Goal: Information Seeking & Learning: Learn about a topic

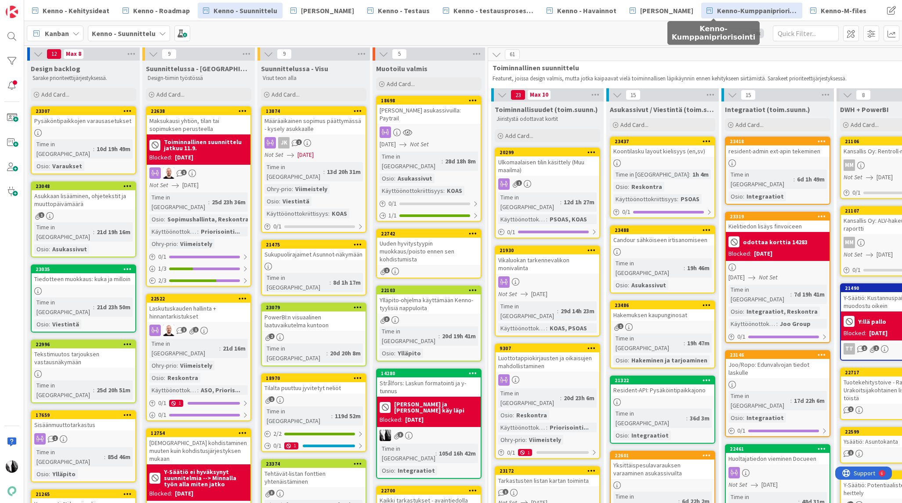
click at [718, 14] on span "Kenno-Kumppanipriorisointi" at bounding box center [757, 10] width 80 height 11
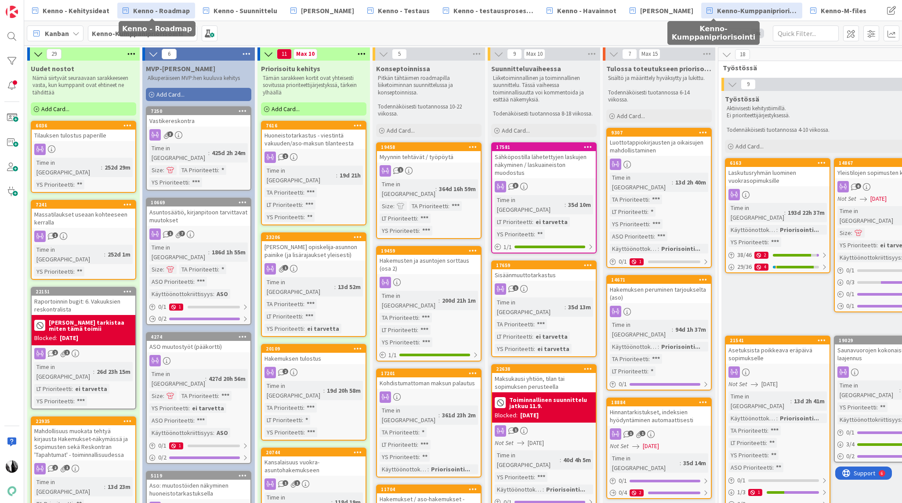
click at [166, 10] on span "Kenno - Roadmap" at bounding box center [161, 10] width 57 height 11
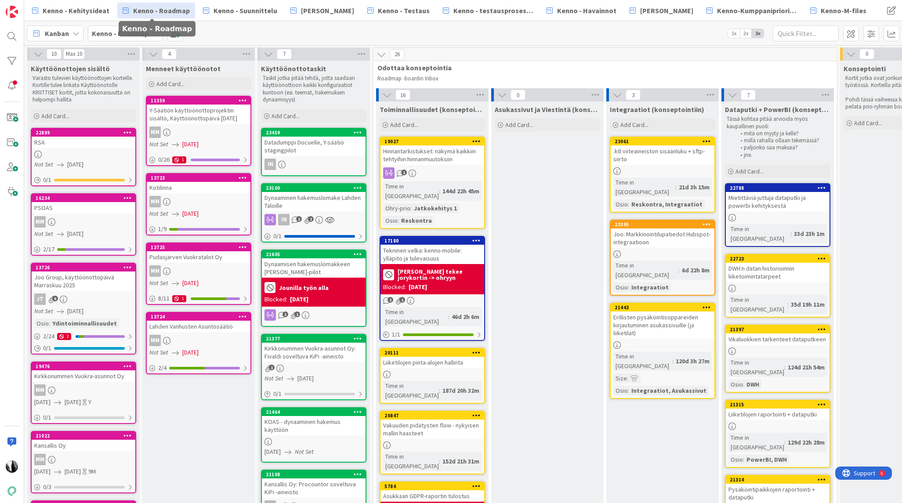
click at [87, 152] on div at bounding box center [84, 154] width 104 height 7
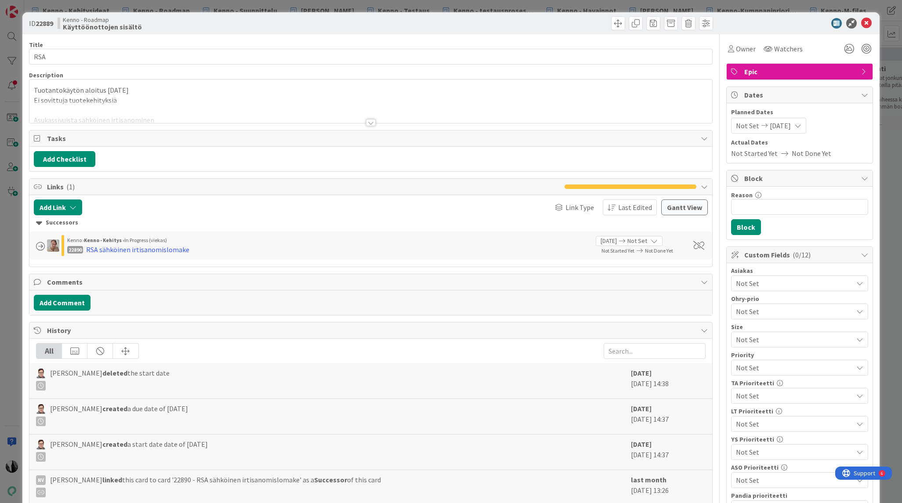
click at [370, 123] on div at bounding box center [371, 122] width 10 height 7
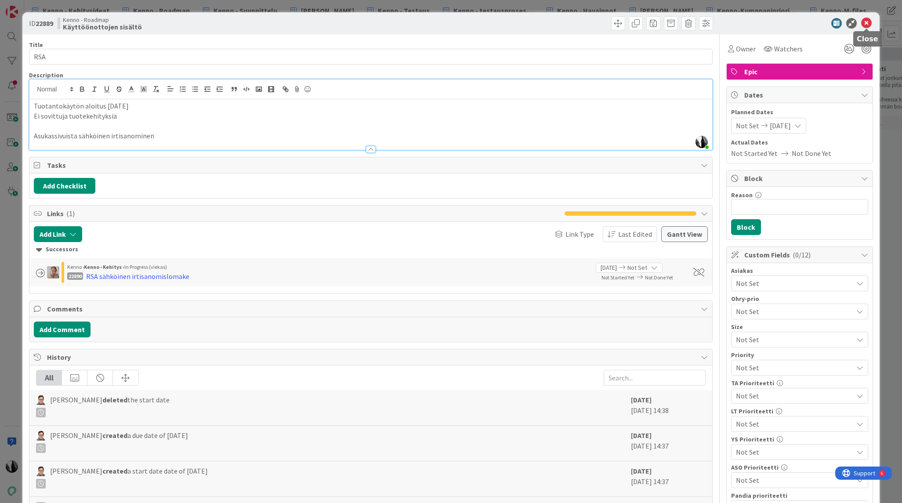
click at [866, 22] on icon at bounding box center [866, 23] width 11 height 11
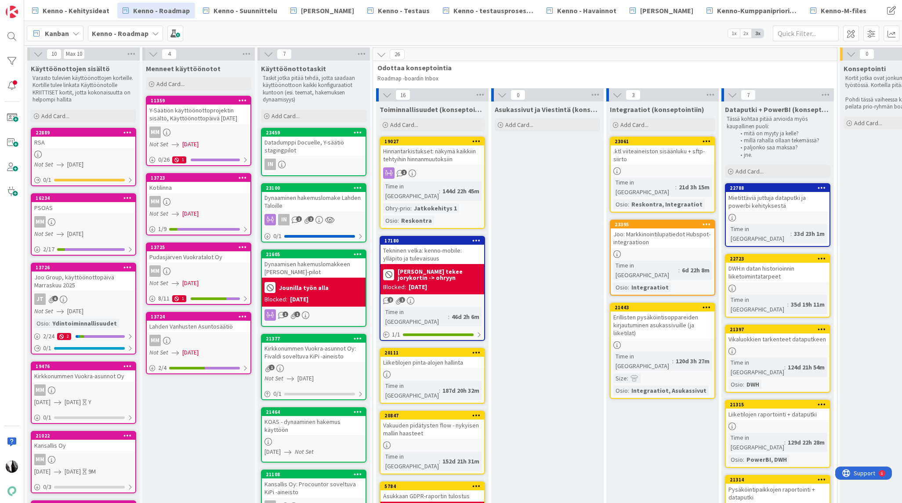
click at [79, 217] on div "MM" at bounding box center [84, 221] width 104 height 11
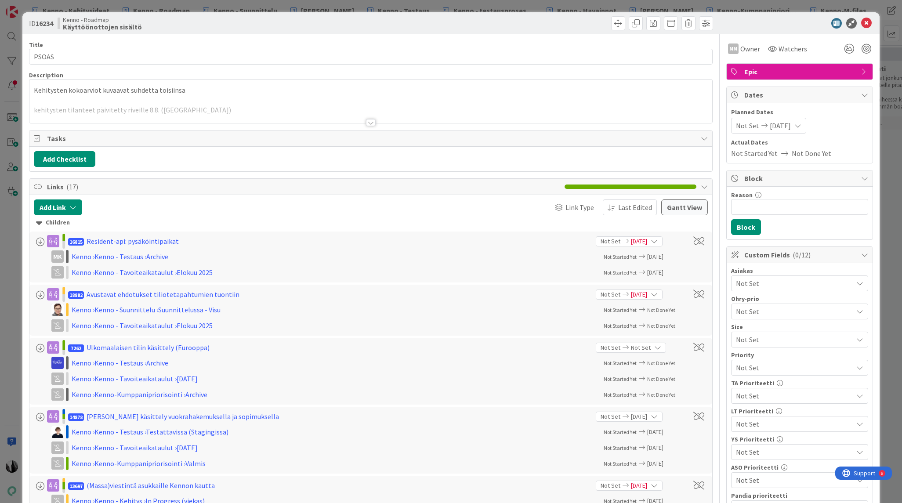
click at [370, 124] on div at bounding box center [371, 122] width 10 height 7
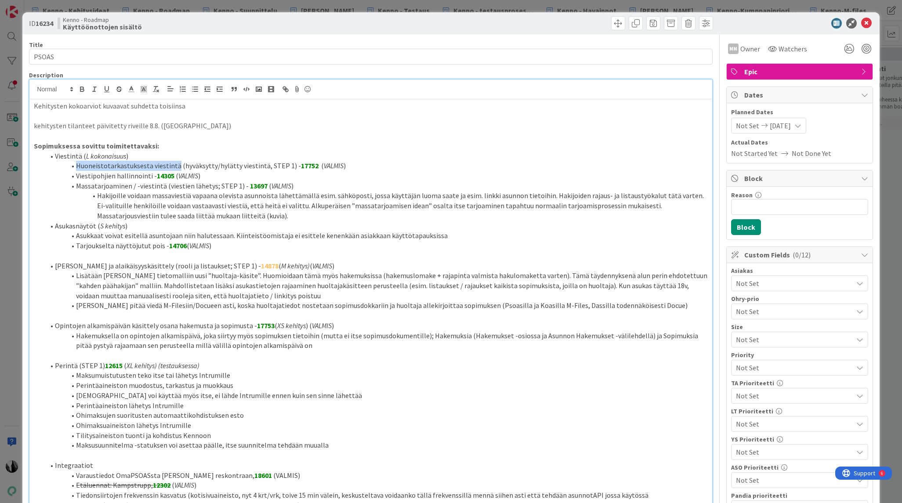
drag, startPoint x: 78, startPoint y: 166, endPoint x: 174, endPoint y: 166, distance: 95.8
click at [174, 166] on li "Huoneistotarkastuksesta viestintä (hyväksytty/hylätty viestintä, STEP 1) - 1775…" at bounding box center [375, 166] width 663 height 10
copy li "Huoneistotarkastuksesta viestintä"
drag, startPoint x: 76, startPoint y: 176, endPoint x: 149, endPoint y: 177, distance: 72.9
click at [149, 177] on li "Viestipohjien hallinnointi - 14305 ( VALMIS )" at bounding box center [375, 176] width 663 height 10
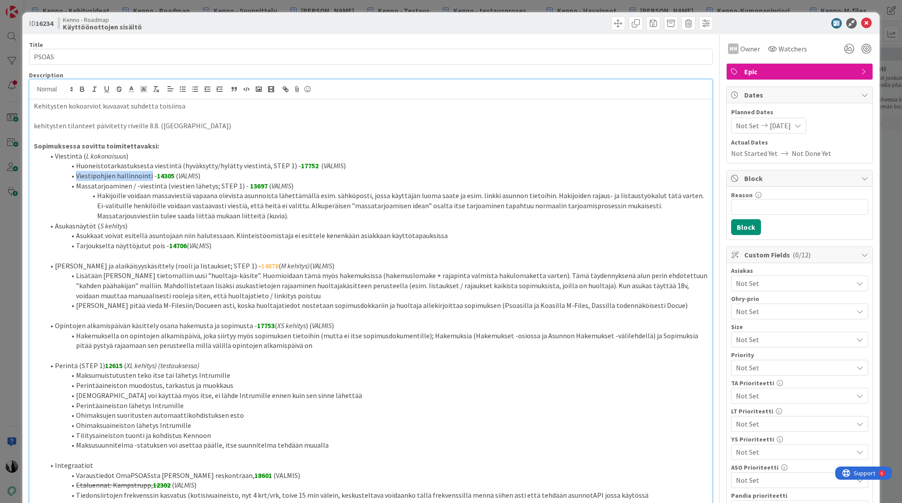
copy li "Viestipohjien hallinnointi"
drag, startPoint x: 79, startPoint y: 185, endPoint x: 162, endPoint y: 187, distance: 83.0
click at [162, 187] on li "Massatarjoaminen / -viestintä (viestien lähetys; STEP 1) - 13697 ( VALMIS )" at bounding box center [375, 186] width 663 height 10
copy li "Massatarjoaminen / -viestintä"
click at [80, 226] on li "Asukasnäytöt ( S kehitys )" at bounding box center [375, 226] width 663 height 10
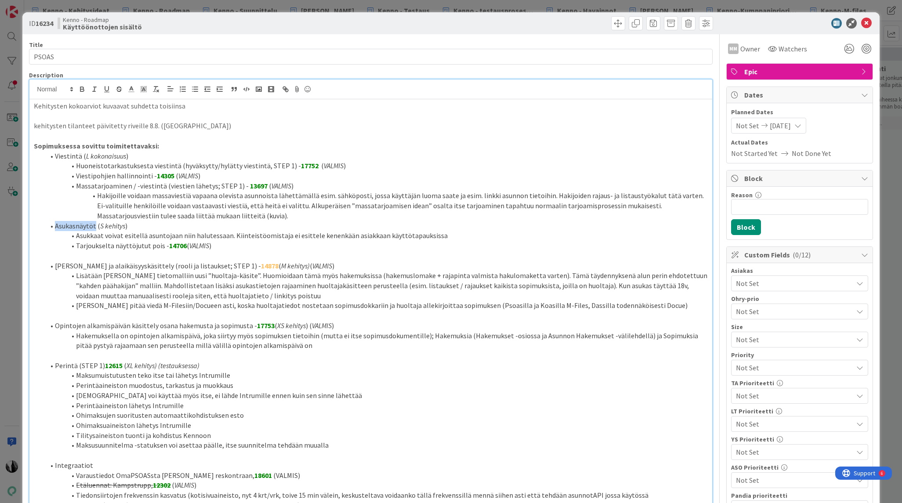
click at [80, 226] on li "Asukasnäytöt ( S kehitys )" at bounding box center [375, 226] width 663 height 10
copy li "Asukasnäytöt"
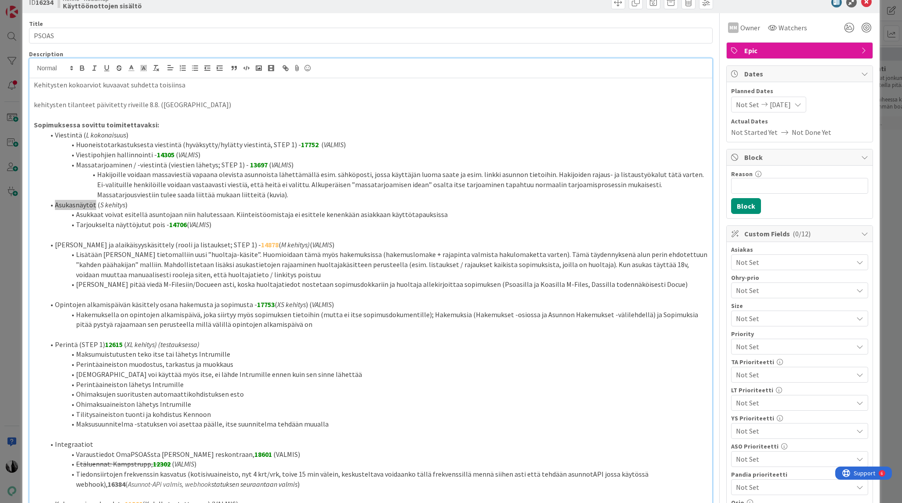
scroll to position [22, 0]
drag, startPoint x: 55, startPoint y: 244, endPoint x: 161, endPoint y: 244, distance: 105.9
click at [161, 244] on li "Huoltajakäsite ja alaikäisyyskäsittely (rooli ja listaukset; STEP 1) - 14878 ( …" at bounding box center [375, 244] width 663 height 10
copy li "Huoltajakäsite ja alaikäisyyskäsittely"
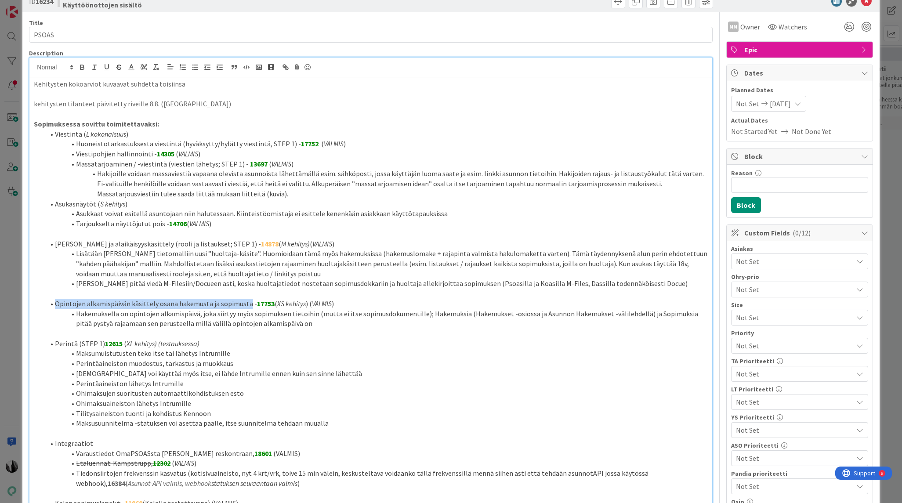
drag, startPoint x: 54, startPoint y: 303, endPoint x: 245, endPoint y: 307, distance: 190.2
click at [245, 307] on li "Opintojen alkamispäivän käsittely osana hakemusta ja sopimusta - 17753 ( XS keh…" at bounding box center [375, 304] width 663 height 10
copy li "Opintojen alkamispäivän käsittely osana hakemusta ja sopimusta"
click at [65, 343] on li "Perintä (STEP 1) 12615 ( XL kehitys) (testauksessa)" at bounding box center [375, 344] width 663 height 10
drag, startPoint x: 55, startPoint y: 343, endPoint x: 101, endPoint y: 346, distance: 45.7
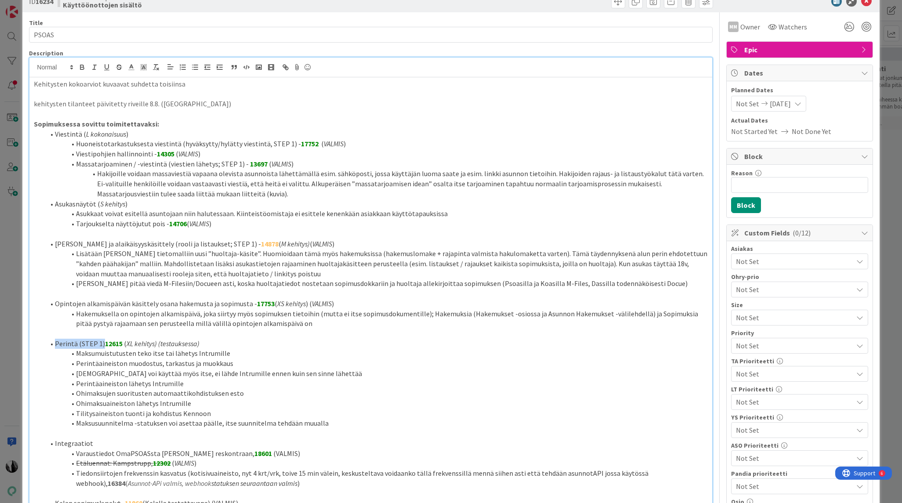
click at [101, 346] on li "Perintä (STEP 1) 12615 ( XL kehitys) (testauksessa)" at bounding box center [375, 344] width 663 height 10
copy li "Perintä (STEP 1)"
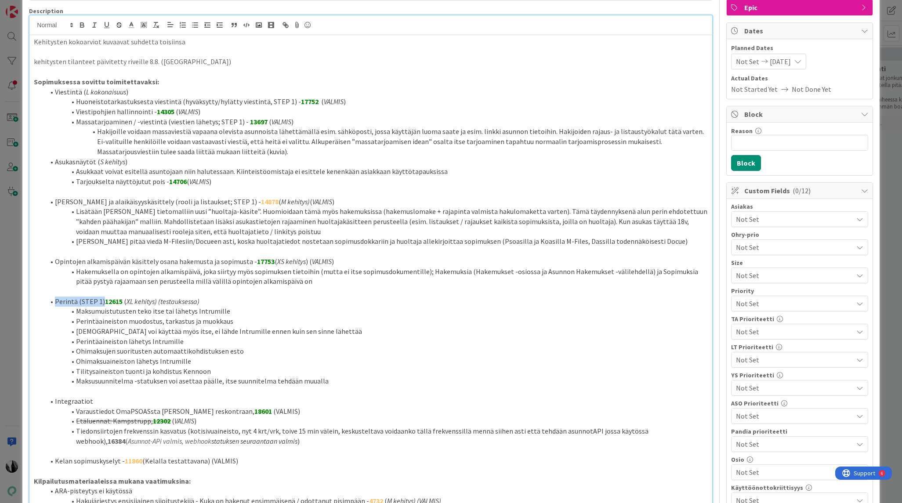
scroll to position [65, 0]
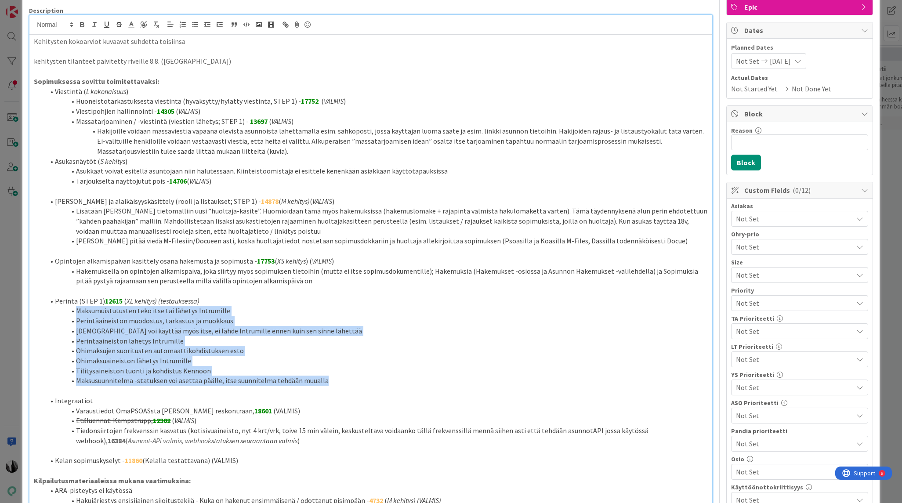
drag, startPoint x: 76, startPoint y: 311, endPoint x: 339, endPoint y: 382, distance: 271.7
click at [339, 382] on ol "Perintä (STEP 1) 12615 ( XL kehitys) (testauksessa) Maksumuistutusten teko itse…" at bounding box center [370, 341] width 673 height 90
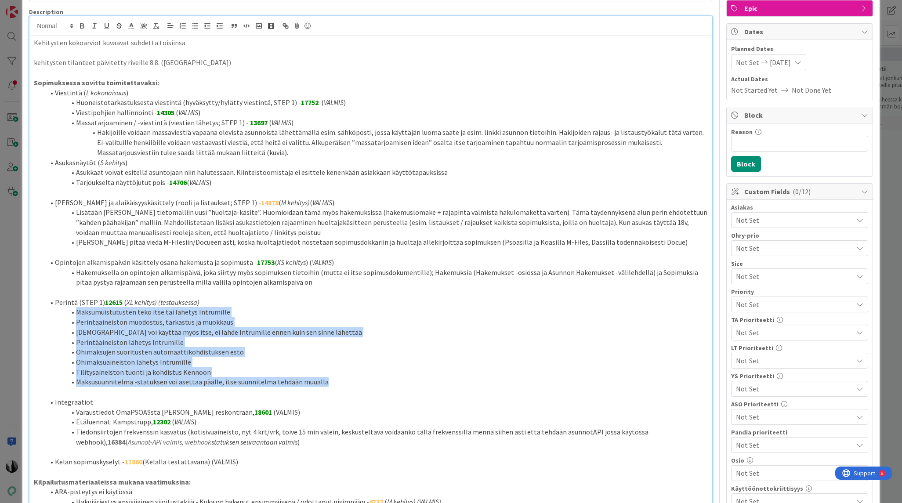
copy ol "Maksumuistutusten teko itse tai lähetys Intrumille Perintäaineiston muodostus, …"
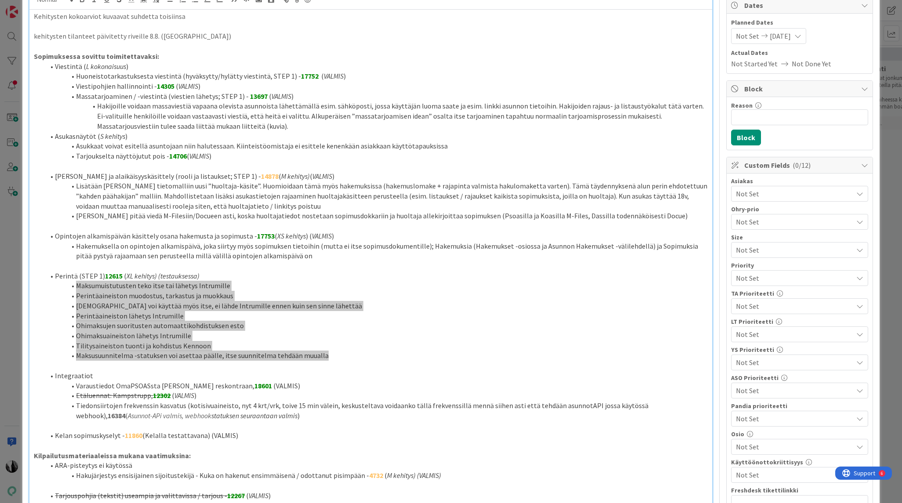
scroll to position [101, 0]
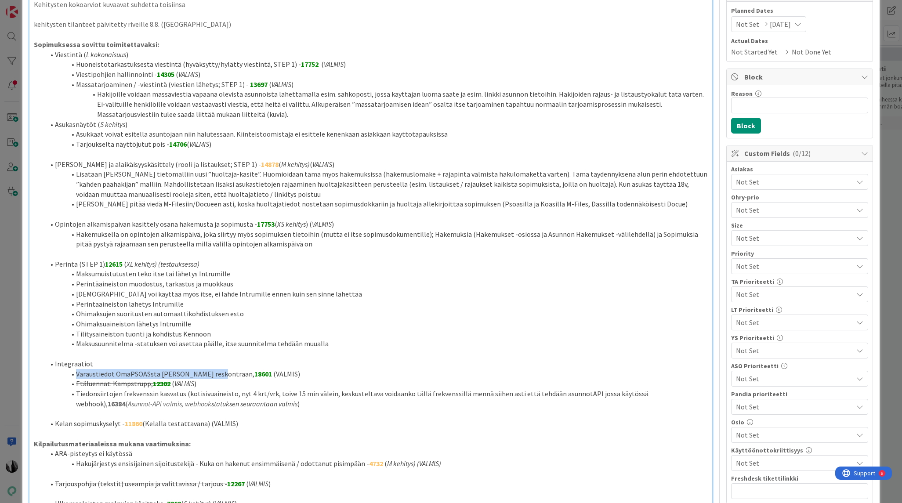
drag, startPoint x: 77, startPoint y: 374, endPoint x: 217, endPoint y: 376, distance: 139.7
click at [217, 376] on li "Varaustiedot OmaPSOASsta Kennon reskontraan, 18601 (VALMIS)" at bounding box center [375, 374] width 663 height 10
copy li "Varaustiedot OmaPSOASsta [PERSON_NAME] reskontraan"
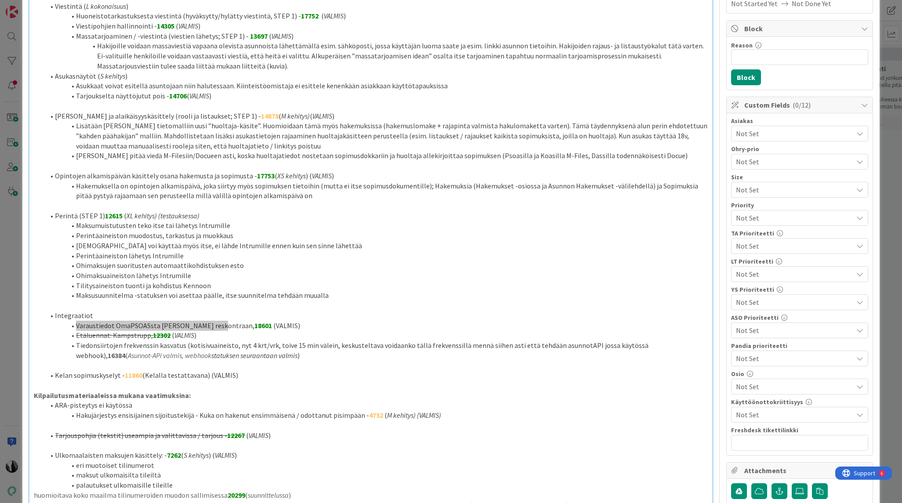
scroll to position [151, 0]
drag, startPoint x: 56, startPoint y: 373, endPoint x: 119, endPoint y: 374, distance: 62.8
click at [119, 374] on li "Kelan sopimuskyselyt - 11860 (Kelalla testattavana) (VALMIS)" at bounding box center [375, 374] width 663 height 10
copy li "Kelan sopimuskyselyt"
click at [136, 375] on strong "11860" at bounding box center [134, 374] width 18 height 9
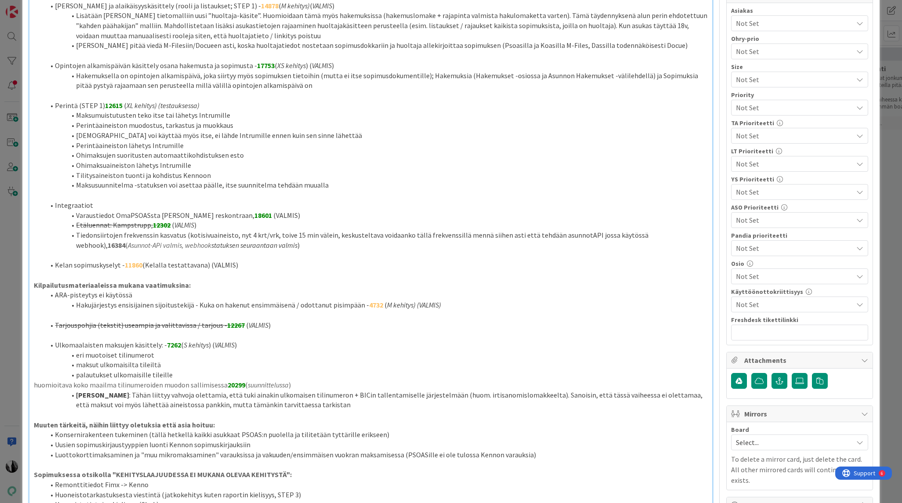
scroll to position [262, 0]
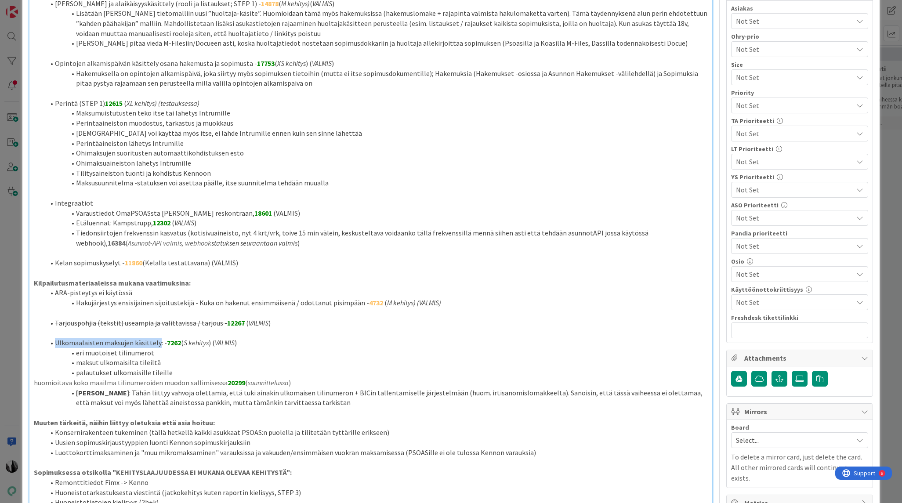
drag, startPoint x: 68, startPoint y: 342, endPoint x: 157, endPoint y: 344, distance: 89.6
click at [157, 343] on li "Ulkomaalaisten maksujen käsittely: - 7262 ( S kehitys ) ( VALMIS )" at bounding box center [375, 343] width 663 height 10
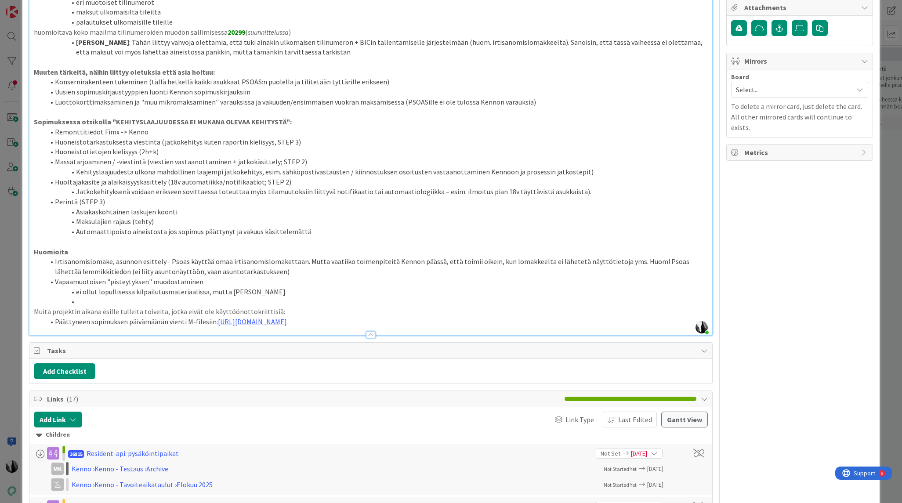
scroll to position [620, 0]
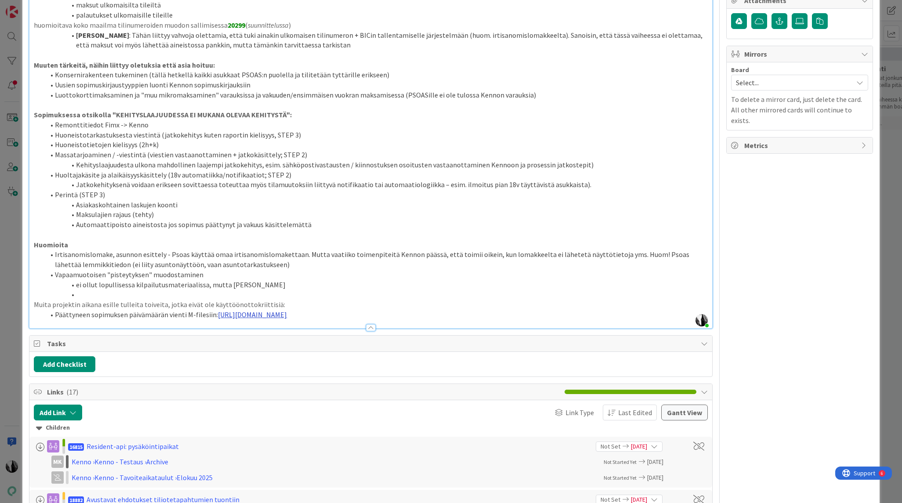
click at [287, 314] on link "[URL][DOMAIN_NAME]" at bounding box center [252, 314] width 69 height 9
click at [412, 329] on link "[URL][DOMAIN_NAME]" at bounding box center [382, 331] width 60 height 11
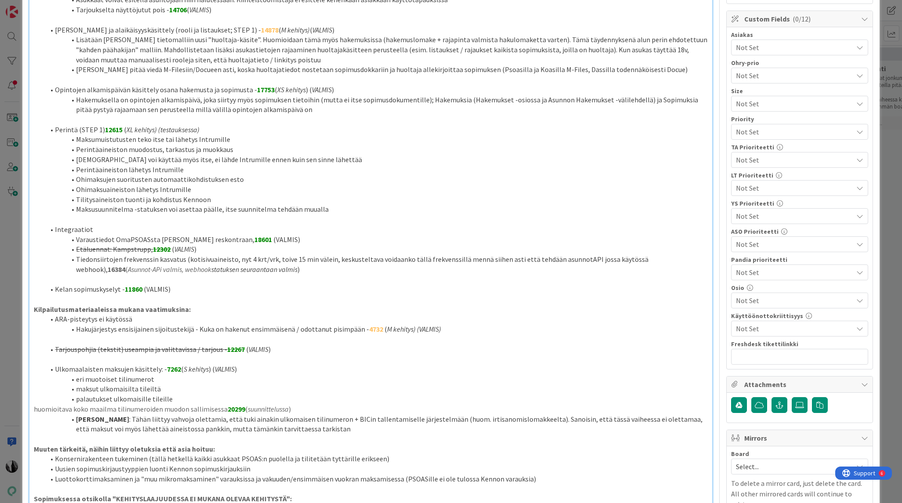
scroll to position [0, 0]
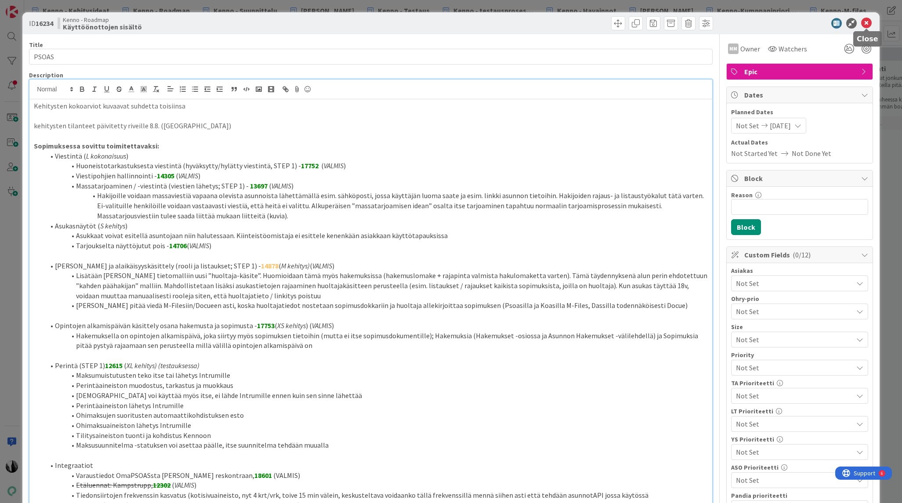
click at [869, 21] on icon at bounding box center [866, 23] width 11 height 11
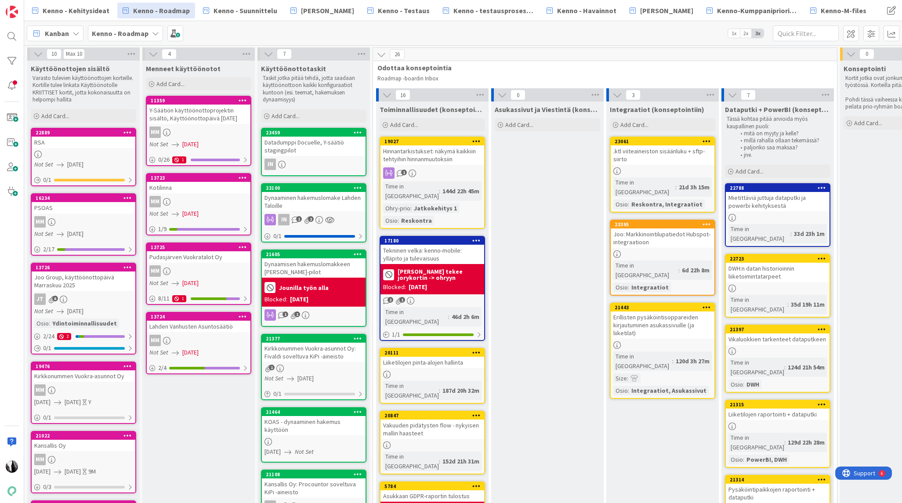
click at [100, 289] on div "Joo Group, käyttöönottopäivä Marraskuu 2025" at bounding box center [84, 280] width 104 height 19
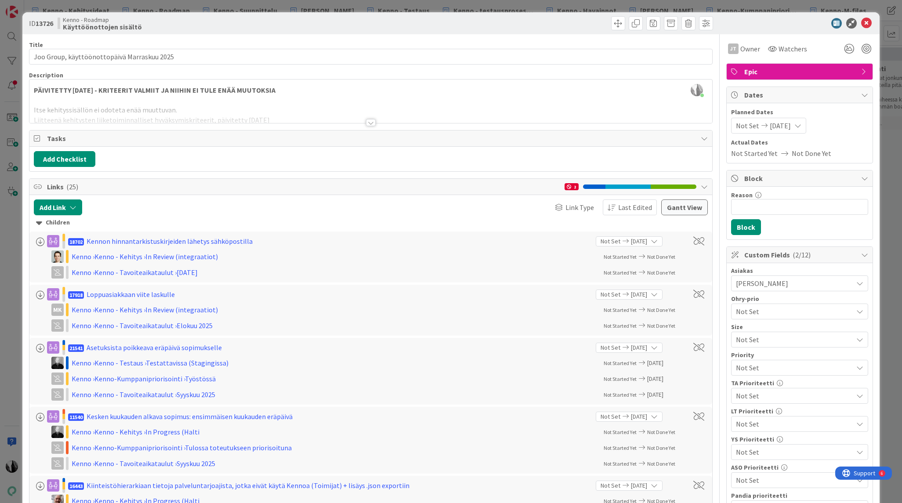
click at [371, 122] on div at bounding box center [371, 122] width 10 height 7
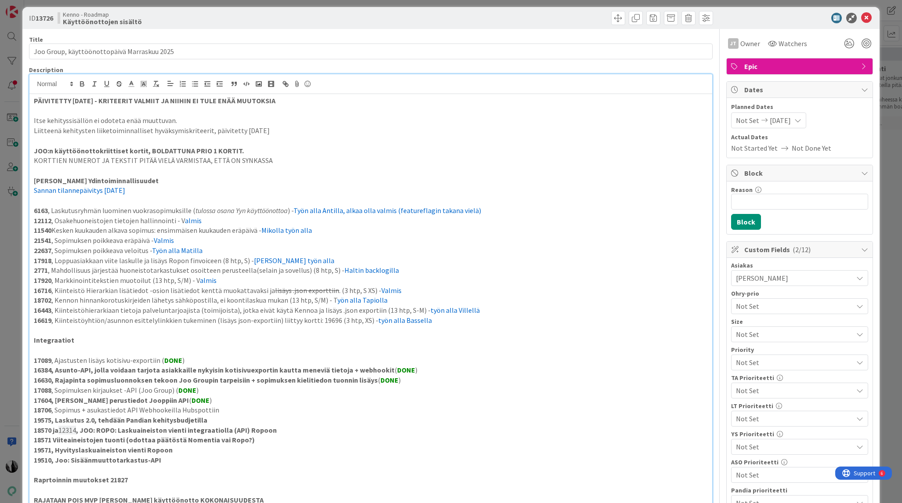
scroll to position [6, 0]
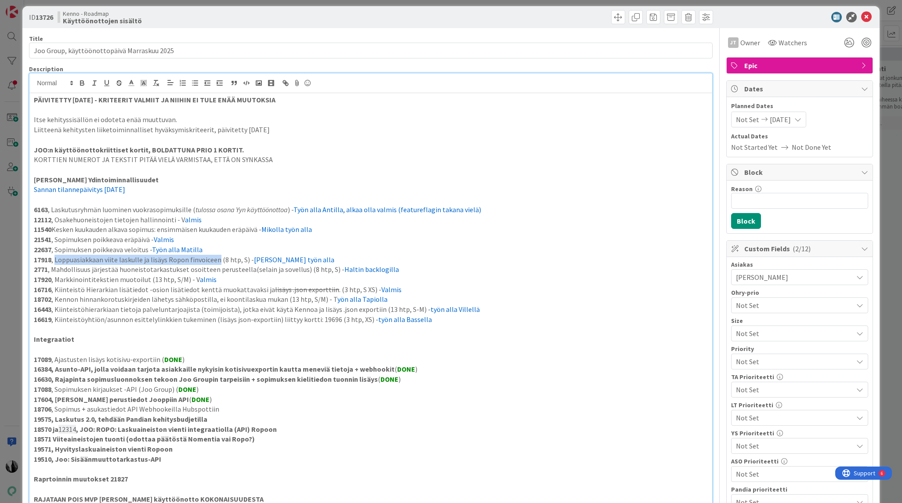
drag, startPoint x: 56, startPoint y: 263, endPoint x: 217, endPoint y: 261, distance: 161.7
click at [217, 261] on p "17918 , Loppuasiakkaan viite laskulle ja lisäys Ropon finvoiceen (8 htp, S) - M…" at bounding box center [370, 260] width 673 height 10
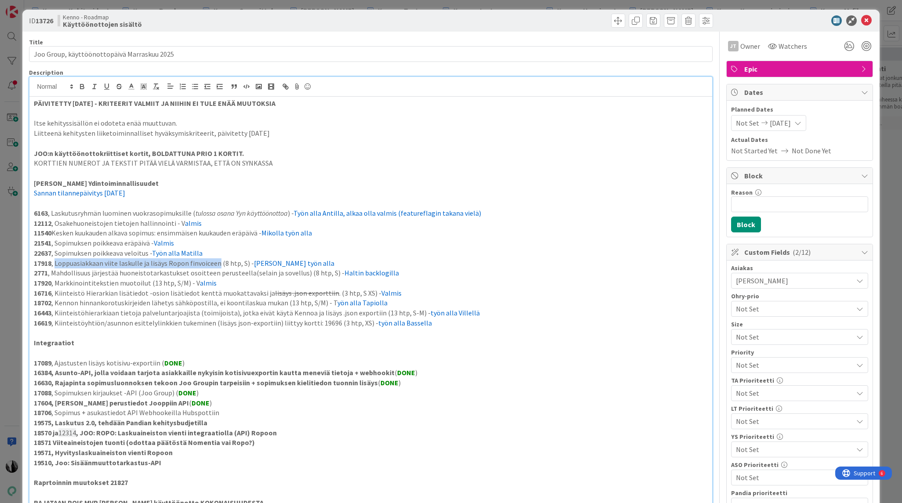
scroll to position [0, 0]
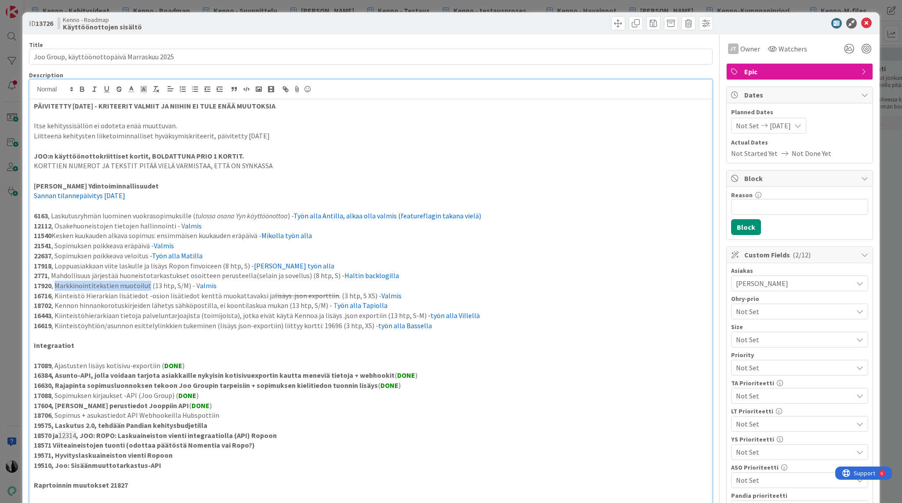
drag, startPoint x: 70, startPoint y: 286, endPoint x: 149, endPoint y: 288, distance: 78.6
click at [147, 287] on p "17920 , Markkinointitekstien muotoilut (13 htp, S/M) - V almis" at bounding box center [370, 286] width 673 height 10
drag, startPoint x: 56, startPoint y: 306, endPoint x: 282, endPoint y: 307, distance: 225.8
click at [282, 307] on p "18702 , Kennon hinnankorotuskirjeiden lähetys sähköpostilla, ei koontilaskua mu…" at bounding box center [370, 305] width 673 height 10
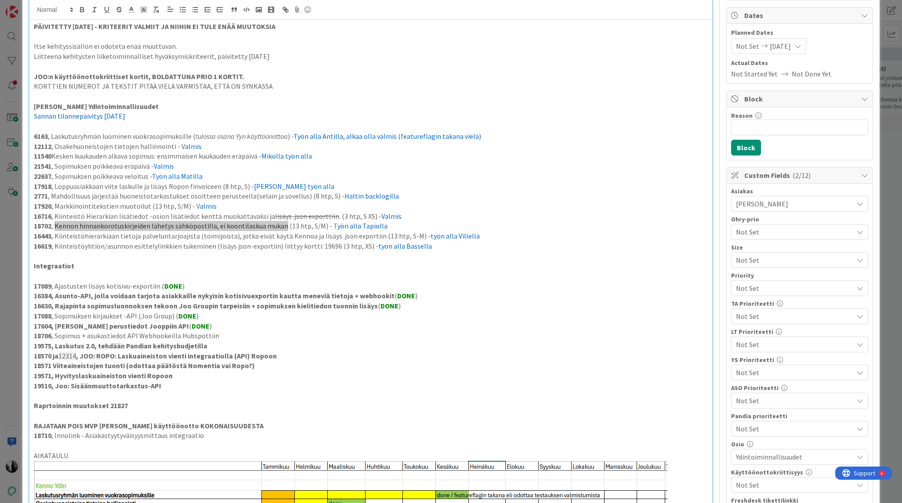
scroll to position [84, 0]
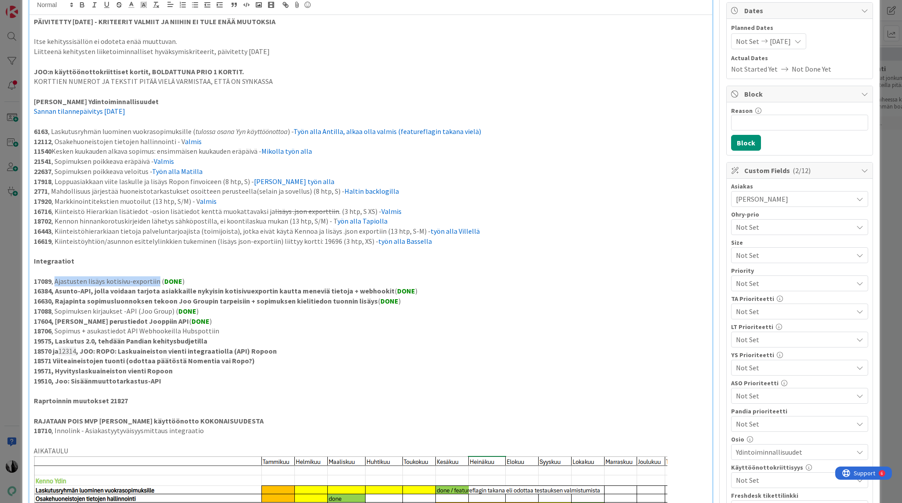
drag, startPoint x: 56, startPoint y: 281, endPoint x: 155, endPoint y: 282, distance: 99.3
click at [155, 282] on p "17089 , Ajastusten lisäys kotisivu-exportiin ( DONE )" at bounding box center [370, 281] width 673 height 10
click at [47, 283] on strong "17089" at bounding box center [43, 281] width 18 height 9
drag, startPoint x: 56, startPoint y: 291, endPoint x: 91, endPoint y: 292, distance: 35.1
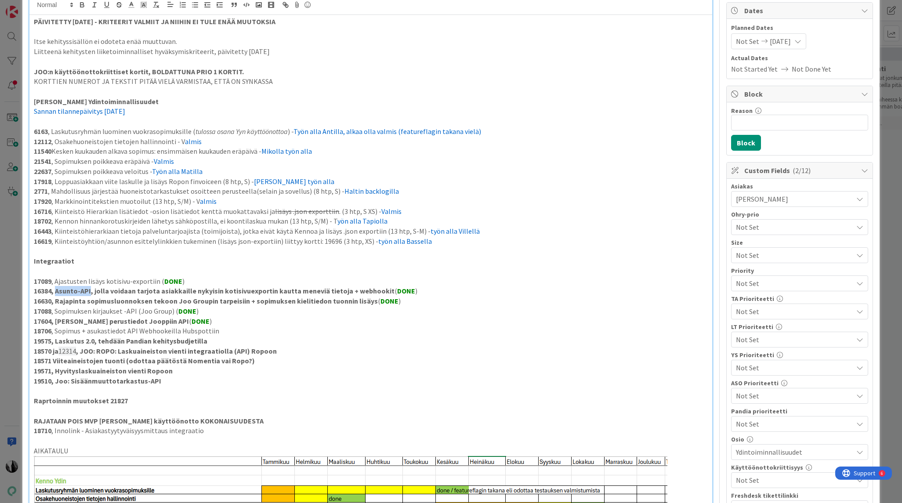
click at [91, 292] on strong "16384, Asunto-API, jolla voidaan tarjota asiakkaille nykyisin kotisivuexportin …" at bounding box center [214, 290] width 361 height 9
click at [41, 290] on strong "16384, Asunto-API, jolla voidaan tarjota asiakkaille nykyisin kotisivuexportin …" at bounding box center [214, 290] width 361 height 9
drag, startPoint x: 56, startPoint y: 301, endPoint x: 172, endPoint y: 303, distance: 115.5
click at [172, 303] on strong "16630, Rajapinta sopimusluonnoksen tekoon Joo Groupin tarpeisiin + sopimuksen k…" at bounding box center [206, 300] width 344 height 9
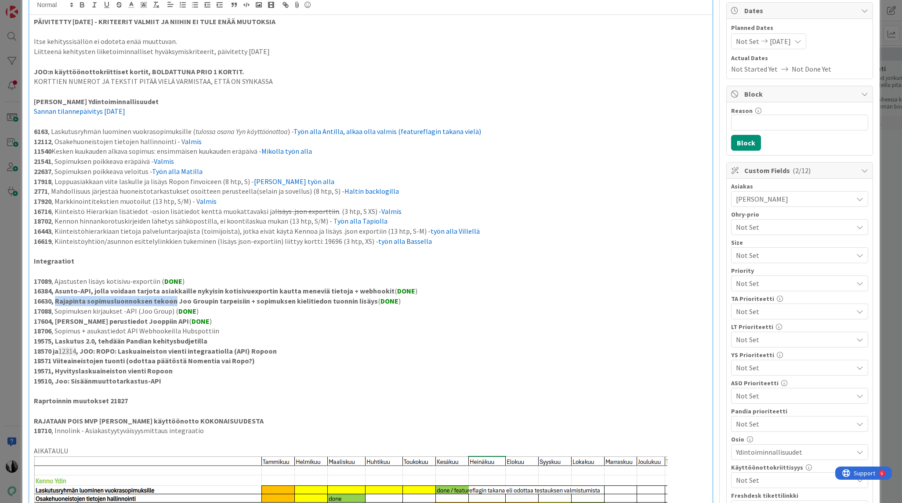
click at [40, 300] on strong "16630, Rajapinta sopimusluonnoksen tekoon Joo Groupin tarpeisiin + sopimuksen k…" at bounding box center [206, 300] width 344 height 9
drag, startPoint x: 56, startPoint y: 311, endPoint x: 135, endPoint y: 312, distance: 79.1
click at [135, 312] on p "17088 , Sopimuksen kirjaukset -API (Joo Group) ( DONE )" at bounding box center [370, 311] width 673 height 10
click at [43, 312] on strong "17088" at bounding box center [43, 311] width 18 height 9
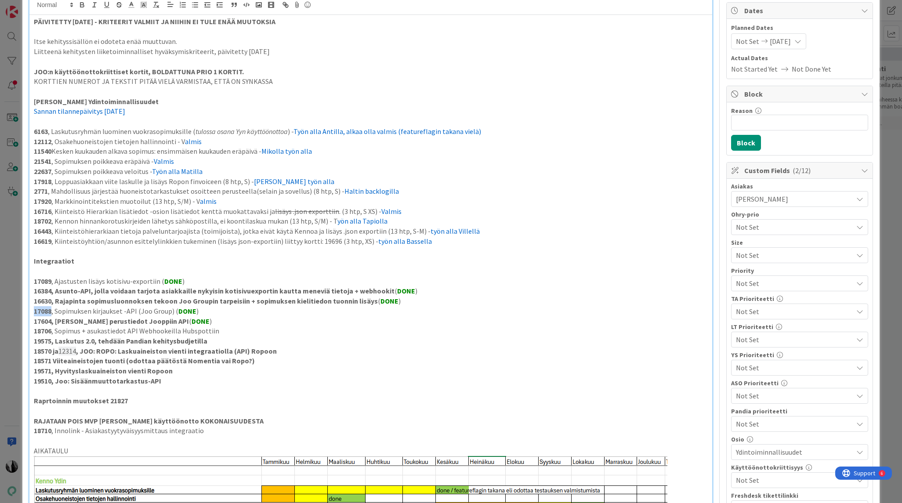
click at [43, 312] on strong "17088" at bounding box center [43, 311] width 18 height 9
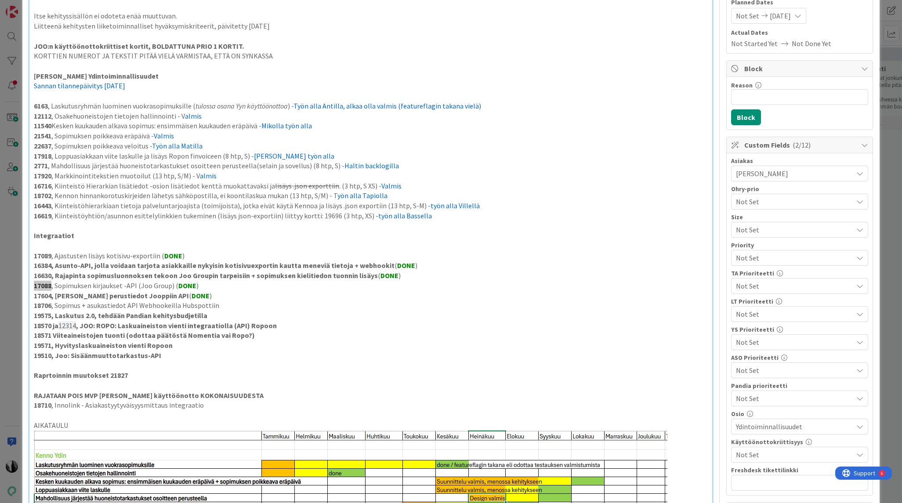
scroll to position [111, 0]
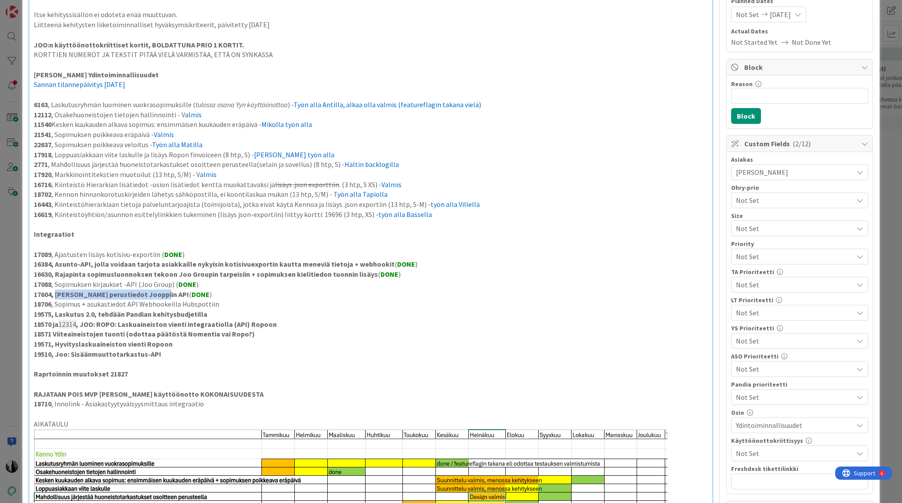
drag, startPoint x: 57, startPoint y: 294, endPoint x: 161, endPoint y: 294, distance: 104.1
click at [161, 294] on strong "17604, [PERSON_NAME] perustiedot Jooppiin API" at bounding box center [111, 294] width 155 height 9
click at [46, 296] on strong "17604, [PERSON_NAME] perustiedot Jooppiin API" at bounding box center [111, 294] width 155 height 9
drag, startPoint x: 57, startPoint y: 304, endPoint x: 137, endPoint y: 305, distance: 79.9
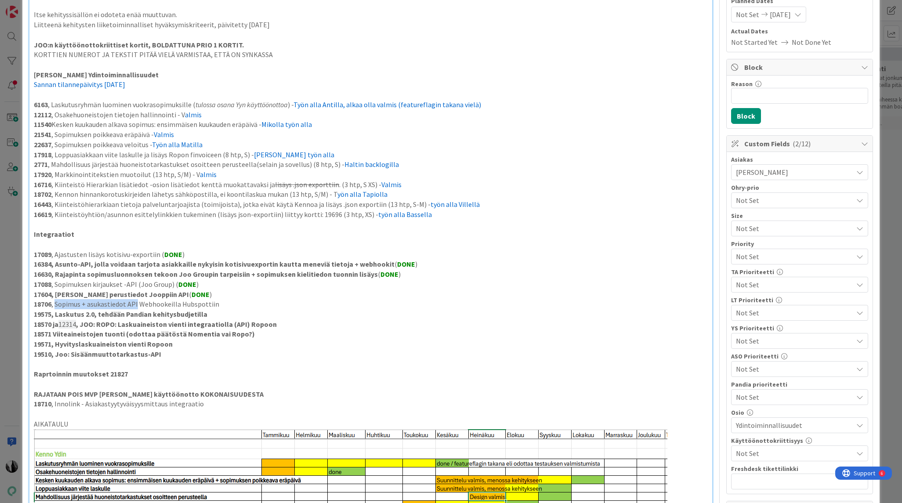
click at [137, 305] on p "18706 , Sopimus + asukastiedot API Webhookeilla Hubspottiin" at bounding box center [370, 304] width 673 height 10
click at [40, 304] on strong "18706" at bounding box center [43, 304] width 18 height 9
drag, startPoint x: 100, startPoint y: 324, endPoint x: 187, endPoint y: 326, distance: 87.4
click at [187, 326] on strong ", JOO: ROPO: Laskuaineiston vienti integraatiolla (API) Ropoon" at bounding box center [176, 324] width 201 height 9
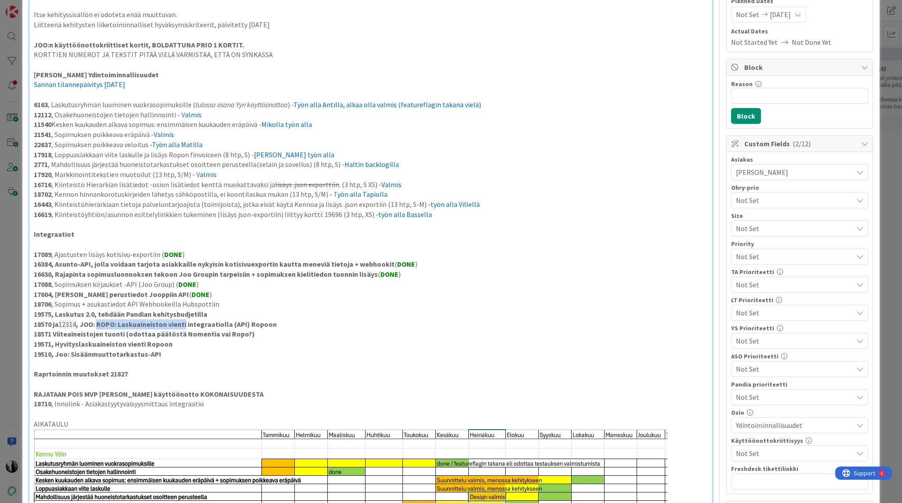
click at [44, 324] on strong "18570 ja" at bounding box center [46, 324] width 25 height 9
drag, startPoint x: 56, startPoint y: 334, endPoint x: 123, endPoint y: 334, distance: 66.8
click at [123, 334] on strong "18571 Viiteaineistojen tuonti (odottaa päätöstä Nomentia vai Ropo?)" at bounding box center [144, 333] width 221 height 9
click at [39, 335] on strong "18571 Viiteaineistojen tuonti (odottaa päätöstä Nomentia vai Ropo?)" at bounding box center [144, 333] width 221 height 9
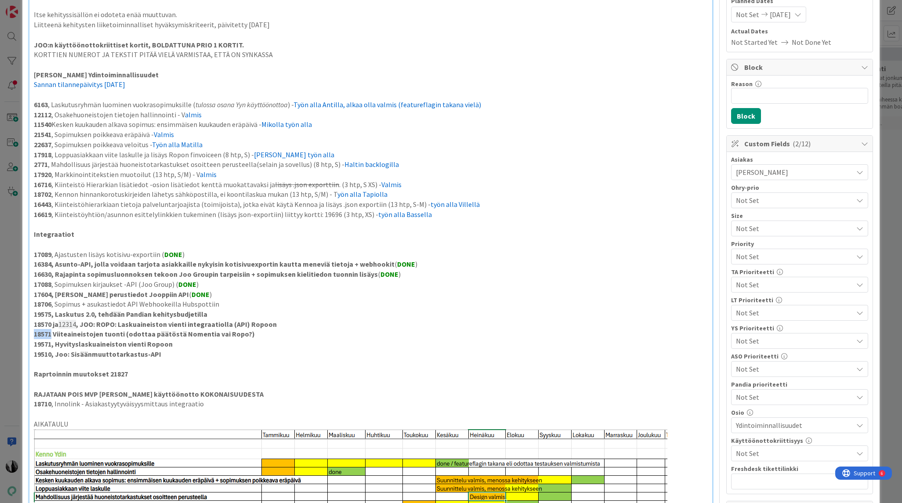
click at [39, 335] on strong "18571 Viiteaineistojen tuonti (odottaa päätöstä Nomentia vai Ropo?)" at bounding box center [144, 333] width 221 height 9
drag, startPoint x: 124, startPoint y: 334, endPoint x: 262, endPoint y: 335, distance: 137.5
click at [262, 335] on p "18571 Viiteaineistojen tuonti (odottaa päätöstä Nomentia vai Ropo?)" at bounding box center [370, 334] width 673 height 10
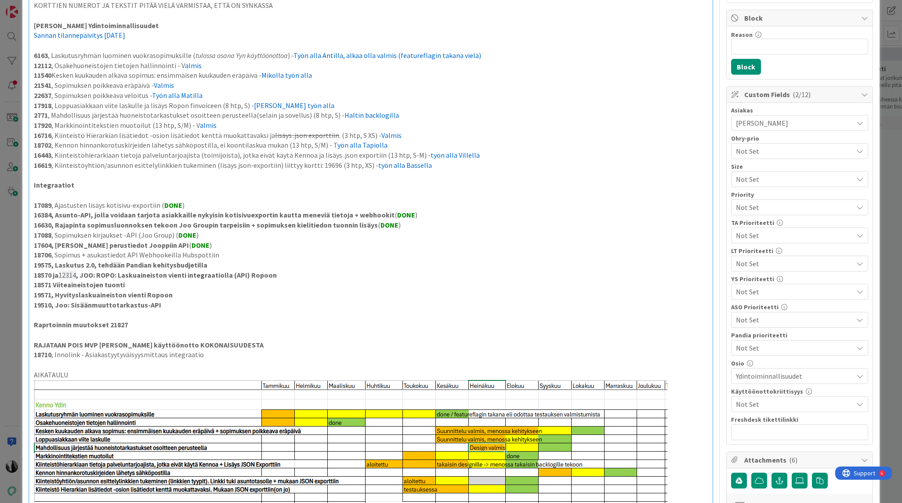
scroll to position [190, 0]
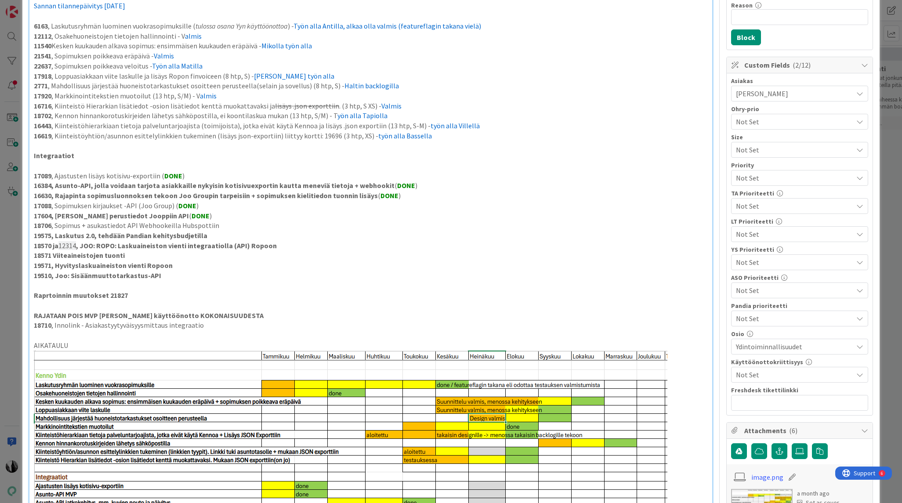
click at [45, 264] on strong "19571, Hyvityslaskuaineiston vienti Ropoon" at bounding box center [103, 265] width 139 height 9
drag, startPoint x: 57, startPoint y: 265, endPoint x: 173, endPoint y: 268, distance: 116.0
click at [173, 268] on p "19571, Hyvityslaskuaineiston vienti Ropoon" at bounding box center [370, 265] width 673 height 10
drag, startPoint x: 56, startPoint y: 276, endPoint x: 159, endPoint y: 278, distance: 102.4
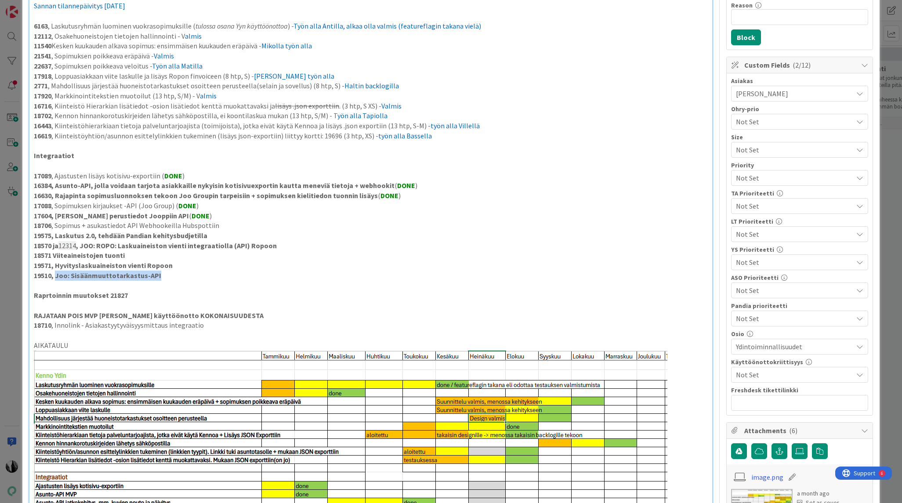
click at [159, 278] on p "19510, Joo: Sisäänmuuttotarkastus-API" at bounding box center [370, 276] width 673 height 10
click at [44, 278] on strong "19510, Joo: Sisäänmuuttotarkastus-API" at bounding box center [97, 275] width 127 height 9
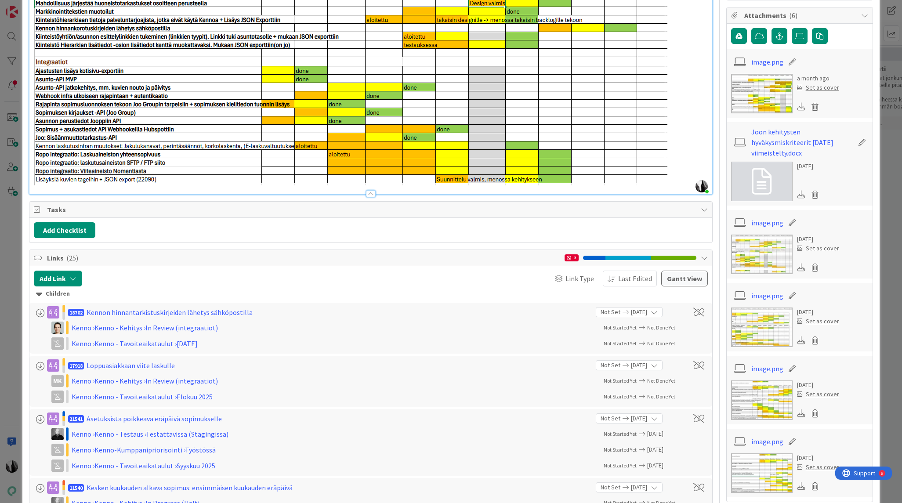
scroll to position [0, 0]
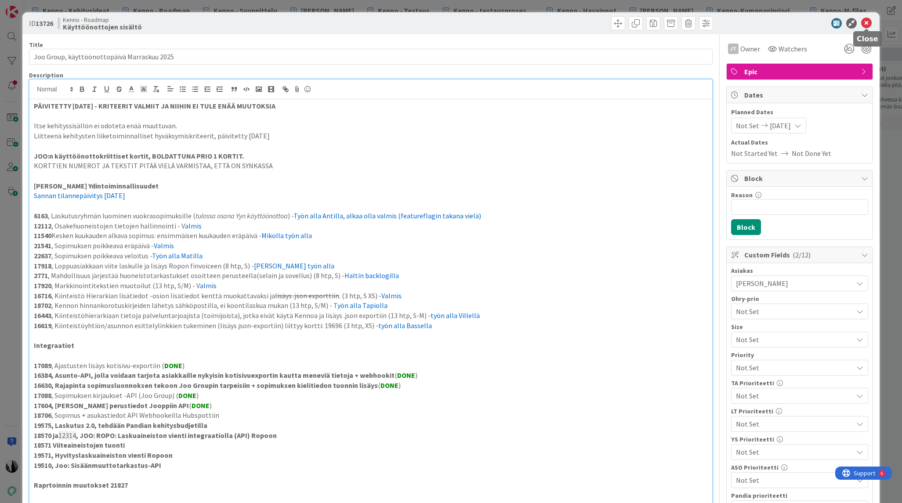
click at [867, 22] on icon at bounding box center [866, 23] width 11 height 11
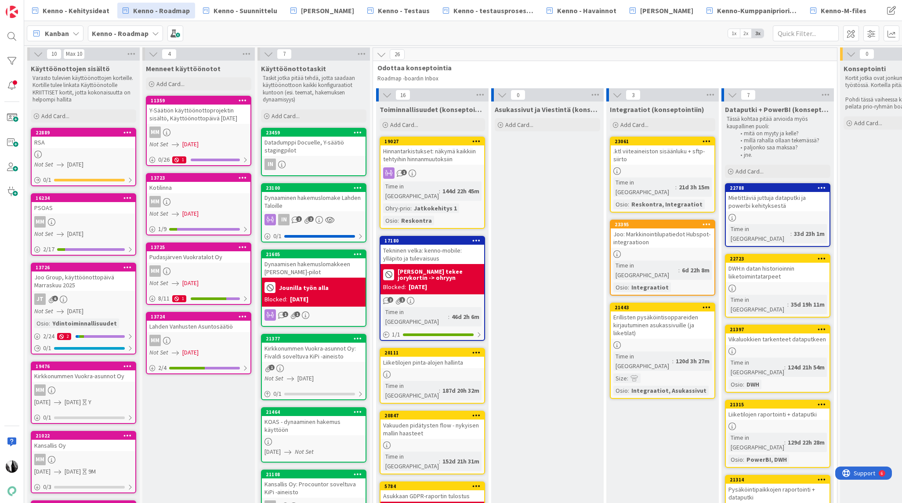
click at [78, 380] on div "Kirkkonummen Vuokra-asunnot Oy" at bounding box center [84, 375] width 104 height 11
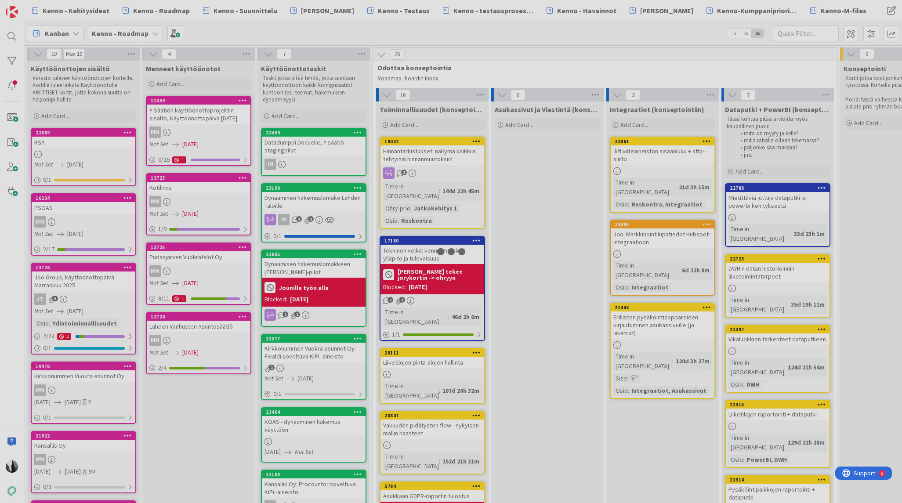
click at [78, 380] on div at bounding box center [451, 251] width 902 height 503
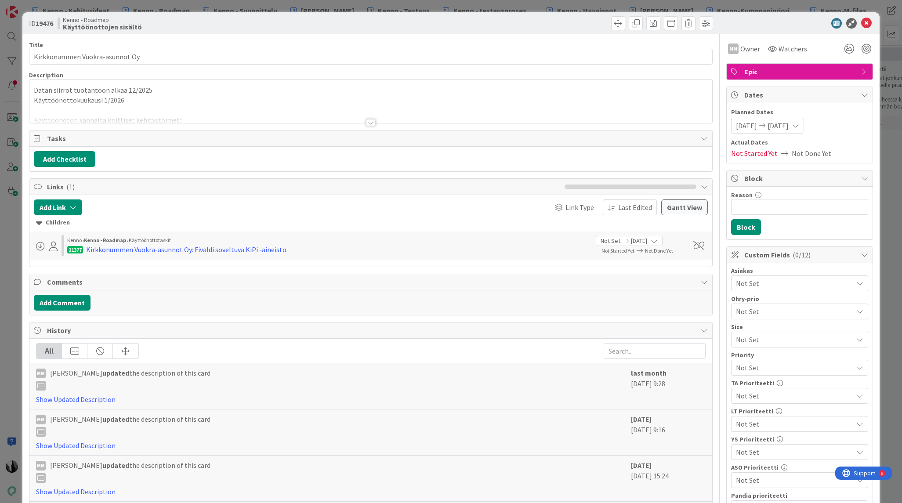
click at [372, 123] on div at bounding box center [371, 122] width 10 height 7
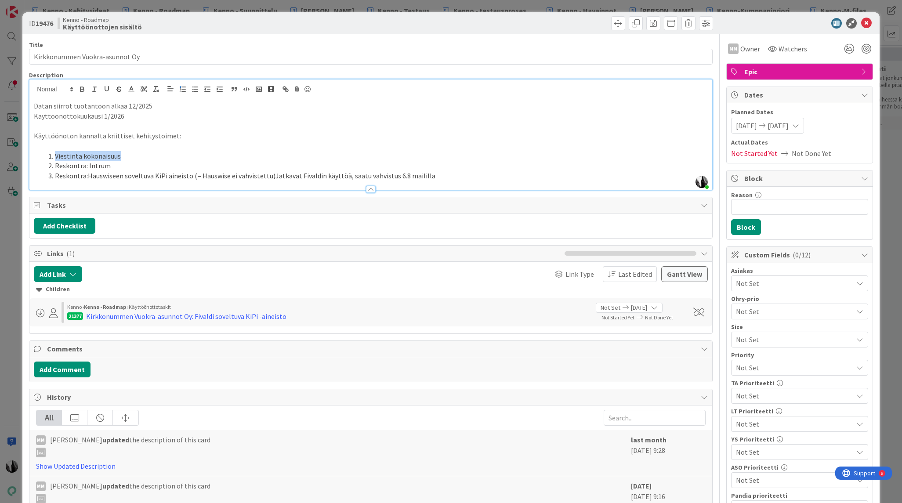
drag, startPoint x: 55, startPoint y: 155, endPoint x: 118, endPoint y: 155, distance: 62.8
click at [118, 155] on li "Viestintä kokonaisuus" at bounding box center [375, 156] width 663 height 10
drag, startPoint x: 55, startPoint y: 166, endPoint x: 106, endPoint y: 166, distance: 50.5
click at [106, 166] on li "Reskontra: Intrum" at bounding box center [375, 166] width 663 height 10
click at [866, 23] on icon at bounding box center [866, 23] width 11 height 11
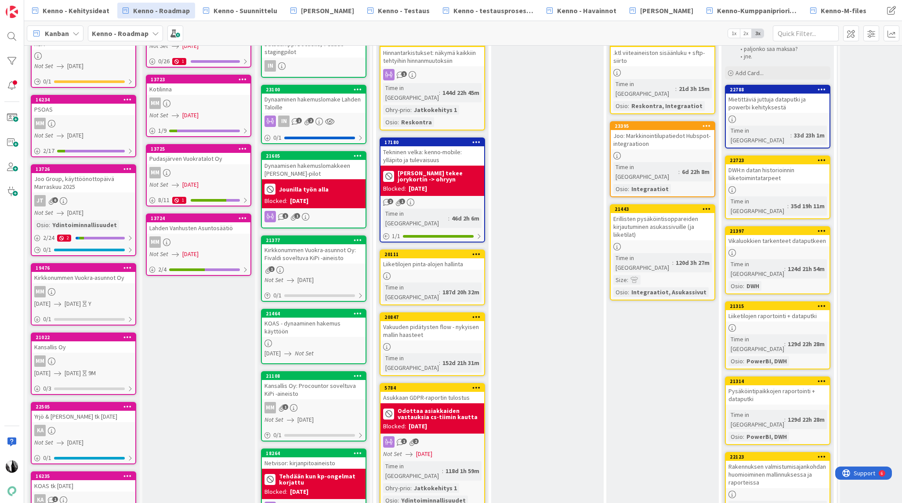
scroll to position [107, 0]
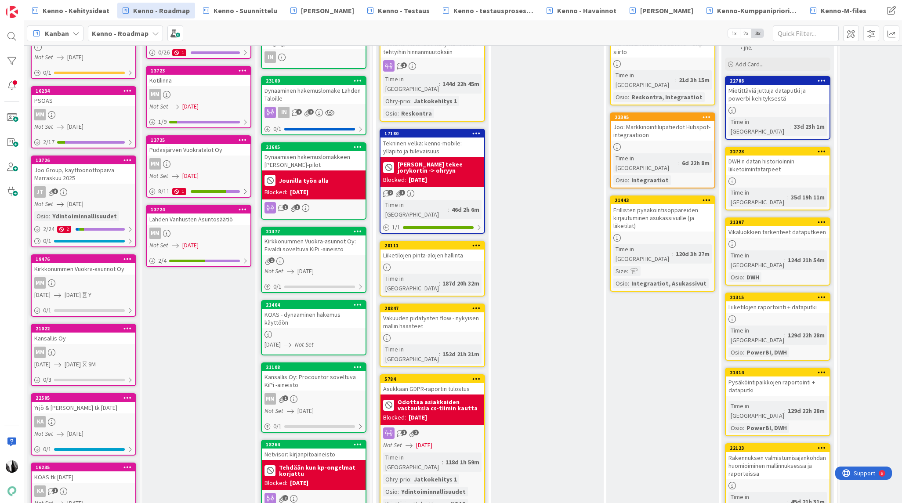
click at [78, 345] on link "21022 Kansallis Oy MM [DATE] [DATE] 9M 0 / 3" at bounding box center [83, 355] width 105 height 62
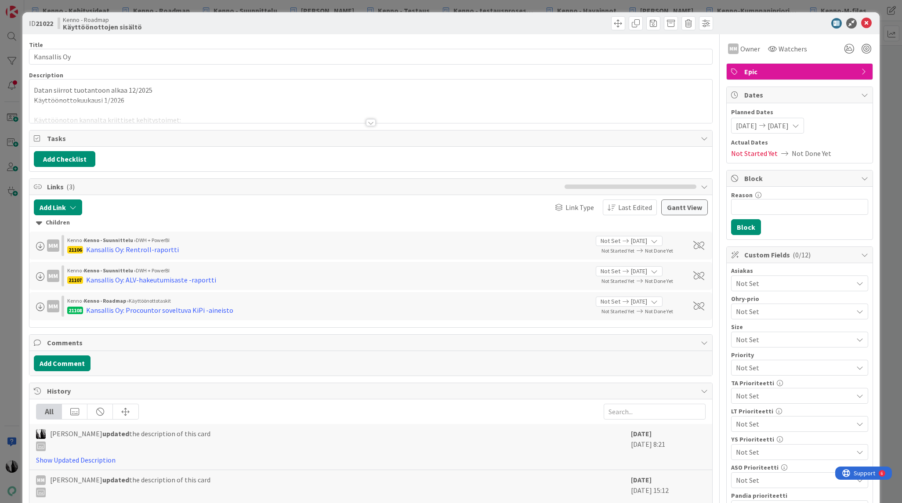
click at [373, 123] on div at bounding box center [371, 122] width 10 height 7
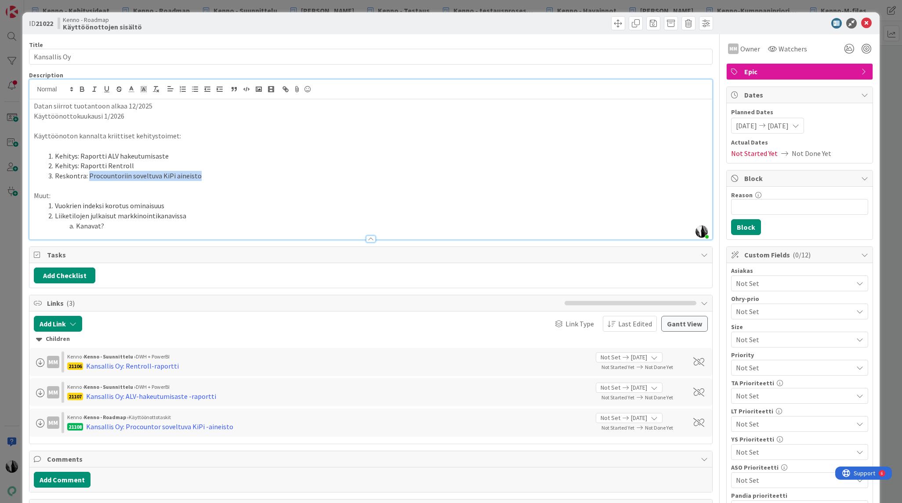
drag, startPoint x: 88, startPoint y: 177, endPoint x: 194, endPoint y: 177, distance: 106.3
click at [194, 177] on li "Reskontra: Procountoriin soveltuva KiPi aineisto" at bounding box center [375, 176] width 663 height 10
drag, startPoint x: 56, startPoint y: 216, endPoint x: 181, endPoint y: 217, distance: 125.2
click at [181, 217] on li "Liiketilojen julkaisut markkinointikanavissa" at bounding box center [375, 216] width 663 height 10
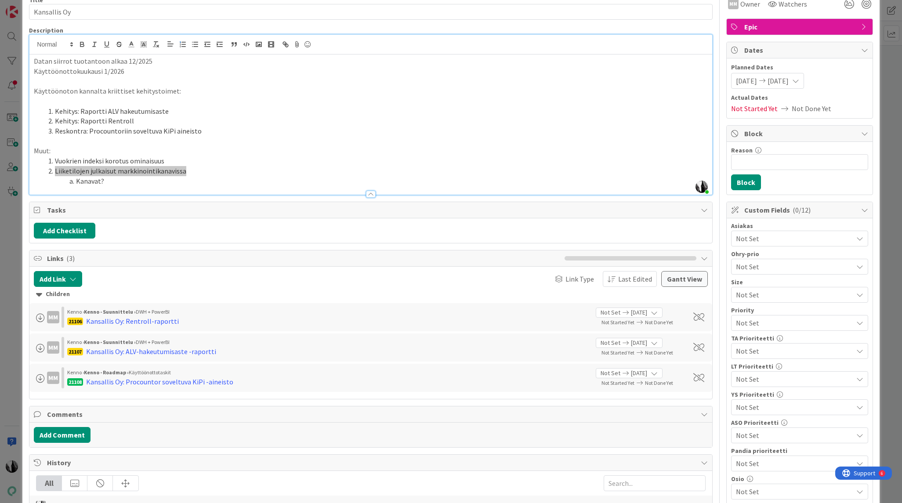
scroll to position [45, 0]
click at [73, 275] on icon "button" at bounding box center [72, 278] width 7 height 7
click at [75, 280] on icon "button" at bounding box center [72, 278] width 7 height 7
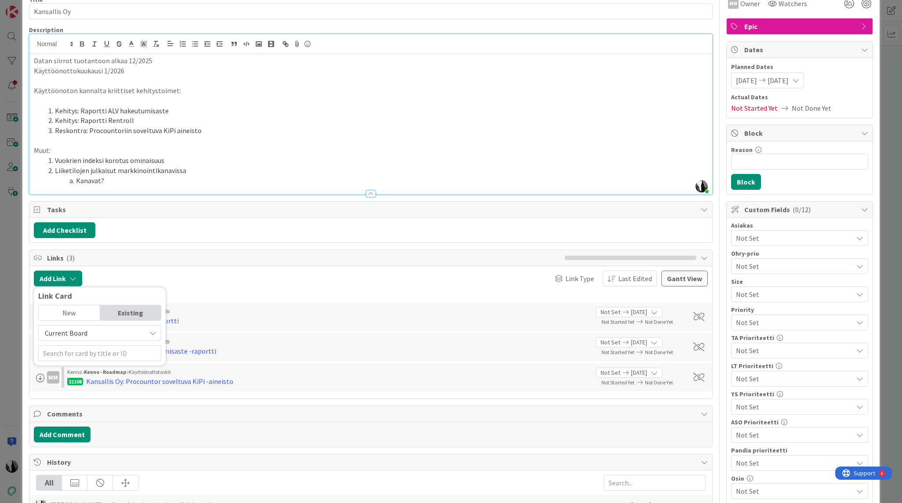
click at [113, 331] on span "Current Board" at bounding box center [92, 333] width 98 height 12
click at [96, 365] on span "All Boards" at bounding box center [104, 369] width 122 height 13
click at [102, 358] on input "text" at bounding box center [99, 353] width 123 height 16
type input "20868"
click at [105, 371] on div "No cards found" at bounding box center [100, 375] width 112 height 12
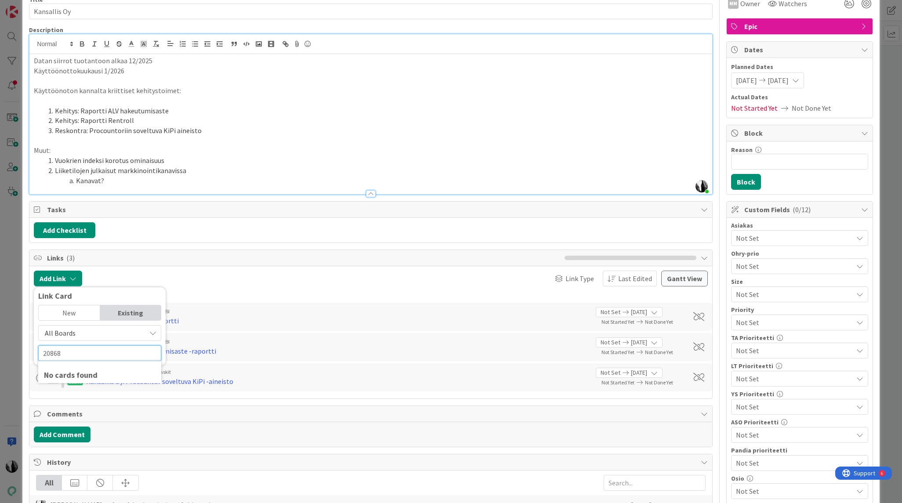
drag, startPoint x: 92, startPoint y: 352, endPoint x: 90, endPoint y: 337, distance: 14.7
click at [92, 351] on input "20868" at bounding box center [99, 353] width 123 height 16
click at [89, 332] on span "All Boards" at bounding box center [92, 333] width 98 height 12
click at [82, 312] on div "New" at bounding box center [69, 312] width 61 height 15
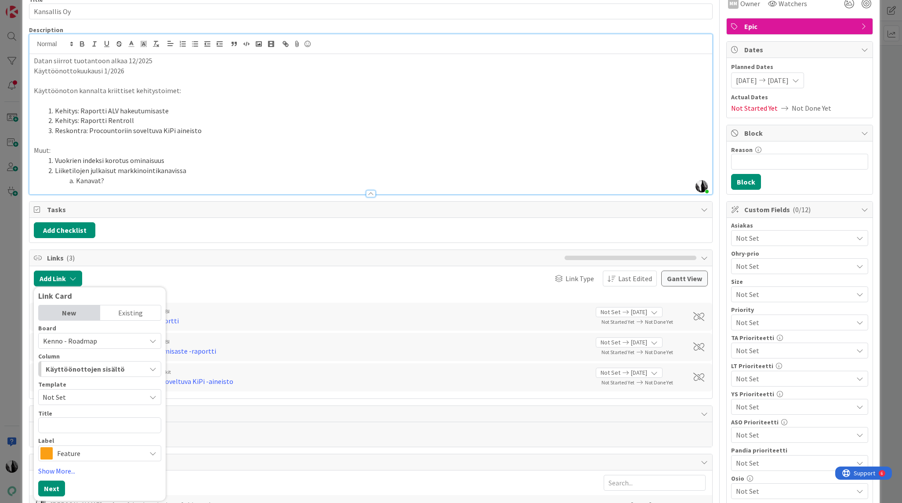
click at [121, 313] on div "Existing" at bounding box center [130, 312] width 61 height 15
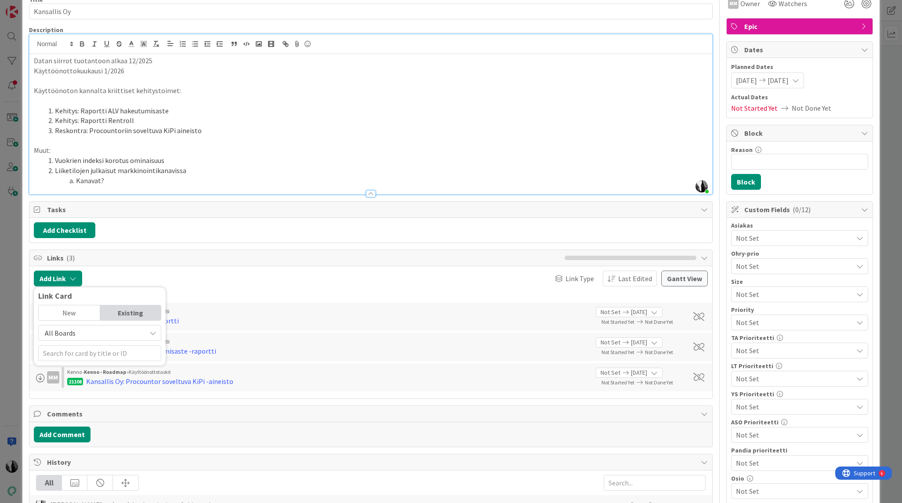
click at [100, 332] on span "All Boards" at bounding box center [92, 333] width 98 height 12
click at [88, 368] on span "All Boards" at bounding box center [104, 369] width 122 height 13
click at [98, 354] on input "text" at bounding box center [99, 353] width 123 height 16
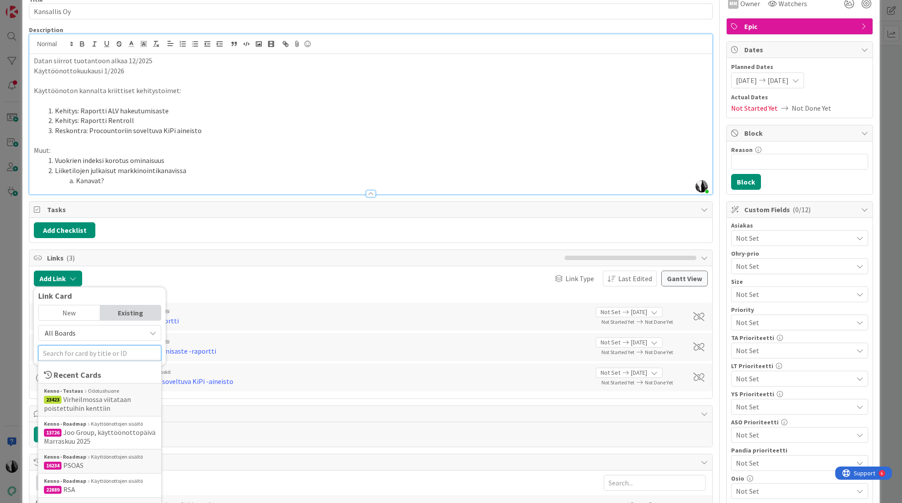
click at [98, 354] on input "text" at bounding box center [99, 353] width 123 height 16
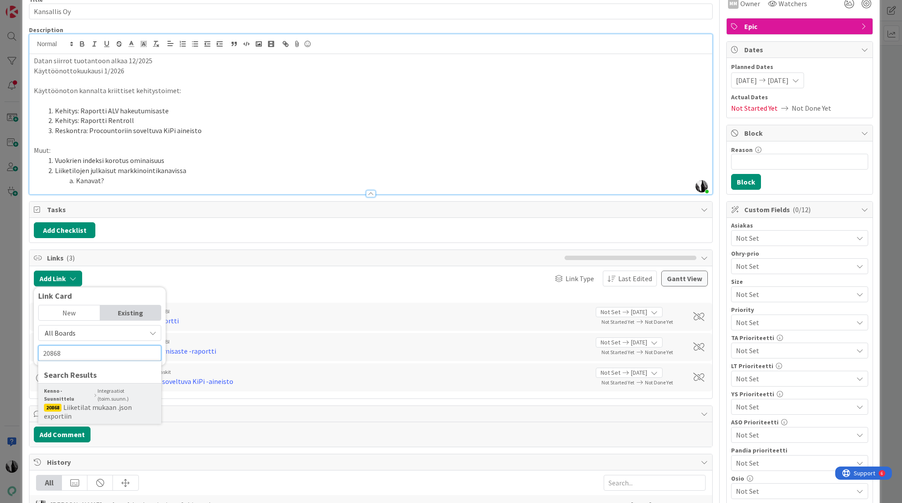
type input "20868"
click at [98, 403] on span "Liiketilat mukaan .json exportiin" at bounding box center [88, 412] width 88 height 18
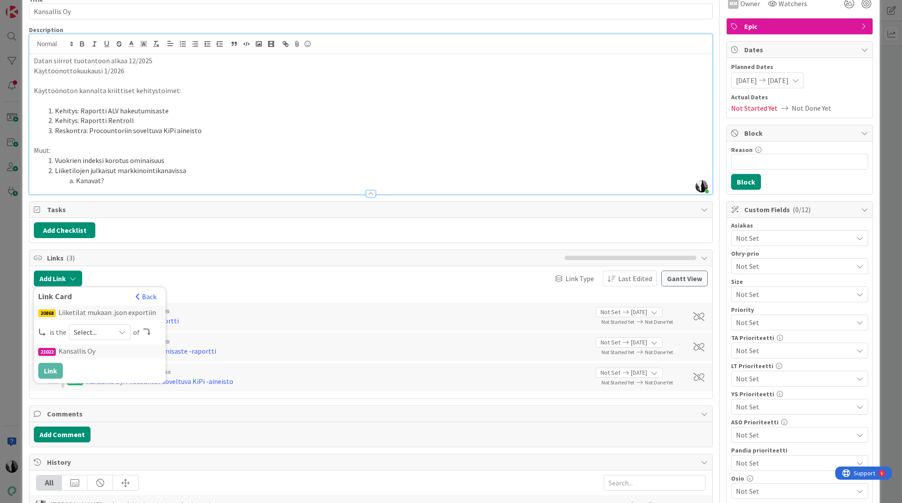
click at [122, 331] on icon at bounding box center [122, 332] width 7 height 7
click at [120, 367] on span "child" at bounding box center [146, 368] width 99 height 13
click at [54, 369] on button "Link" at bounding box center [50, 371] width 25 height 16
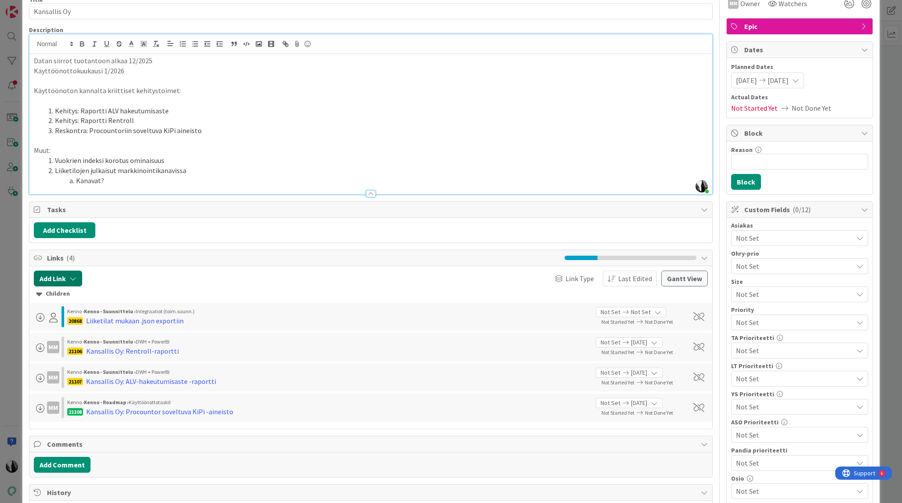
click at [75, 277] on icon "button" at bounding box center [72, 278] width 7 height 7
drag, startPoint x: 139, startPoint y: 312, endPoint x: 122, endPoint y: 324, distance: 21.4
click at [139, 312] on div "Existing" at bounding box center [130, 312] width 61 height 15
click at [122, 331] on span "All Boards" at bounding box center [92, 333] width 98 height 12
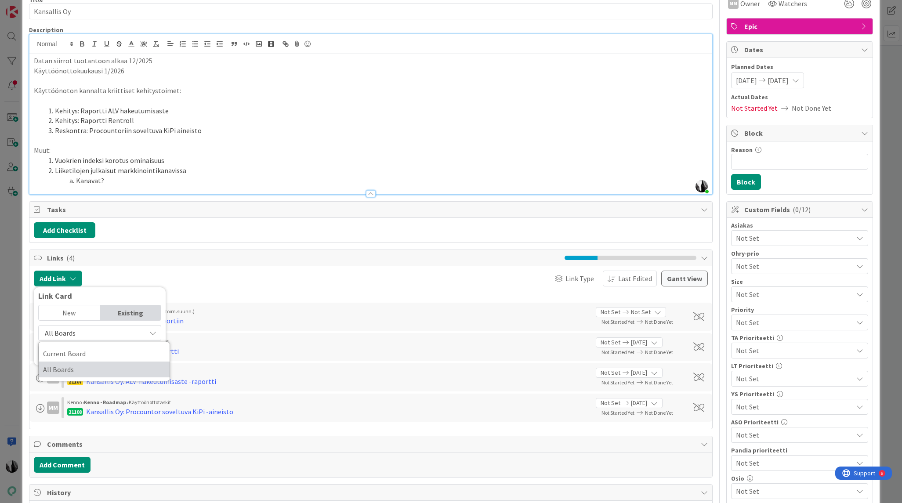
click at [102, 368] on span "All Boards" at bounding box center [104, 369] width 122 height 13
click at [105, 358] on input "text" at bounding box center [99, 353] width 123 height 16
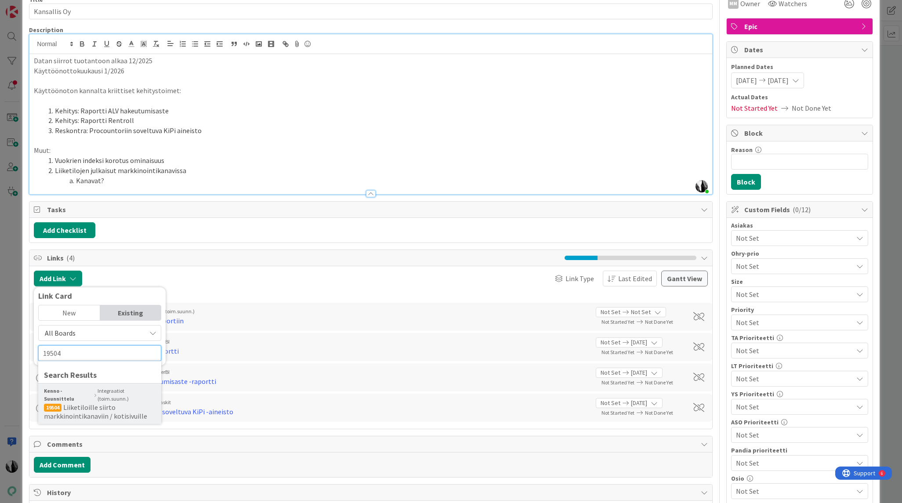
type input "19504"
click at [103, 403] on span "Liiketiloille siirto markkinointikanaviin / kotisivuille" at bounding box center [95, 412] width 103 height 18
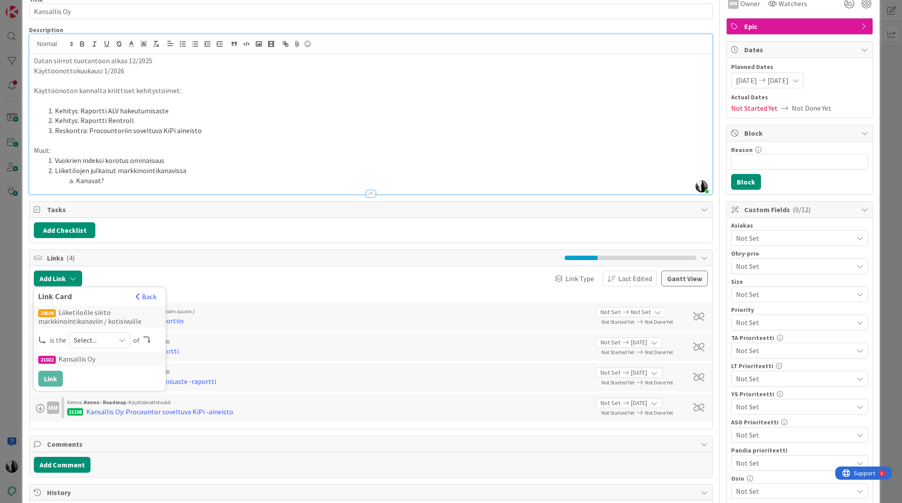
click at [111, 337] on div "Select..." at bounding box center [99, 340] width 61 height 16
click at [114, 376] on span "child" at bounding box center [146, 376] width 99 height 13
click at [54, 374] on button "Link" at bounding box center [50, 379] width 25 height 16
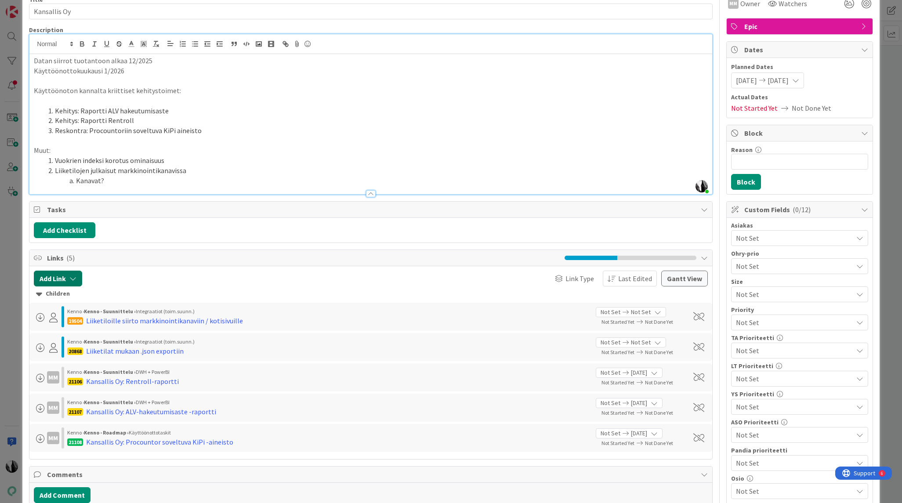
click at [76, 275] on icon "button" at bounding box center [72, 278] width 7 height 7
click at [129, 318] on div "Existing" at bounding box center [130, 312] width 61 height 15
click at [112, 330] on span "All Boards" at bounding box center [92, 333] width 98 height 12
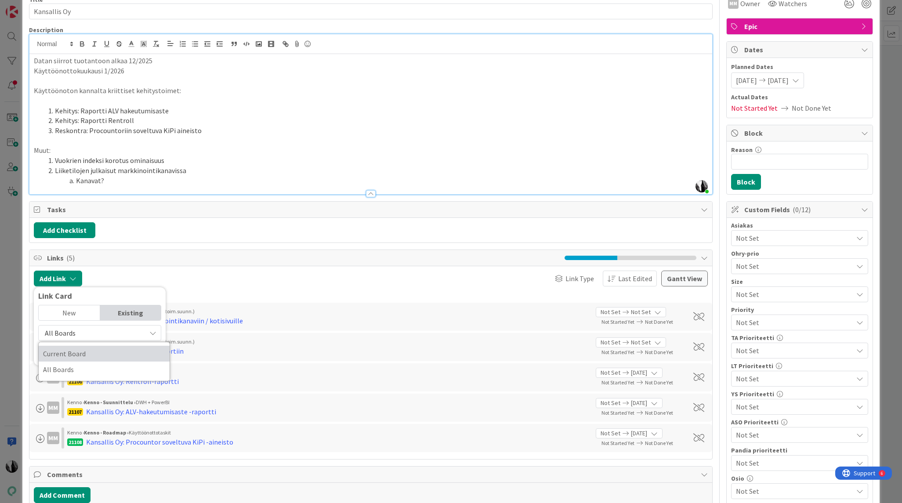
click at [106, 351] on span "Current Board" at bounding box center [104, 353] width 122 height 13
click at [109, 335] on span "Current Board" at bounding box center [92, 333] width 98 height 12
click at [101, 367] on span "All Boards" at bounding box center [104, 369] width 122 height 13
click at [106, 357] on input "text" at bounding box center [99, 353] width 123 height 16
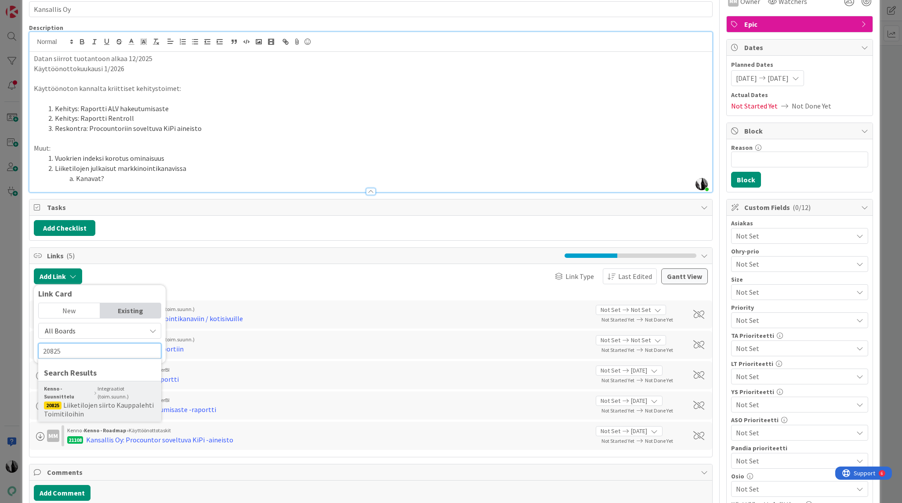
type input "20825"
click at [122, 400] on span "Liiketilojen siirto Kauppalehti Toimitiloihin" at bounding box center [99, 409] width 110 height 18
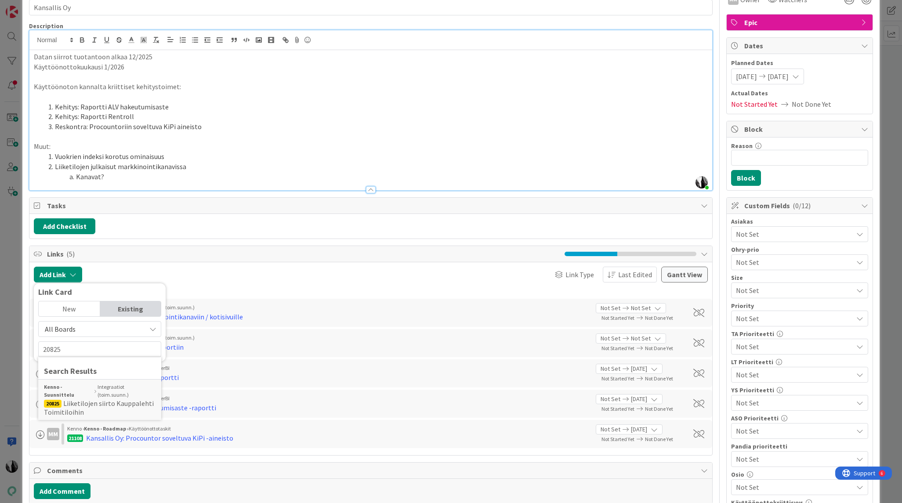
scroll to position [48, 0]
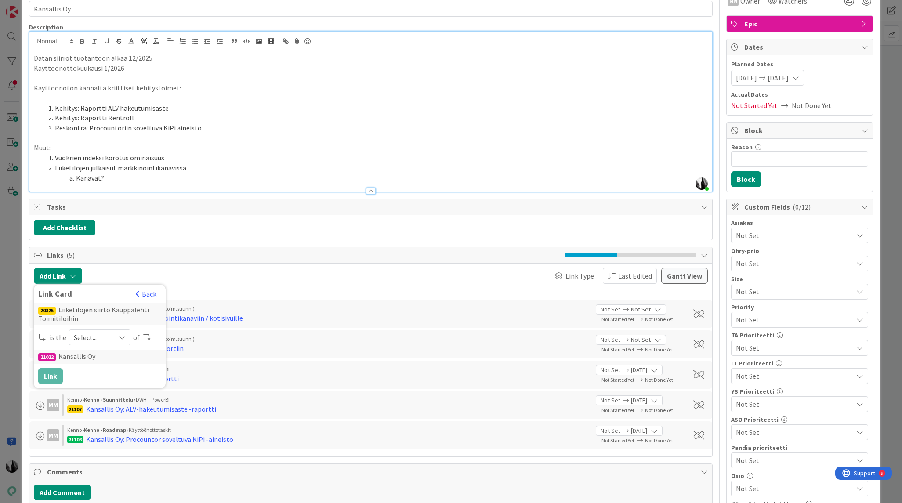
click at [107, 337] on span "Select..." at bounding box center [92, 337] width 37 height 12
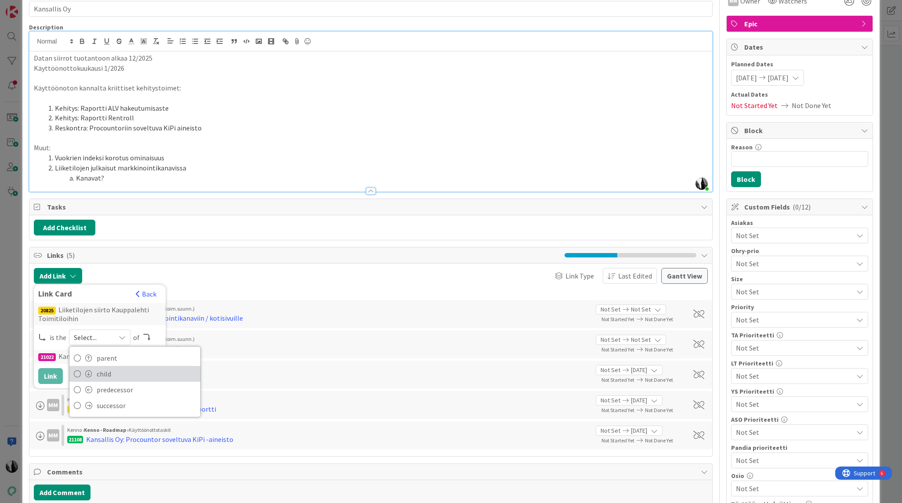
drag, startPoint x: 101, startPoint y: 368, endPoint x: 51, endPoint y: 371, distance: 50.2
click at [101, 368] on span "child" at bounding box center [146, 373] width 99 height 13
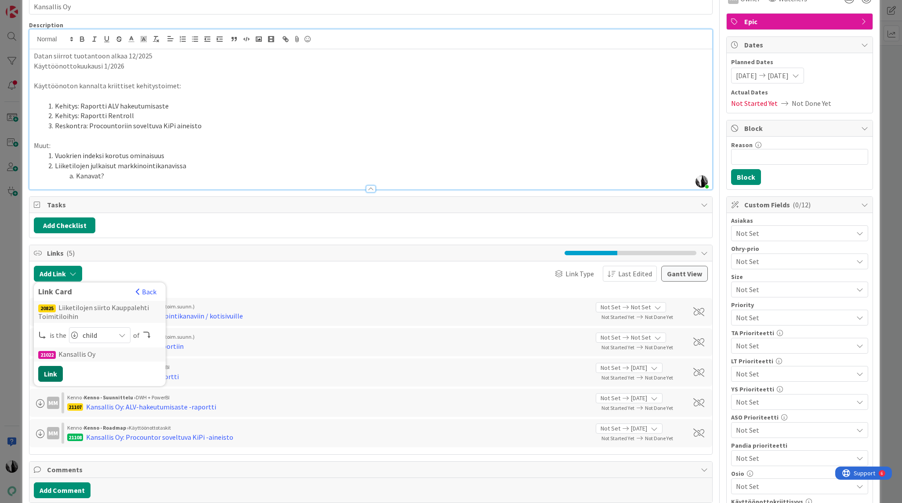
scroll to position [51, 0]
drag, startPoint x: 41, startPoint y: 369, endPoint x: 92, endPoint y: 362, distance: 51.1
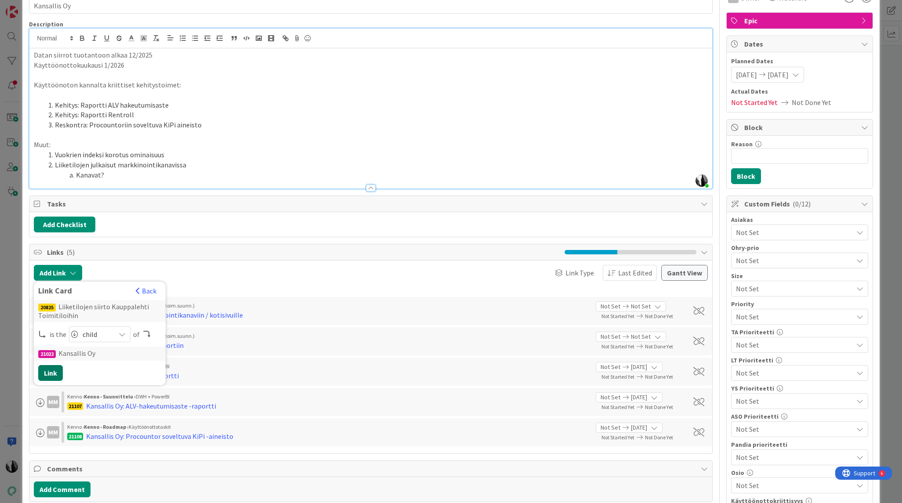
click at [43, 369] on button "Link" at bounding box center [50, 373] width 25 height 16
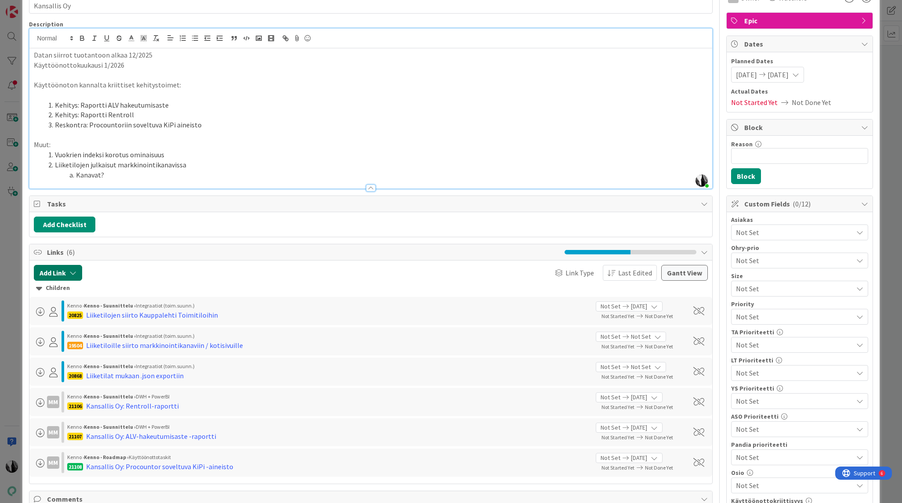
click at [74, 272] on icon "button" at bounding box center [72, 272] width 7 height 7
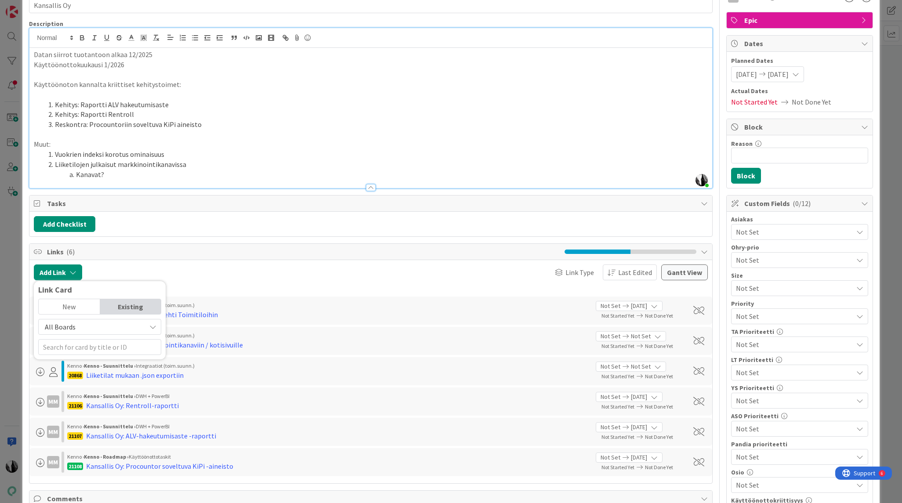
click at [84, 326] on span "All Boards" at bounding box center [92, 327] width 98 height 12
click at [85, 361] on span "All Boards" at bounding box center [104, 363] width 122 height 13
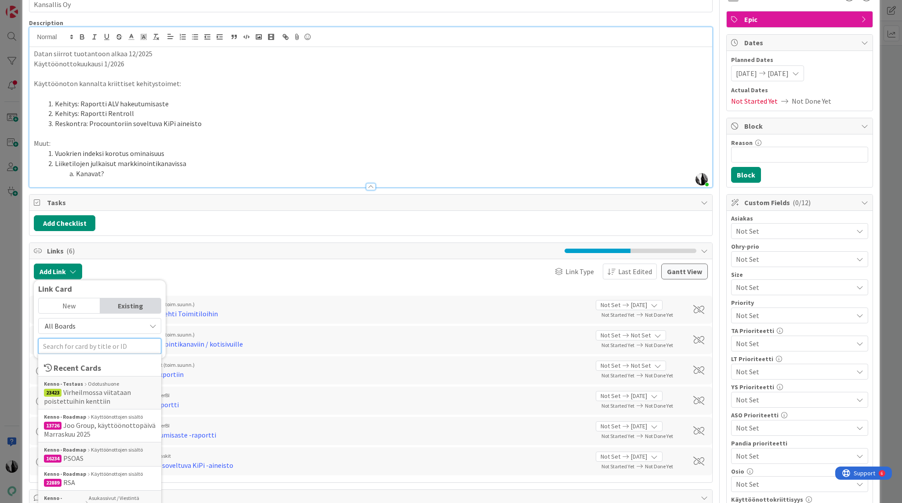
click at [103, 345] on input "text" at bounding box center [99, 346] width 123 height 16
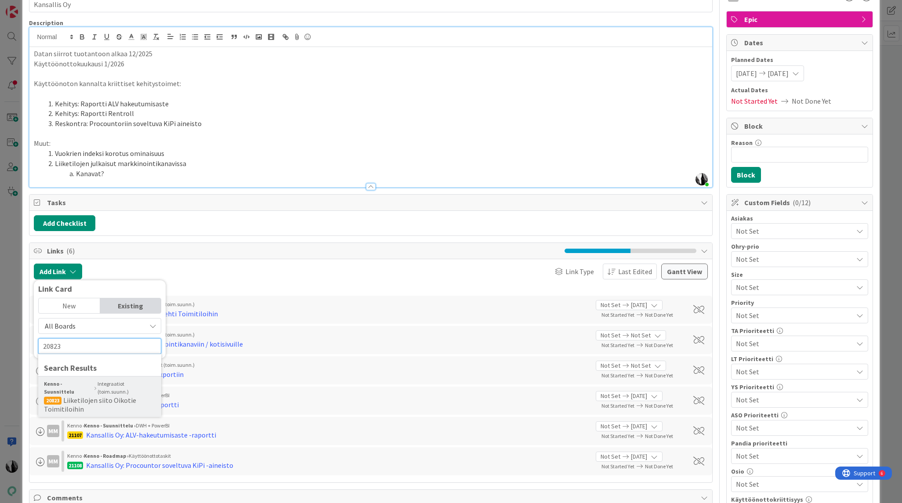
type input "20823"
click at [97, 396] on span "Liiketilojen siito Oikotie Toimitiloihin" at bounding box center [90, 405] width 92 height 18
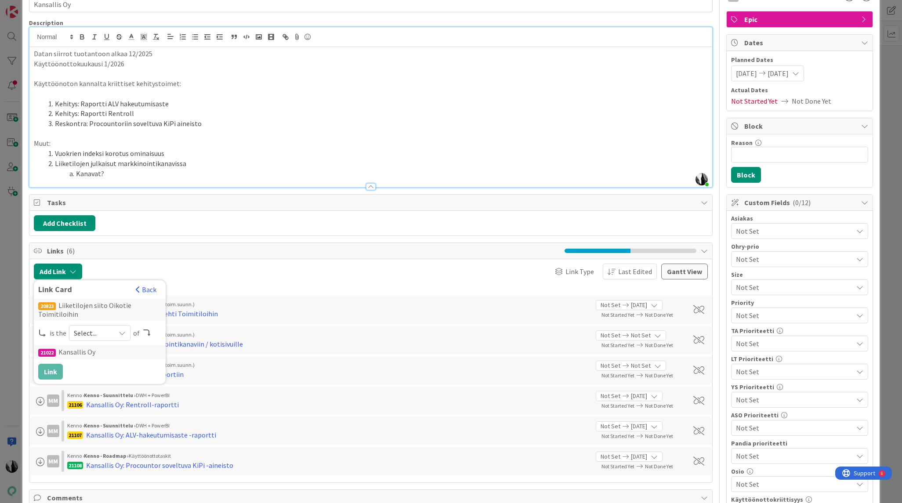
click at [107, 335] on span "Select..." at bounding box center [92, 333] width 37 height 12
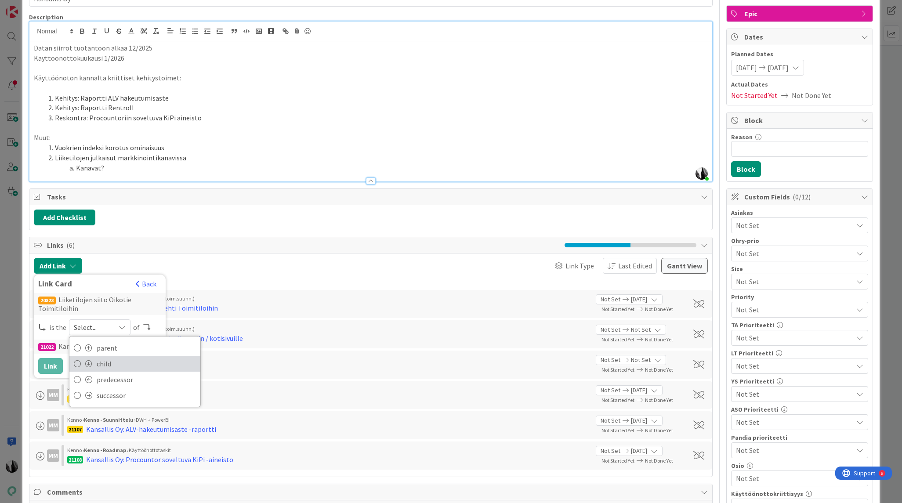
click at [102, 361] on span "child" at bounding box center [146, 363] width 99 height 13
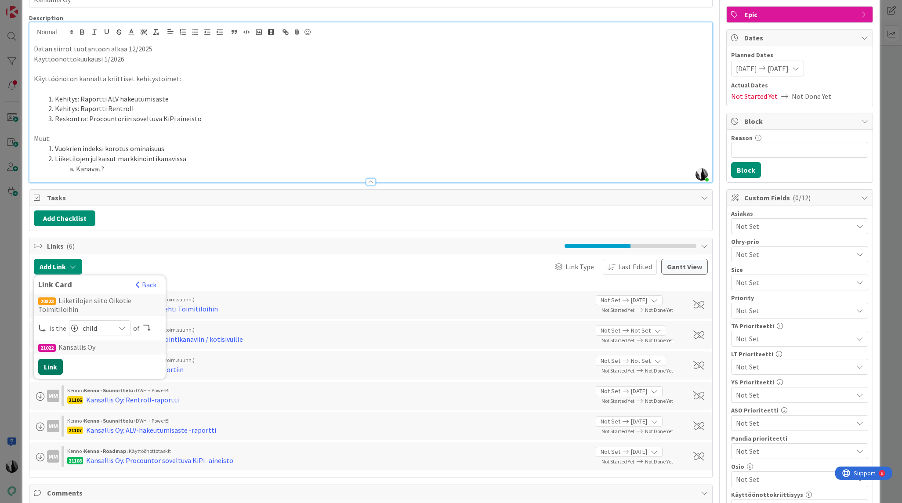
click at [46, 365] on button "Link" at bounding box center [50, 367] width 25 height 16
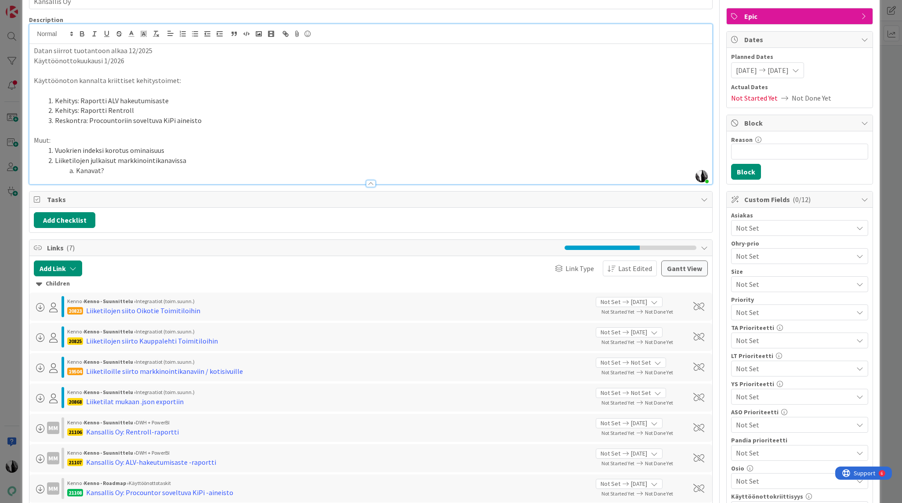
scroll to position [0, 0]
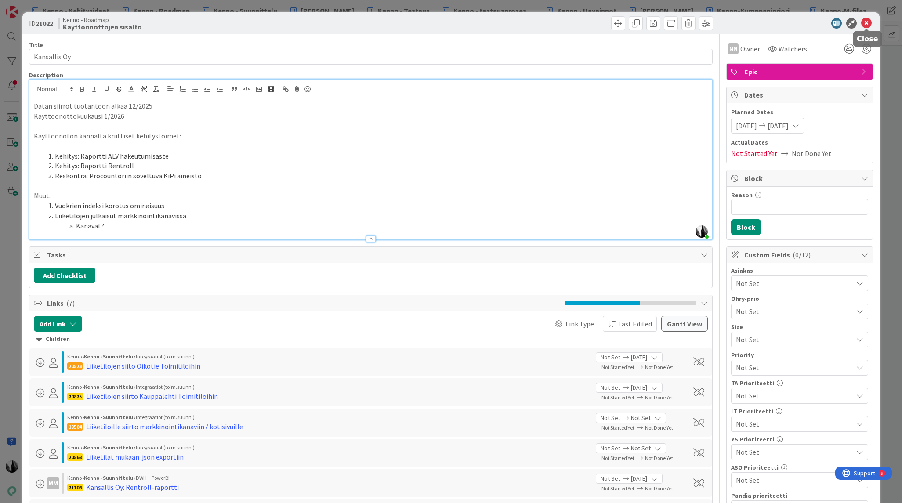
click at [867, 22] on icon at bounding box center [866, 23] width 11 height 11
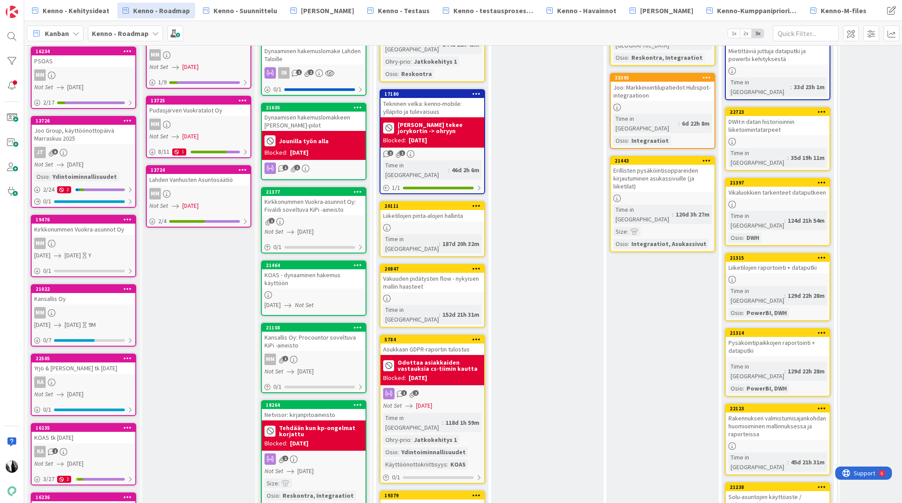
scroll to position [149, 1]
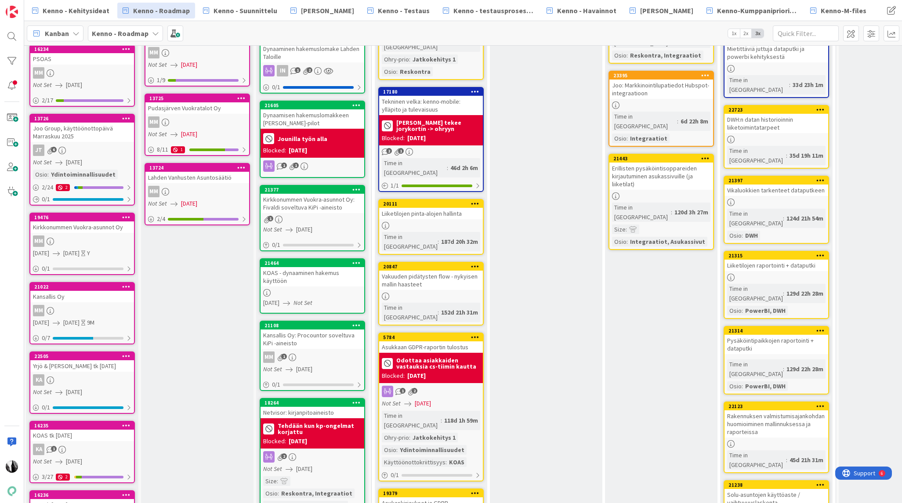
click at [72, 368] on div "Yrjö & [PERSON_NAME] tk [DATE]" at bounding box center [82, 365] width 104 height 11
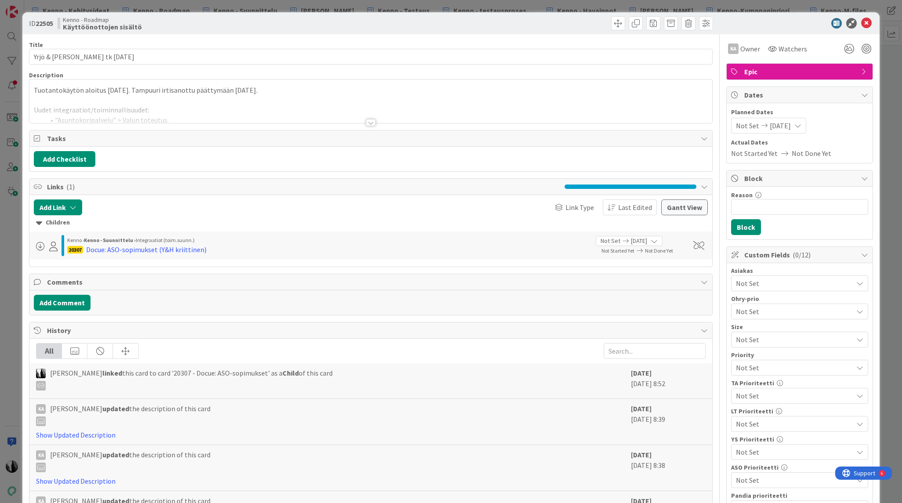
click at [369, 122] on div at bounding box center [371, 122] width 10 height 7
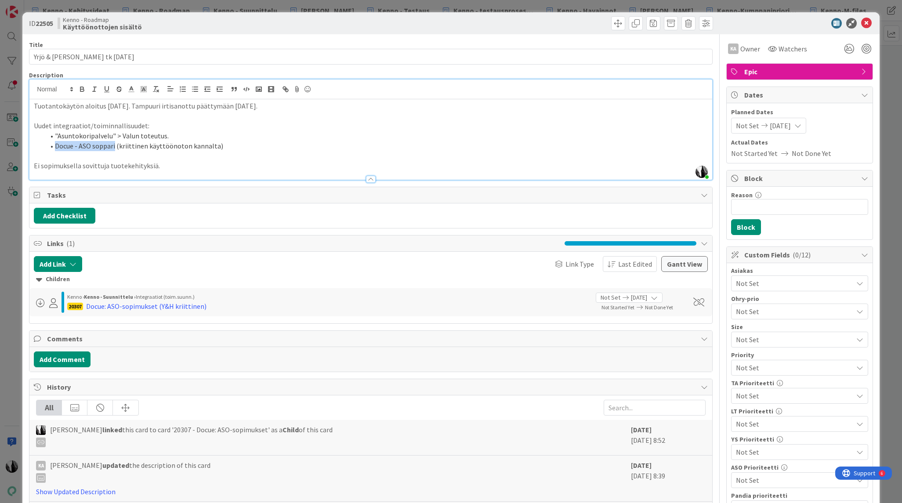
drag, startPoint x: 56, startPoint y: 147, endPoint x: 114, endPoint y: 147, distance: 58.0
click at [114, 147] on li "Docue - ASO soppari (kriittinen käyttöönoton kannalta)" at bounding box center [375, 146] width 663 height 10
click at [868, 22] on icon at bounding box center [866, 23] width 11 height 11
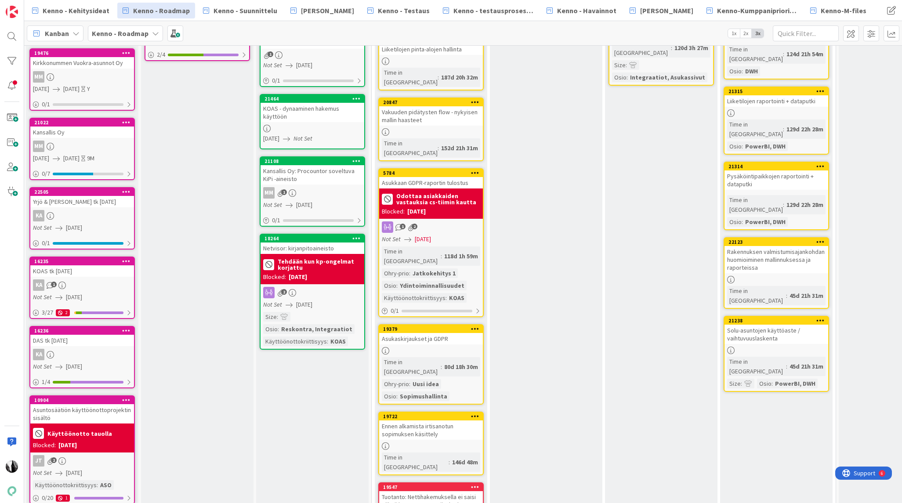
scroll to position [316, 1]
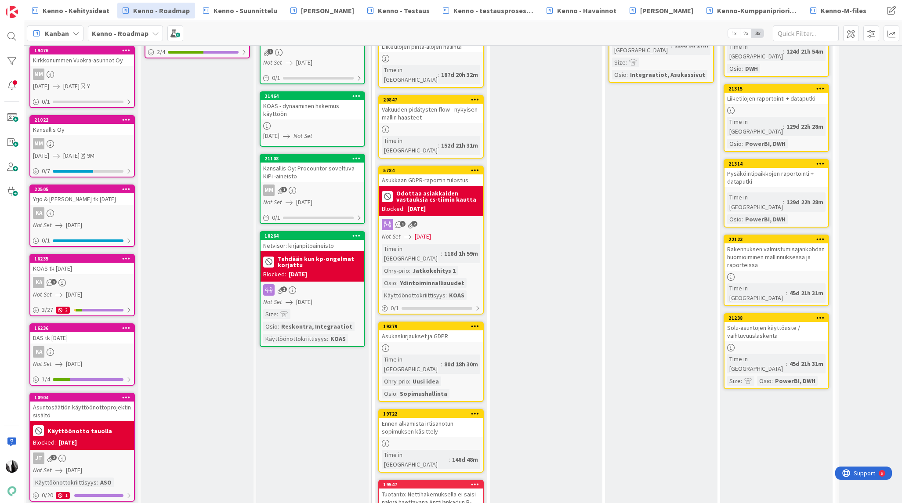
click at [75, 272] on div "KOAS tk [DATE]" at bounding box center [82, 268] width 104 height 11
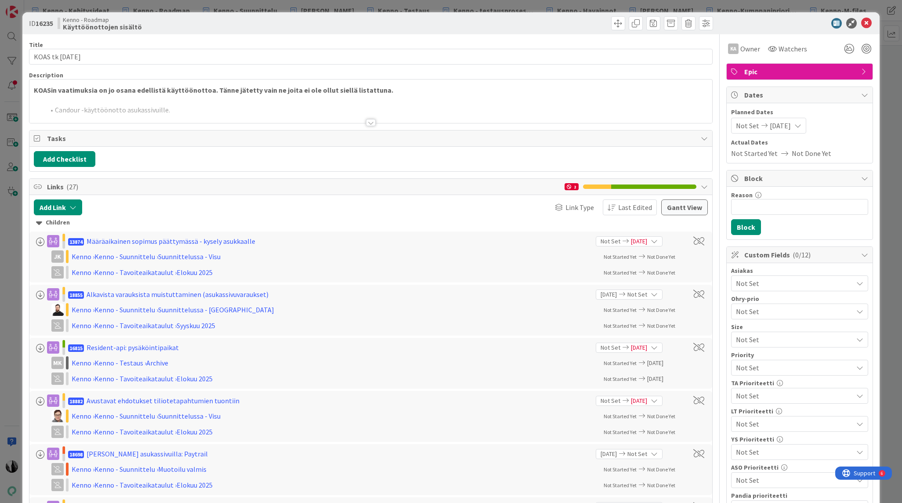
click at [370, 123] on div at bounding box center [371, 122] width 10 height 7
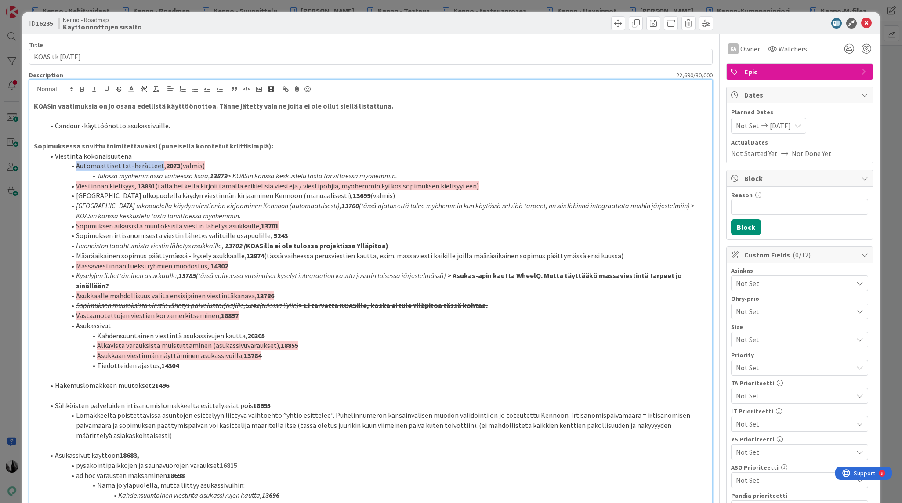
drag, startPoint x: 77, startPoint y: 166, endPoint x: 155, endPoint y: 166, distance: 78.2
click at [155, 166] on span "Automaattiset txt-herätteet," at bounding box center [121, 165] width 90 height 9
click at [166, 164] on strong "2073" at bounding box center [173, 165] width 14 height 9
drag, startPoint x: 76, startPoint y: 186, endPoint x: 123, endPoint y: 189, distance: 47.1
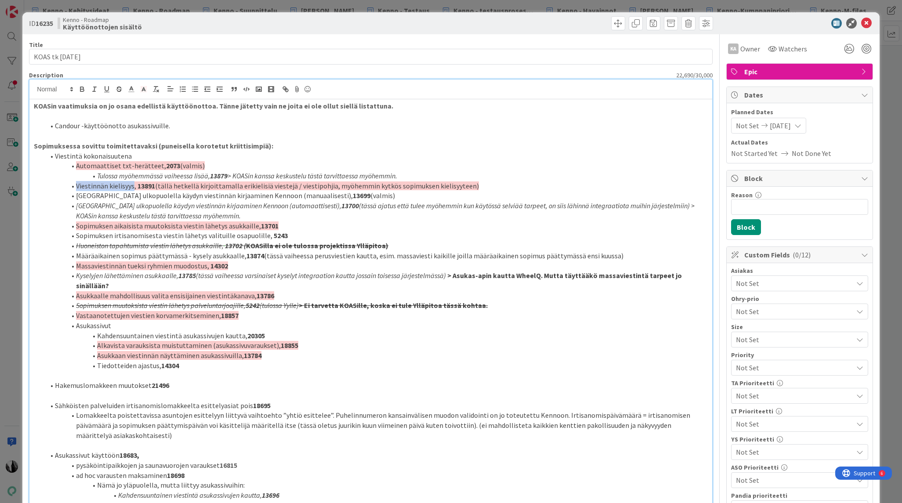
click at [132, 187] on span "Viestinnän kielisyys," at bounding box center [106, 185] width 60 height 9
click at [145, 185] on strong "13891" at bounding box center [146, 185] width 18 height 9
drag, startPoint x: 78, startPoint y: 196, endPoint x: 303, endPoint y: 198, distance: 224.5
click at [303, 198] on li "[GEOGRAPHIC_DATA] ulkopuolella käydyn viestinnän kirjaaminen Kennoon (manuaalis…" at bounding box center [375, 196] width 663 height 10
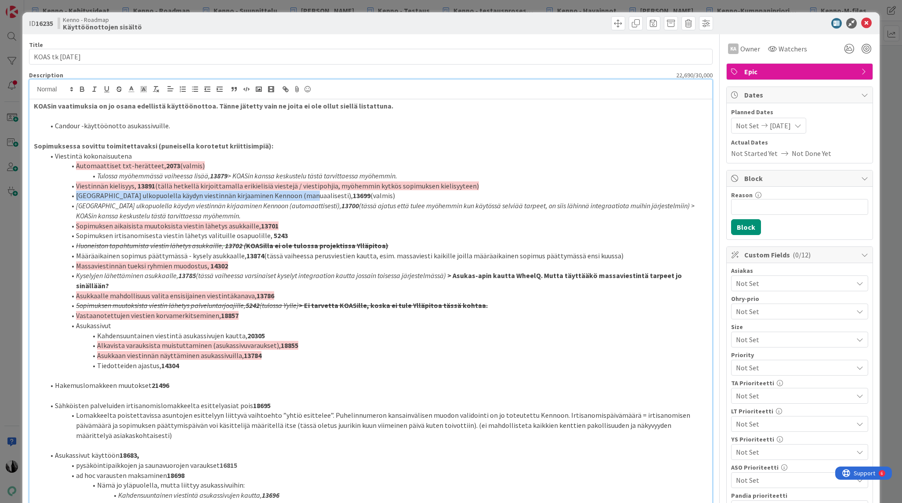
click at [353, 194] on strong "13699" at bounding box center [362, 195] width 18 height 9
drag, startPoint x: 77, startPoint y: 206, endPoint x: 302, endPoint y: 206, distance: 224.9
click at [302, 206] on em "[GEOGRAPHIC_DATA] ulkopuolella käydyn viestinnän kirjaaminen Kennoon (automaatt…" at bounding box center [208, 205] width 265 height 9
click at [341, 205] on em "13700" at bounding box center [350, 205] width 18 height 9
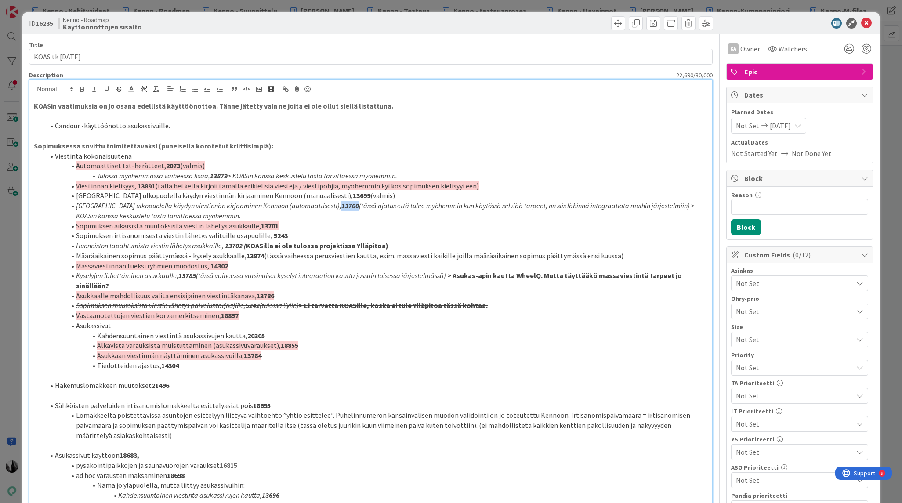
click at [341, 205] on em "13700" at bounding box center [350, 205] width 18 height 9
drag, startPoint x: 76, startPoint y: 226, endPoint x: 253, endPoint y: 225, distance: 176.6
click at [253, 225] on span "Sopimuksen aikaisista muutoksista viestin lähetys asukkaille," at bounding box center [168, 225] width 185 height 9
click at [264, 224] on strong "13701" at bounding box center [270, 225] width 18 height 9
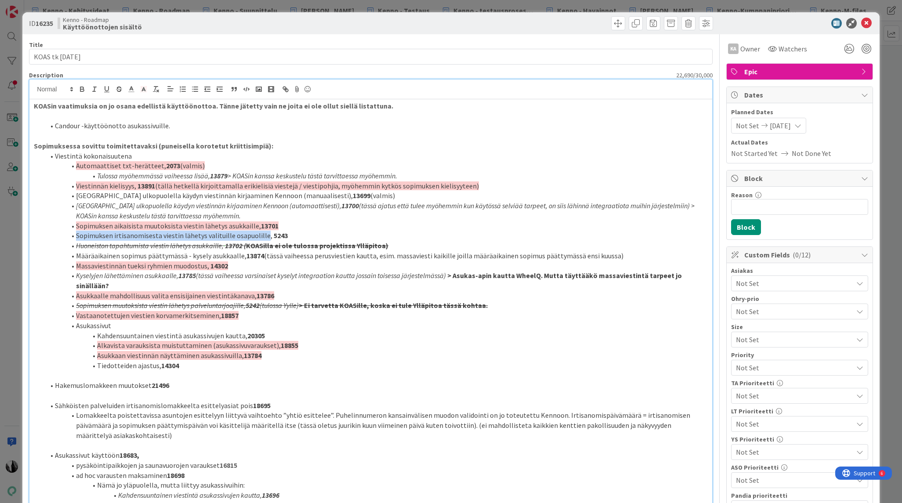
drag, startPoint x: 78, startPoint y: 235, endPoint x: 262, endPoint y: 236, distance: 184.0
click at [262, 236] on li "Sopimuksen irtisanomisesta viestin lähetys valituille osapuolille, 5243" at bounding box center [375, 236] width 663 height 10
click at [278, 235] on strong "5243" at bounding box center [281, 235] width 14 height 9
drag, startPoint x: 83, startPoint y: 256, endPoint x: 240, endPoint y: 257, distance: 156.8
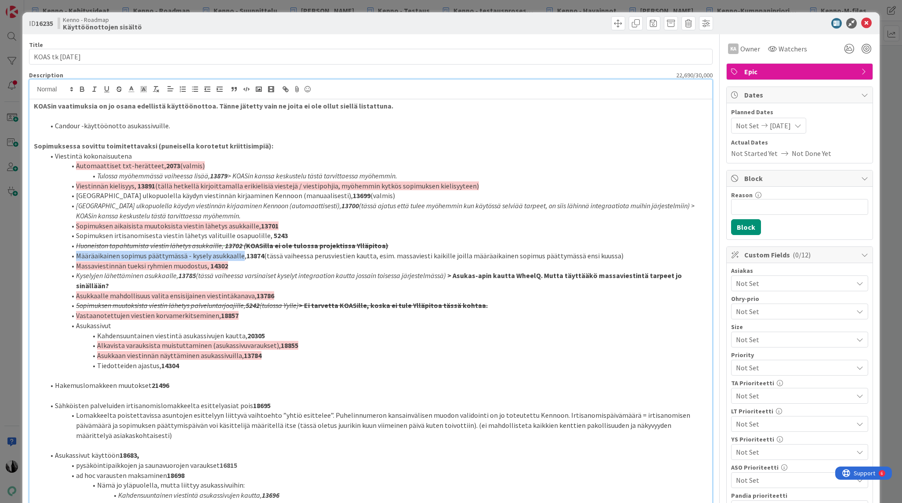
click at [240, 257] on li "Määräaikainen sopimus päättymässä - kysely asukkaalle, 13874 (tässä vaiheessa p…" at bounding box center [375, 256] width 663 height 10
click at [252, 255] on strong "13874" at bounding box center [255, 255] width 18 height 9
drag, startPoint x: 90, startPoint y: 266, endPoint x: 204, endPoint y: 268, distance: 113.8
click at [204, 268] on span "Massaviestinnän tueksi ryhmien muodostus," at bounding box center [142, 265] width 133 height 9
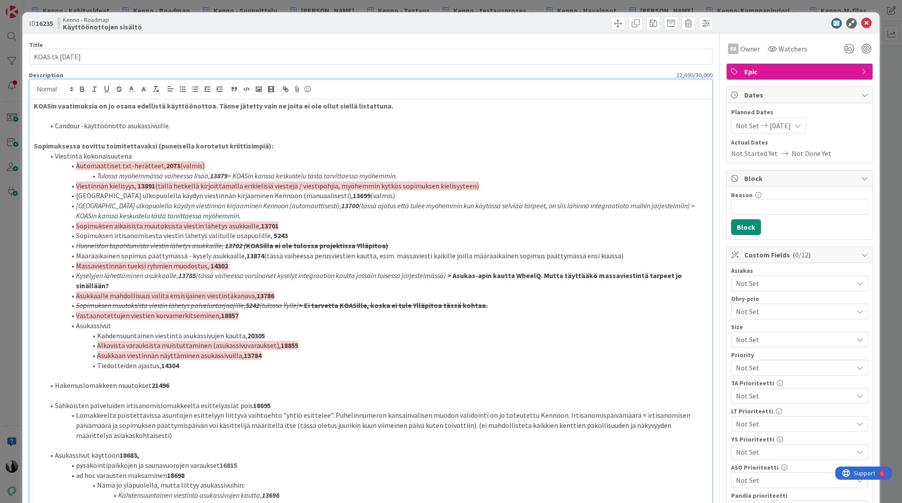
click at [221, 265] on strong "14302" at bounding box center [219, 265] width 18 height 9
drag, startPoint x: 218, startPoint y: 265, endPoint x: 243, endPoint y: 267, distance: 25.1
click at [218, 265] on strong "14302" at bounding box center [219, 265] width 18 height 9
click at [220, 267] on strong "14302" at bounding box center [219, 265] width 18 height 9
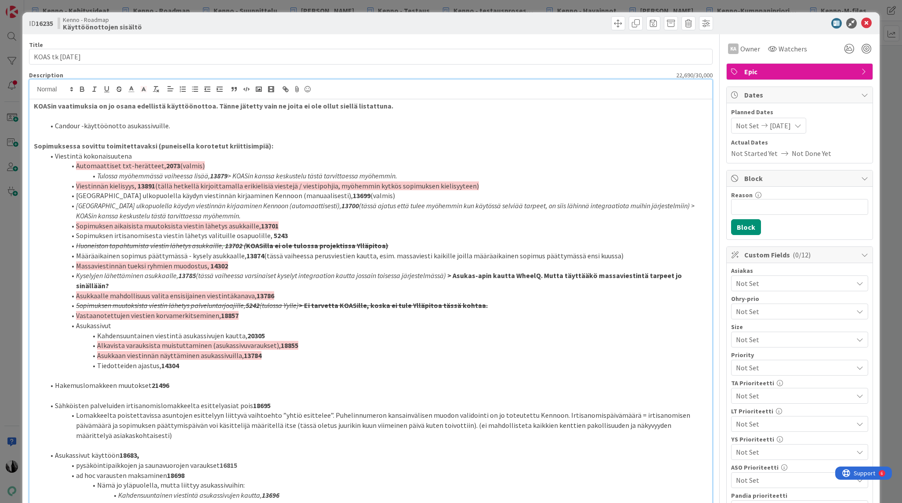
click at [95, 291] on span "Asukkaalle mahdollisuus valita ensisijainen viestintäkanava," at bounding box center [166, 295] width 181 height 9
drag, startPoint x: 76, startPoint y: 286, endPoint x: 251, endPoint y: 287, distance: 174.4
click at [251, 291] on span "Asukkaalle mahdollisuus valita ensisijainen viestintäkanava," at bounding box center [166, 295] width 181 height 9
click at [262, 291] on strong "13786" at bounding box center [266, 295] width 18 height 9
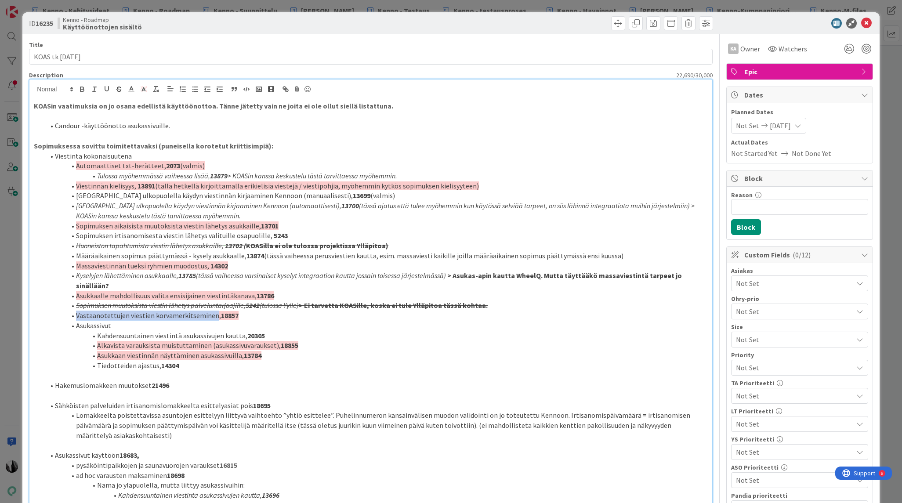
drag, startPoint x: 77, startPoint y: 306, endPoint x: 136, endPoint y: 312, distance: 58.8
click at [212, 311] on span "Vastaanotettujen viestien korvamerkitseminen," at bounding box center [148, 315] width 145 height 9
click at [229, 311] on strong "18857" at bounding box center [230, 315] width 18 height 9
drag, startPoint x: 98, startPoint y: 326, endPoint x: 242, endPoint y: 328, distance: 144.1
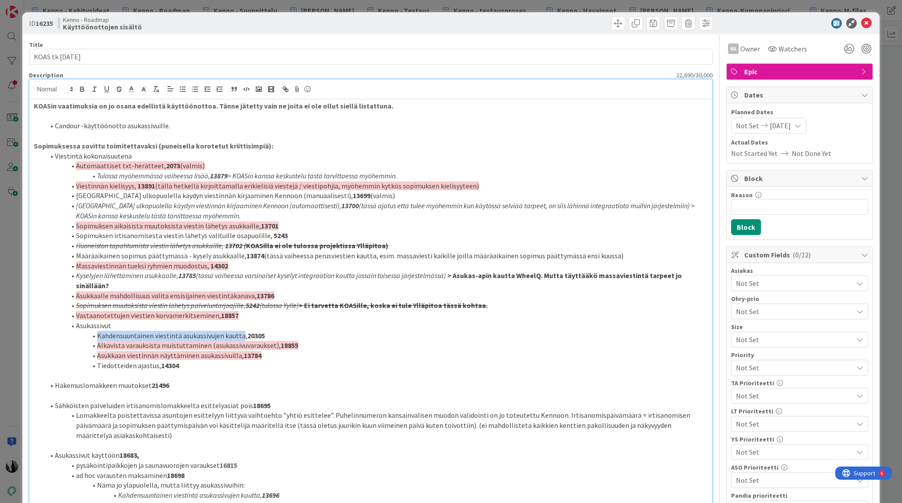
click at [242, 331] on li "Kahdensuuntainen viestintä asukassivujen kautta, 20305" at bounding box center [375, 336] width 663 height 10
click at [261, 331] on strong "20305" at bounding box center [256, 335] width 18 height 9
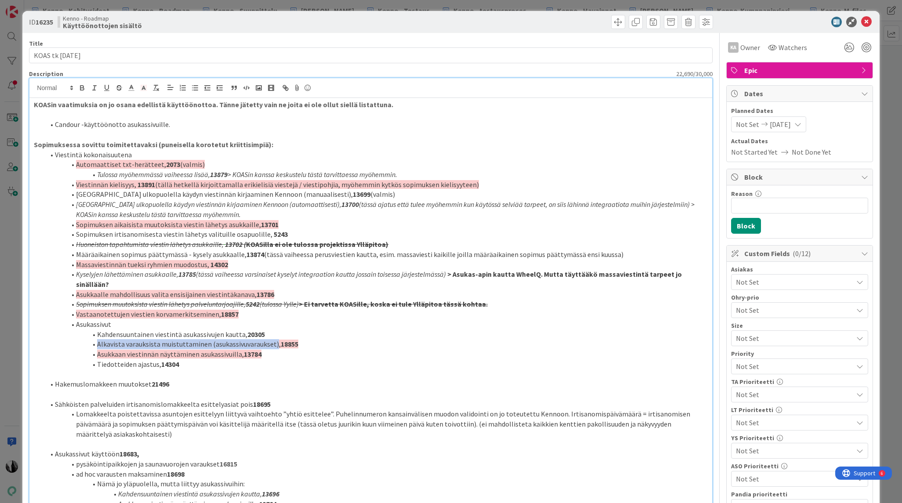
drag, startPoint x: 139, startPoint y: 335, endPoint x: 272, endPoint y: 335, distance: 132.7
click at [272, 340] on span "Alkavista varauksista muistuttaminen (asukassivuvaraukset)," at bounding box center [189, 344] width 184 height 9
click at [291, 340] on strong "18855" at bounding box center [290, 344] width 18 height 9
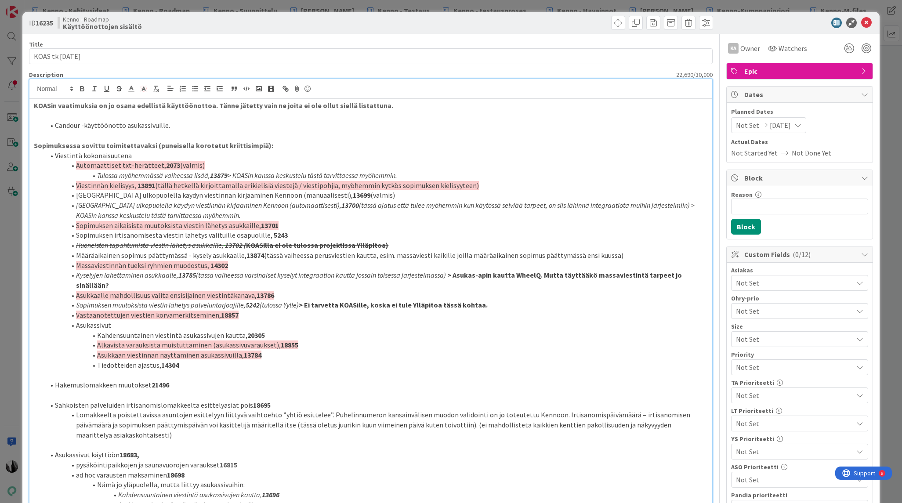
scroll to position [2, 0]
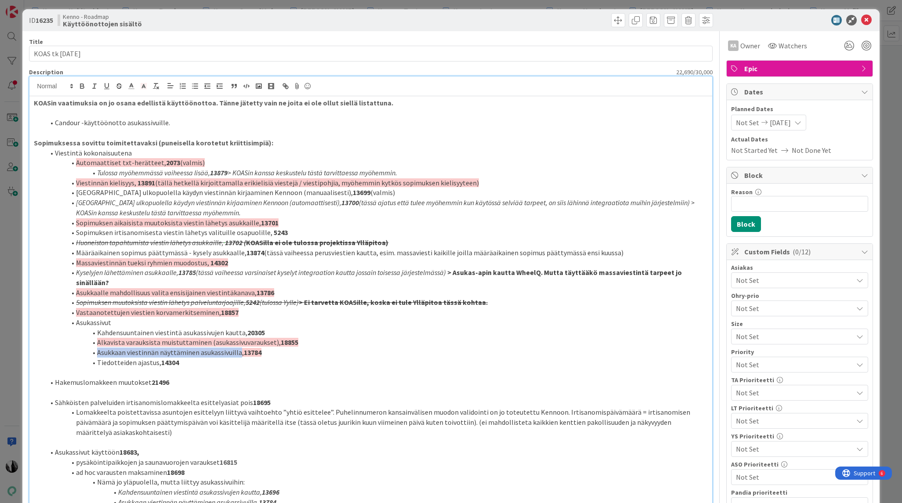
drag, startPoint x: 97, startPoint y: 345, endPoint x: 237, endPoint y: 346, distance: 140.1
click at [237, 348] on span "Asukkaan viestinnän näyttäminen asukassivuilla," at bounding box center [170, 352] width 147 height 9
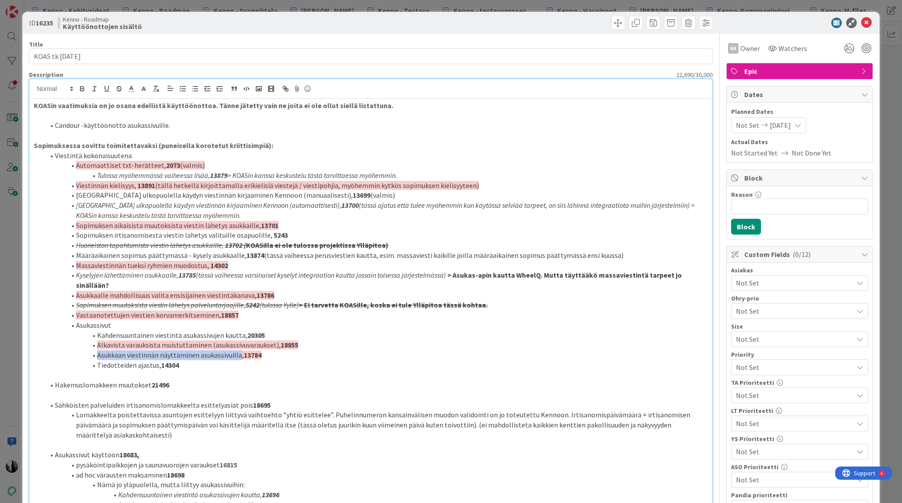
scroll to position [0, 0]
click at [251, 351] on strong "13784" at bounding box center [253, 355] width 18 height 9
drag, startPoint x: 98, startPoint y: 354, endPoint x: 156, endPoint y: 356, distance: 58.0
click at [156, 361] on li "Tiedotteiden ajastus, 14304" at bounding box center [375, 366] width 663 height 10
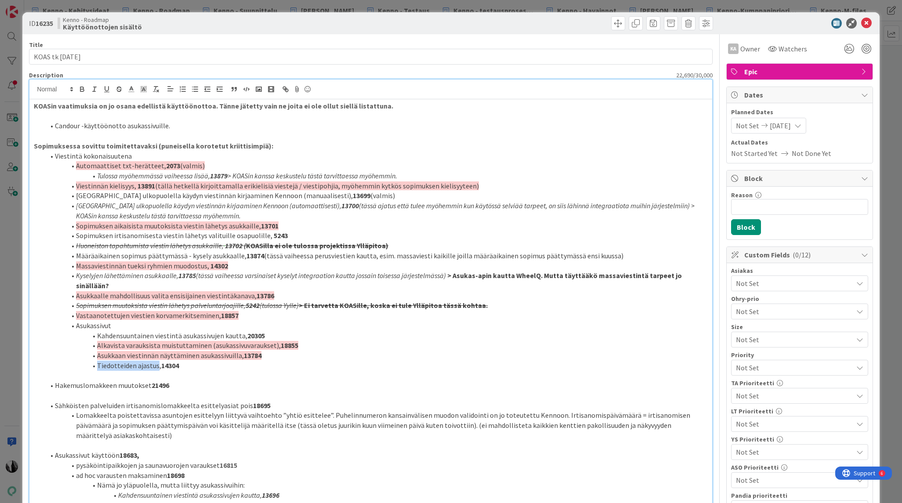
click at [172, 361] on strong "14304" at bounding box center [170, 365] width 18 height 9
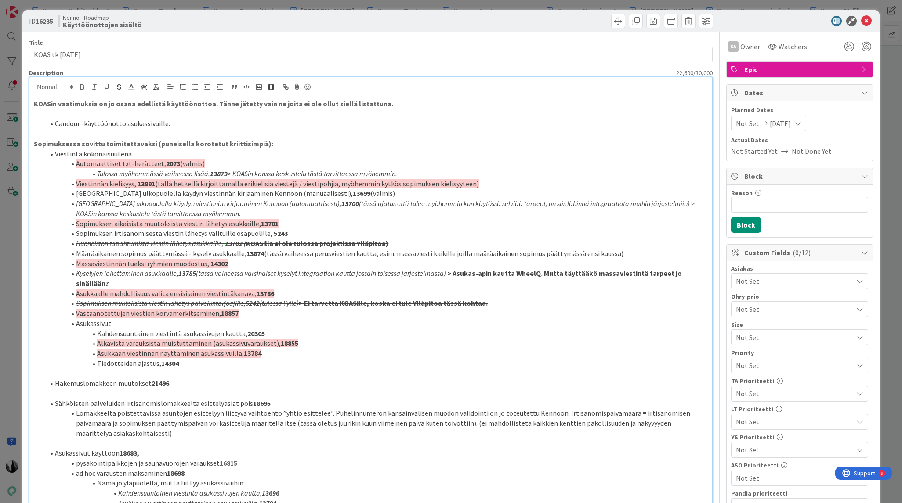
scroll to position [6, 0]
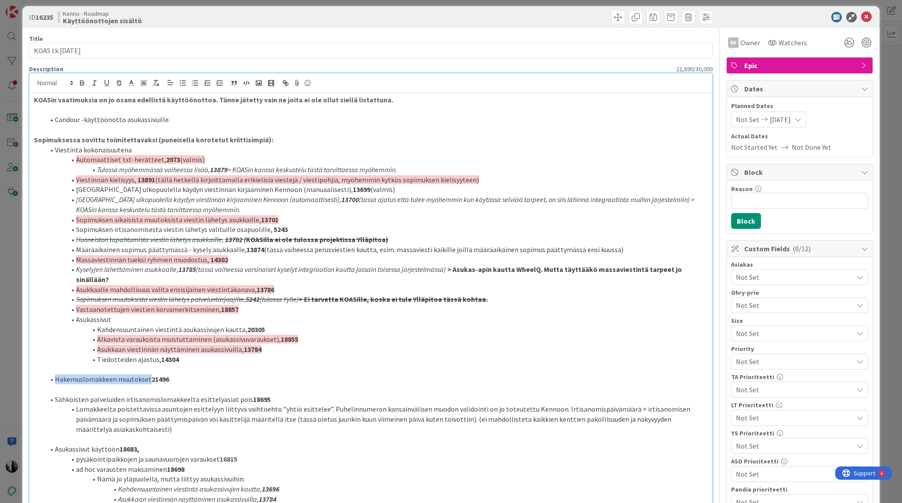
drag, startPoint x: 55, startPoint y: 374, endPoint x: 139, endPoint y: 372, distance: 83.9
click at [148, 374] on li "Hakemuslomakkeen muutokset 21496" at bounding box center [375, 379] width 663 height 10
click at [157, 375] on strong "21496" at bounding box center [161, 379] width 18 height 9
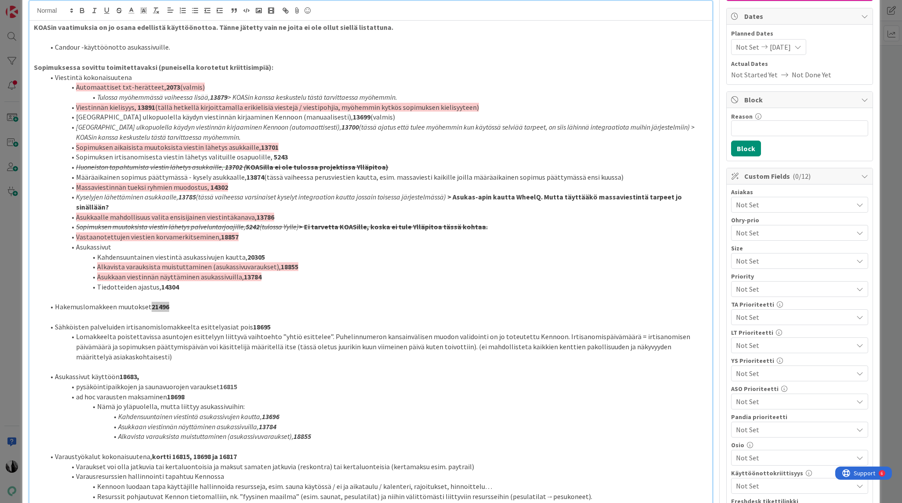
scroll to position [79, 0]
drag, startPoint x: 55, startPoint y: 316, endPoint x: 243, endPoint y: 318, distance: 188.0
click at [243, 322] on li "Sähköisten palveluiden irtisanomislomakkeelta esittelyasiat pois 18695" at bounding box center [375, 327] width 663 height 10
click at [259, 322] on strong "18695" at bounding box center [262, 326] width 18 height 9
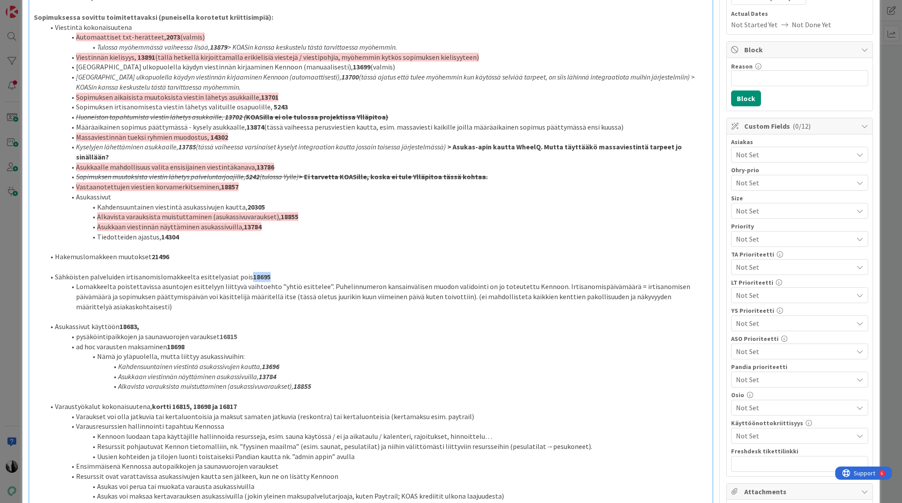
scroll to position [130, 0]
click at [131, 321] on strong "18683," at bounding box center [129, 325] width 20 height 9
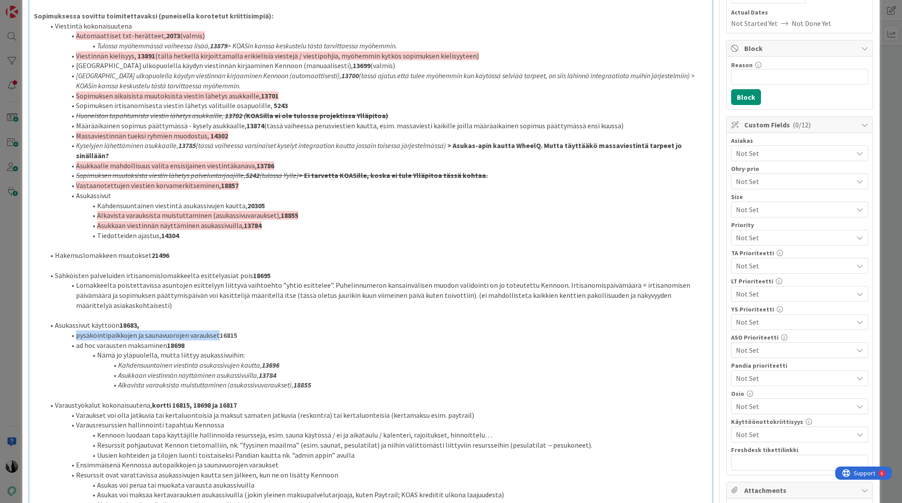
drag, startPoint x: 80, startPoint y: 315, endPoint x: 214, endPoint y: 317, distance: 134.4
click at [217, 330] on li "pysäköintipaikkojen ja saunavuorojen varaukset 16815" at bounding box center [375, 335] width 663 height 10
click at [234, 331] on strong "16815" at bounding box center [229, 335] width 18 height 9
drag, startPoint x: 76, startPoint y: 324, endPoint x: 164, endPoint y: 325, distance: 88.7
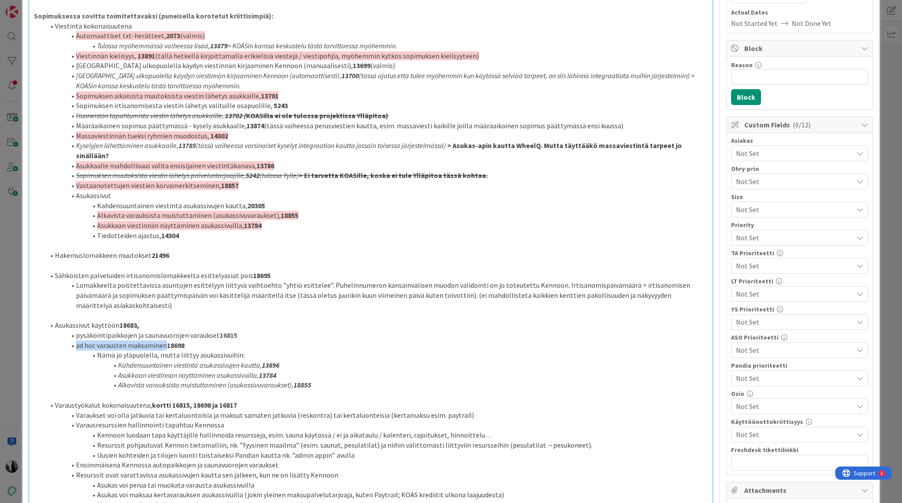
click at [164, 340] on li "ad hoc varausten maksaminen 18698" at bounding box center [375, 345] width 663 height 10
click at [178, 341] on strong "18698" at bounding box center [176, 345] width 18 height 9
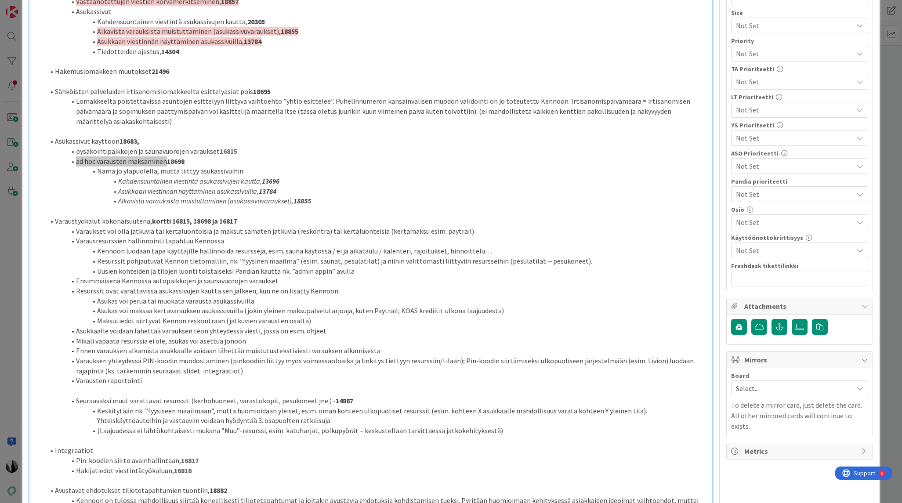
scroll to position [343, 0]
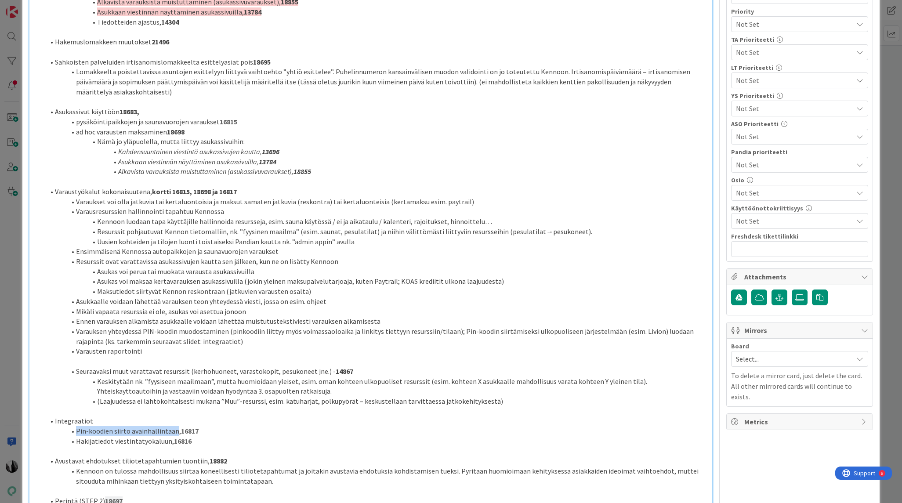
drag, startPoint x: 77, startPoint y: 411, endPoint x: 174, endPoint y: 412, distance: 97.1
click at [174, 426] on li "Pin-koodien siirto avainhallintaan, 16817" at bounding box center [375, 431] width 663 height 10
click at [191, 427] on strong "16817" at bounding box center [190, 431] width 18 height 9
drag, startPoint x: 79, startPoint y: 421, endPoint x: 168, endPoint y: 425, distance: 89.2
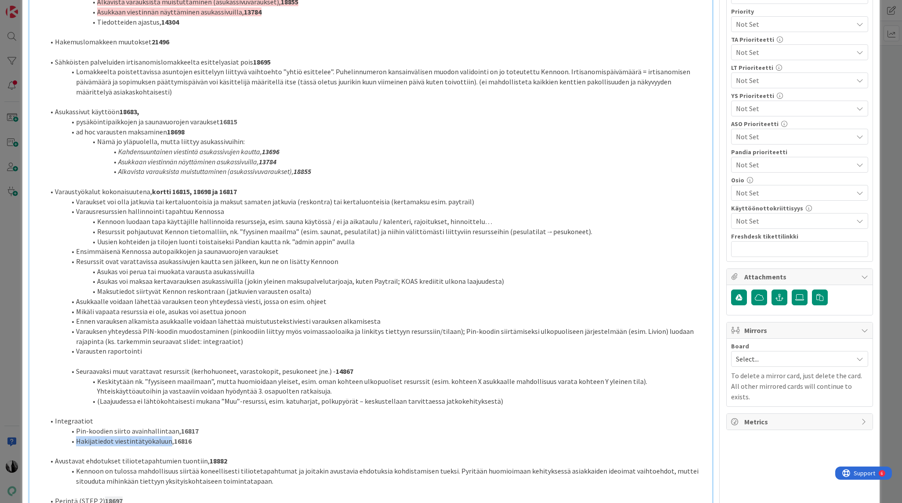
click at [168, 436] on li "Hakijatiedot viestintätyökaluun, 16816" at bounding box center [375, 441] width 663 height 10
click at [184, 437] on strong "16816" at bounding box center [183, 441] width 18 height 9
click at [337, 367] on strong "14867" at bounding box center [345, 371] width 18 height 9
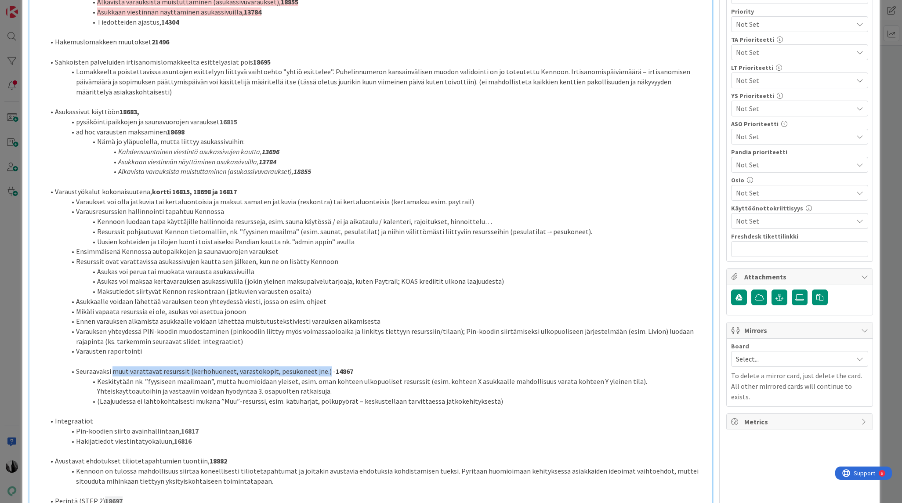
drag, startPoint x: 112, startPoint y: 351, endPoint x: 322, endPoint y: 354, distance: 209.5
click at [322, 366] on li "Seuraavaksi muut varattavat resurssit (kerhohuoneet, varastokopit, pesukoneet j…" at bounding box center [375, 371] width 663 height 10
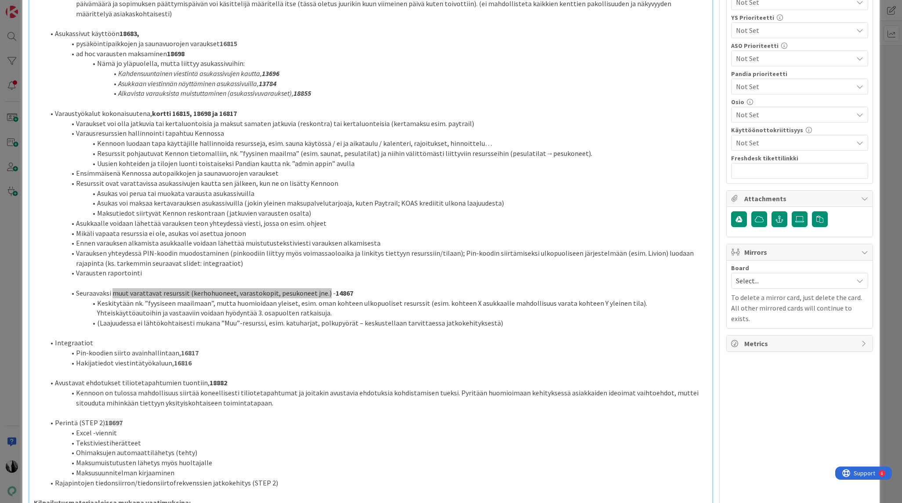
scroll to position [438, 0]
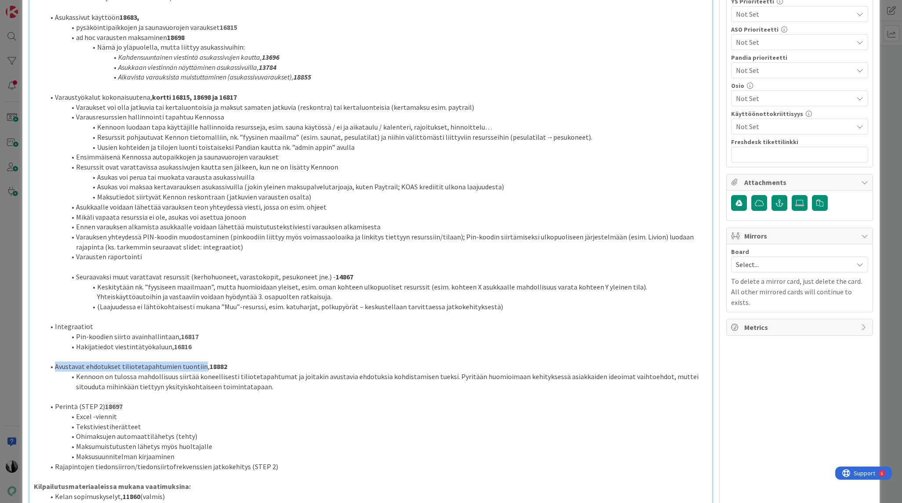
drag, startPoint x: 56, startPoint y: 347, endPoint x: 198, endPoint y: 349, distance: 141.9
click at [198, 361] on li "Avustavat ehdotukset tiliotetapahtumien tuontiin, 18882" at bounding box center [375, 366] width 663 height 10
click at [211, 362] on strong "18882" at bounding box center [219, 366] width 18 height 9
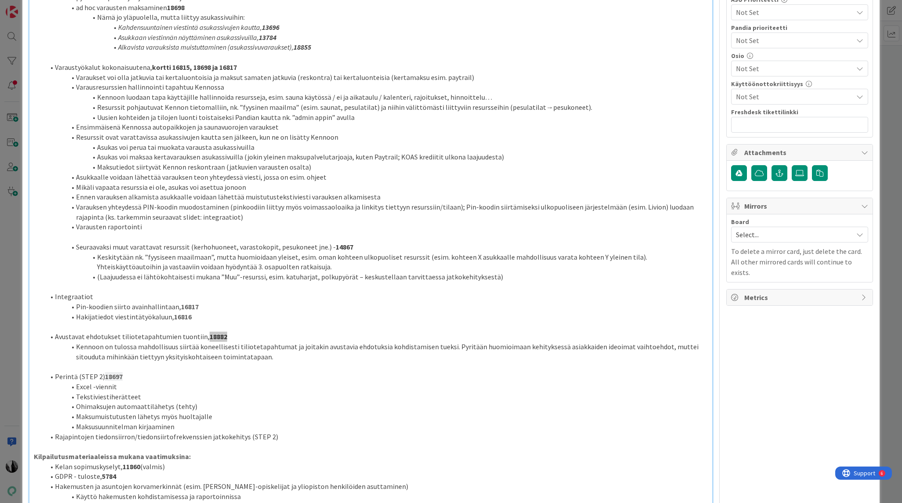
scroll to position [474, 0]
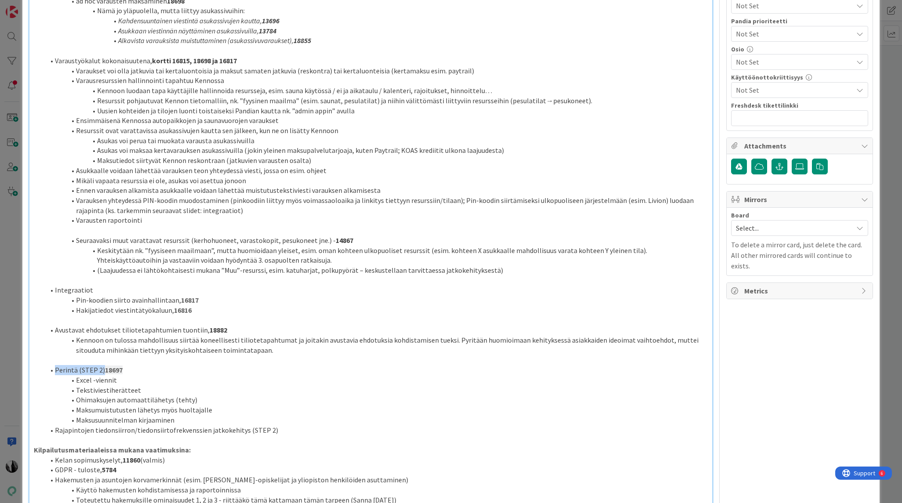
drag, startPoint x: 57, startPoint y: 350, endPoint x: 101, endPoint y: 351, distance: 43.9
click at [101, 365] on li "Perintä (STEP 2) 18697" at bounding box center [375, 370] width 663 height 10
click at [118, 365] on strong "18697" at bounding box center [114, 369] width 18 height 9
drag, startPoint x: 76, startPoint y: 361, endPoint x: 179, endPoint y: 396, distance: 108.8
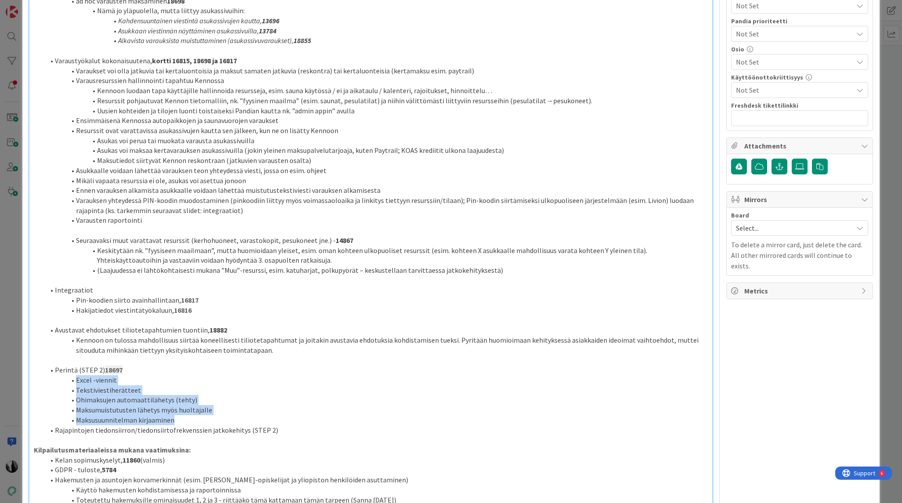
click at [179, 396] on ol "Perintä (STEP 2) 18697 Excel -viennit Tekstiviestiherätteet Ohimaksujen automaa…" at bounding box center [370, 400] width 673 height 70
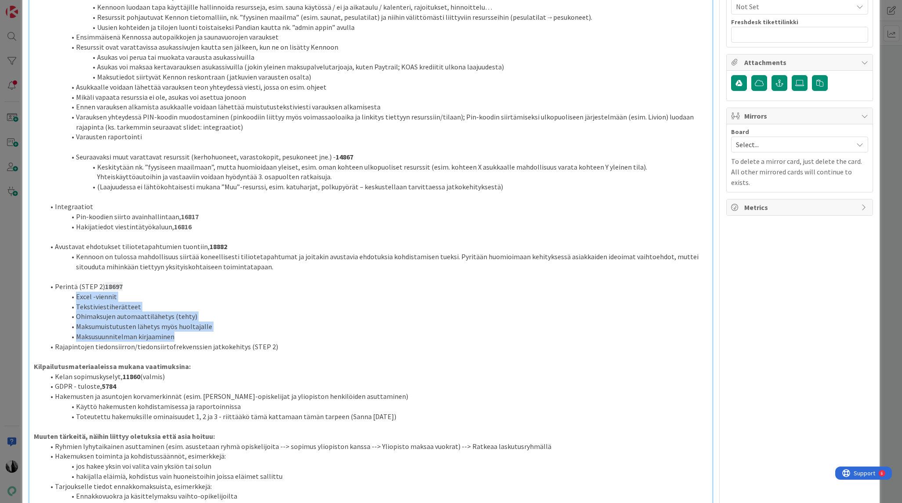
scroll to position [558, 0]
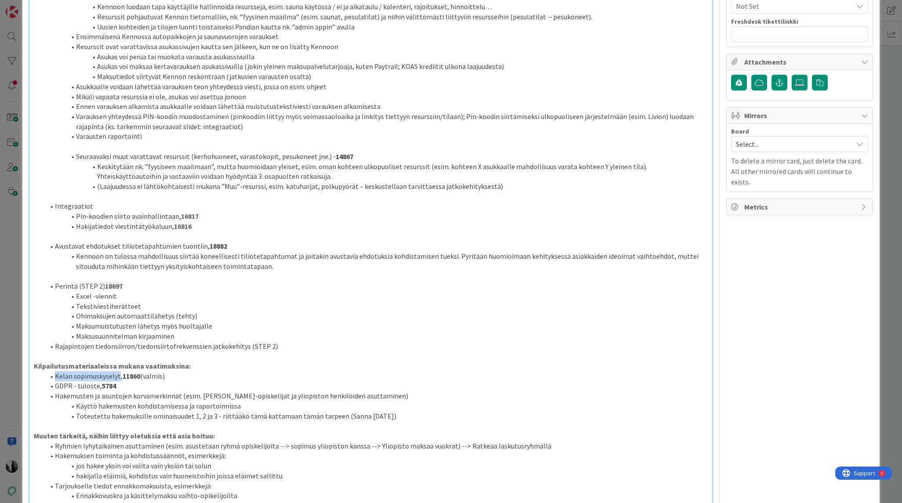
drag, startPoint x: 56, startPoint y: 357, endPoint x: 118, endPoint y: 356, distance: 62.4
click at [118, 371] on li "Kelan sopimuskyselyt, 11860 (valmis)" at bounding box center [375, 376] width 663 height 10
click at [130, 372] on strong "11860" at bounding box center [132, 376] width 18 height 9
click at [108, 381] on strong "5784" at bounding box center [109, 385] width 14 height 9
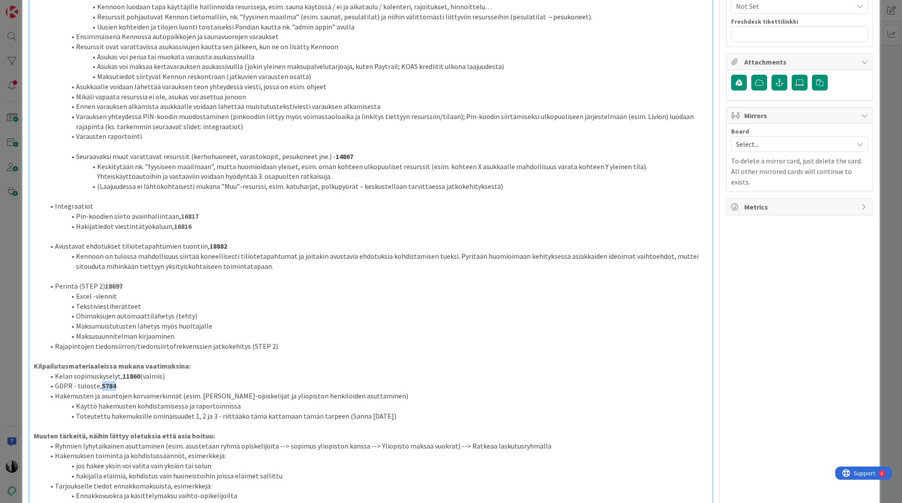
click at [108, 381] on strong "5784" at bounding box center [109, 385] width 14 height 9
drag, startPoint x: 61, startPoint y: 365, endPoint x: 96, endPoint y: 365, distance: 34.3
click at [95, 381] on li "GDPR - tuloste, 5784" at bounding box center [375, 386] width 663 height 10
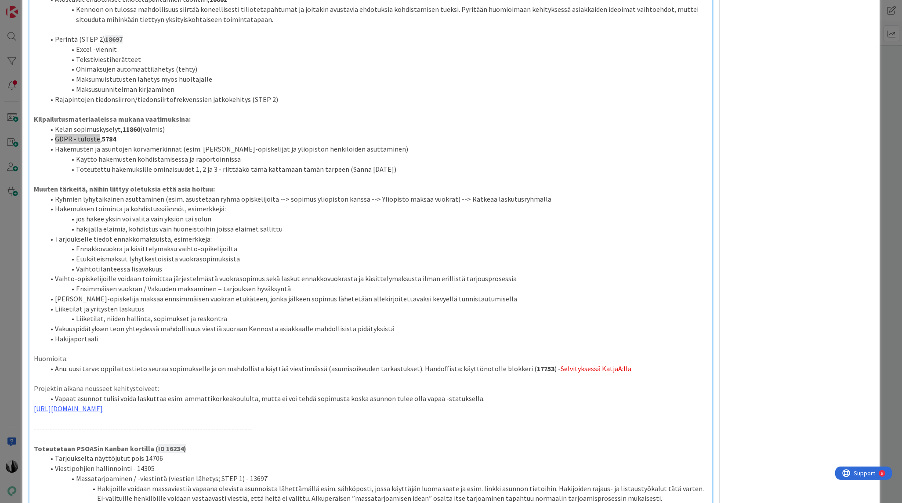
scroll to position [806, 0]
click at [537, 363] on strong "17753" at bounding box center [546, 367] width 18 height 9
drag, startPoint x: 101, startPoint y: 349, endPoint x: 318, endPoint y: 350, distance: 216.5
click at [318, 363] on li "Anu: uusi tarve: oppilaitostieto seuraa sopimukselle ja on mahdollista käyttää …" at bounding box center [375, 368] width 663 height 10
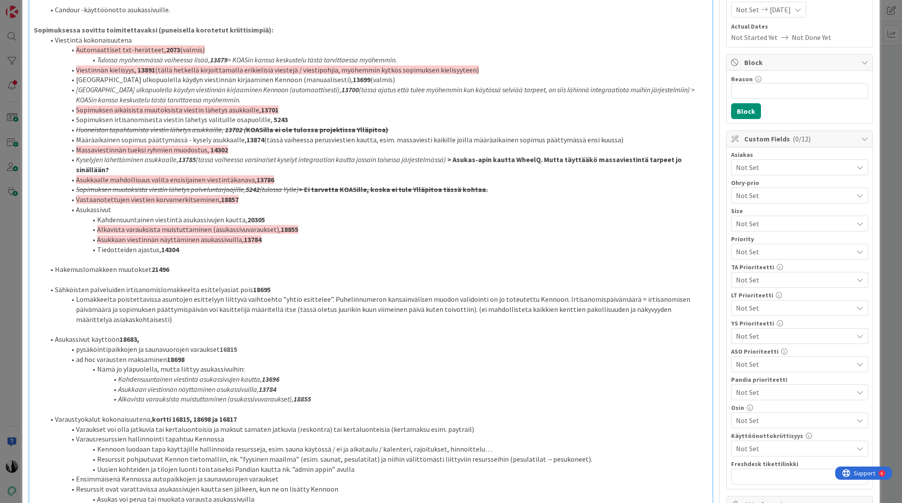
scroll to position [0, 0]
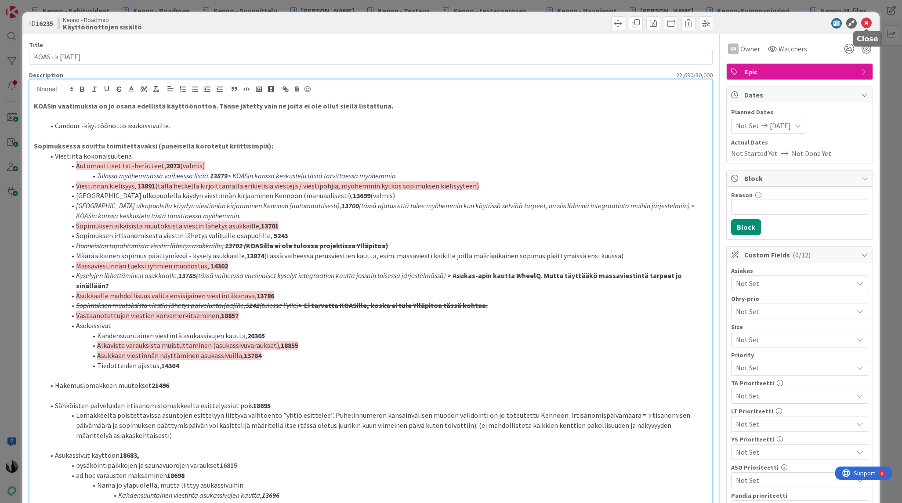
click at [868, 22] on icon at bounding box center [866, 23] width 11 height 11
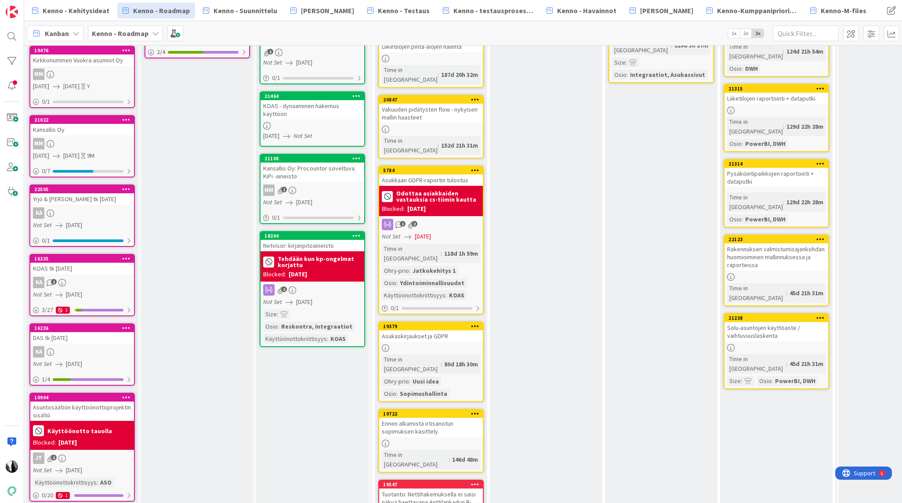
click at [70, 346] on div "KA" at bounding box center [82, 351] width 104 height 11
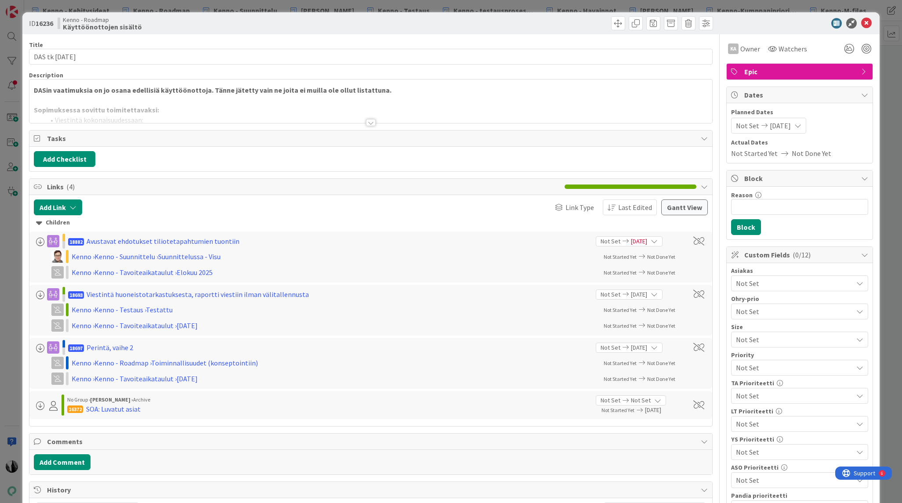
click at [373, 123] on div at bounding box center [371, 122] width 10 height 7
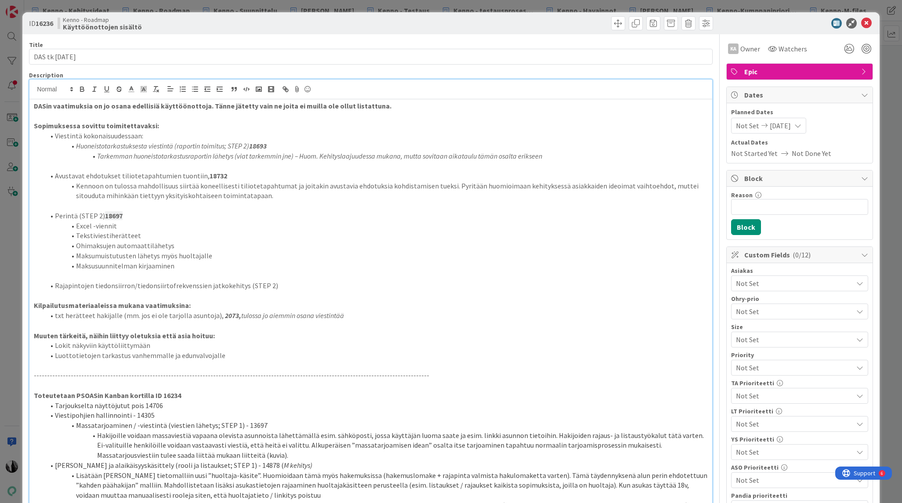
click at [262, 145] on em "18693" at bounding box center [258, 145] width 18 height 9
drag, startPoint x: 77, startPoint y: 146, endPoint x: 250, endPoint y: 148, distance: 173.5
click at [249, 148] on em "Huoneistotarkastuksesta viestintä (raportin toimitus; STEP 2)" at bounding box center [162, 145] width 173 height 9
click at [220, 175] on strong "18732" at bounding box center [219, 175] width 18 height 9
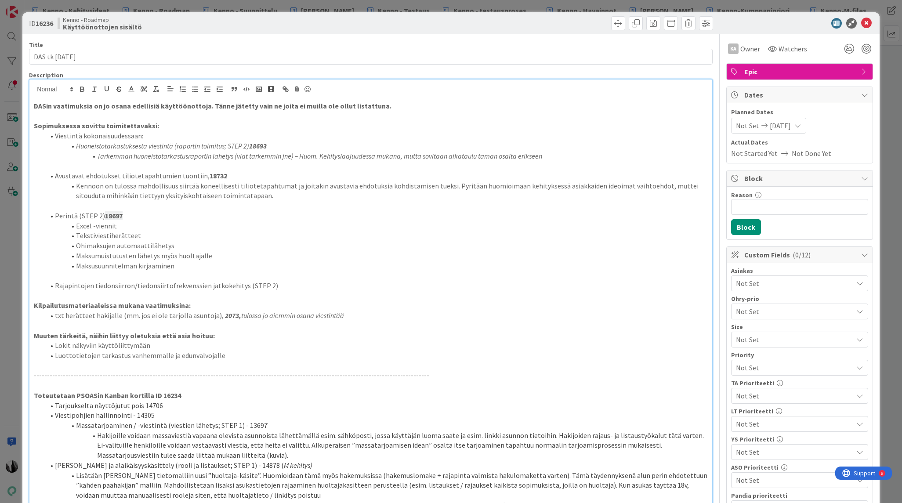
click at [220, 175] on strong "18732" at bounding box center [219, 175] width 18 height 9
click at [213, 176] on strong "18732" at bounding box center [219, 175] width 18 height 9
drag, startPoint x: 55, startPoint y: 175, endPoint x: 199, endPoint y: 175, distance: 143.2
click at [199, 175] on span "Avustavat ehdotukset tiliotetapahtumien tuontiin," at bounding box center [132, 175] width 155 height 9
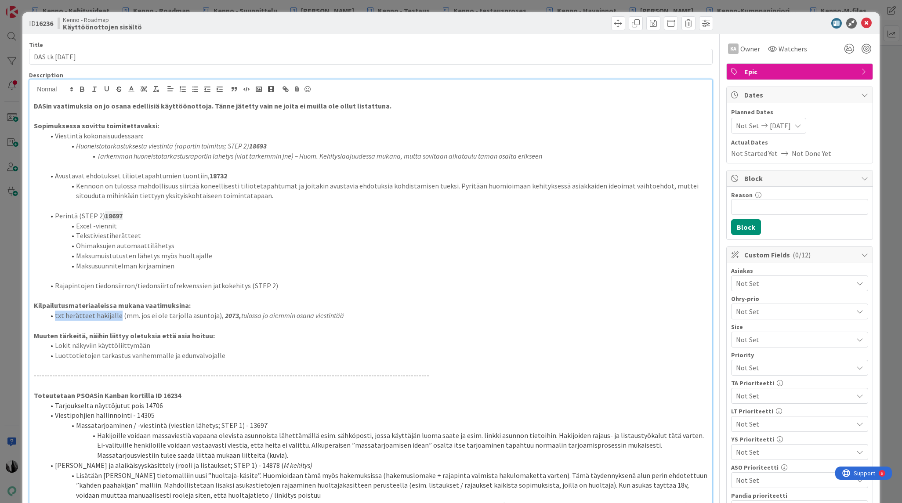
drag, startPoint x: 62, startPoint y: 315, endPoint x: 116, endPoint y: 316, distance: 53.6
click at [116, 316] on span "txt herätteet hakijalle (mm. jos ei ole tarjolla asuntoja)," at bounding box center [139, 315] width 169 height 9
click at [75, 316] on span "txt herätteet hakijalle (mm. jos ei ole tarjolla asuntoja)," at bounding box center [139, 315] width 169 height 9
drag, startPoint x: 55, startPoint y: 315, endPoint x: 116, endPoint y: 316, distance: 60.2
click at [116, 316] on span "txt herätteet hakijalle (mm. jos ei ole tarjolla asuntoja)," at bounding box center [139, 315] width 169 height 9
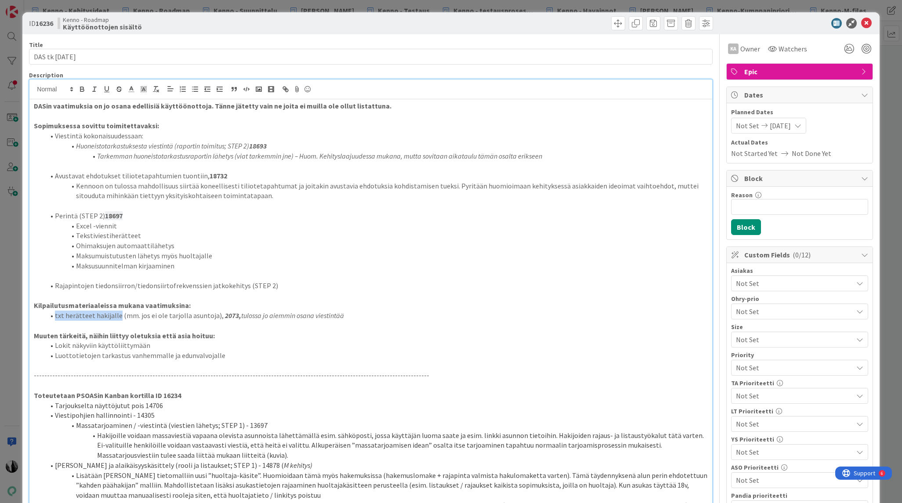
click at [225, 315] on em "2073," at bounding box center [233, 315] width 16 height 9
click at [867, 22] on icon at bounding box center [866, 23] width 11 height 11
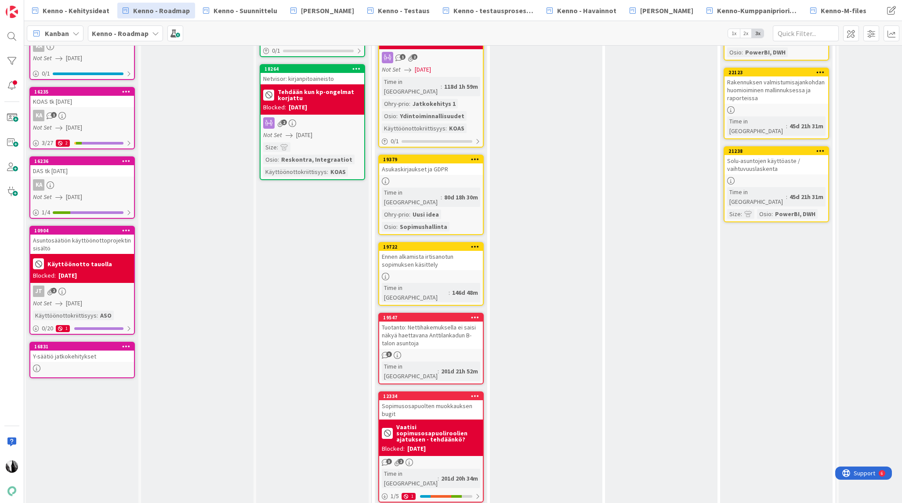
scroll to position [483, 1]
click at [13, 36] on div at bounding box center [12, 37] width 18 height 18
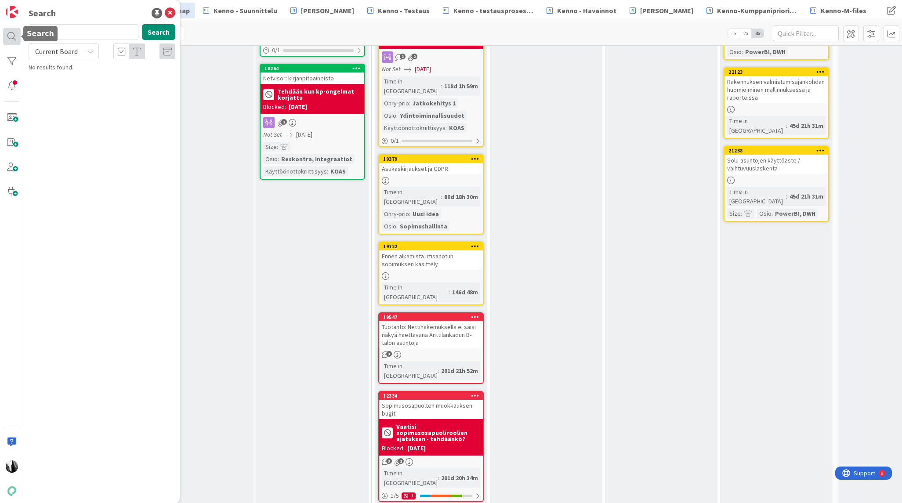
drag, startPoint x: 63, startPoint y: 35, endPoint x: 16, endPoint y: 32, distance: 47.1
click at [16, 32] on div "Search 20823 Search Current Board No results found." at bounding box center [12, 251] width 24 height 503
click at [58, 48] on span "Current Board" at bounding box center [56, 51] width 43 height 9
click at [65, 89] on span "All Boards" at bounding box center [78, 87] width 91 height 13
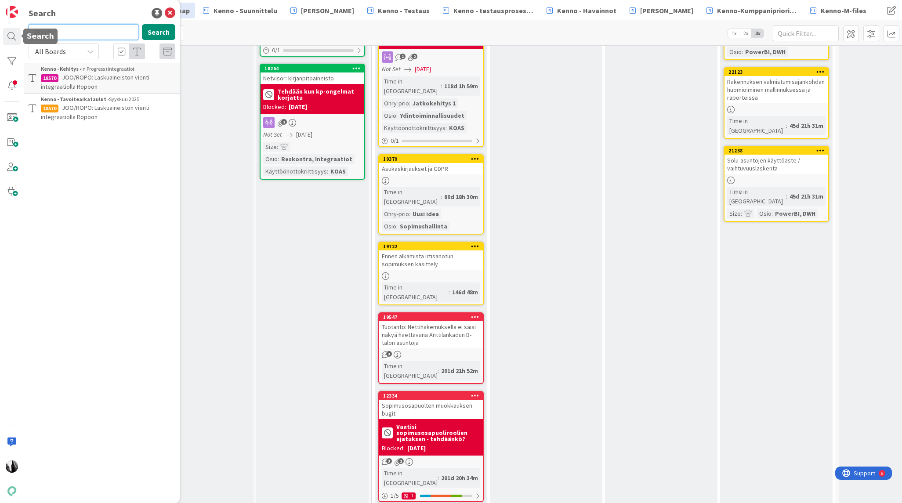
drag, startPoint x: 55, startPoint y: 31, endPoint x: 22, endPoint y: 31, distance: 33.8
click at [17, 31] on div "Search 18570 Search All Boards Current Board All Boards Kenno - Kehitys › In Pr…" at bounding box center [12, 251] width 24 height 503
paste input "1"
type input "18571"
click at [171, 29] on button "Search" at bounding box center [158, 32] width 33 height 16
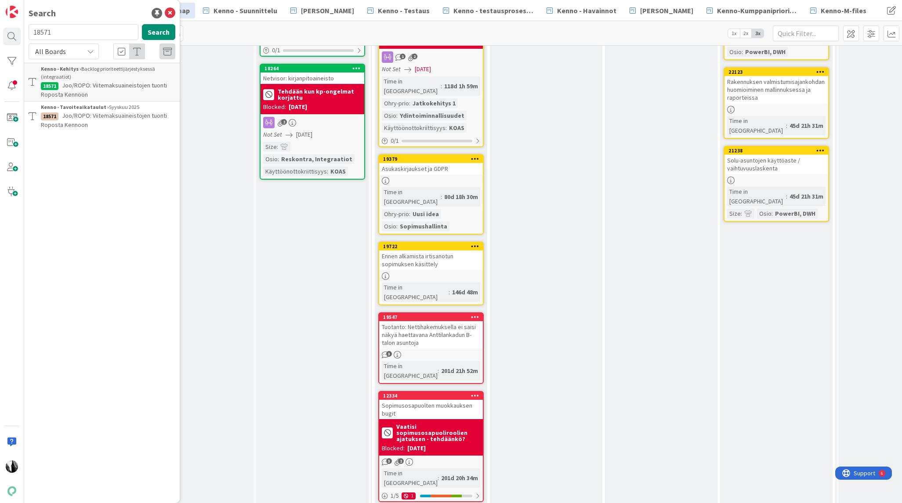
click at [98, 82] on span "Joo/ROPO: Viitemaksuaineistojen tuonti Roposta Kennoon" at bounding box center [104, 89] width 126 height 17
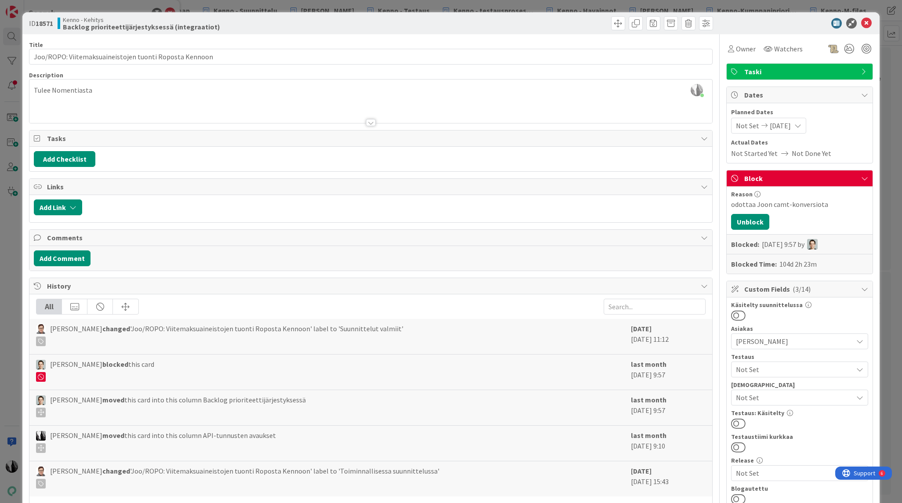
drag, startPoint x: 802, startPoint y: 25, endPoint x: 809, endPoint y: 25, distance: 6.6
click at [802, 25] on div at bounding box center [794, 23] width 155 height 11
click at [867, 20] on icon at bounding box center [866, 23] width 11 height 11
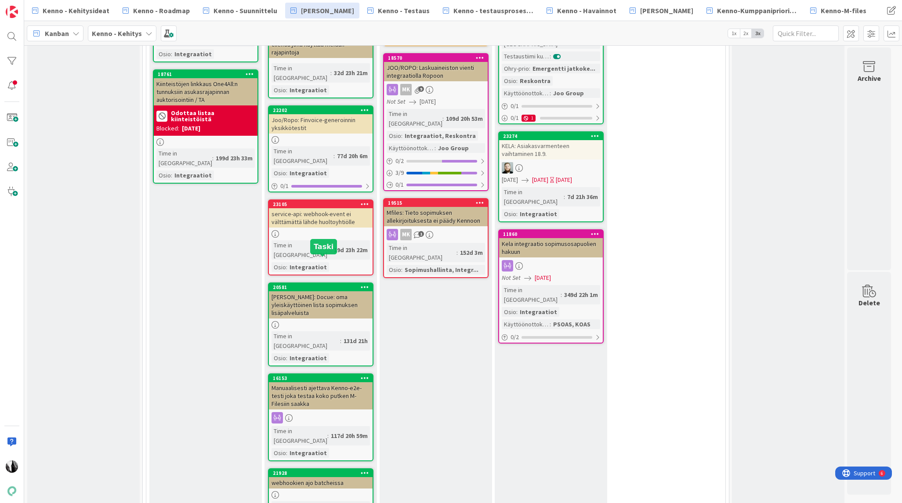
scroll to position [3312, 0]
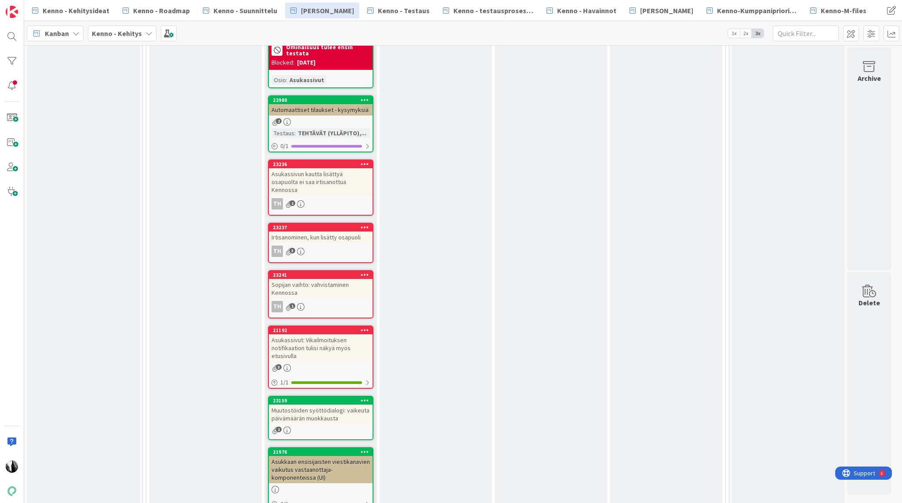
scroll to position [2980, 0]
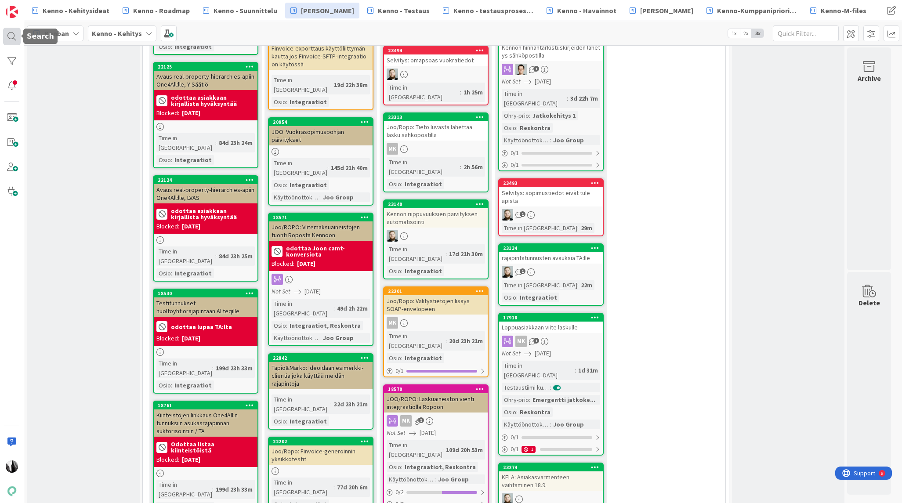
drag, startPoint x: 13, startPoint y: 35, endPoint x: 18, endPoint y: 36, distance: 4.9
click at [13, 35] on div at bounding box center [12, 37] width 18 height 18
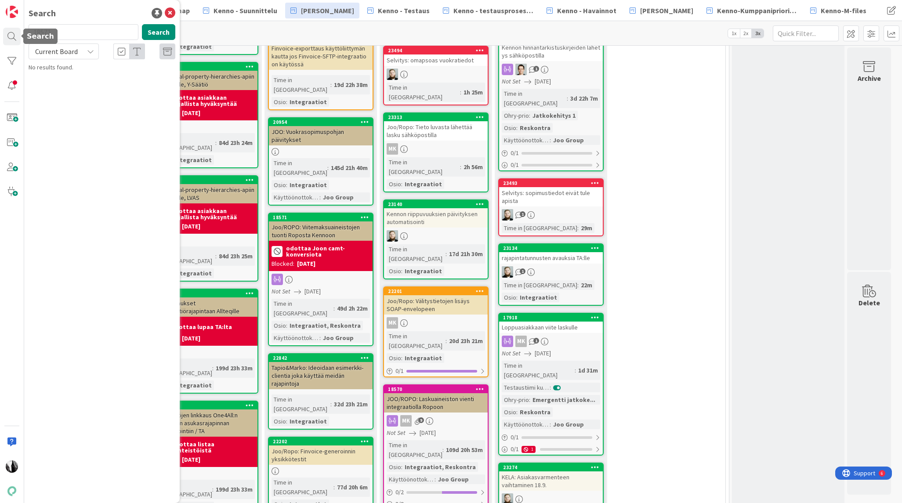
drag, startPoint x: 76, startPoint y: 33, endPoint x: 23, endPoint y: 33, distance: 53.2
click at [20, 33] on div "Search 18571 Search Current Board No results found." at bounding box center [12, 251] width 24 height 503
click at [76, 51] on span "Current Board" at bounding box center [56, 51] width 43 height 9
drag, startPoint x: 68, startPoint y: 88, endPoint x: 88, endPoint y: 81, distance: 20.8
click at [68, 88] on span "All Boards" at bounding box center [78, 87] width 91 height 13
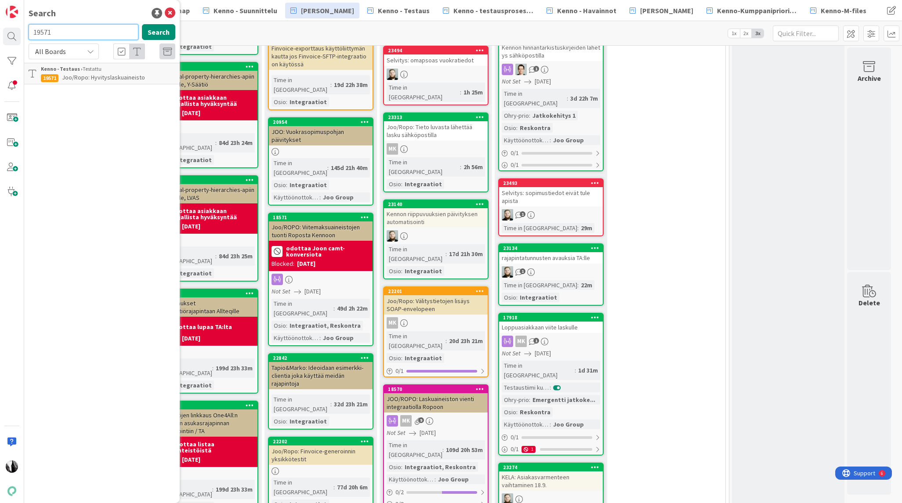
drag, startPoint x: 69, startPoint y: 34, endPoint x: 41, endPoint y: 33, distance: 28.6
click at [22, 35] on div "Search 19571 Search All Boards Current Board All Boards Kenno - Testaus › Testa…" at bounding box center [12, 251] width 24 height 503
paste input "10"
type input "19510"
click at [159, 30] on button "Search" at bounding box center [158, 32] width 33 height 16
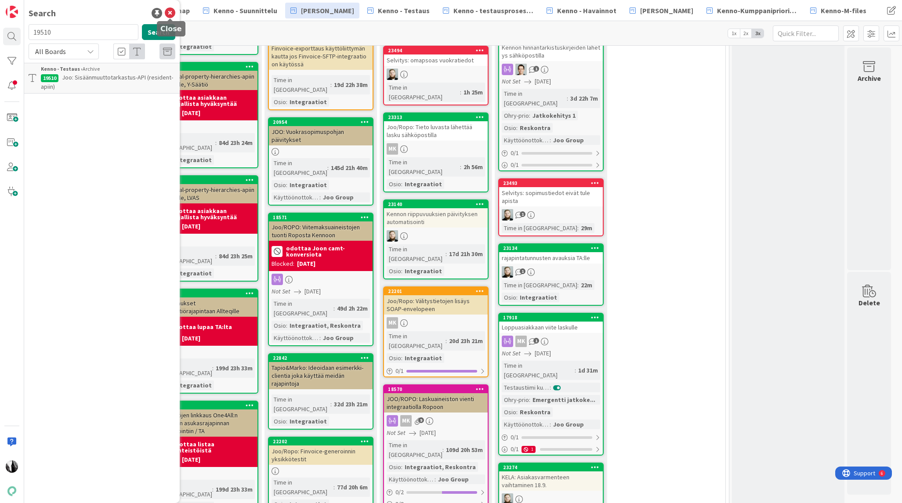
click at [170, 12] on icon at bounding box center [170, 13] width 11 height 11
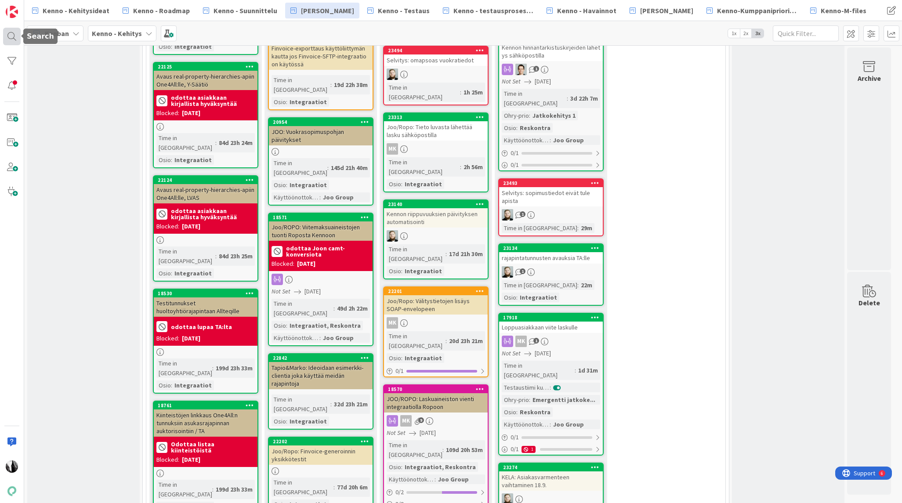
click at [9, 36] on div at bounding box center [12, 37] width 18 height 18
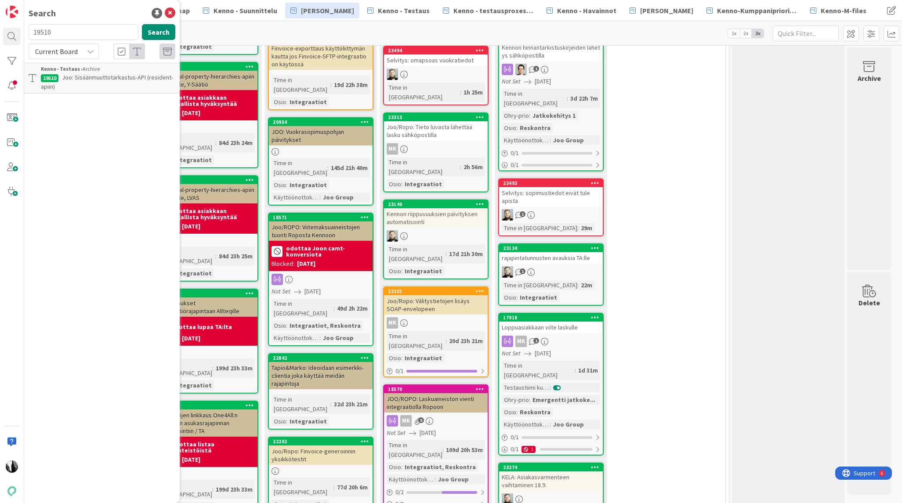
drag, startPoint x: 62, startPoint y: 33, endPoint x: 22, endPoint y: 33, distance: 40.0
click at [22, 33] on div "Search 19510 Search Current Board Kenno - Testaus › Archive 19510 Joo: Sisäänmu…" at bounding box center [12, 251] width 24 height 503
click at [65, 53] on span "Current Board" at bounding box center [56, 51] width 43 height 9
click at [61, 90] on span "All Boards" at bounding box center [78, 87] width 91 height 13
click at [154, 29] on button "Search" at bounding box center [158, 32] width 33 height 16
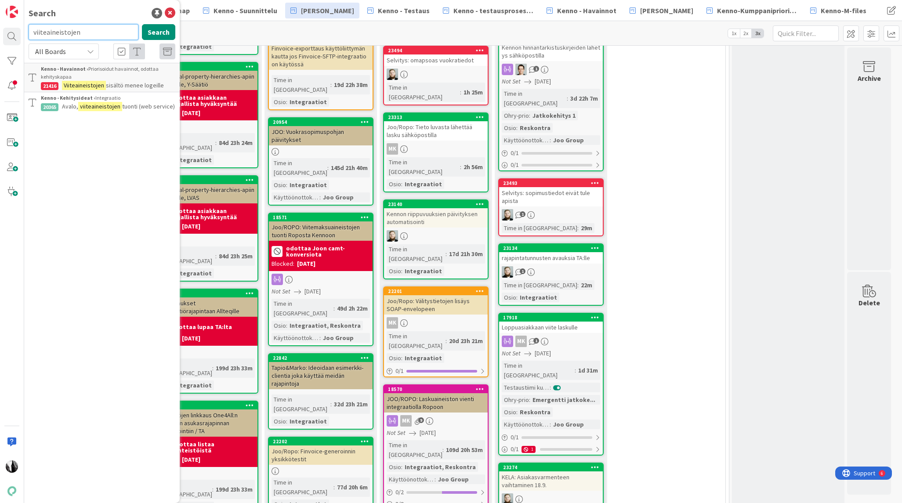
click at [94, 32] on input "viiteaineistojen" at bounding box center [84, 32] width 110 height 16
click at [161, 29] on button "Search" at bounding box center [158, 32] width 33 height 16
drag, startPoint x: 82, startPoint y: 34, endPoint x: 31, endPoint y: 34, distance: 51.0
click at [31, 34] on input "viiteaineisto" at bounding box center [84, 32] width 110 height 16
type input "Joo/Ropo"
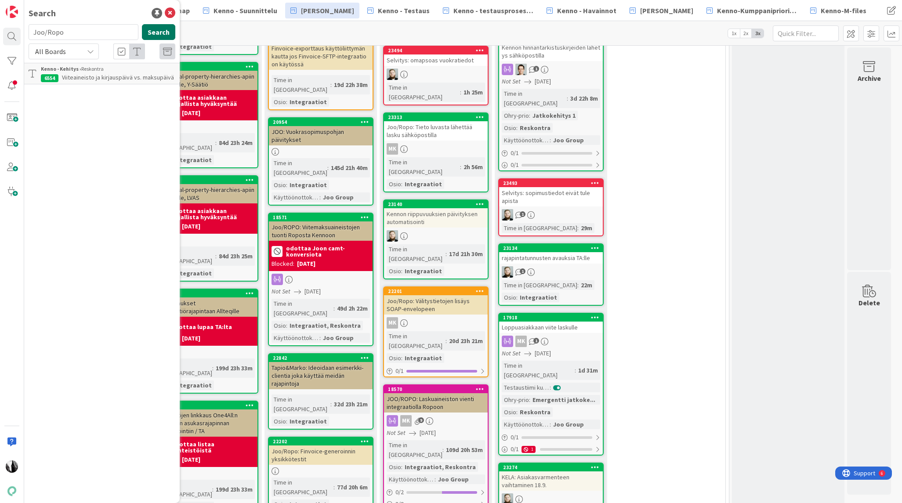
click at [165, 30] on button "Search" at bounding box center [158, 32] width 33 height 16
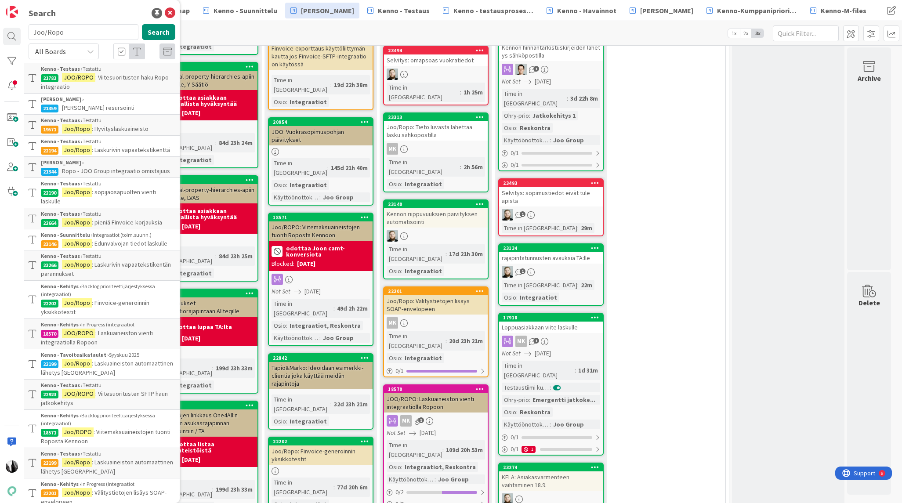
click at [114, 77] on span ": Viitesuoritusten haku Ropo-integraatio" at bounding box center [106, 81] width 130 height 17
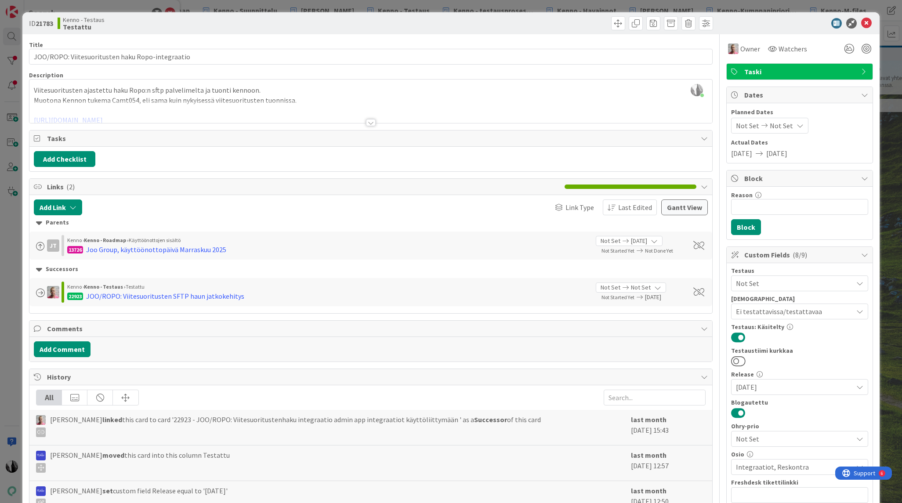
click at [369, 123] on div at bounding box center [371, 122] width 10 height 7
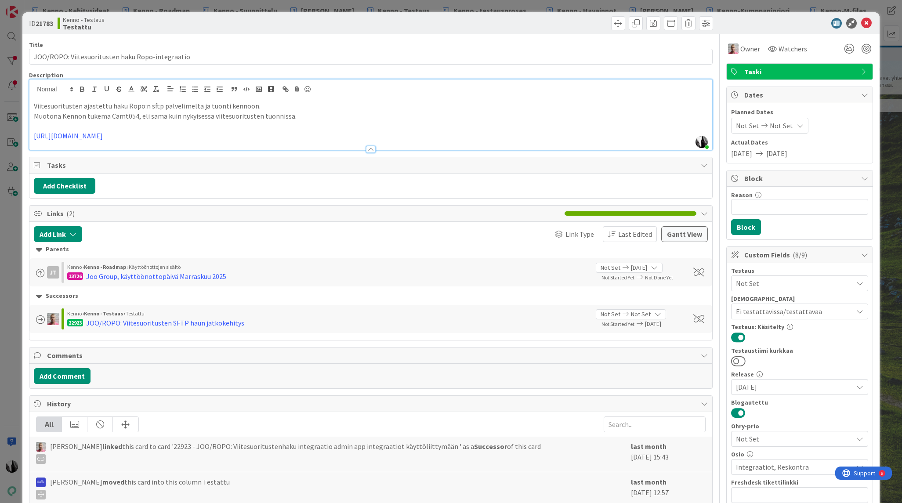
click at [46, 22] on b "21783" at bounding box center [45, 23] width 18 height 9
click at [866, 22] on icon at bounding box center [866, 23] width 11 height 11
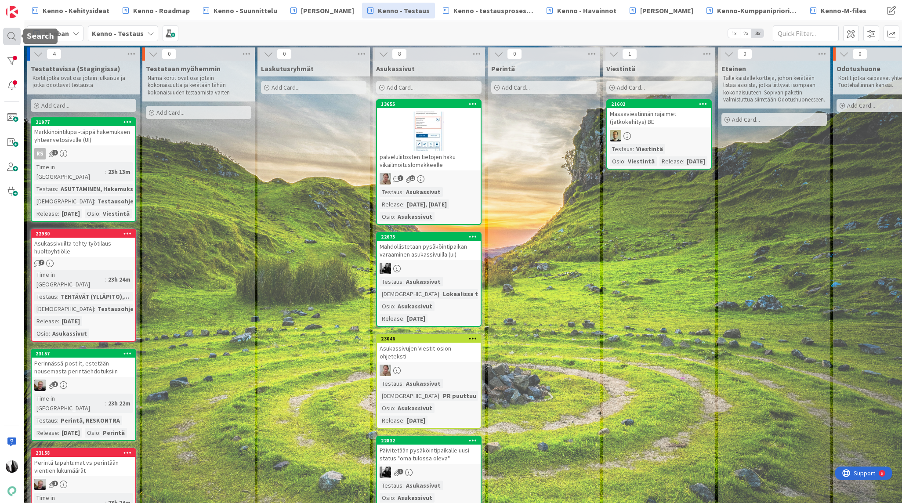
click at [11, 35] on div at bounding box center [12, 37] width 18 height 18
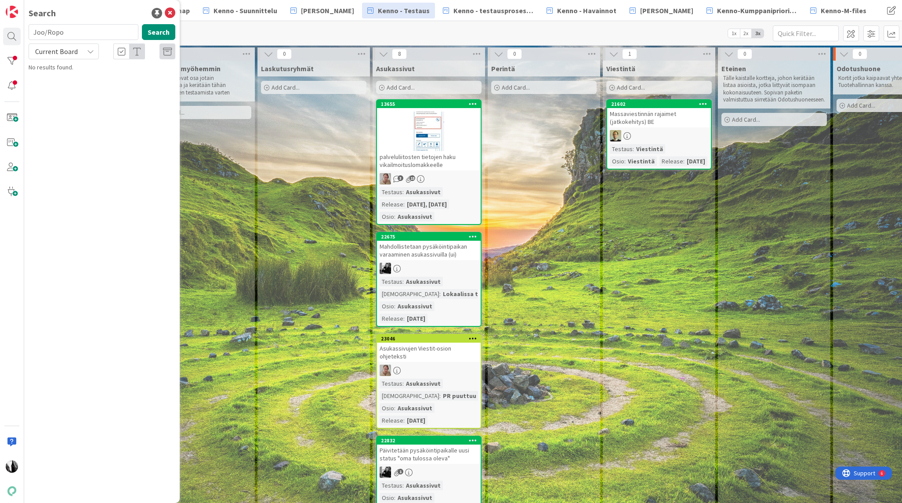
drag, startPoint x: 74, startPoint y: 34, endPoint x: 23, endPoint y: 33, distance: 51.0
click at [22, 33] on div "Search Joo/Ropo Search Current Board No results found." at bounding box center [12, 251] width 24 height 503
drag, startPoint x: 84, startPoint y: 51, endPoint x: 77, endPoint y: 59, distance: 10.6
click at [84, 51] on div "Current Board" at bounding box center [64, 51] width 70 height 16
click at [71, 85] on span "All Boards" at bounding box center [78, 87] width 91 height 13
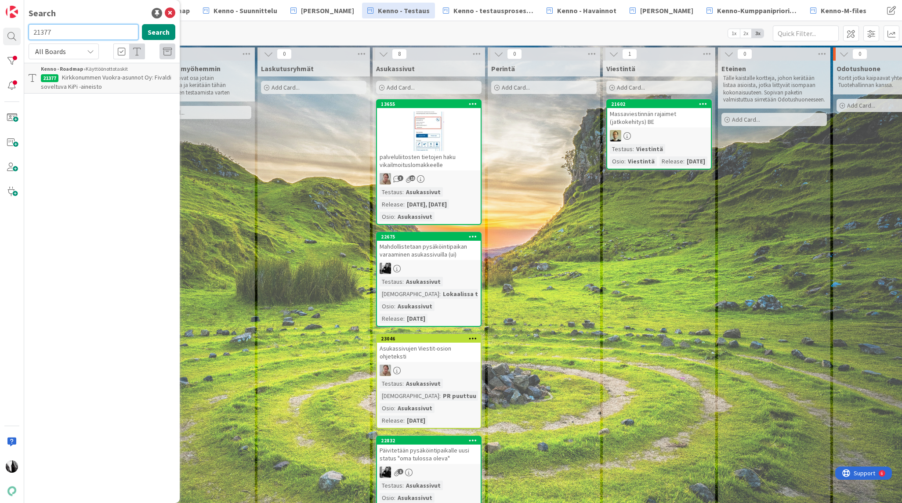
drag, startPoint x: 28, startPoint y: 34, endPoint x: 47, endPoint y: 33, distance: 18.9
click at [29, 34] on input "21377" at bounding box center [84, 32] width 110 height 16
paste input "108"
click at [163, 29] on button "Search" at bounding box center [158, 32] width 33 height 16
drag, startPoint x: 65, startPoint y: 34, endPoint x: 18, endPoint y: 33, distance: 47.0
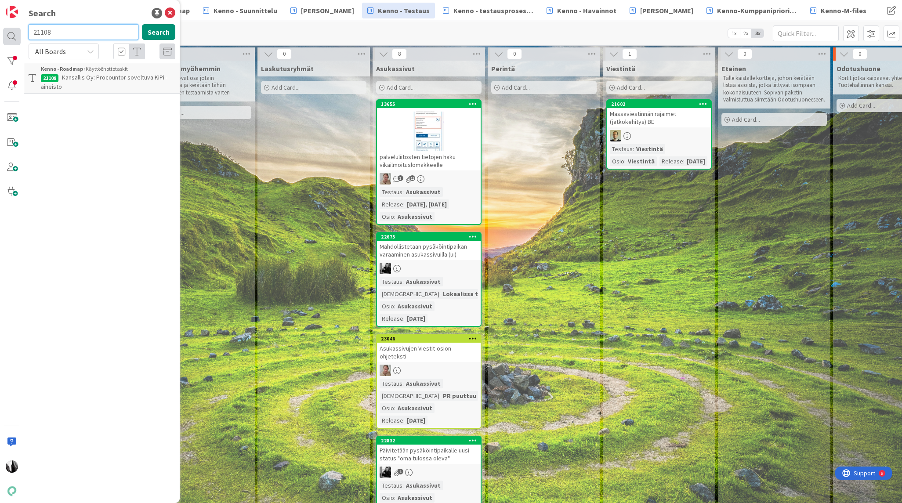
click at [17, 33] on div "Search 21108 Search All Boards Current Board All Boards Kenno - Roadmap › Käytt…" at bounding box center [12, 251] width 24 height 503
paste input "0307"
type input "20307"
click at [161, 31] on button "Search" at bounding box center [158, 32] width 33 height 16
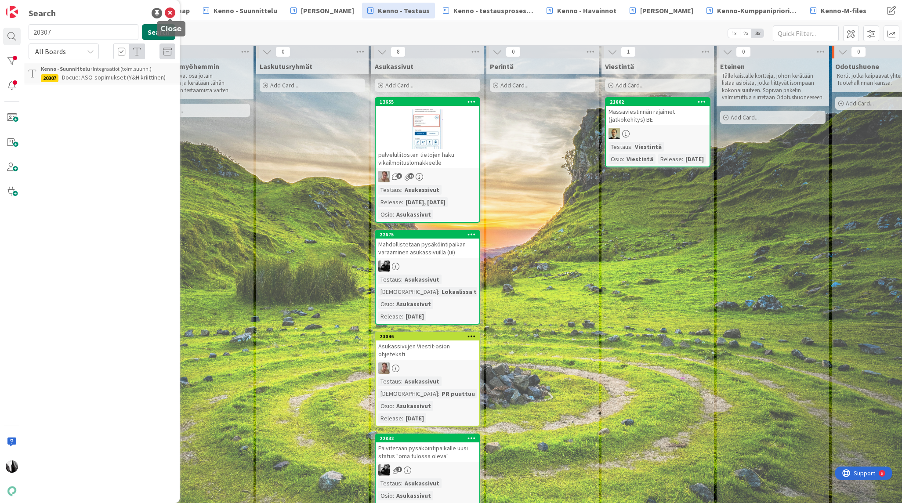
scroll to position [2, 0]
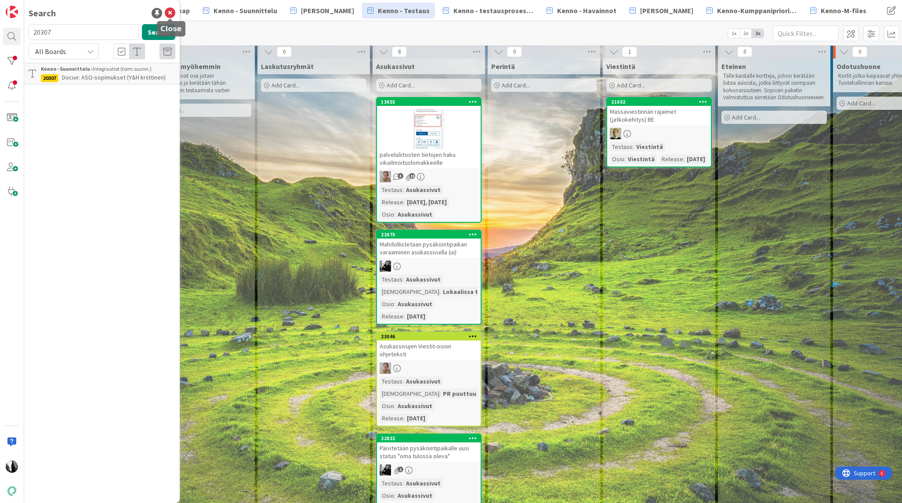
click at [171, 13] on icon at bounding box center [170, 13] width 11 height 11
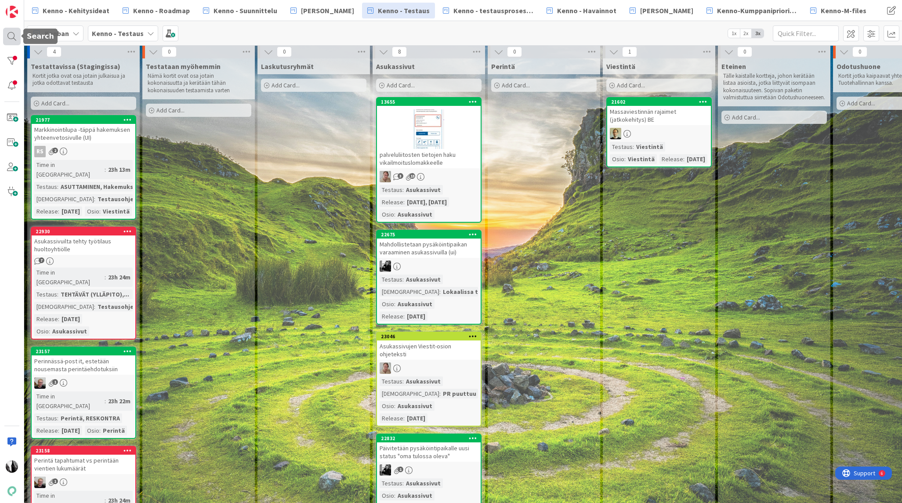
drag, startPoint x: 9, startPoint y: 33, endPoint x: 40, endPoint y: 34, distance: 31.6
click at [10, 33] on div at bounding box center [12, 37] width 18 height 18
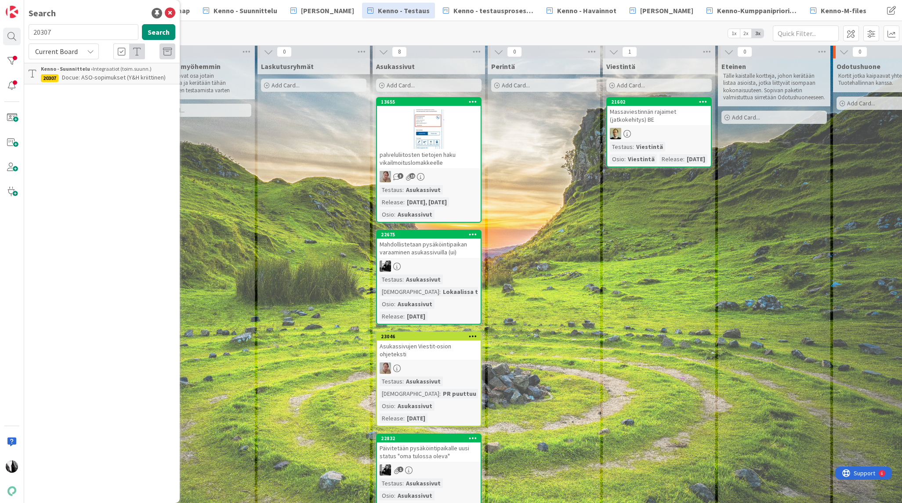
drag, startPoint x: 77, startPoint y: 35, endPoint x: 28, endPoint y: 31, distance: 49.8
click at [25, 32] on div "20307 Search" at bounding box center [101, 33] width 157 height 19
type input "18683"
click at [157, 34] on button "Search" at bounding box center [158, 32] width 33 height 16
click at [90, 51] on icon at bounding box center [90, 51] width 7 height 7
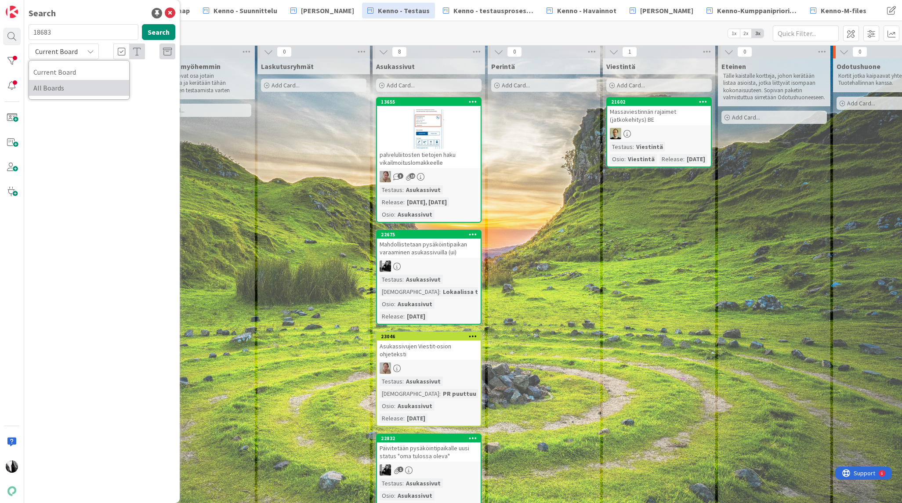
click at [79, 85] on span "All Boards" at bounding box center [78, 87] width 91 height 13
drag, startPoint x: 67, startPoint y: 33, endPoint x: 8, endPoint y: 31, distance: 58.9
click at [0, 33] on html "Search 18683 Search All Boards Current Board All Boards Kenno - Suunnittelu › A…" at bounding box center [451, 251] width 902 height 503
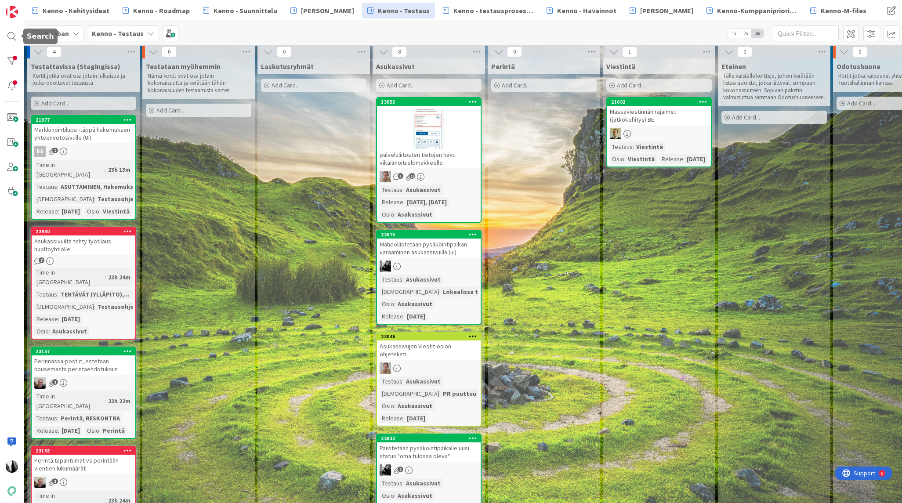
drag, startPoint x: 8, startPoint y: 36, endPoint x: 25, endPoint y: 34, distance: 16.4
click at [10, 36] on div at bounding box center [12, 37] width 18 height 18
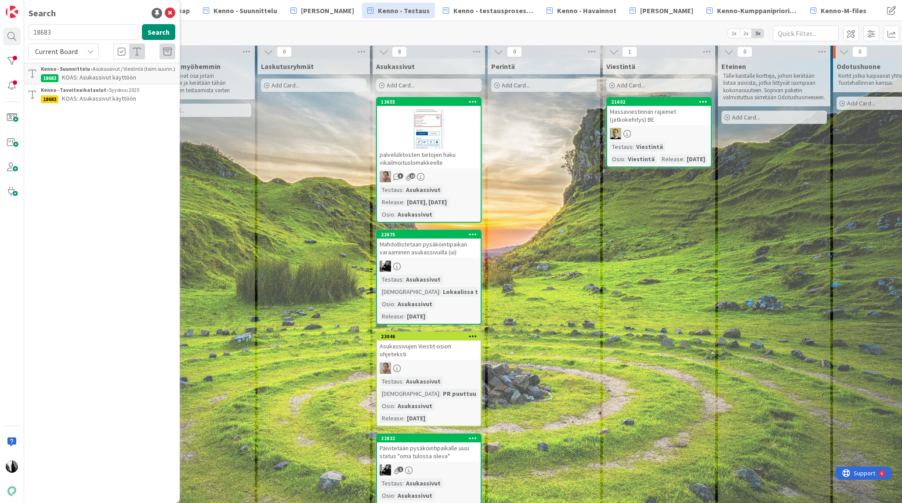
drag, startPoint x: 83, startPoint y: 32, endPoint x: 29, endPoint y: 30, distance: 54.9
click at [29, 30] on input "18683" at bounding box center [84, 32] width 110 height 16
click at [166, 29] on button "Search" at bounding box center [158, 32] width 33 height 16
click at [79, 50] on div "Current Board" at bounding box center [64, 51] width 70 height 16
click at [78, 83] on span "All Boards" at bounding box center [78, 87] width 91 height 13
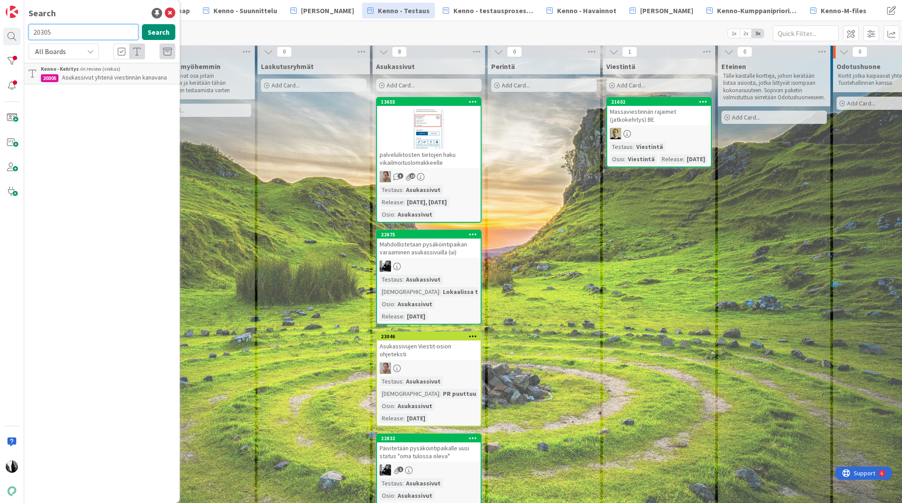
drag, startPoint x: 33, startPoint y: 34, endPoint x: 92, endPoint y: 33, distance: 59.3
click at [26, 34] on div "20305 Search" at bounding box center [101, 33] width 157 height 19
paste input "1885"
click at [155, 32] on button "Search" at bounding box center [158, 32] width 33 height 16
drag, startPoint x: 74, startPoint y: 33, endPoint x: 31, endPoint y: 32, distance: 43.1
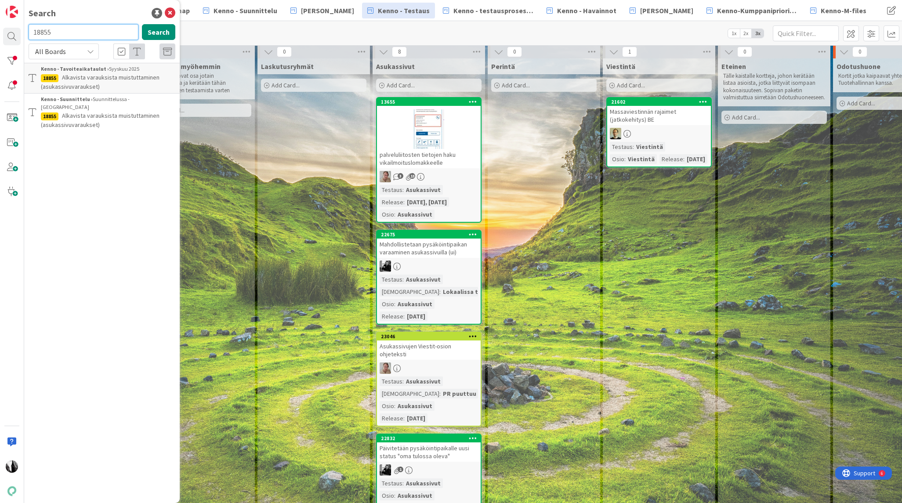
click at [31, 32] on input "18855" at bounding box center [84, 32] width 110 height 16
paste input "3784"
type input "13784"
drag, startPoint x: 178, startPoint y: 29, endPoint x: 163, endPoint y: 29, distance: 14.9
click at [166, 29] on div "13784 Search" at bounding box center [101, 33] width 157 height 19
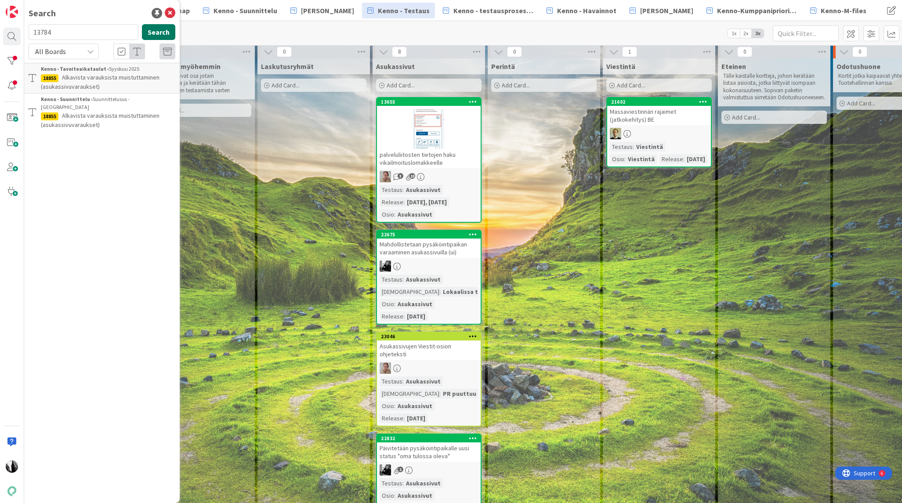
click at [163, 29] on button "Search" at bounding box center [158, 32] width 33 height 16
click at [90, 71] on div "[PERSON_NAME] › In review (viekas)" at bounding box center [108, 69] width 134 height 8
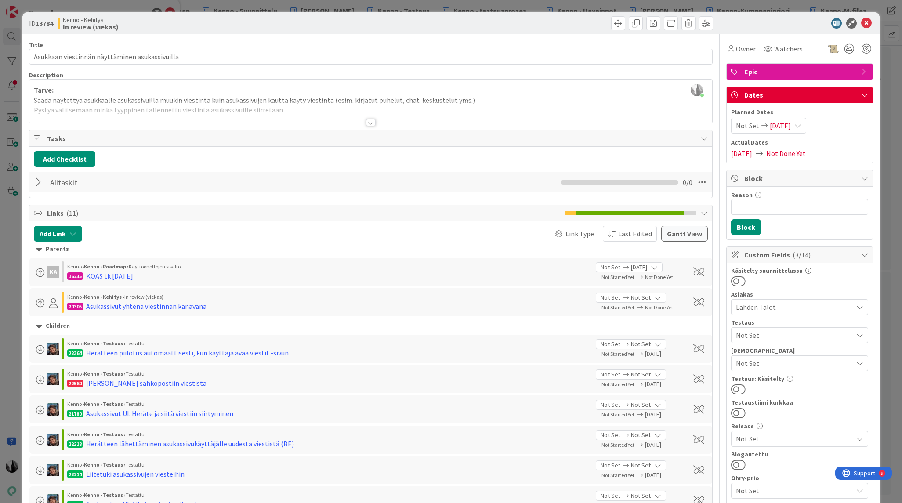
click at [372, 121] on div at bounding box center [371, 122] width 10 height 7
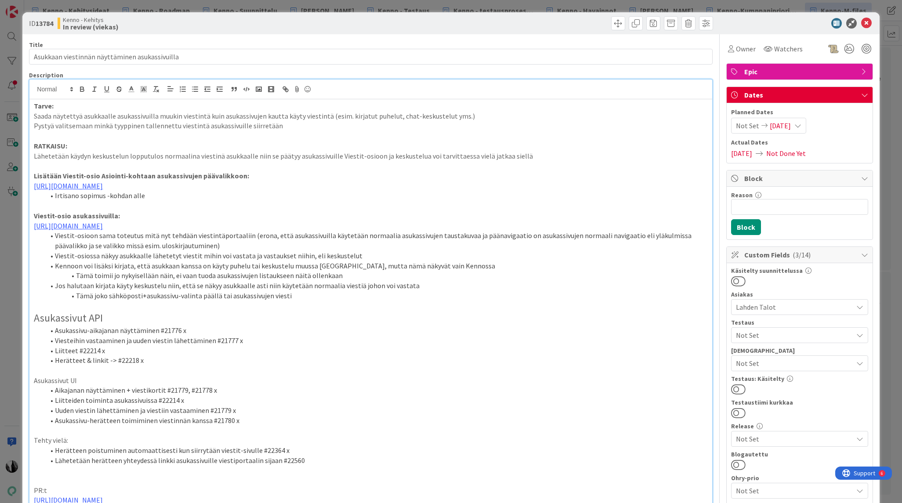
drag, startPoint x: 784, startPoint y: 7, endPoint x: 818, endPoint y: 13, distance: 34.7
click at [785, 7] on div "ID 13784 [PERSON_NAME] In review (viekas) Title 46 / 128 Asukkaan viestinnän nä…" at bounding box center [451, 251] width 902 height 503
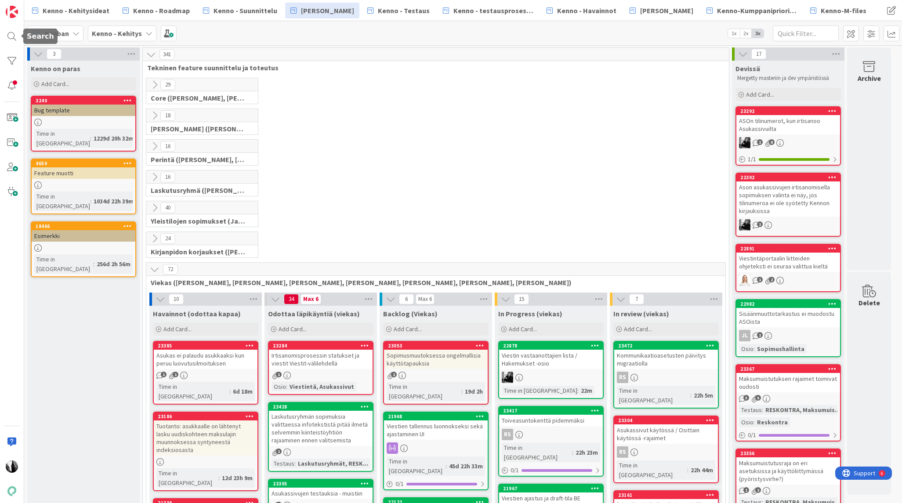
drag, startPoint x: 9, startPoint y: 36, endPoint x: 51, endPoint y: 36, distance: 41.7
click at [9, 36] on div at bounding box center [12, 37] width 18 height 18
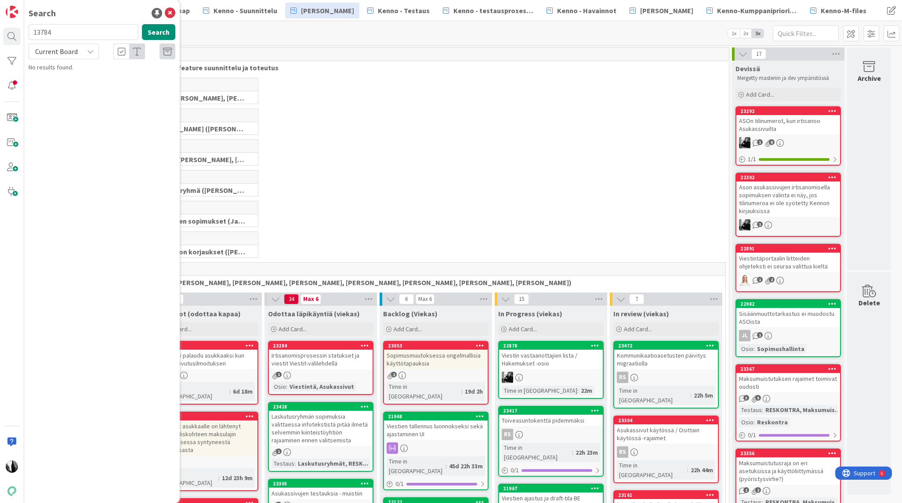
drag, startPoint x: 84, startPoint y: 31, endPoint x: 33, endPoint y: 33, distance: 51.4
click at [30, 33] on input "13784" at bounding box center [84, 32] width 110 height 16
click at [166, 33] on button "Search" at bounding box center [158, 32] width 33 height 16
click at [94, 51] on icon at bounding box center [90, 51] width 7 height 7
click at [79, 90] on span "All Boards" at bounding box center [78, 87] width 91 height 13
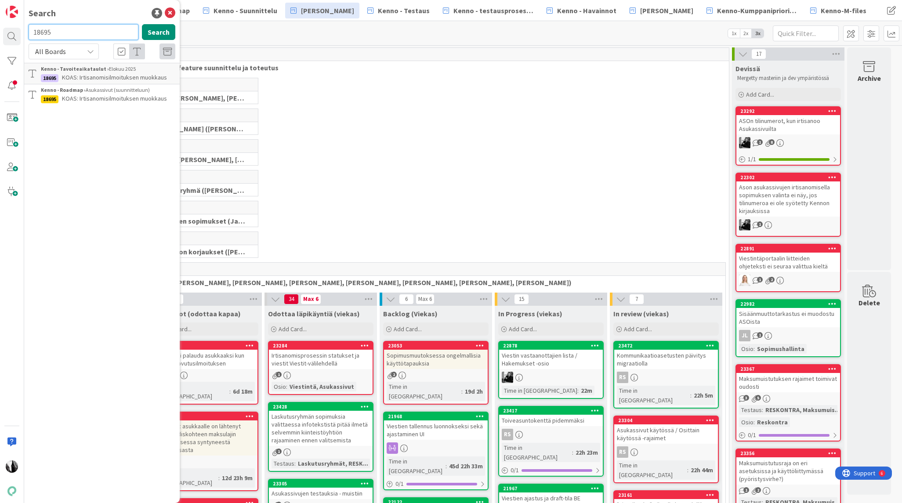
drag, startPoint x: 81, startPoint y: 38, endPoint x: 72, endPoint y: 33, distance: 11.0
click at [76, 35] on input "18695" at bounding box center [84, 32] width 110 height 16
click at [71, 33] on input "18695" at bounding box center [84, 32] width 110 height 16
drag, startPoint x: 57, startPoint y: 33, endPoint x: 48, endPoint y: 31, distance: 9.0
click at [22, 33] on div "Search 18695 Search All Boards Current Board All Boards Kenno - Tavoiteaikataul…" at bounding box center [12, 251] width 24 height 503
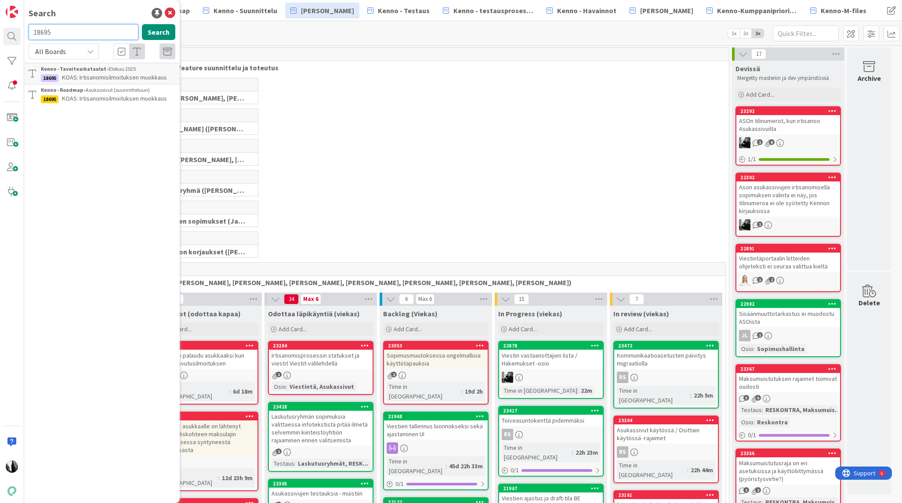
paste input "681"
drag, startPoint x: 163, startPoint y: 33, endPoint x: 92, endPoint y: 47, distance: 72.4
click at [163, 33] on button "Search" at bounding box center [158, 32] width 33 height 16
click at [70, 28] on input "16815" at bounding box center [84, 32] width 110 height 16
drag, startPoint x: 47, startPoint y: 31, endPoint x: 27, endPoint y: 31, distance: 19.8
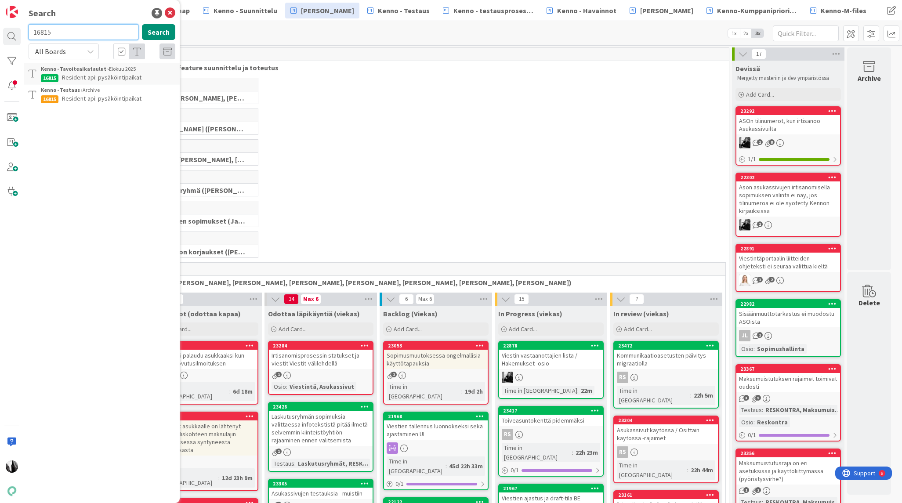
click at [27, 31] on div "16815 Search" at bounding box center [101, 33] width 157 height 19
drag, startPoint x: 36, startPoint y: 33, endPoint x: 12, endPoint y: 33, distance: 23.7
click at [2, 34] on div "Search 16815 Search All Boards Current Board All Boards Kenno - Tavoiteaikataul…" at bounding box center [12, 251] width 24 height 503
paste input "pysäköintipaikkojen ja saunavuorojen varaukset"
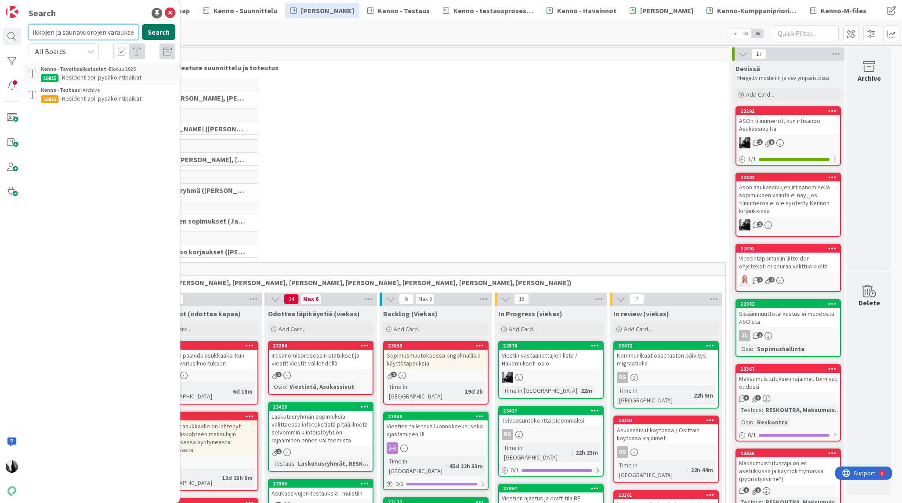
type input "pysäköintipaikkojen ja saunavuorojen varaukset"
click at [157, 33] on button "Search" at bounding box center [158, 32] width 33 height 16
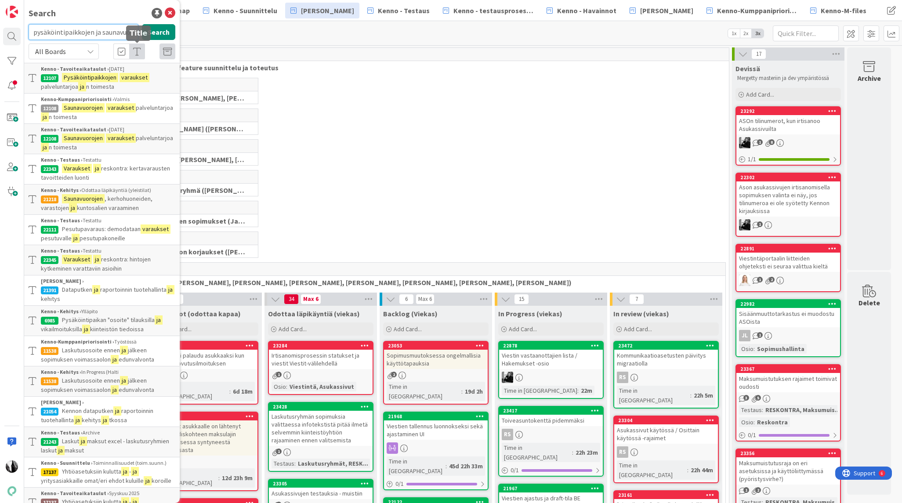
click at [117, 35] on input "pysäköintipaikkojen ja saunavuorojen varaukset" at bounding box center [84, 32] width 110 height 16
drag, startPoint x: 34, startPoint y: 32, endPoint x: 186, endPoint y: 41, distance: 152.3
click at [186, 41] on div "Search pysäköintipaikkojen ja saunavuorojen varaukset Search All Boards Current…" at bounding box center [451, 251] width 902 height 503
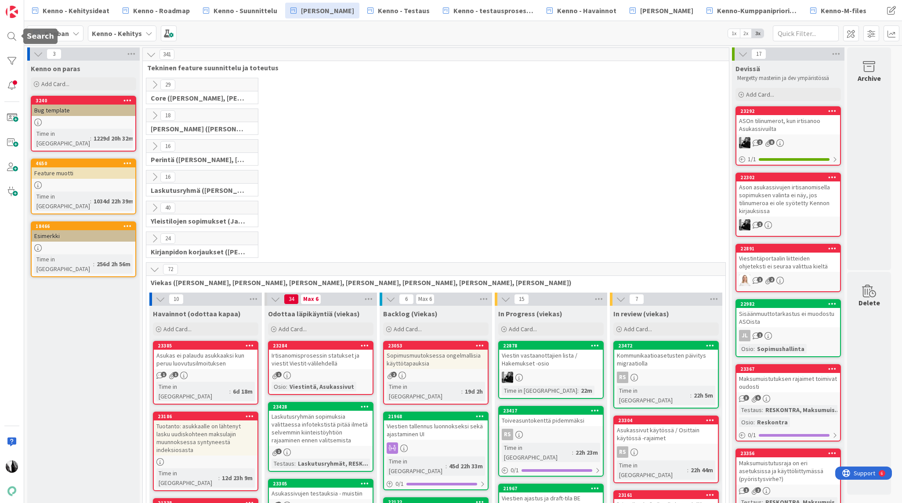
drag, startPoint x: 9, startPoint y: 33, endPoint x: 47, endPoint y: 32, distance: 37.8
click at [10, 33] on div at bounding box center [12, 37] width 18 height 18
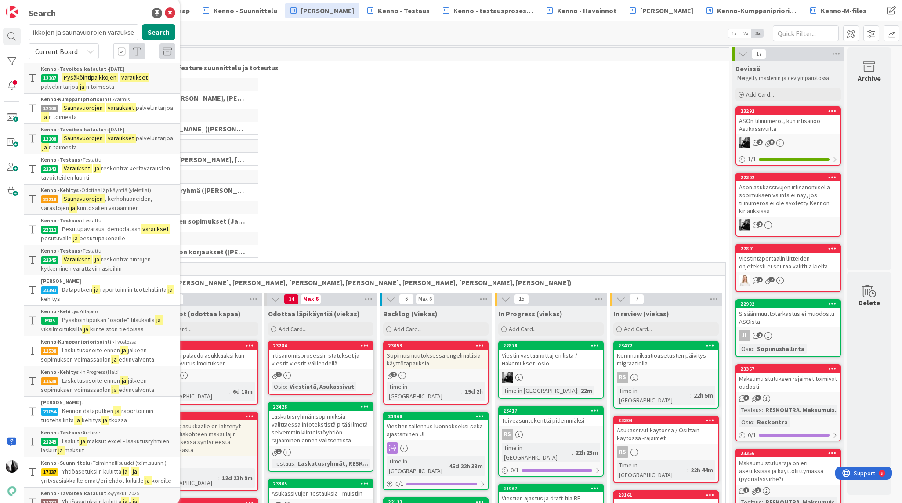
drag, startPoint x: 78, startPoint y: 31, endPoint x: 122, endPoint y: 33, distance: 44.0
click at [122, 33] on input "pysäköintipaikkojen ja saunavuorojen varaukset" at bounding box center [84, 32] width 110 height 16
click at [127, 33] on input "pysäköintipaikkojen ja saunavuorojen varaukset" at bounding box center [84, 32] width 110 height 16
drag, startPoint x: 136, startPoint y: 32, endPoint x: 24, endPoint y: 33, distance: 112.5
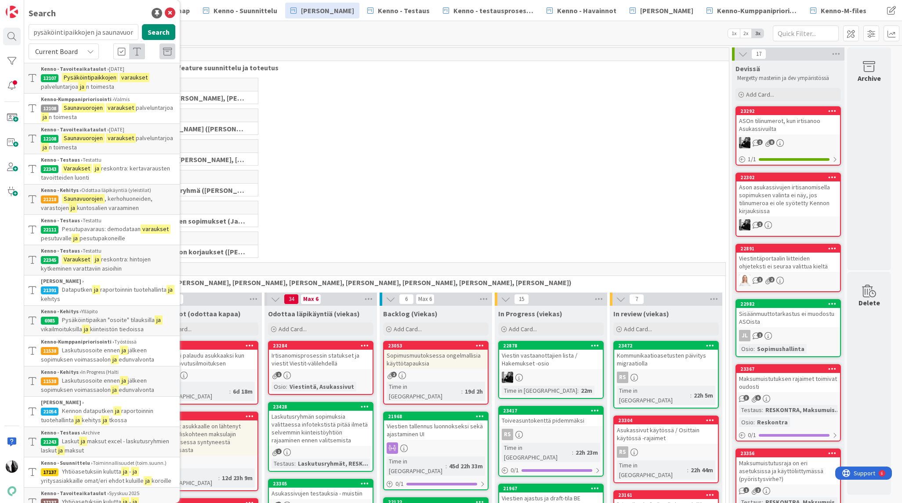
click at [24, 33] on div "Search pysäköintipaikkojen ja saunavuorojen varaukset Search Current Board Kenn…" at bounding box center [12, 251] width 24 height 503
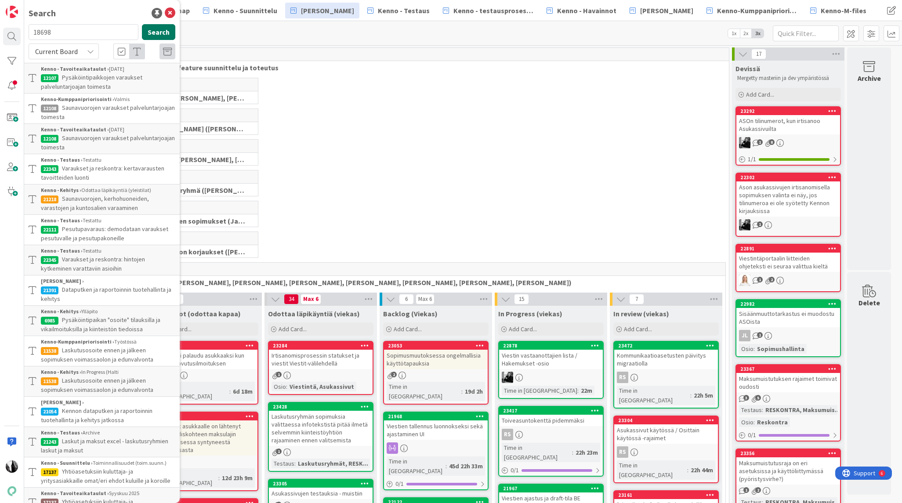
click at [159, 31] on button "Search" at bounding box center [158, 32] width 33 height 16
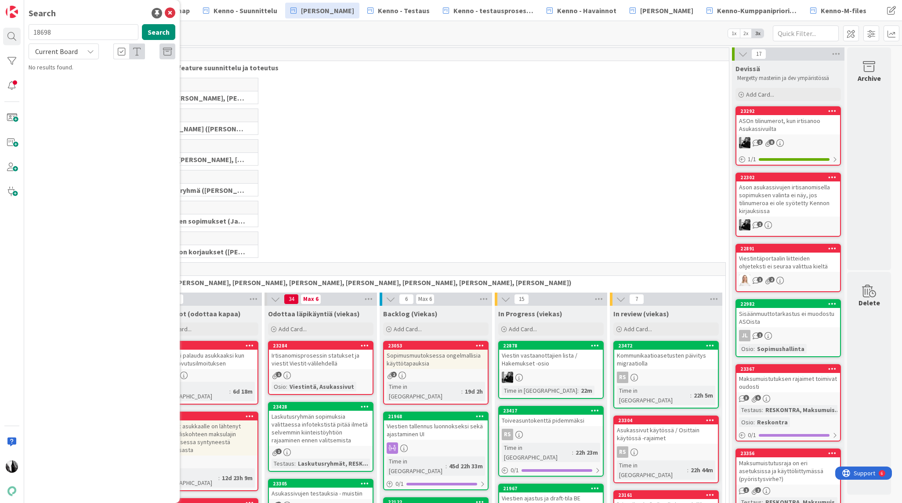
drag, startPoint x: 84, startPoint y: 51, endPoint x: 83, endPoint y: 58, distance: 6.3
click at [84, 52] on div "Current Board" at bounding box center [64, 51] width 70 height 16
click at [80, 85] on span "All Boards" at bounding box center [78, 87] width 91 height 13
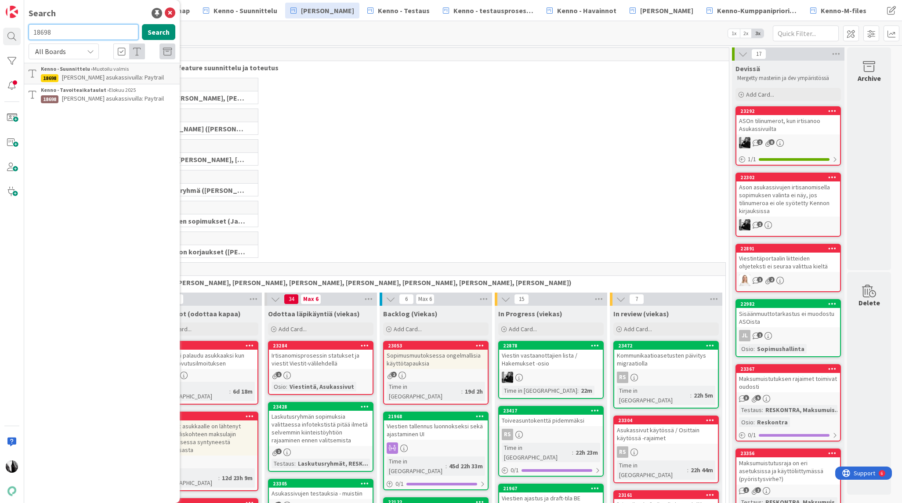
drag, startPoint x: 83, startPoint y: 30, endPoint x: 38, endPoint y: 32, distance: 45.3
click at [30, 32] on input "18698" at bounding box center [84, 32] width 110 height 16
paste input "6817"
click at [156, 34] on button "Search" at bounding box center [158, 32] width 33 height 16
drag, startPoint x: 51, startPoint y: 32, endPoint x: 31, endPoint y: 34, distance: 19.8
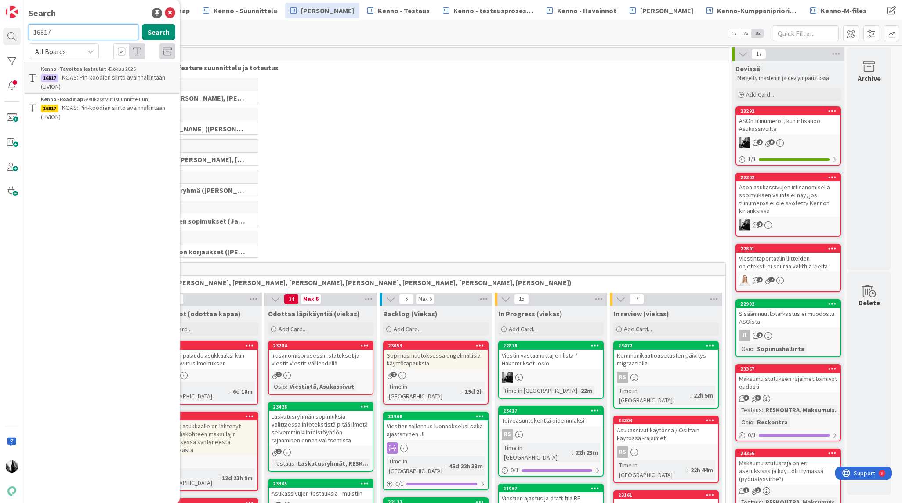
click at [31, 34] on input "16817" at bounding box center [84, 32] width 110 height 16
paste input "6"
click at [154, 31] on button "Search" at bounding box center [158, 32] width 33 height 16
drag, startPoint x: 29, startPoint y: 29, endPoint x: 21, endPoint y: 29, distance: 8.4
click at [21, 29] on div "Search 16816 Search All Boards Current Board All Boards Kenno - Kehitys › [GEOG…" at bounding box center [12, 251] width 24 height 503
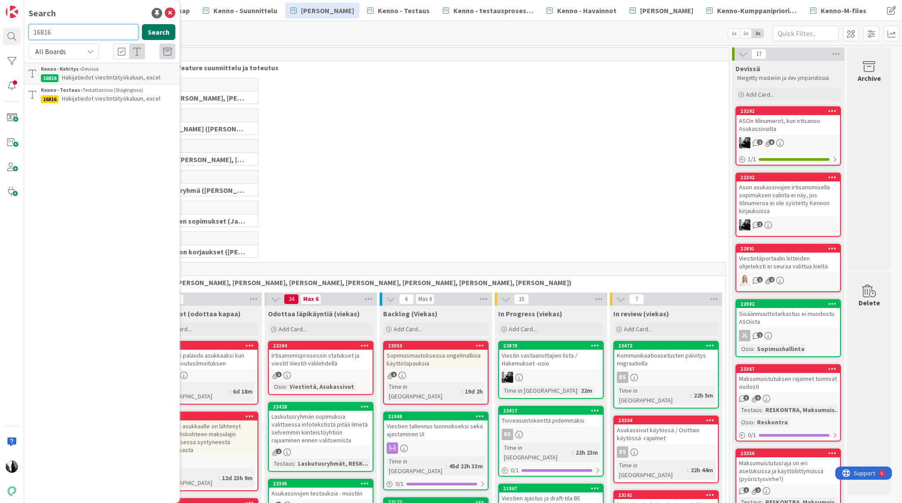
paste input "8882"
click at [160, 28] on button "Search" at bounding box center [158, 32] width 33 height 16
drag, startPoint x: 64, startPoint y: 32, endPoint x: 25, endPoint y: 32, distance: 38.7
click at [25, 32] on div "18882 Search" at bounding box center [101, 33] width 157 height 19
paste input "4304"
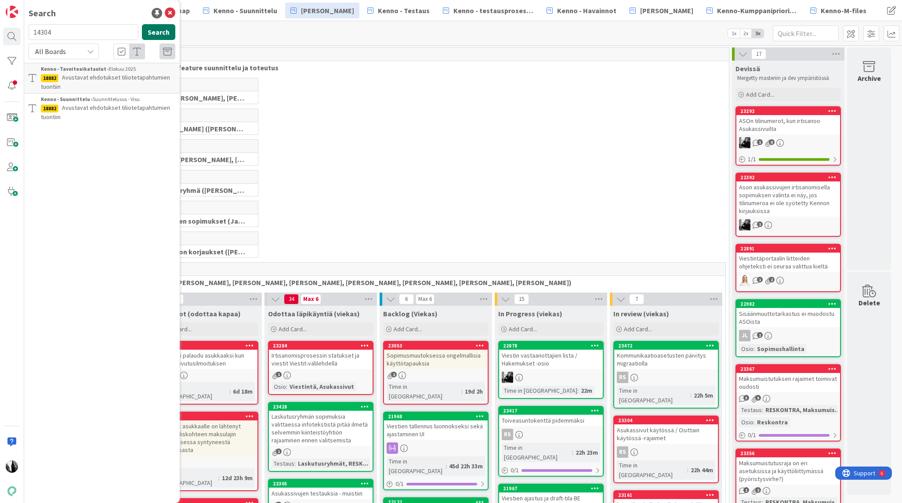
click at [160, 30] on button "Search" at bounding box center [158, 32] width 33 height 16
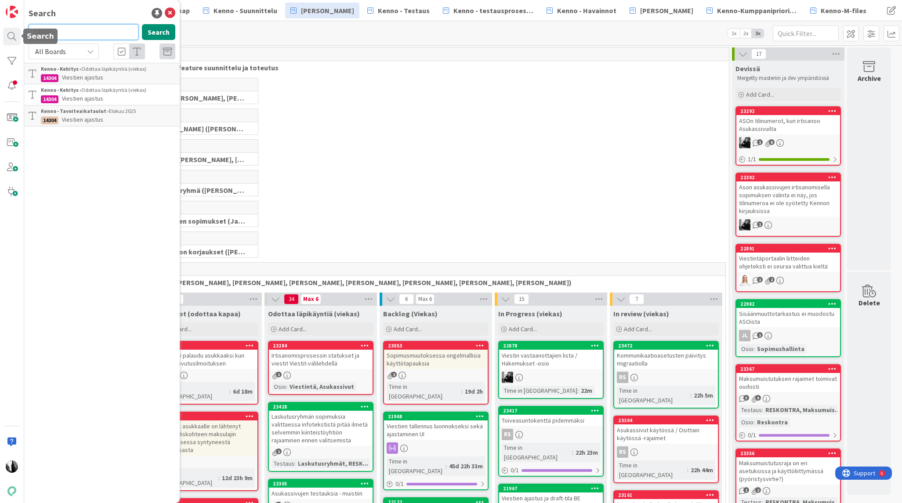
drag, startPoint x: 50, startPoint y: 31, endPoint x: 107, endPoint y: 34, distance: 57.6
click at [20, 30] on div "Search 14304 Search All Boards Current Board All Boards Kenno - Kehitys › Odott…" at bounding box center [12, 251] width 24 height 503
paste input "3701"
click at [157, 34] on button "Search" at bounding box center [158, 32] width 33 height 16
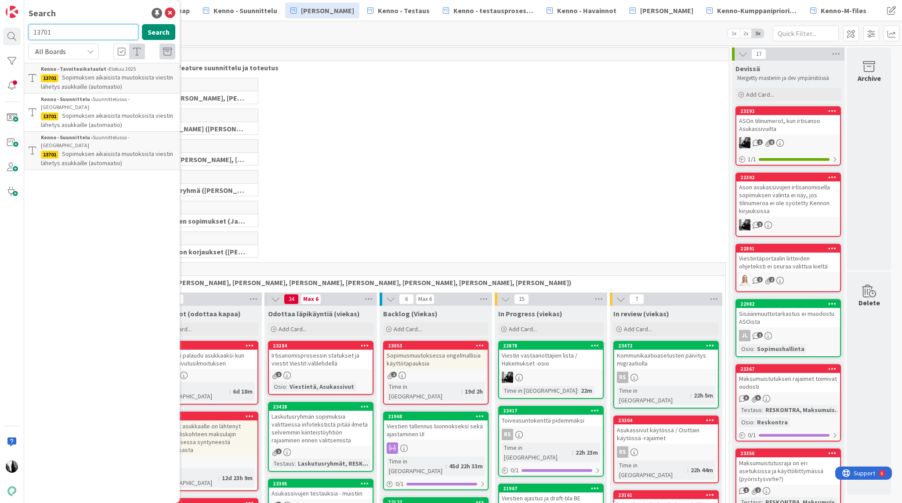
drag, startPoint x: 35, startPoint y: 30, endPoint x: 29, endPoint y: 30, distance: 5.7
click at [29, 30] on input "13701" at bounding box center [84, 32] width 110 height 16
paste input "5243"
click at [163, 33] on button "Search" at bounding box center [158, 32] width 33 height 16
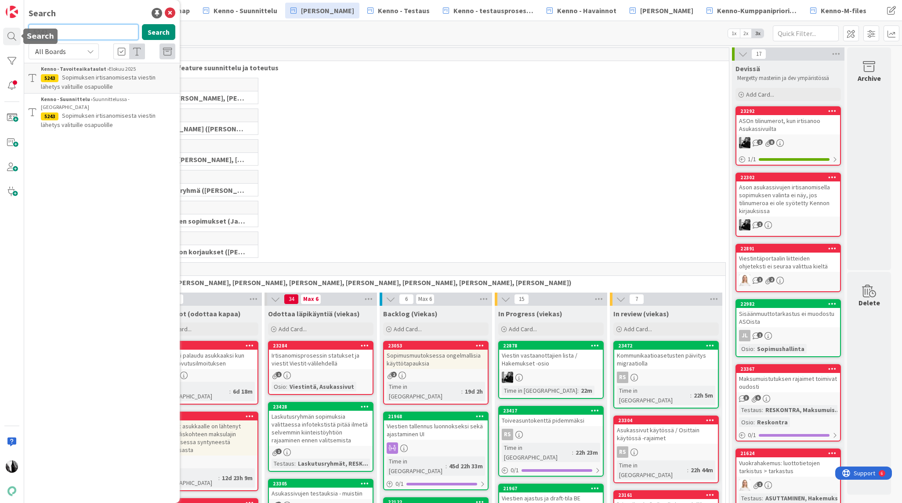
drag, startPoint x: 49, startPoint y: 35, endPoint x: 61, endPoint y: 34, distance: 11.9
click at [15, 34] on div "Search 5243 Search All Boards Current Board All Boards Kenno - Tavoiteaikataulu…" at bounding box center [12, 251] width 24 height 503
paste input "13874"
click at [152, 35] on button "Search" at bounding box center [158, 32] width 33 height 16
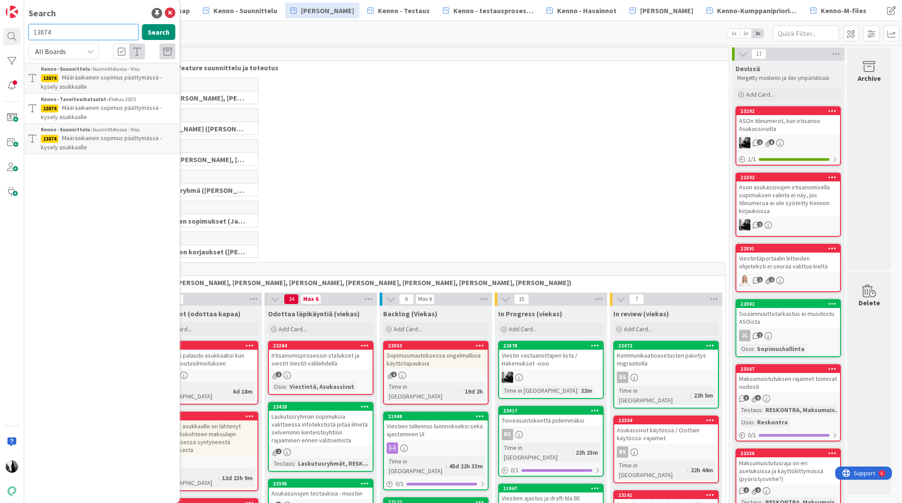
drag, startPoint x: 28, startPoint y: 30, endPoint x: 133, endPoint y: 31, distance: 105.4
click at [24, 30] on div "Search 13874 Search All Boards Current Board All Boards Kenno - Suunnittelu › S…" at bounding box center [12, 251] width 24 height 503
paste input "4302"
click at [159, 31] on button "Search" at bounding box center [158, 32] width 33 height 16
drag, startPoint x: 68, startPoint y: 31, endPoint x: 43, endPoint y: 30, distance: 25.1
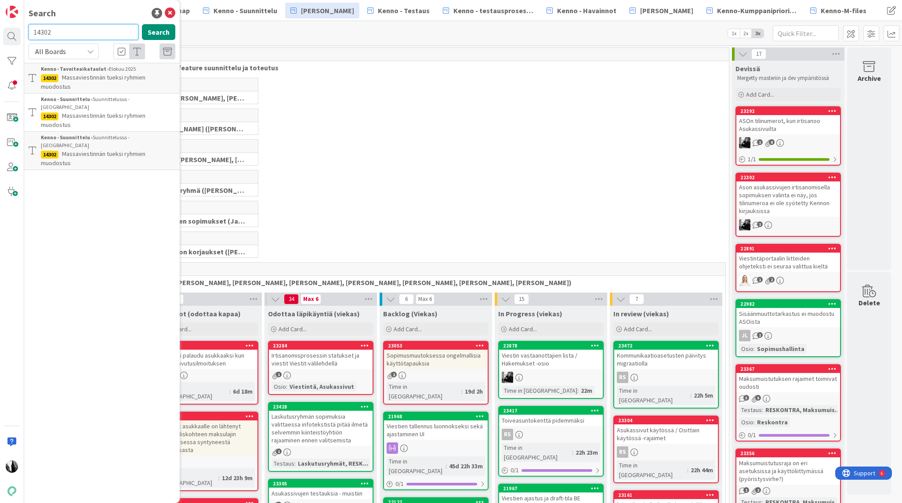
click at [26, 32] on div "14302 Search" at bounding box center [101, 33] width 157 height 19
paste input "3786"
click at [155, 30] on button "Search" at bounding box center [158, 32] width 33 height 16
drag, startPoint x: 25, startPoint y: 30, endPoint x: 80, endPoint y: 30, distance: 55.8
click at [22, 30] on div "Search 13786 Search All Boards Current Board All Boards [PERSON_NAME] › In revi…" at bounding box center [12, 251] width 24 height 503
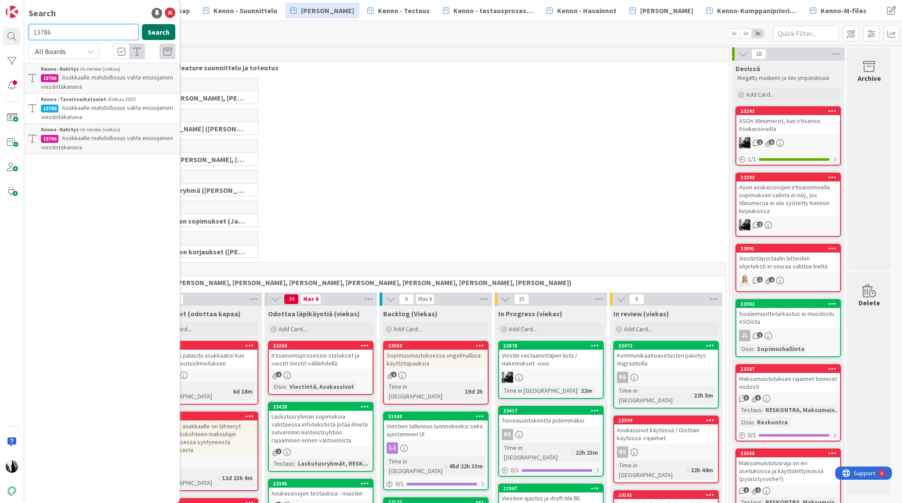
paste input "8857"
type input "18857"
click at [163, 33] on button "Search" at bounding box center [158, 32] width 33 height 16
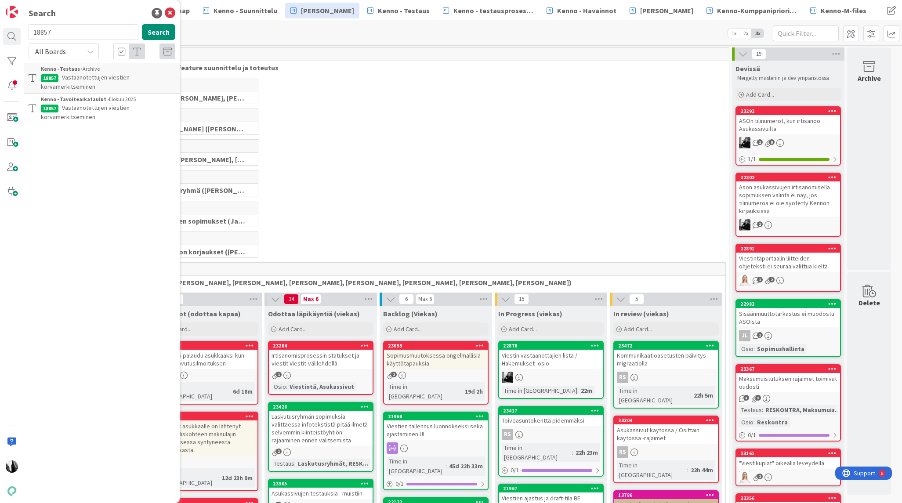
click at [106, 74] on span "Vastaanotettujen viestien korvamerkitseminen" at bounding box center [85, 81] width 89 height 17
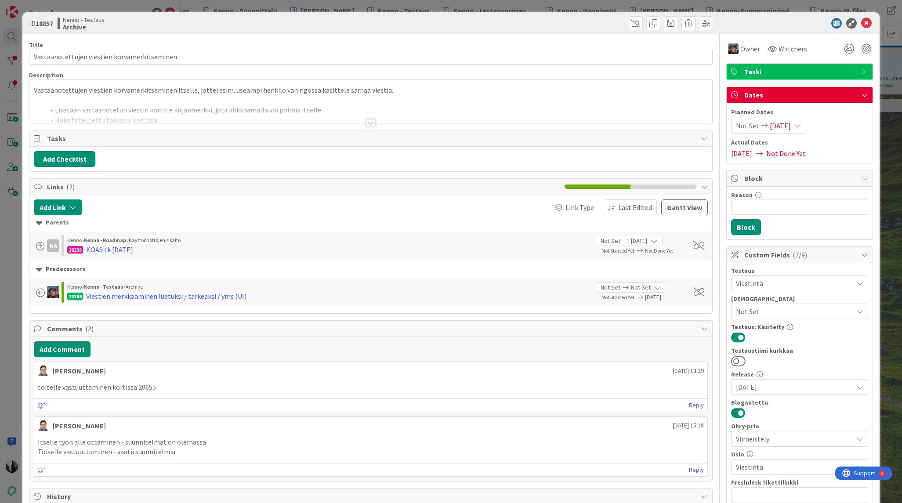
click at [371, 122] on div at bounding box center [371, 122] width 10 height 7
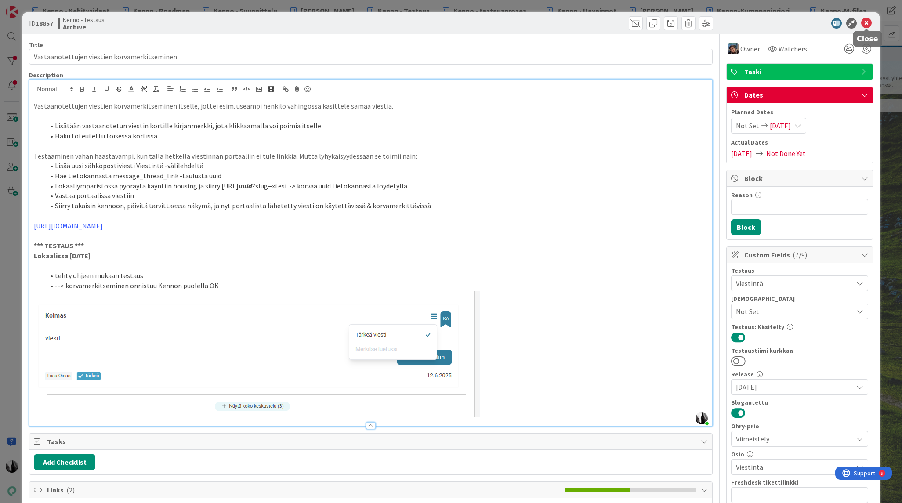
click at [867, 23] on icon at bounding box center [866, 23] width 11 height 11
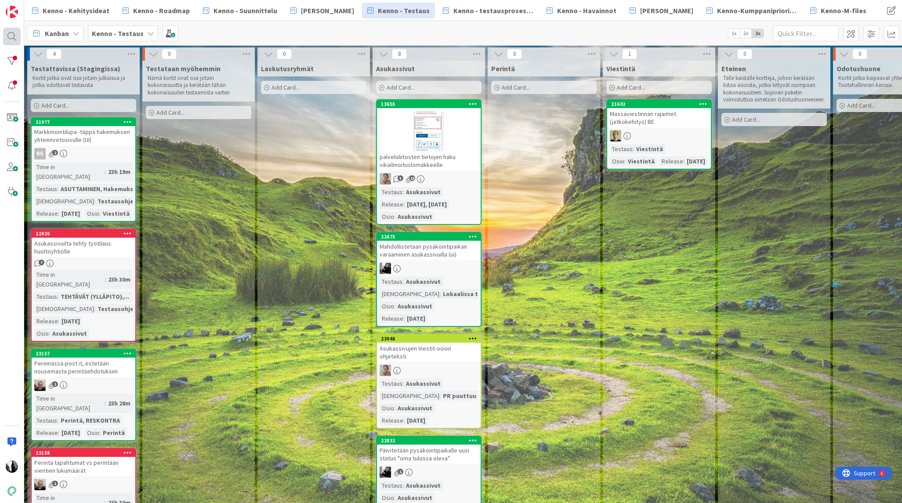
click at [11, 36] on div at bounding box center [12, 37] width 18 height 18
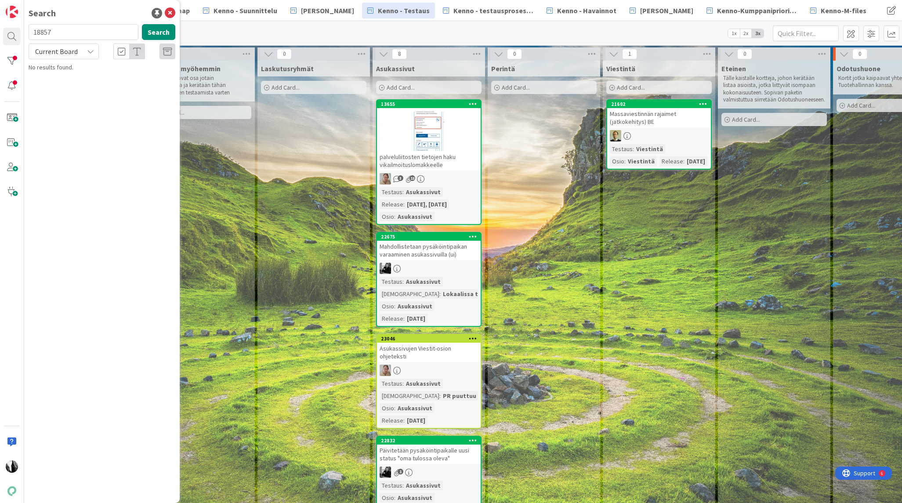
drag, startPoint x: 66, startPoint y: 36, endPoint x: 117, endPoint y: 40, distance: 50.7
click at [22, 33] on div "Search 18857 Search Current Board No results found." at bounding box center [12, 251] width 24 height 503
type input "21496"
click at [71, 54] on span "Current Board" at bounding box center [56, 51] width 43 height 9
drag, startPoint x: 71, startPoint y: 58, endPoint x: 70, endPoint y: 84, distance: 25.5
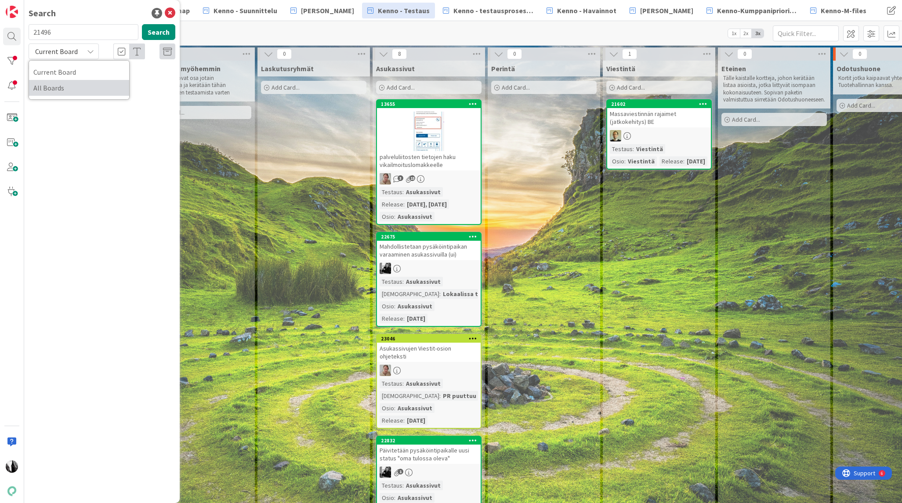
click at [70, 84] on span "All Boards" at bounding box center [78, 87] width 91 height 13
click at [114, 108] on span "Hakemuslomakkeen dynaamisuuden muutokset" at bounding box center [99, 112] width 117 height 17
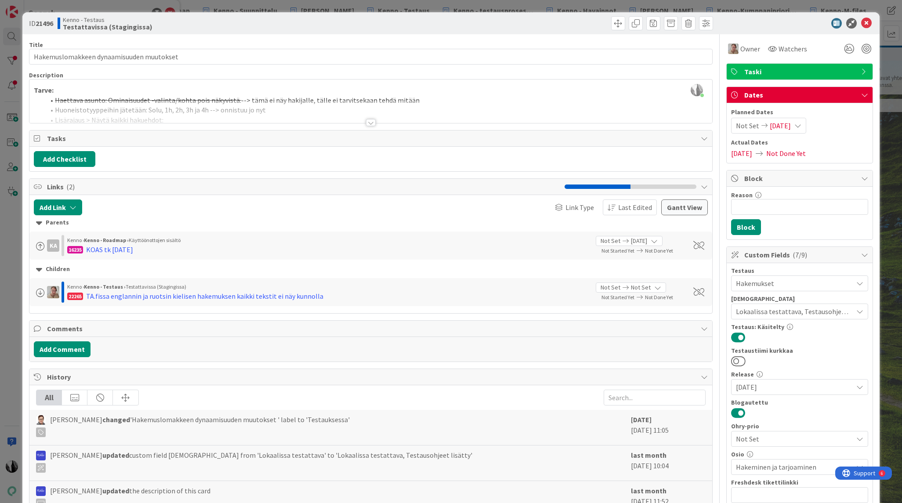
click at [370, 122] on div at bounding box center [371, 122] width 10 height 7
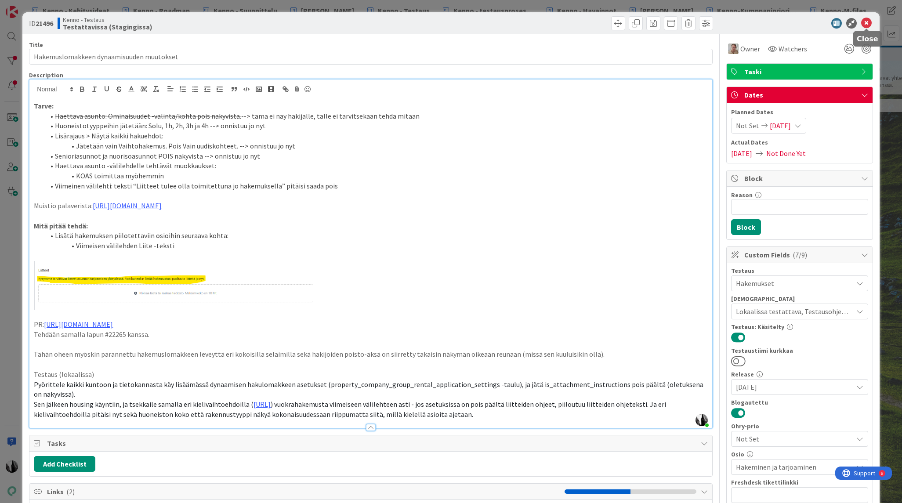
click at [868, 22] on icon at bounding box center [866, 23] width 11 height 11
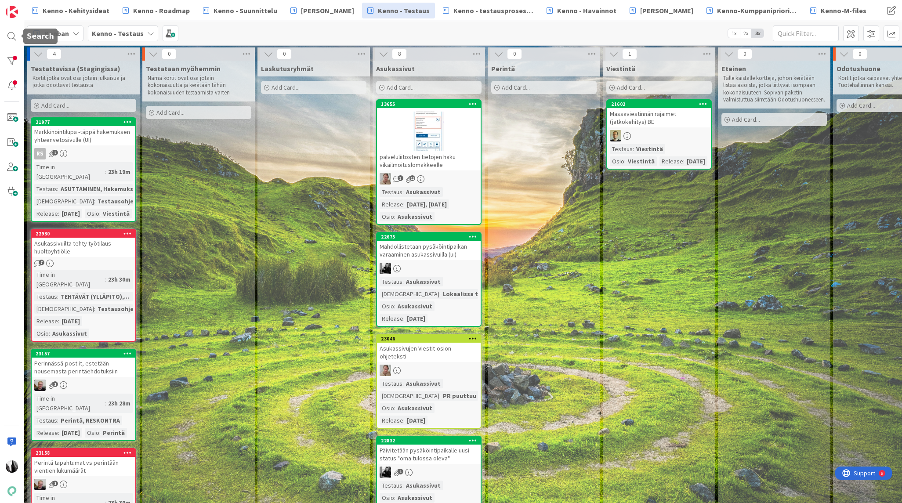
drag, startPoint x: 11, startPoint y: 36, endPoint x: 34, endPoint y: 35, distance: 23.8
click at [11, 36] on div at bounding box center [12, 37] width 18 height 18
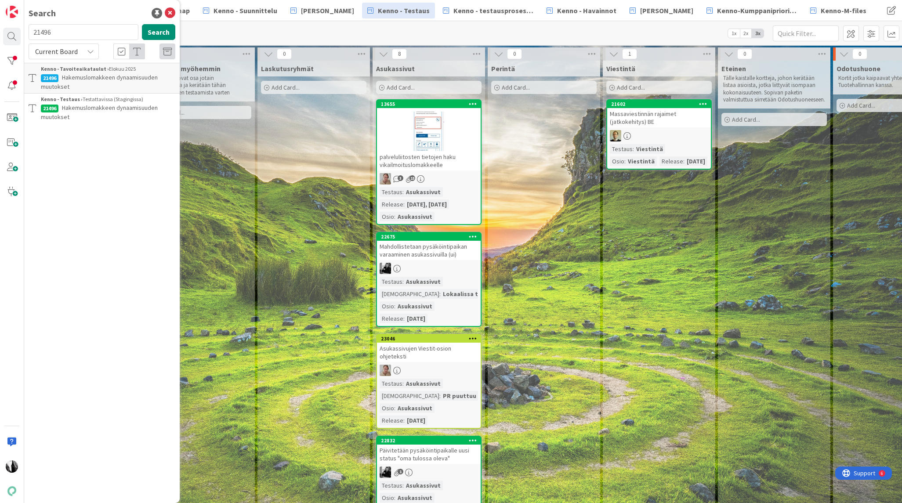
drag, startPoint x: 41, startPoint y: 33, endPoint x: 26, endPoint y: 33, distance: 15.4
click at [26, 33] on div "21496 Search" at bounding box center [101, 33] width 157 height 19
drag, startPoint x: 85, startPoint y: 49, endPoint x: 86, endPoint y: 58, distance: 9.2
click at [85, 49] on div "Current Board" at bounding box center [64, 51] width 70 height 16
click at [83, 86] on span "All Boards" at bounding box center [78, 87] width 91 height 13
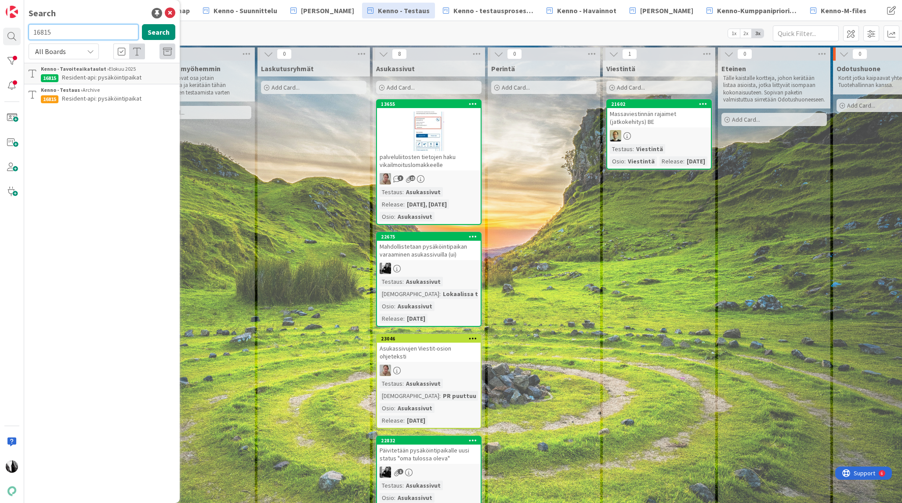
drag, startPoint x: 67, startPoint y: 32, endPoint x: 26, endPoint y: 40, distance: 41.6
click at [26, 40] on div "16815 Search" at bounding box center [101, 33] width 157 height 19
drag, startPoint x: 110, startPoint y: 38, endPoint x: 90, endPoint y: 36, distance: 19.4
click at [107, 37] on input "16815" at bounding box center [84, 32] width 110 height 16
drag, startPoint x: 53, startPoint y: 35, endPoint x: 107, endPoint y: 35, distance: 54.0
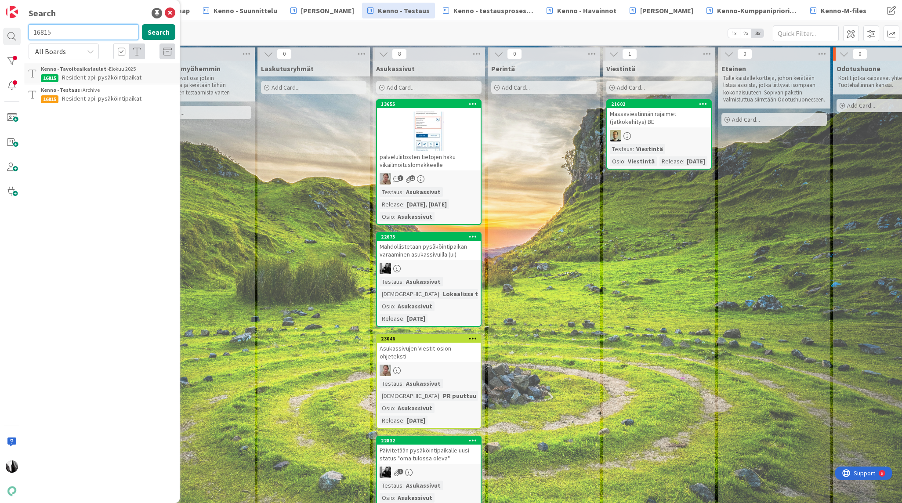
click at [29, 33] on input "16815" at bounding box center [84, 32] width 110 height 16
paste input "8698"
click at [167, 34] on button "Search" at bounding box center [158, 32] width 33 height 16
drag, startPoint x: 75, startPoint y: 37, endPoint x: 10, endPoint y: 33, distance: 65.2
click at [2, 33] on div "Search 18698 Search All Boards Current Board All Boards Kenno - Tavoiteaikataul…" at bounding box center [12, 251] width 24 height 503
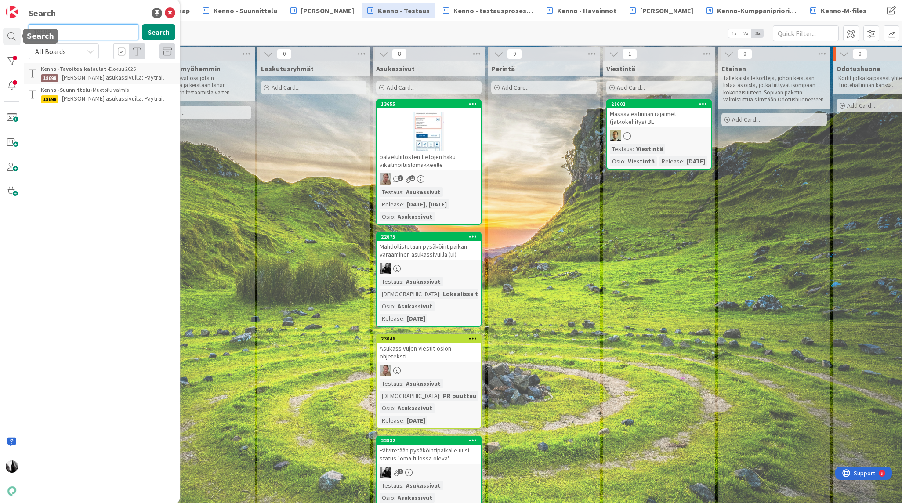
paste input "6817"
click at [157, 33] on button "Search" at bounding box center [158, 32] width 33 height 16
drag, startPoint x: 42, startPoint y: 32, endPoint x: 20, endPoint y: 32, distance: 22.0
click at [20, 32] on div "Search 16817 Search All Boards Current Board All Boards Kenno - Tavoiteaikataul…" at bounding box center [12, 251] width 24 height 503
paste input "8693"
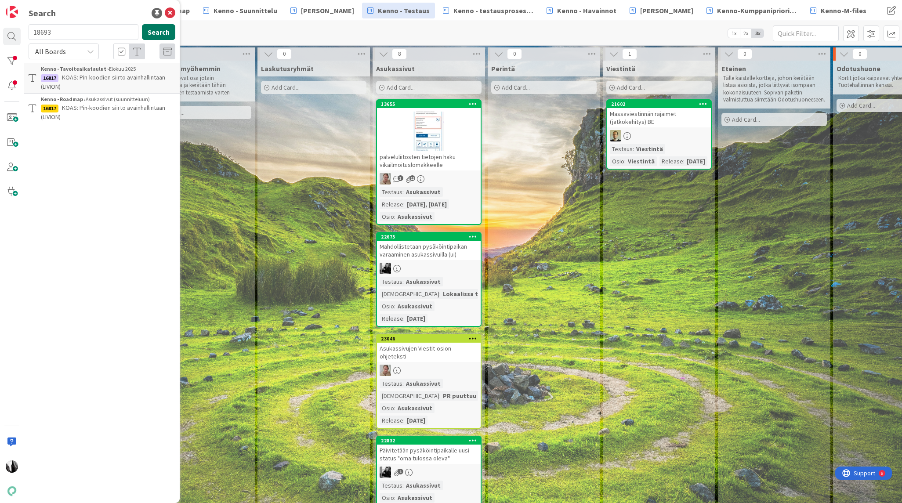
click at [160, 32] on button "Search" at bounding box center [158, 32] width 33 height 16
drag, startPoint x: 76, startPoint y: 36, endPoint x: 76, endPoint y: 32, distance: 4.4
click at [27, 35] on div "18693 Search" at bounding box center [101, 33] width 157 height 19
paste input "207"
type input "2073"
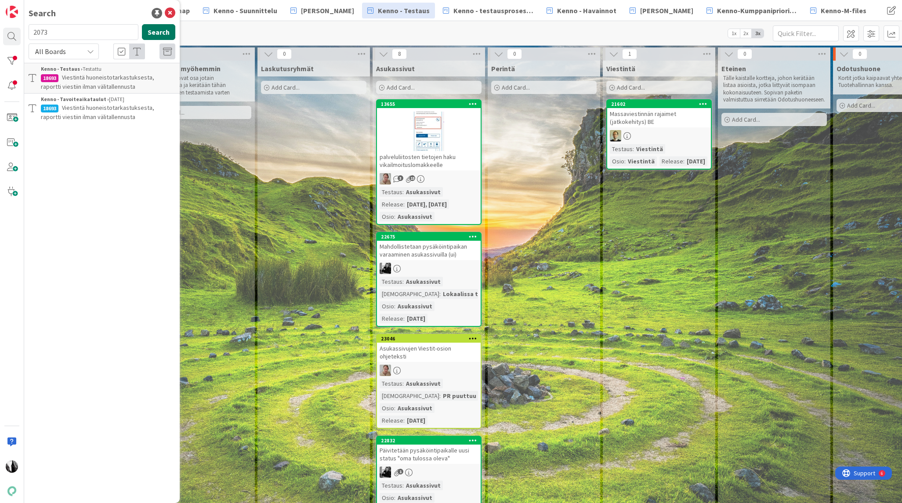
click at [157, 31] on button "Search" at bounding box center [158, 32] width 33 height 16
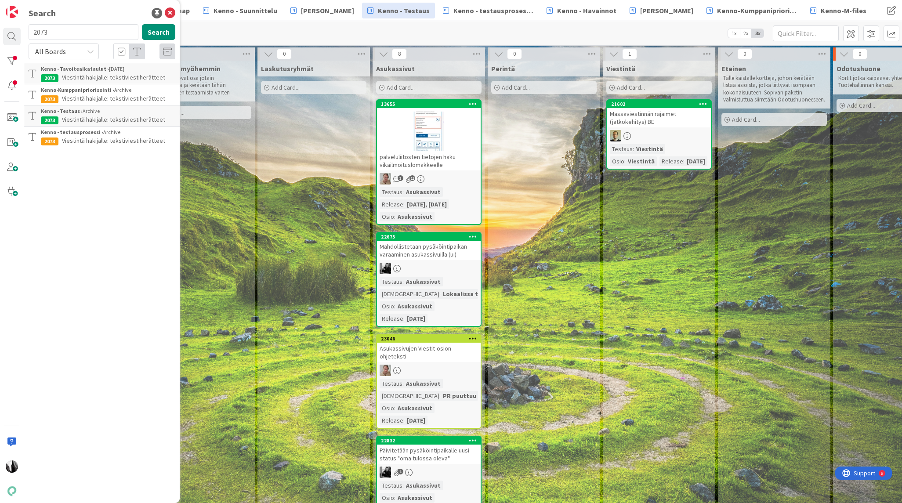
click at [109, 119] on span "Viestintä hakijalle: tekstiviestiherätteet" at bounding box center [113, 120] width 103 height 8
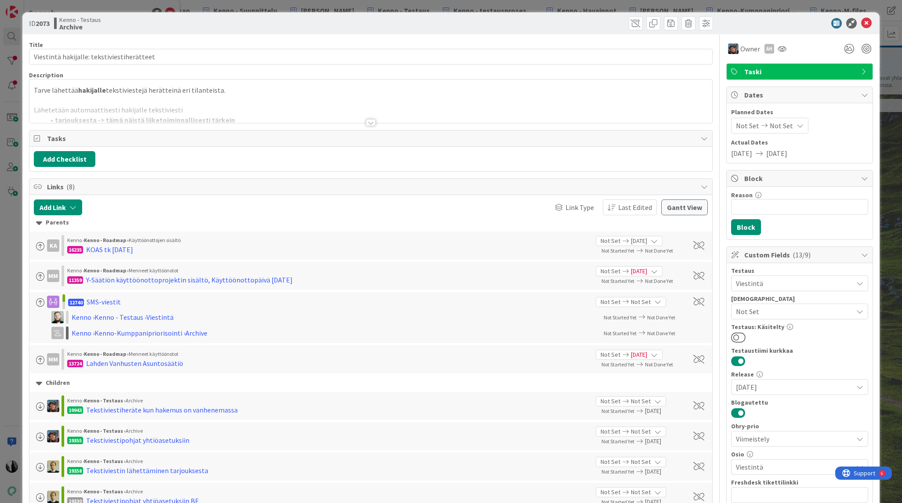
click at [369, 121] on div at bounding box center [371, 122] width 10 height 7
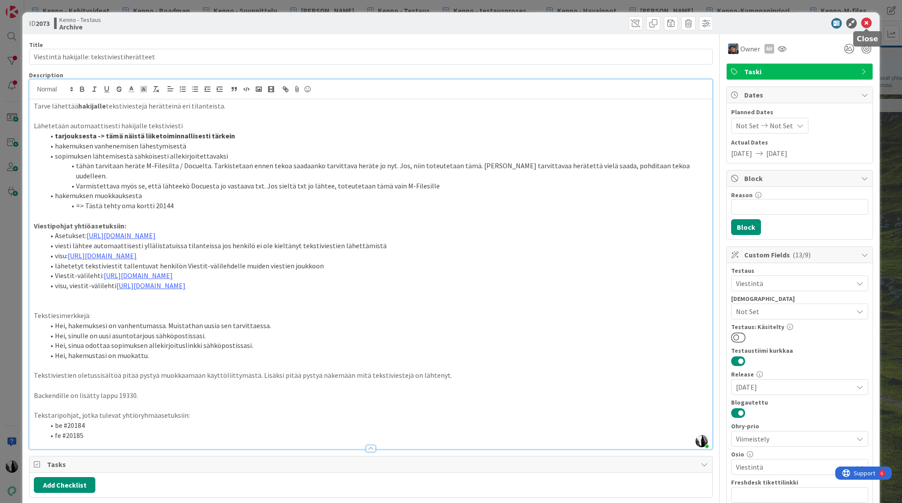
click at [870, 24] on icon at bounding box center [866, 23] width 11 height 11
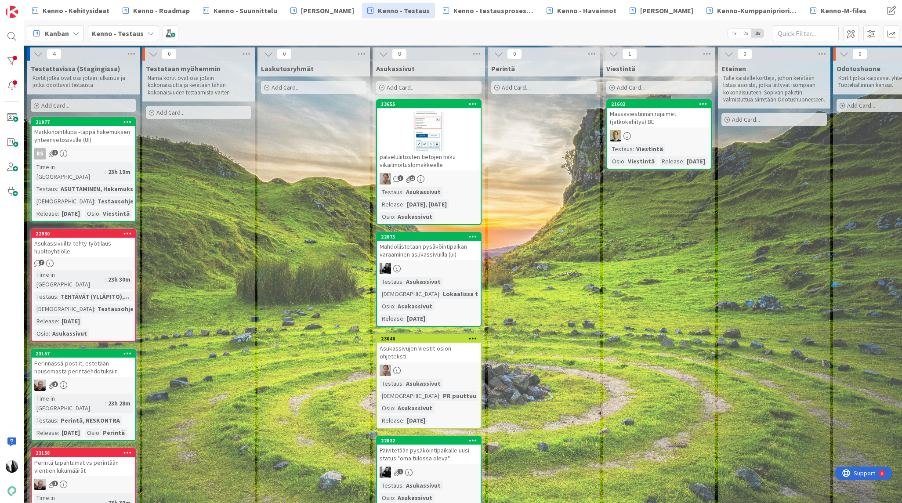
click at [866, 22] on div "[PERSON_NAME] - Testaus 1x 2x 3x" at bounding box center [463, 33] width 878 height 24
click at [178, 10] on span "Kenno - Roadmap" at bounding box center [161, 10] width 57 height 11
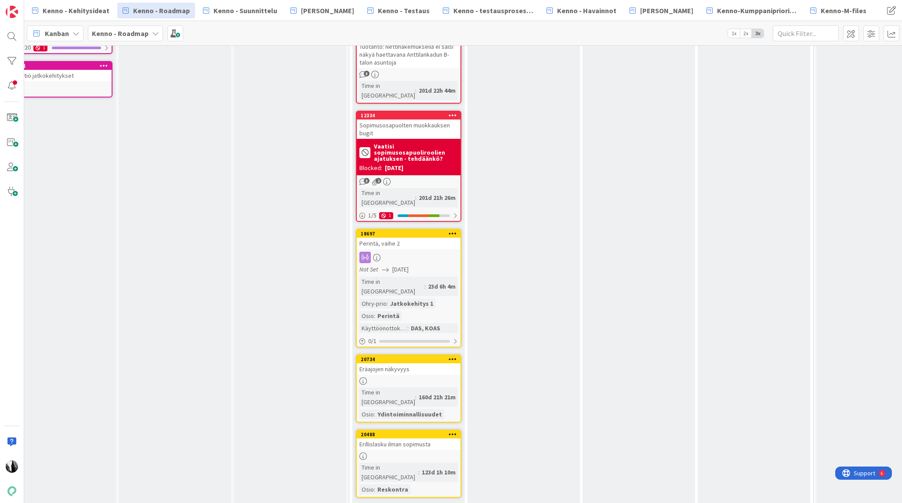
scroll to position [748, 24]
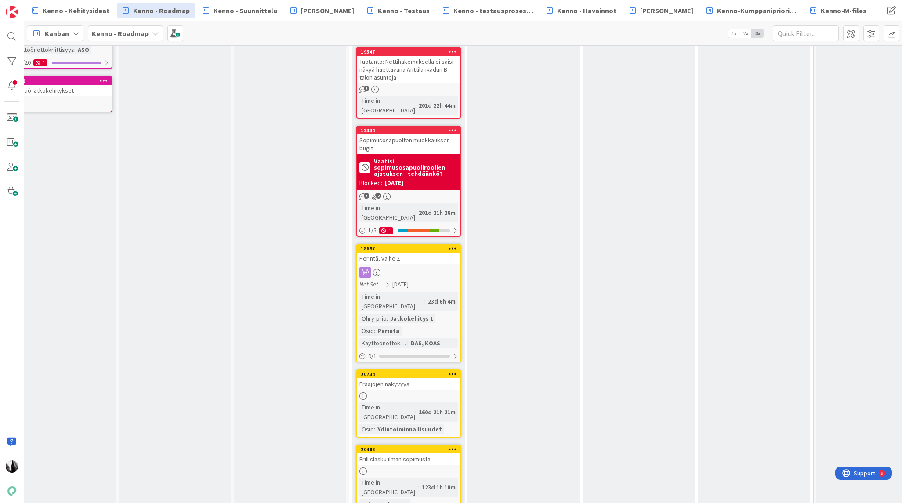
click at [420, 280] on div "Not Set [DATE]" at bounding box center [409, 284] width 101 height 9
click at [431, 280] on div "Not Set [DATE]" at bounding box center [409, 284] width 101 height 9
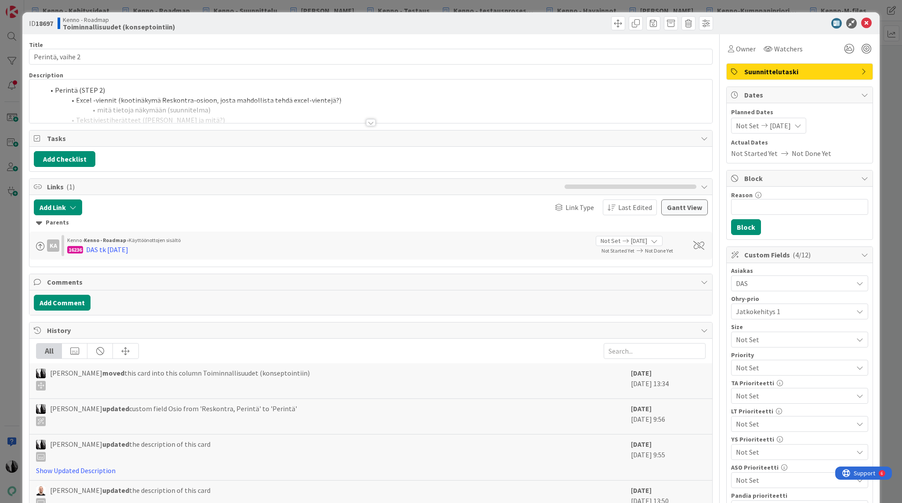
click at [371, 124] on div at bounding box center [371, 122] width 10 height 7
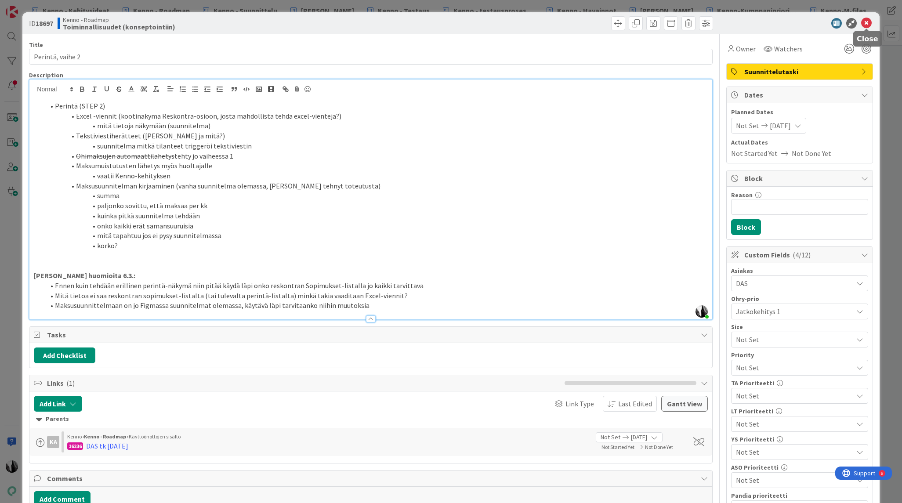
click at [868, 23] on icon at bounding box center [866, 23] width 11 height 11
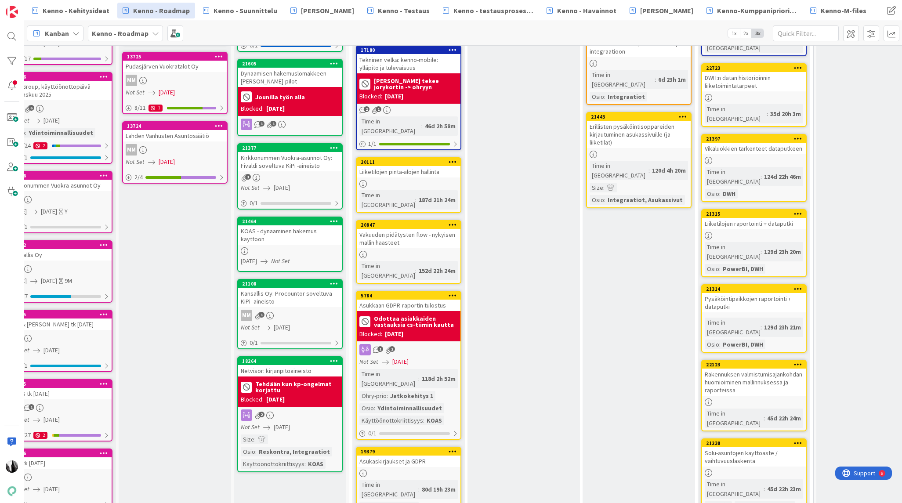
scroll to position [0, 24]
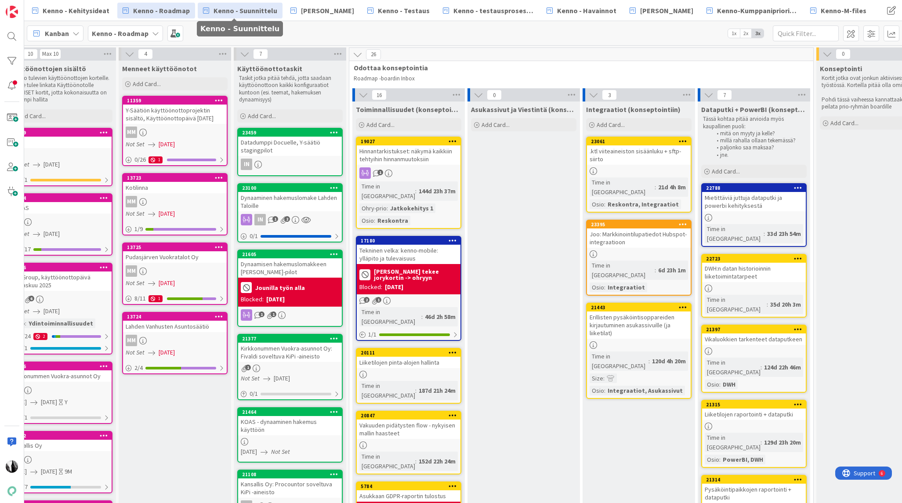
click at [245, 10] on span "Kenno - Suunnittelu" at bounding box center [245, 10] width 64 height 11
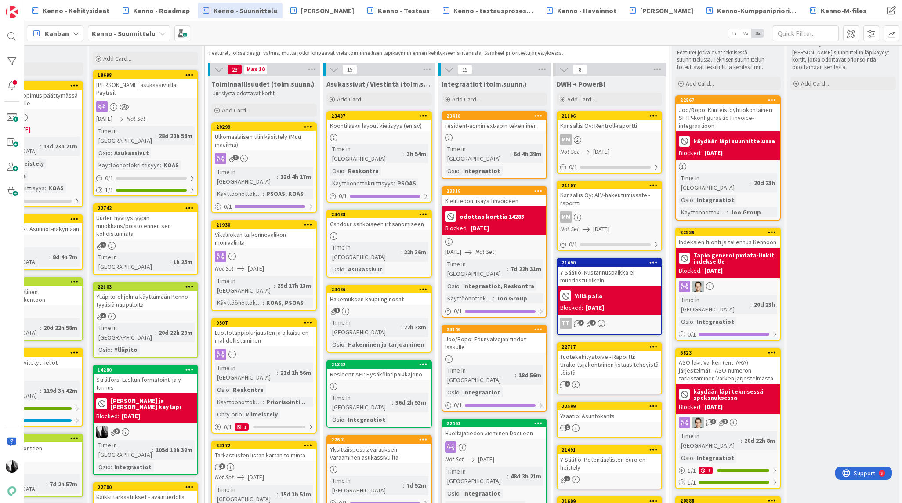
scroll to position [25, 289]
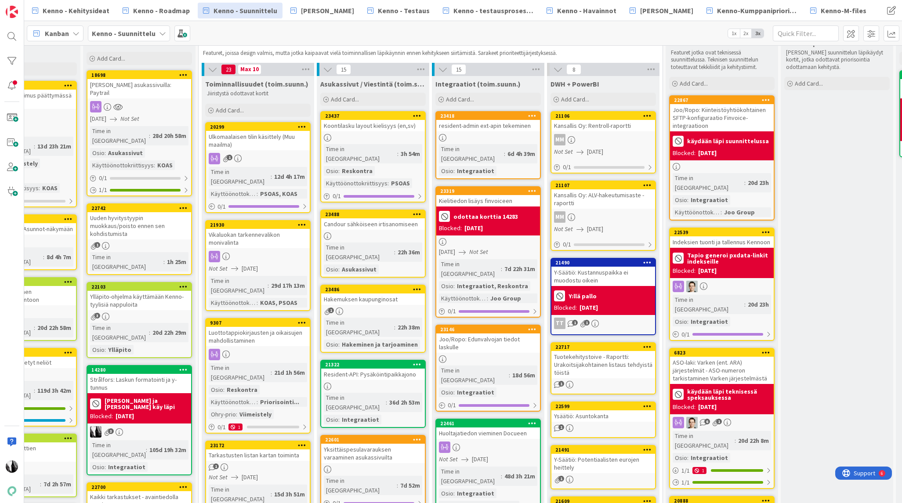
click at [511, 333] on div "Joo/Ropo: Edunvalvojan tiedot laskulle" at bounding box center [488, 342] width 104 height 19
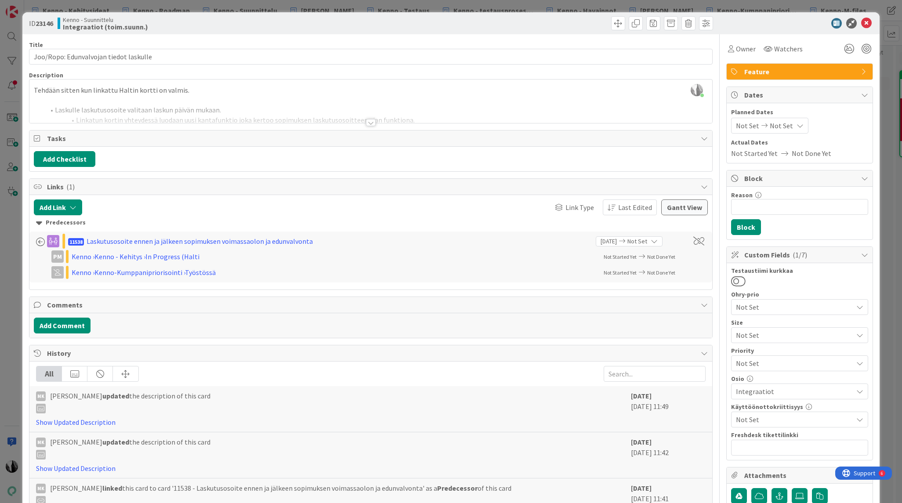
click at [370, 122] on div at bounding box center [371, 122] width 10 height 7
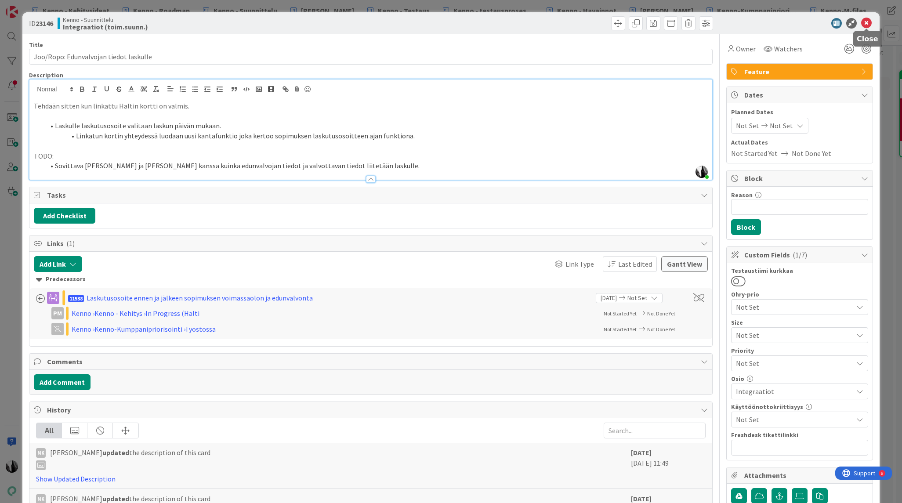
click at [865, 22] on icon at bounding box center [866, 23] width 11 height 11
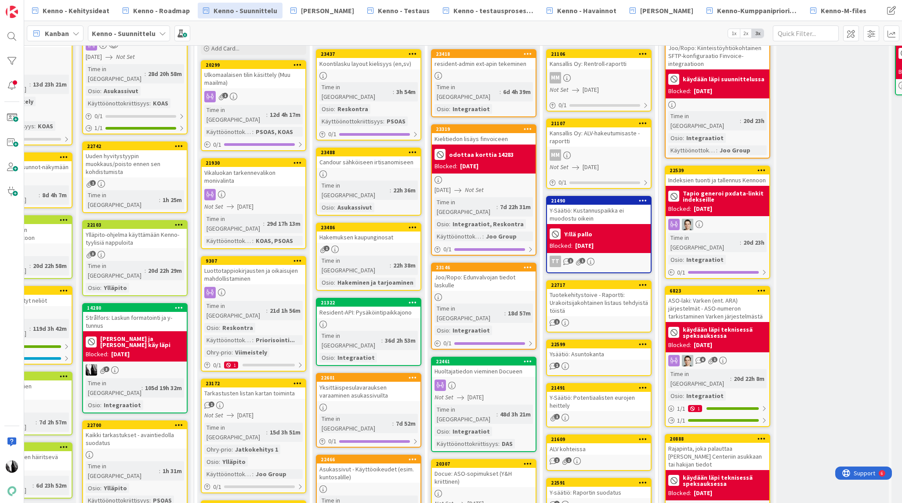
scroll to position [87, 295]
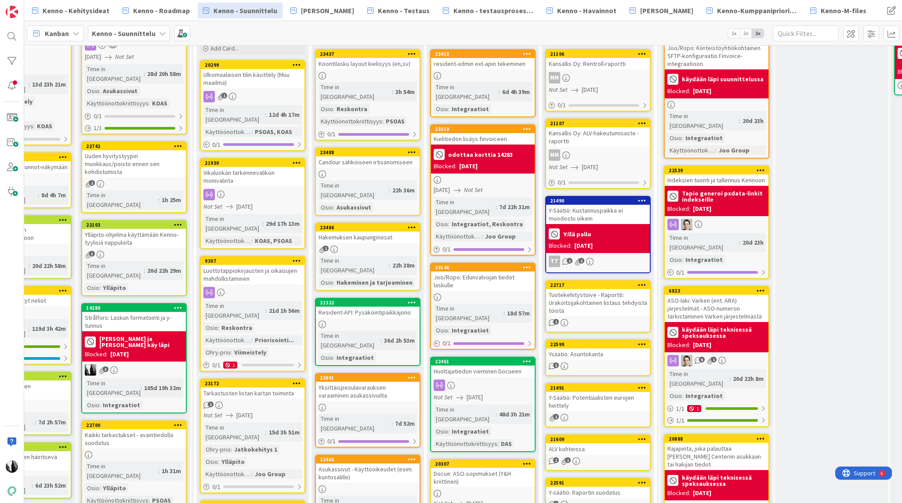
click at [498, 365] on div "Huoltajatiedon vieminen Docueen" at bounding box center [483, 370] width 104 height 11
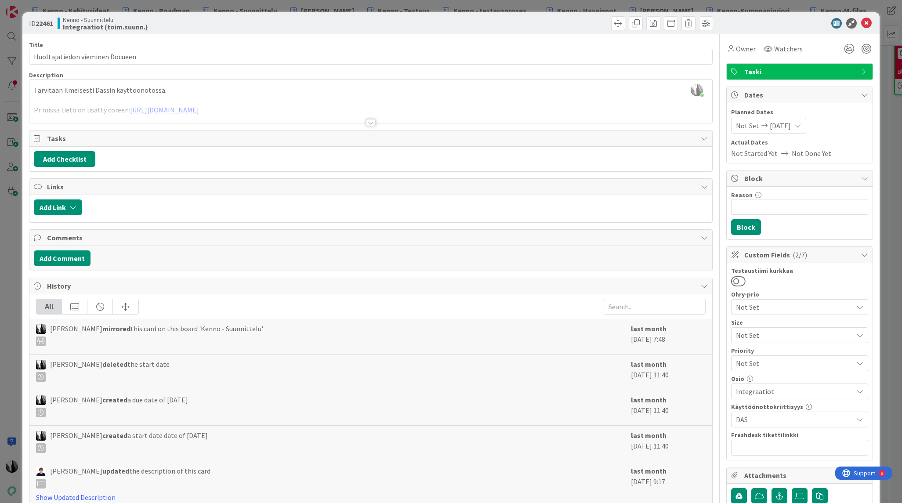
click at [371, 123] on div at bounding box center [371, 122] width 10 height 7
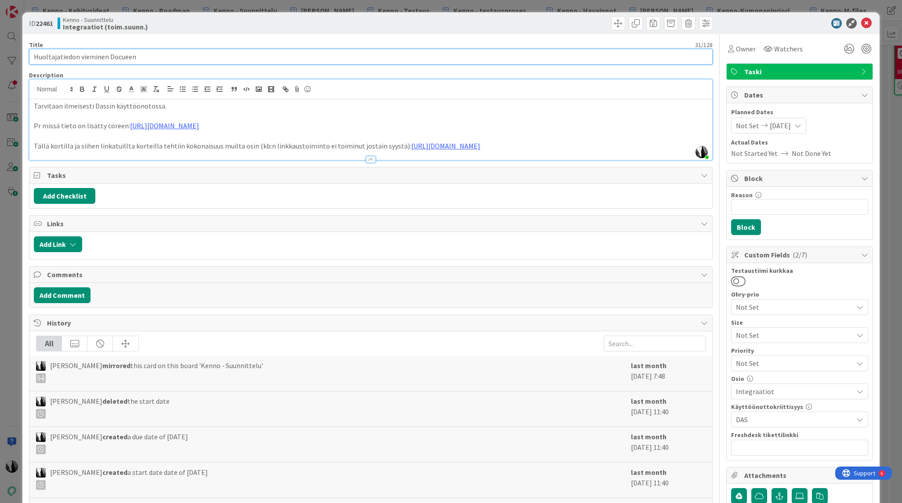
drag, startPoint x: 32, startPoint y: 57, endPoint x: 146, endPoint y: 55, distance: 114.2
click at [146, 55] on input "Huoltajatiedon vieminen Docueen" at bounding box center [370, 57] width 683 height 16
click at [43, 25] on b "22461" at bounding box center [45, 23] width 18 height 9
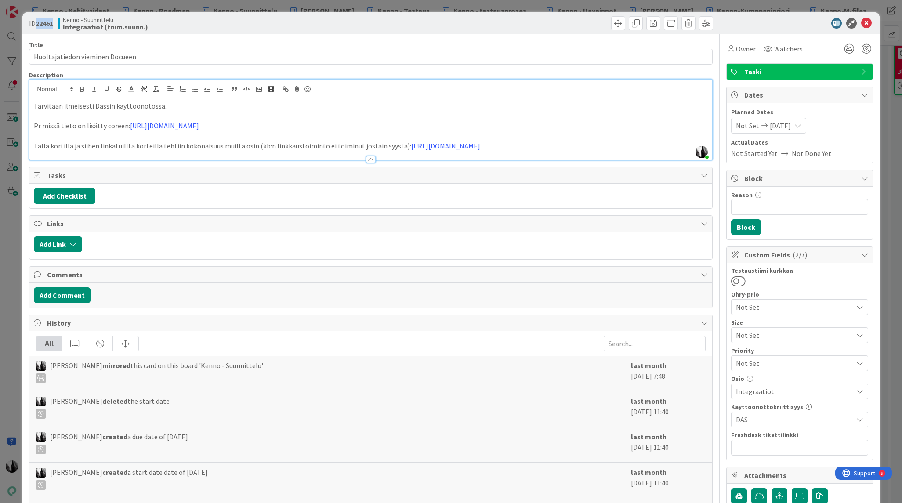
click at [43, 25] on b "22461" at bounding box center [45, 23] width 18 height 9
click at [864, 22] on icon at bounding box center [866, 23] width 11 height 11
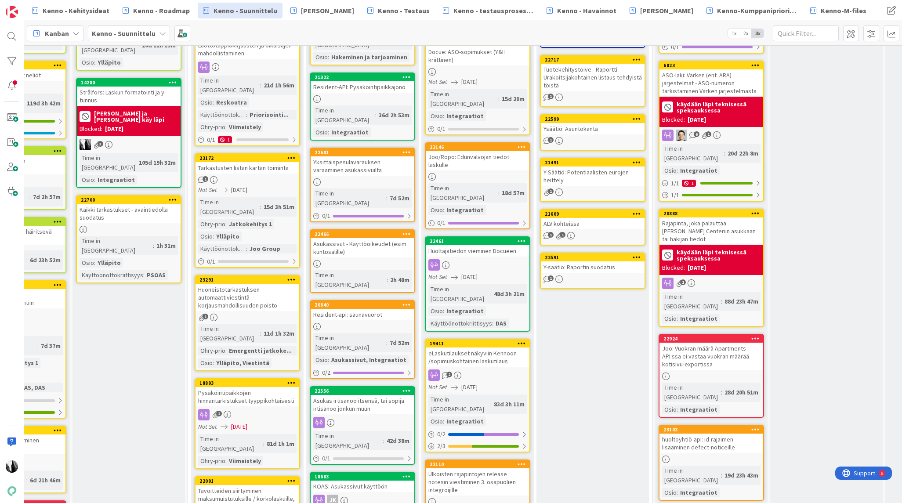
scroll to position [313, 300]
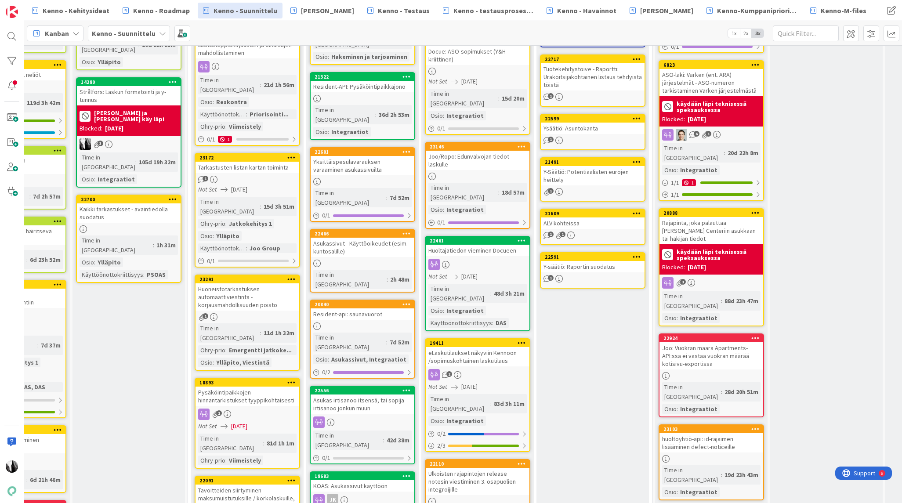
click at [499, 347] on div "eLaskutilaukset näkyviin Kennoon /sopimuskohtainen laskutilaus" at bounding box center [478, 356] width 104 height 19
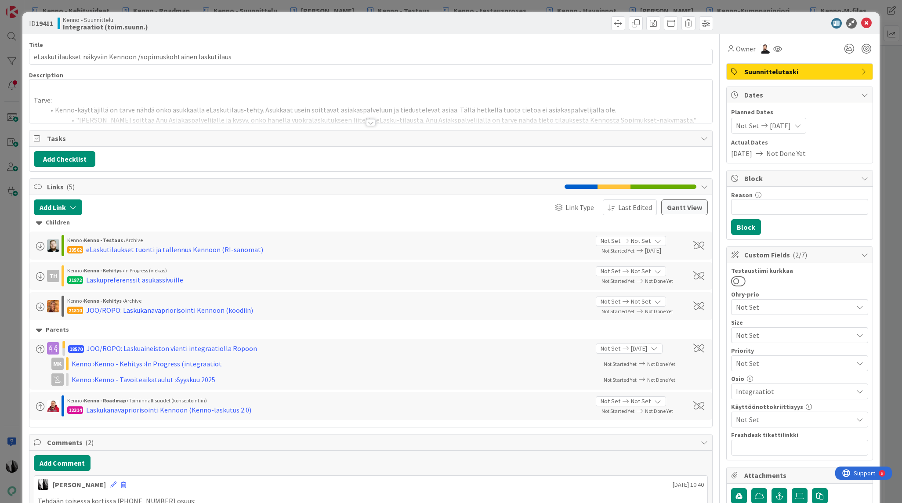
click at [372, 123] on div at bounding box center [371, 122] width 10 height 7
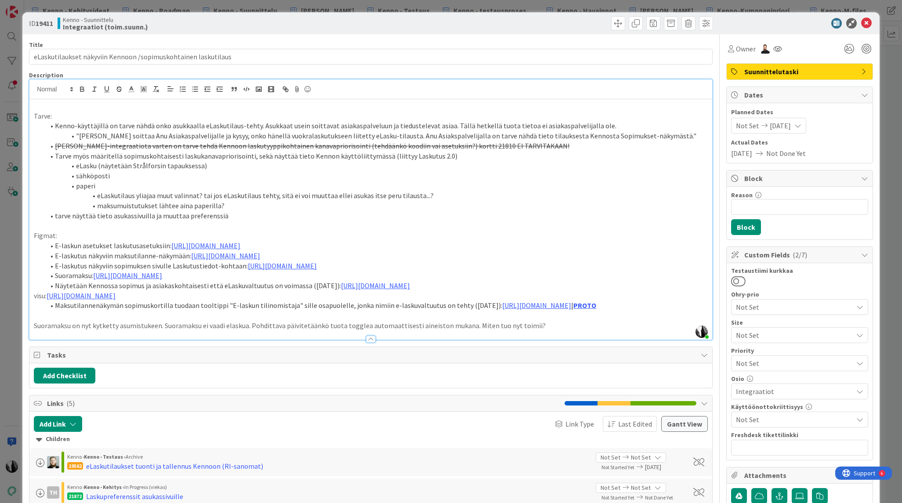
click at [101, 146] on s "[PERSON_NAME]-integraatiota varten on tarve tehdä Kennoon laskutyyppikohtainen …" at bounding box center [312, 145] width 514 height 9
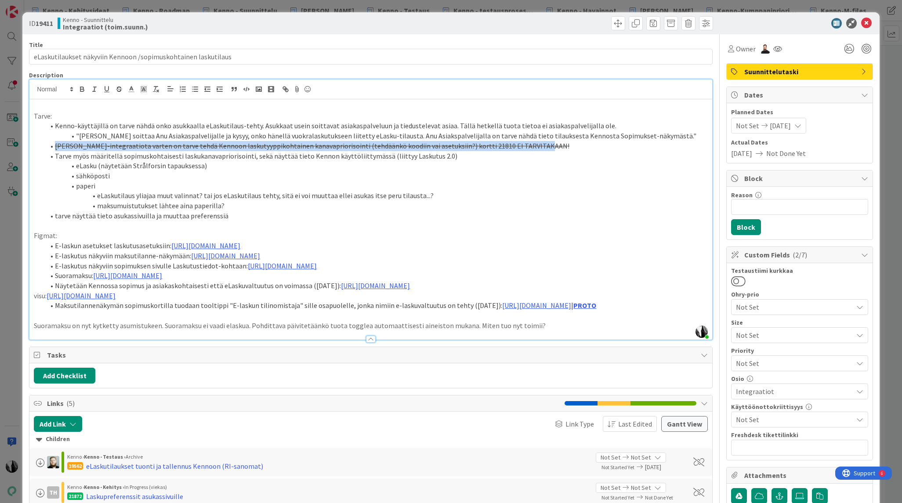
drag, startPoint x: 54, startPoint y: 146, endPoint x: 540, endPoint y: 146, distance: 485.8
click at [540, 146] on li "[PERSON_NAME]-integraatiota varten on tarve tehdä Kennoon laskutyyppikohtainen …" at bounding box center [375, 146] width 663 height 10
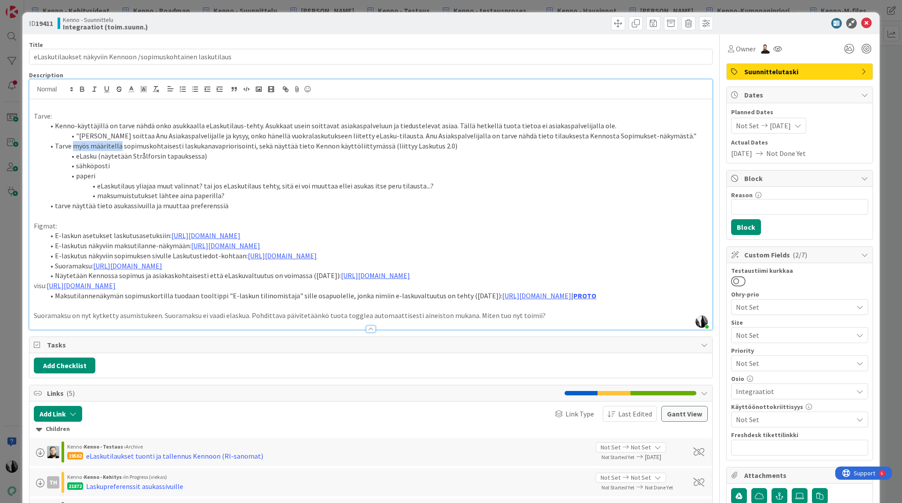
drag, startPoint x: 73, startPoint y: 145, endPoint x: 122, endPoint y: 145, distance: 48.8
click at [118, 145] on li "Tarve myös määritellä sopimuskohtaisesti laskukanavapriorisointi, sekä näyttää …" at bounding box center [375, 146] width 663 height 10
click at [177, 145] on li "Tarve kertoa sopimuskohtaisesti laskukanavapriorisointi, sekä näyttää tieto Ken…" at bounding box center [375, 146] width 663 height 10
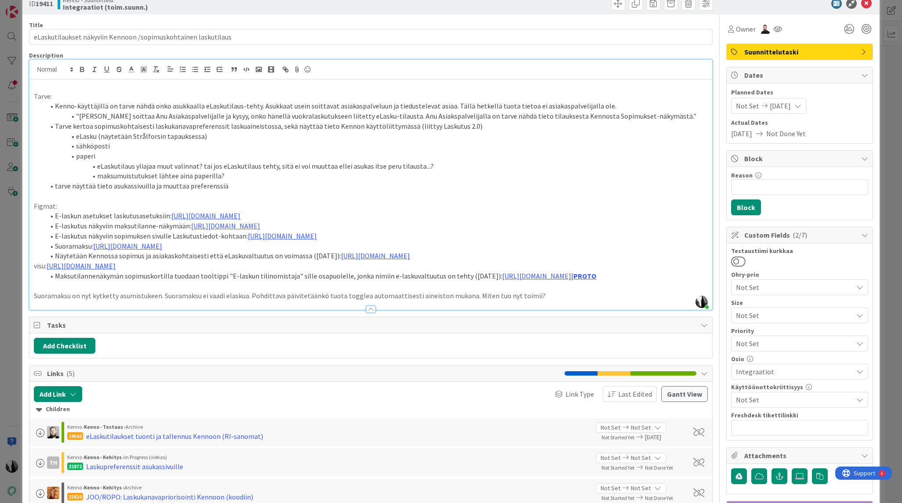
scroll to position [23, 0]
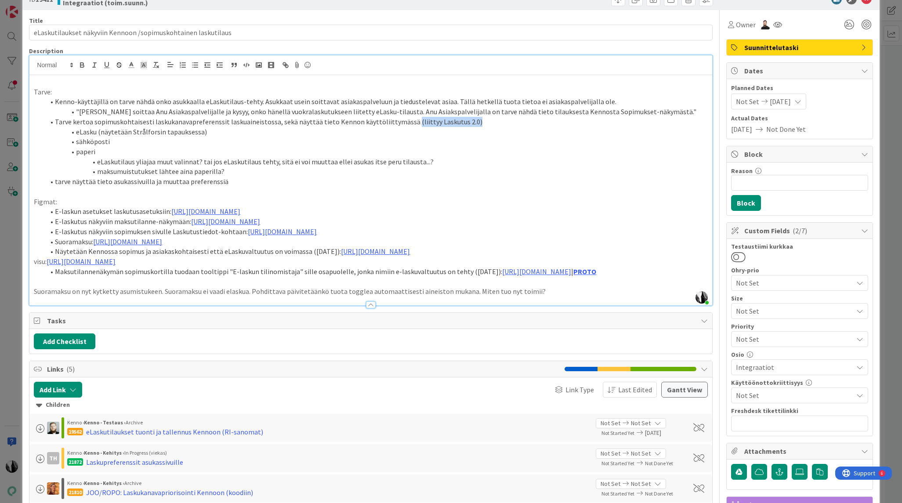
drag, startPoint x: 405, startPoint y: 123, endPoint x: 472, endPoint y: 123, distance: 66.8
click at [472, 123] on li "Tarve kertoa sopimuskohtaisesti laskukanavapreferenssit laskuaineistossa, sekä …" at bounding box center [375, 122] width 663 height 10
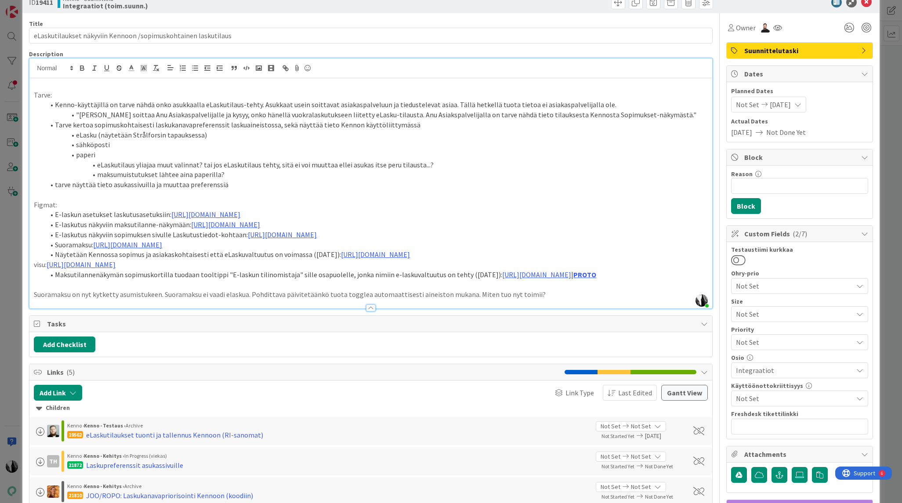
scroll to position [17, 0]
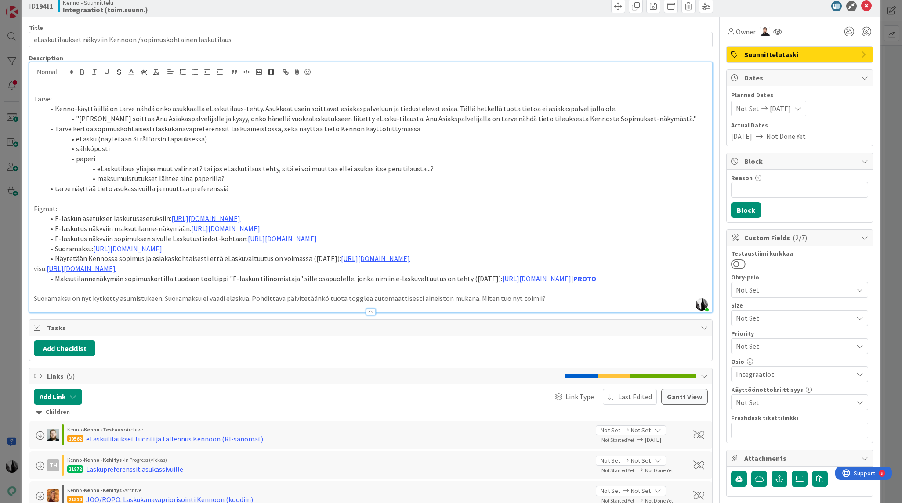
click at [111, 138] on li "eLasku (näytetään Strålforsin tapauksessa)" at bounding box center [375, 139] width 663 height 10
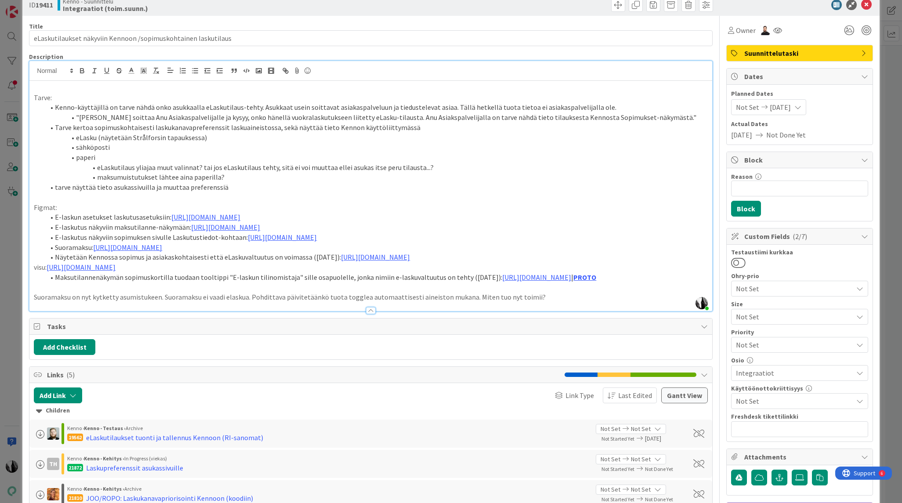
scroll to position [21, 0]
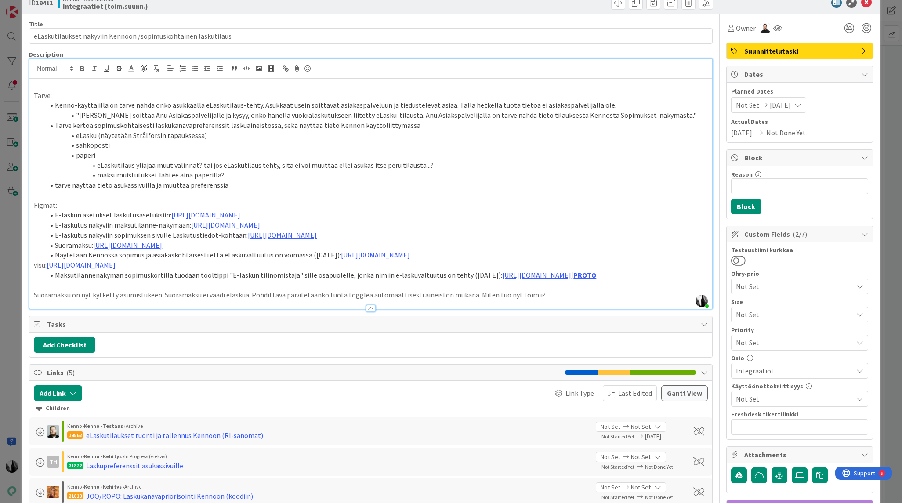
click at [124, 149] on li "sähköposti" at bounding box center [375, 145] width 663 height 10
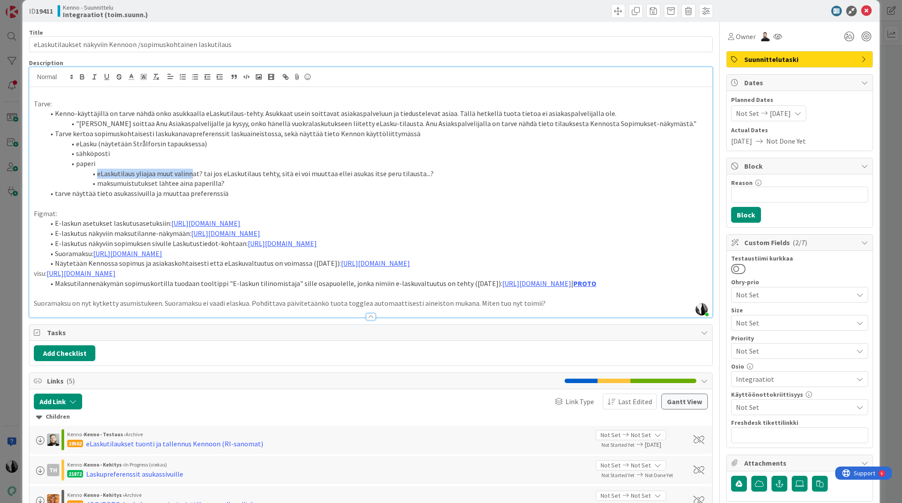
scroll to position [16, 0]
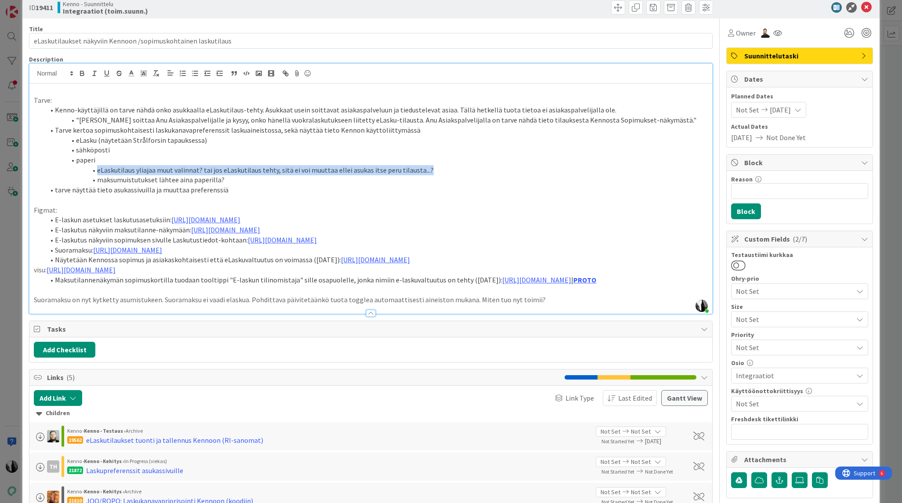
drag, startPoint x: 97, startPoint y: 174, endPoint x: 430, endPoint y: 170, distance: 333.0
click at [430, 170] on li "eLaskutilaus yliajaa muut valinnat? tai jos eLaskutilaus tehty, sitä ei voi muu…" at bounding box center [375, 170] width 663 height 10
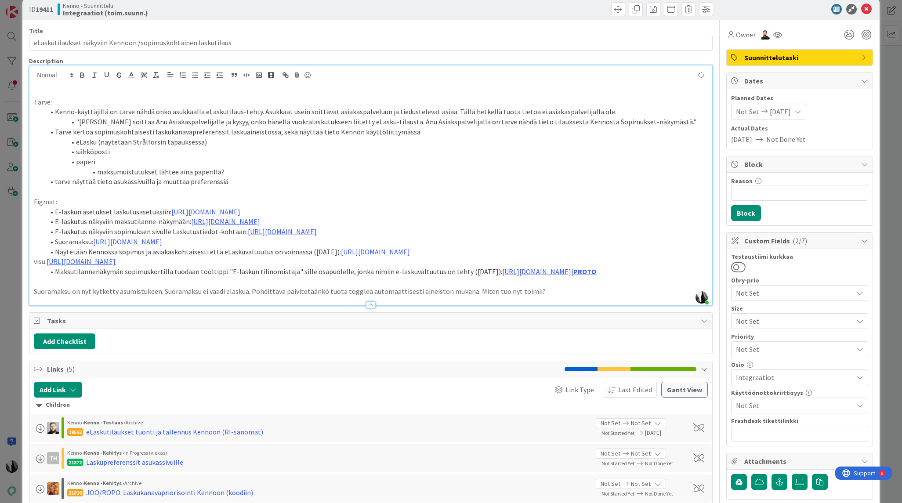
drag, startPoint x: 199, startPoint y: 142, endPoint x: 275, endPoint y: 140, distance: 75.6
click at [199, 142] on li "eLasku (näytetään Strålforsin tapauksessa)" at bounding box center [375, 142] width 663 height 10
click at [232, 173] on li "maksumuistutukset lähtee aina paperilla?" at bounding box center [375, 172] width 663 height 10
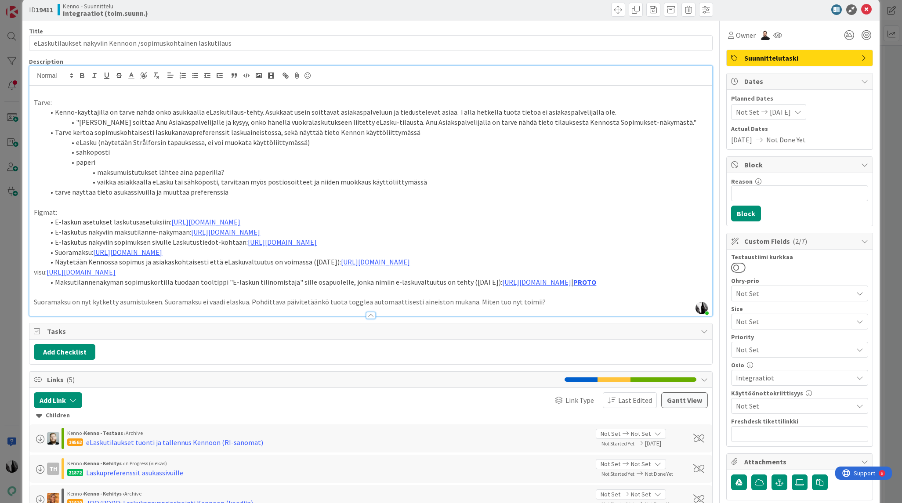
click at [166, 193] on li "tarve näyttää tieto asukassivuilla ja muuttaa preferenssiä" at bounding box center [375, 192] width 663 height 10
click at [232, 193] on li "tarve näyttää tieto asukassivuilla ja muuttaa preferenssiä" at bounding box center [375, 192] width 663 height 10
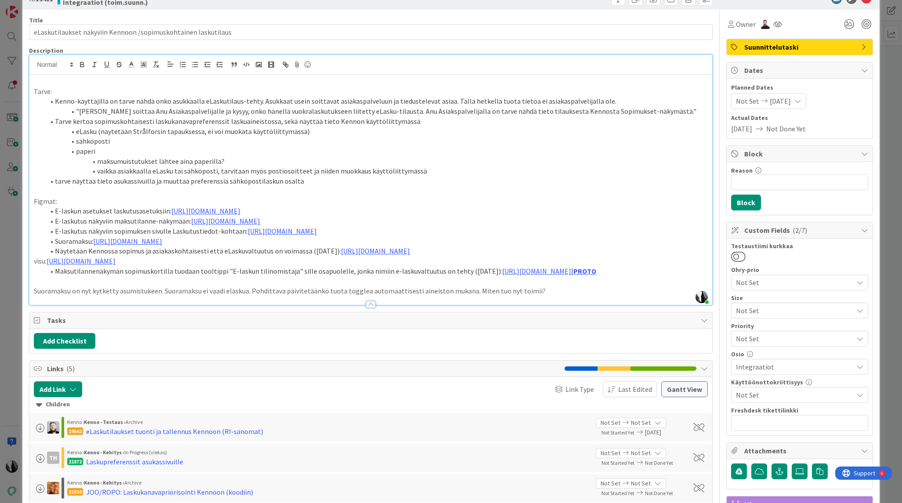
scroll to position [28, 0]
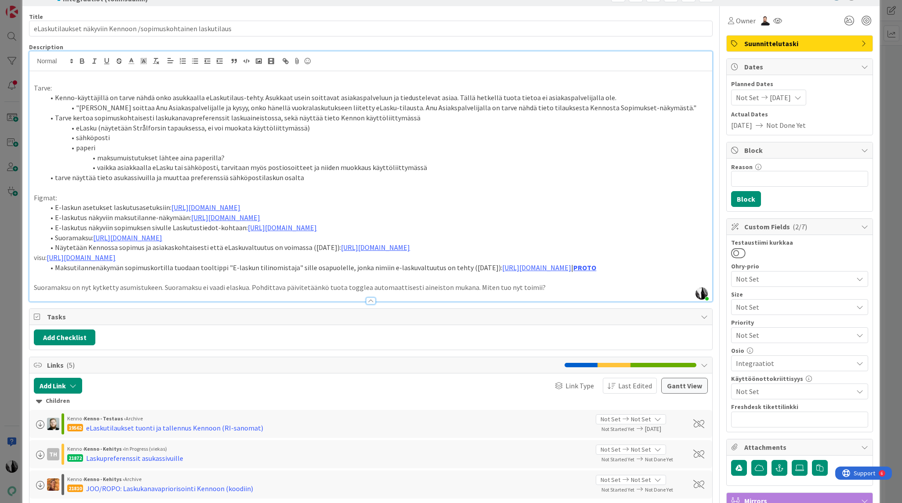
click at [97, 127] on li "eLasku (näytetään Strålforsin tapauksessa, ei voi muokata käyttöliittymässä)" at bounding box center [375, 128] width 663 height 10
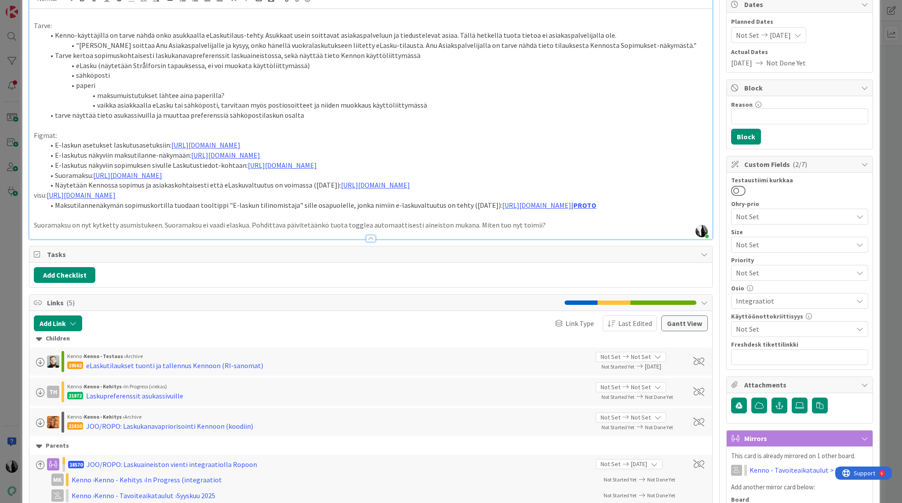
scroll to position [0, 0]
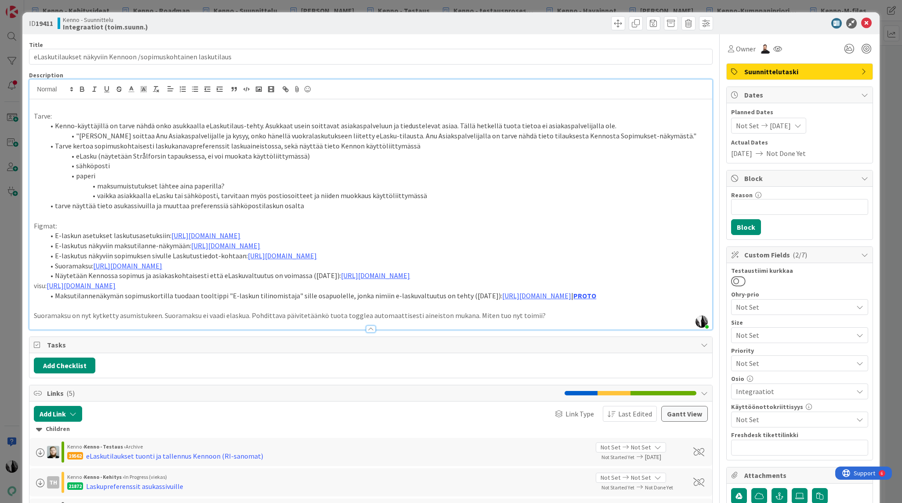
drag, startPoint x: 799, startPoint y: 19, endPoint x: 860, endPoint y: 19, distance: 60.2
click at [801, 19] on div at bounding box center [794, 23] width 155 height 11
click at [867, 21] on icon at bounding box center [866, 23] width 11 height 11
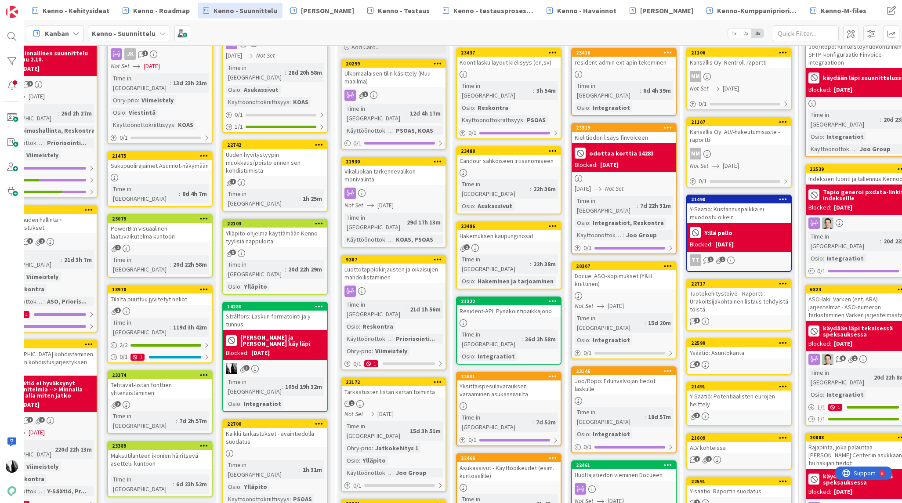
scroll to position [89, 157]
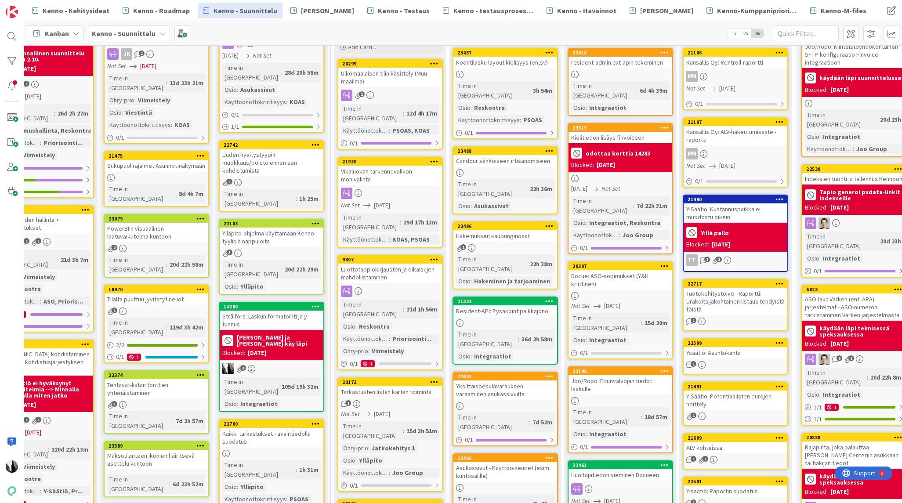
click at [520, 380] on div "Yksittäispesulavarauksen varaaminen asukassivuilta" at bounding box center [505, 389] width 104 height 19
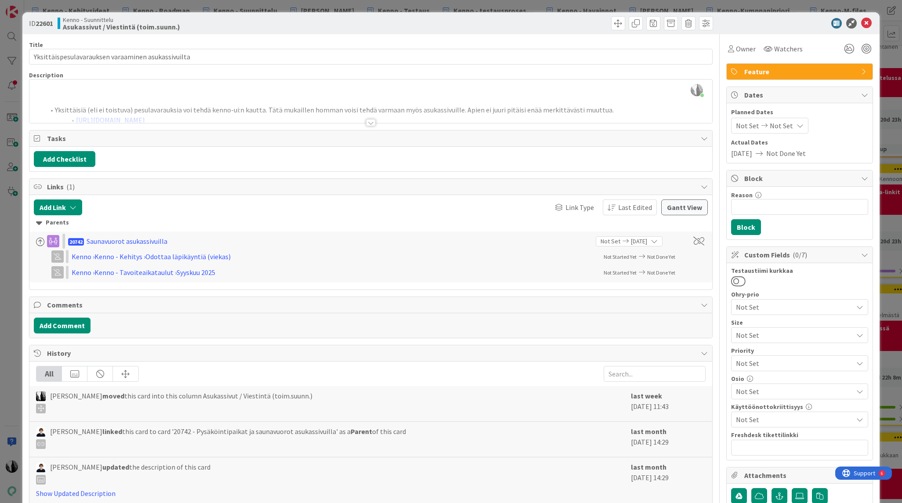
click at [370, 123] on div at bounding box center [371, 122] width 10 height 7
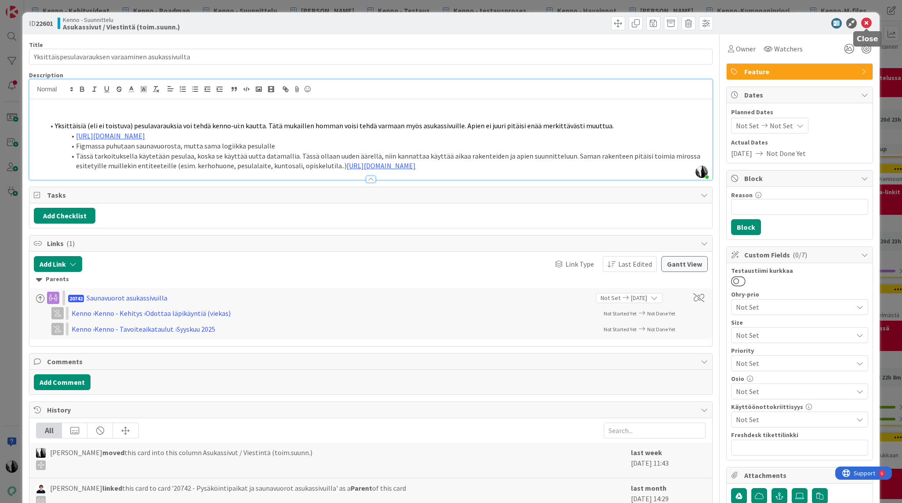
click at [867, 22] on icon at bounding box center [866, 23] width 11 height 11
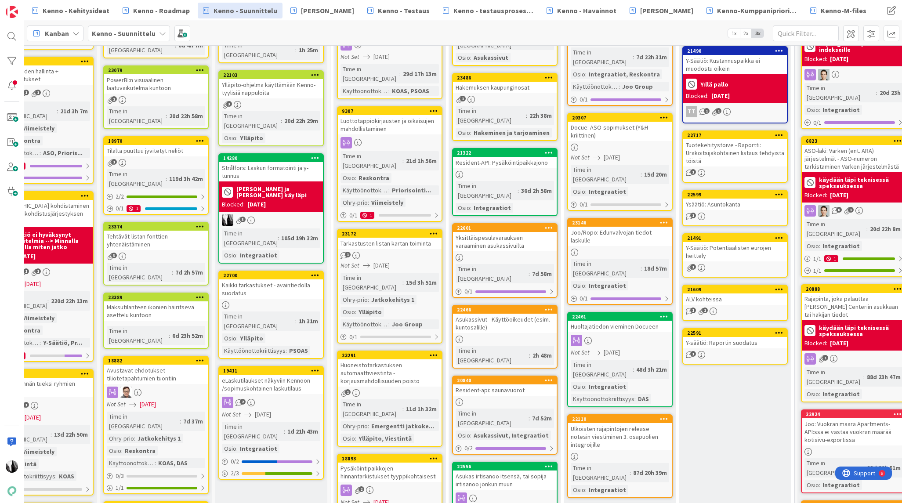
scroll to position [238, 158]
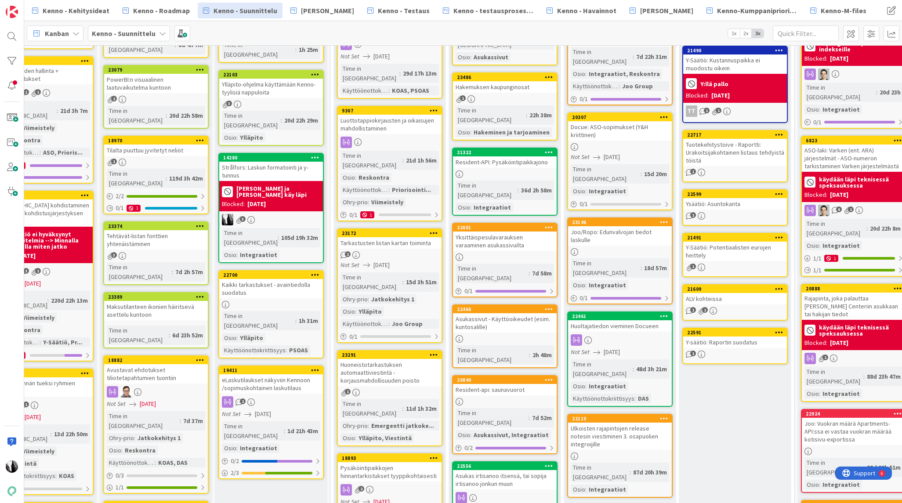
click at [517, 470] on div "Asukas irtisanoo itsensä, tai sopija irtisanoo jonkun muun" at bounding box center [505, 479] width 104 height 19
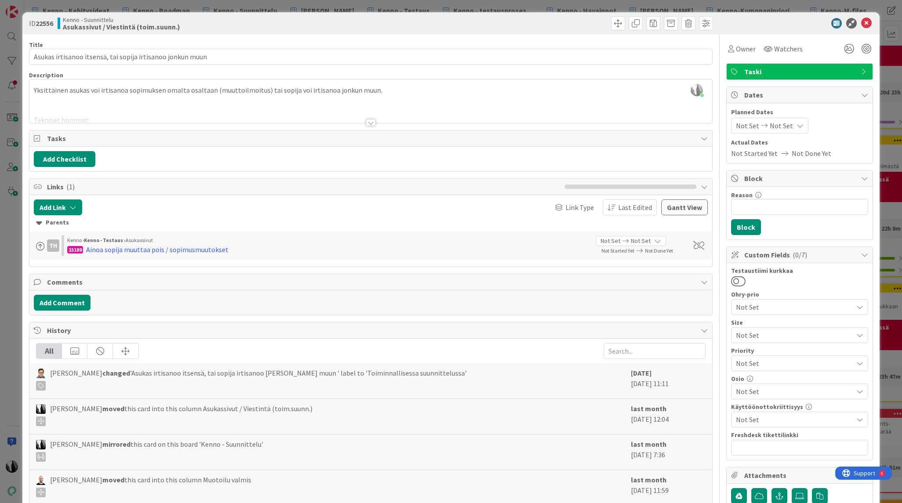
click at [372, 122] on div at bounding box center [371, 122] width 10 height 7
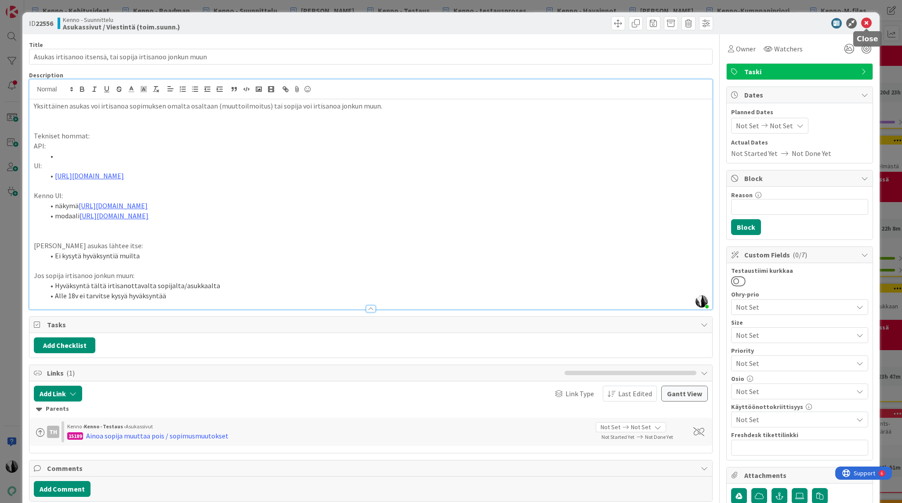
click at [868, 22] on icon at bounding box center [866, 23] width 11 height 11
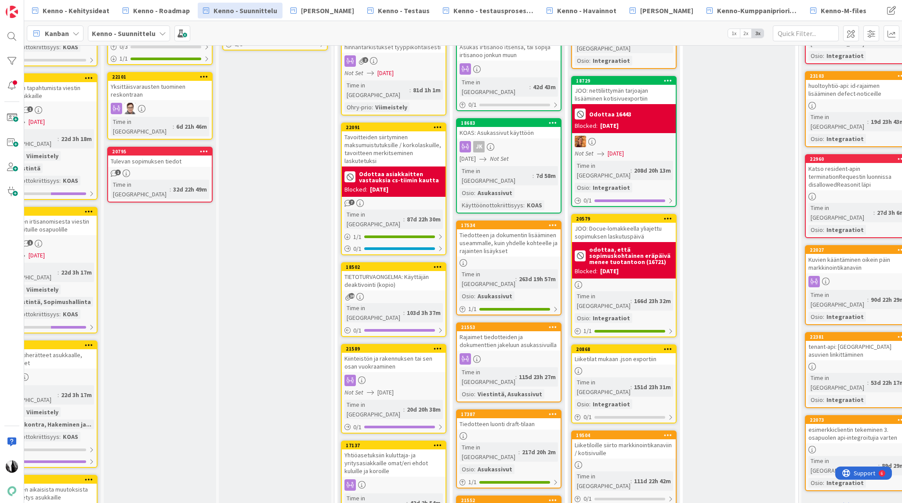
scroll to position [666, 151]
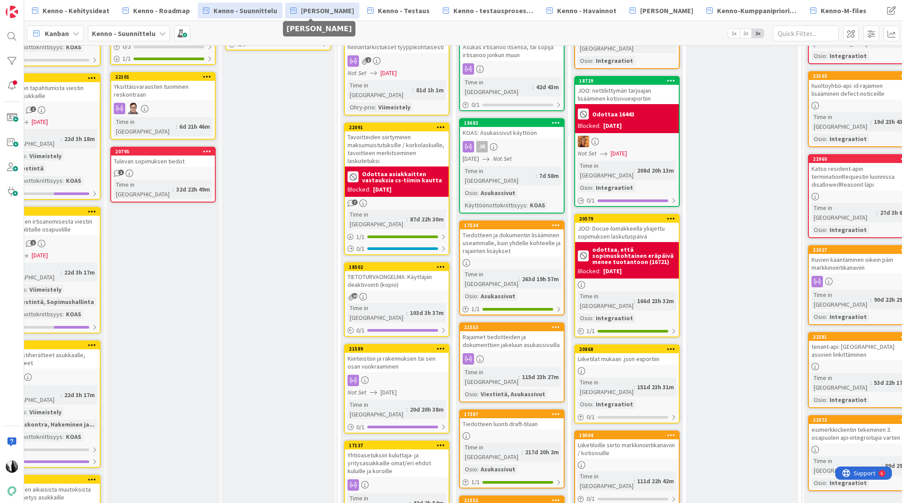
click at [318, 6] on span "[PERSON_NAME]" at bounding box center [327, 10] width 53 height 11
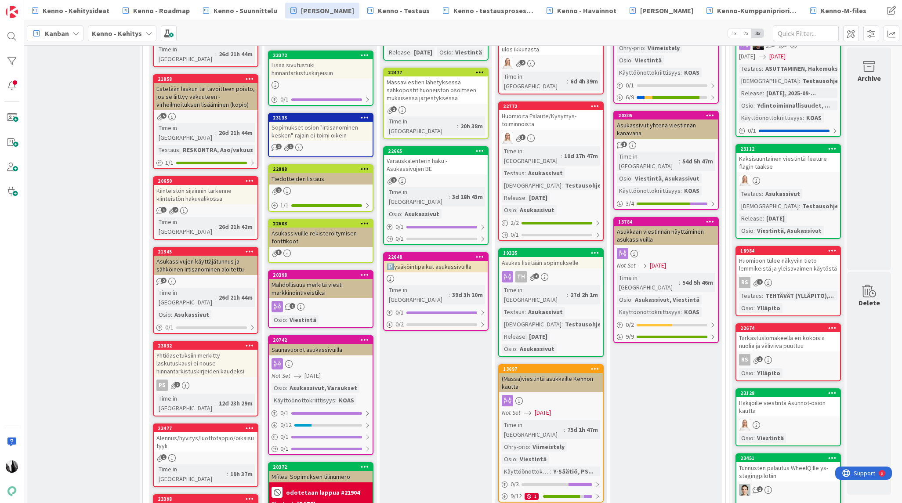
scroll to position [522, 0]
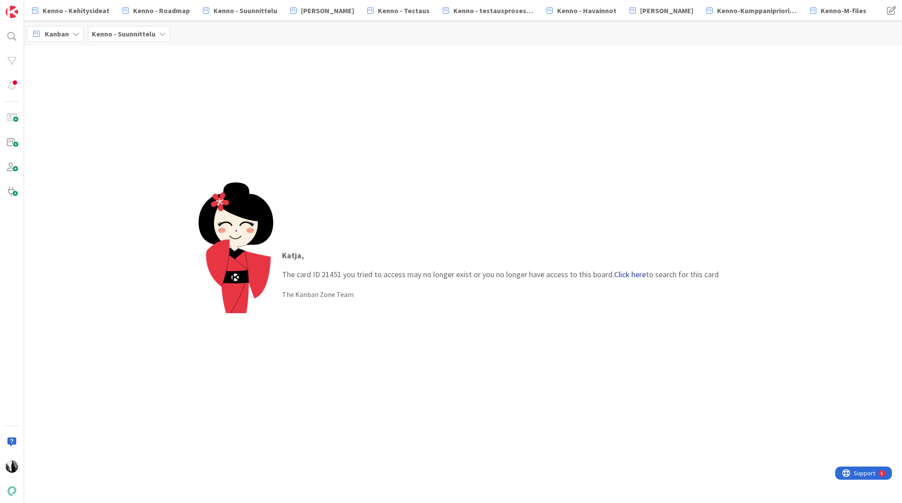
click at [635, 275] on link "Click here" at bounding box center [630, 274] width 32 height 10
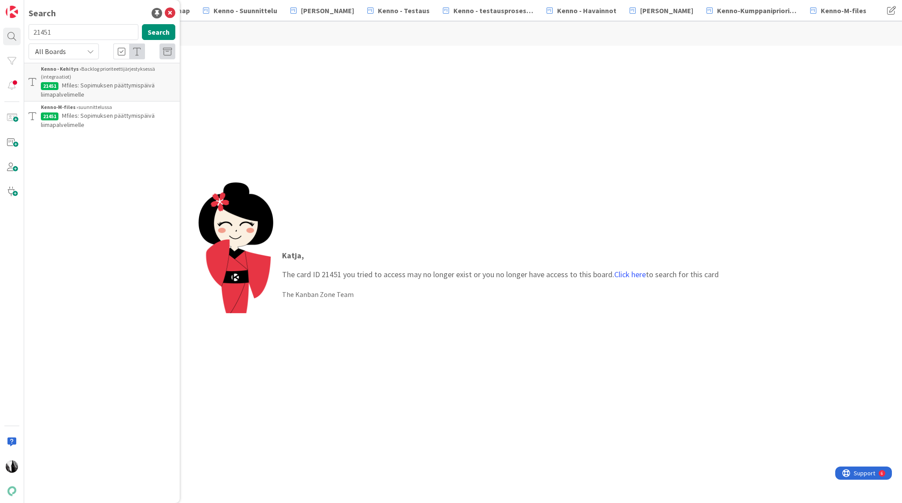
click at [108, 87] on span "Mfiles: Sopimuksen päättymispäivä liimapalvelimelle" at bounding box center [98, 89] width 114 height 17
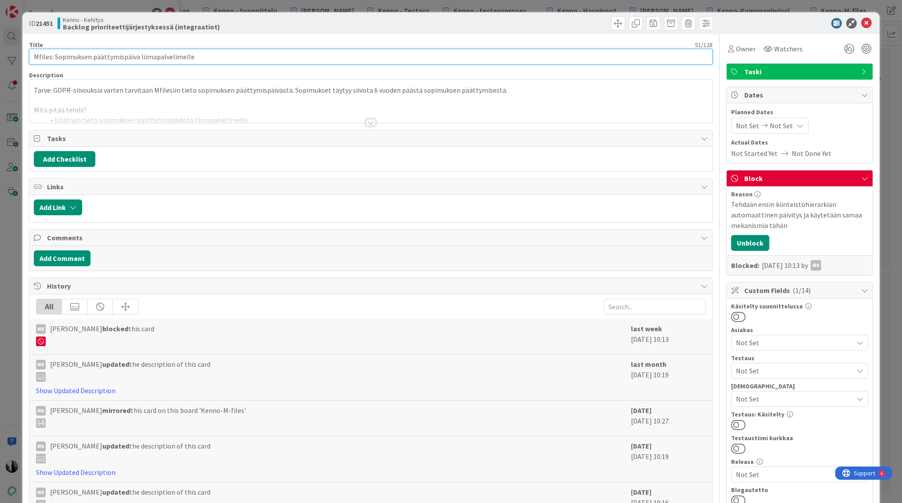
drag, startPoint x: 35, startPoint y: 57, endPoint x: 196, endPoint y: 54, distance: 161.2
click at [196, 54] on input "Mfiles: Sopimuksen päättymispäivä liimapalvelimelle" at bounding box center [370, 57] width 683 height 16
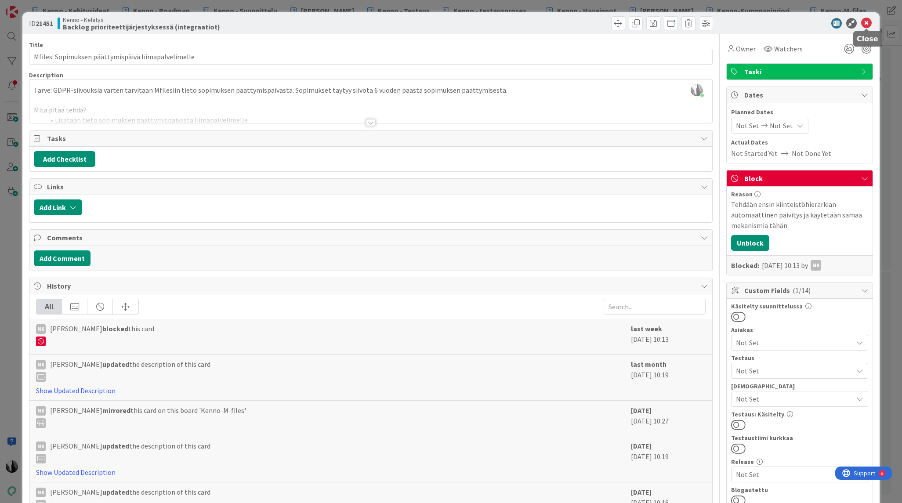
click at [868, 22] on icon at bounding box center [866, 23] width 11 height 11
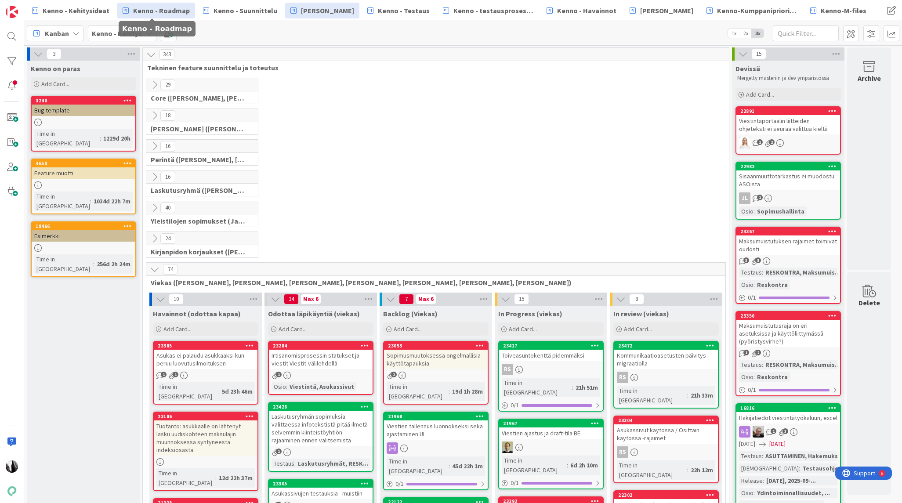
click at [170, 8] on span "Kenno - Roadmap" at bounding box center [161, 10] width 57 height 11
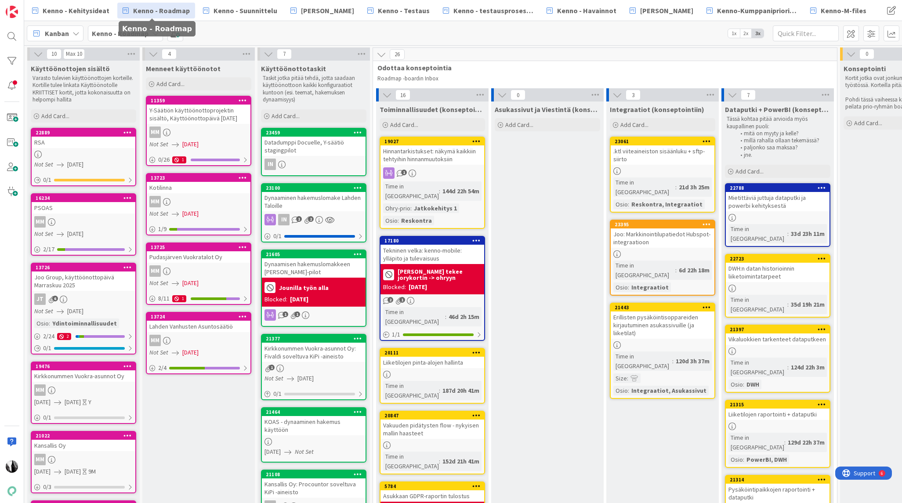
click at [74, 281] on div "Joo Group, käyttöönottopäivä Marraskuu 2025" at bounding box center [84, 280] width 104 height 19
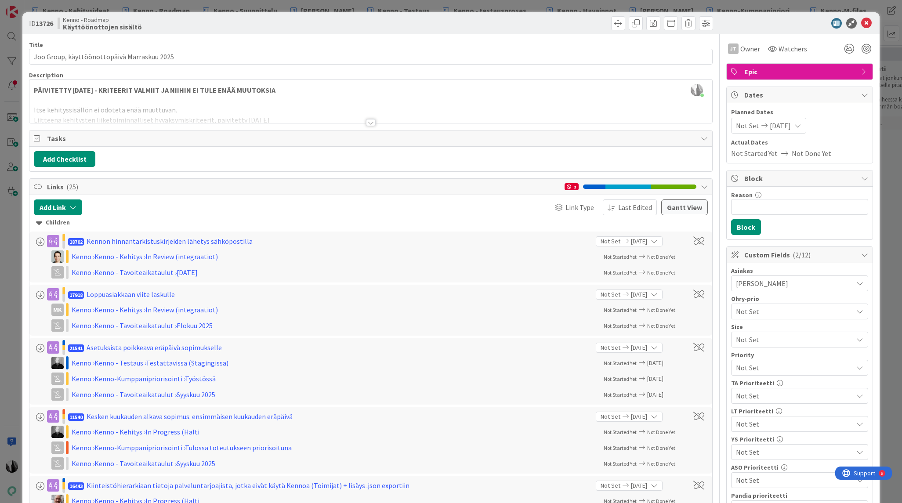
click at [372, 123] on div at bounding box center [371, 122] width 10 height 7
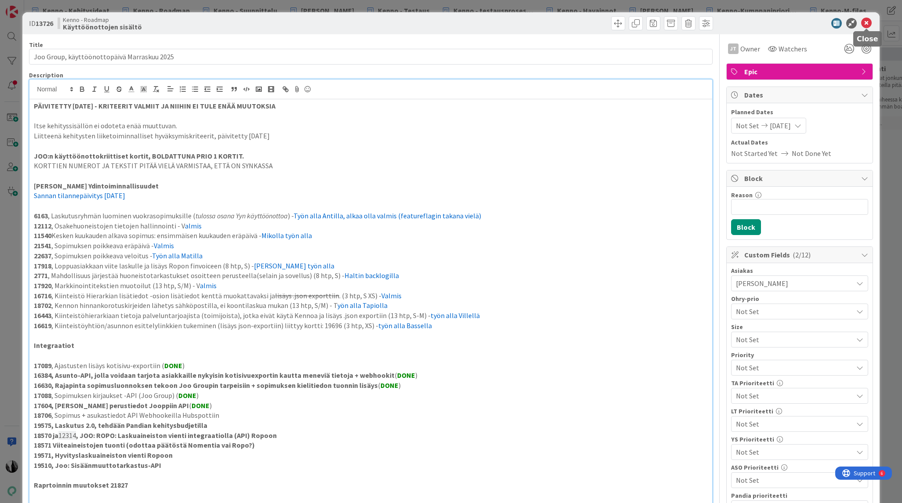
click at [864, 20] on icon at bounding box center [866, 23] width 11 height 11
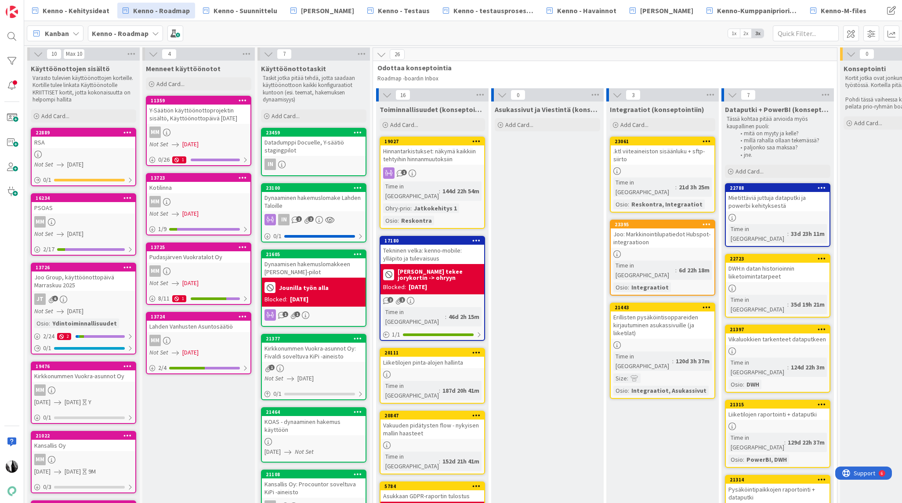
click at [58, 145] on div "RSA" at bounding box center [84, 142] width 104 height 11
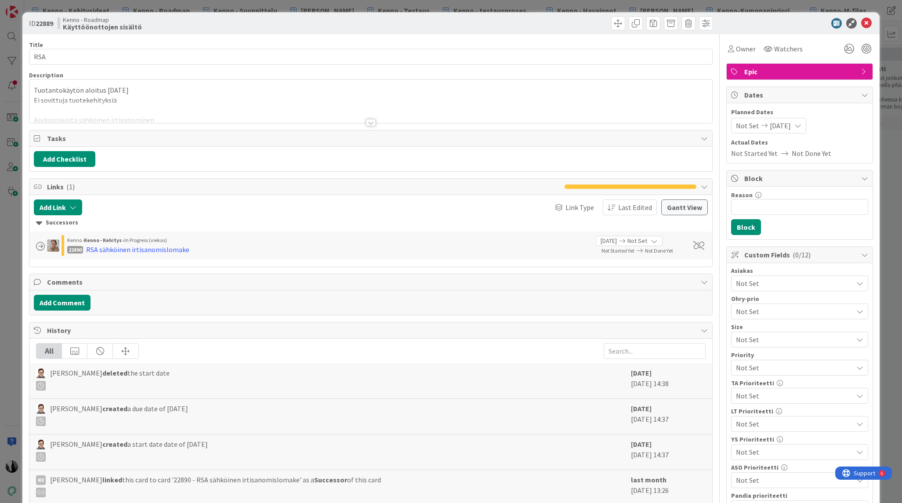
click at [369, 123] on div at bounding box center [371, 122] width 10 height 7
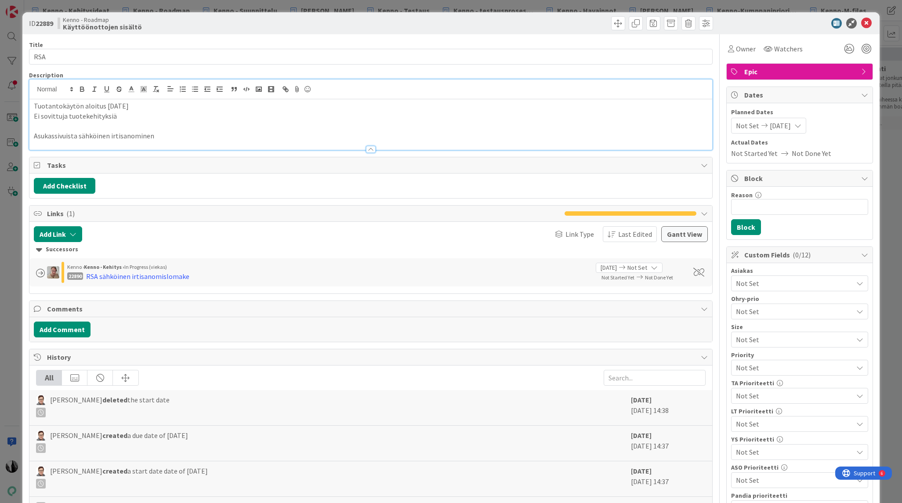
click at [188, 137] on p "Asukassivuista sähköinen irtisanominen" at bounding box center [370, 136] width 673 height 10
click at [213, 135] on p "Asukassivuista sähköinen irtisanominen 22890 Samulilla työnalla" at bounding box center [370, 136] width 673 height 10
click at [151, 136] on p "Asukassivuista sähköinen irtisanominen 22890 Samulilla työn alla" at bounding box center [370, 136] width 673 height 10
click at [161, 136] on p "Asukassivuista sähköinen irtisanominen, 22890 Samulilla työn alla" at bounding box center [370, 136] width 673 height 10
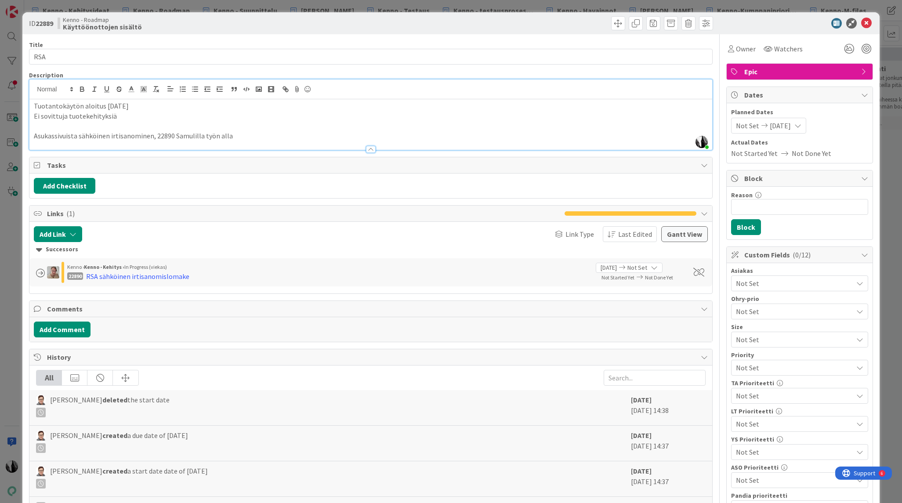
click at [244, 134] on p "Asukassivuista sähköinen irtisanominen, 22890 Samulilla työn alla" at bounding box center [370, 136] width 673 height 10
click at [868, 24] on icon at bounding box center [866, 23] width 11 height 11
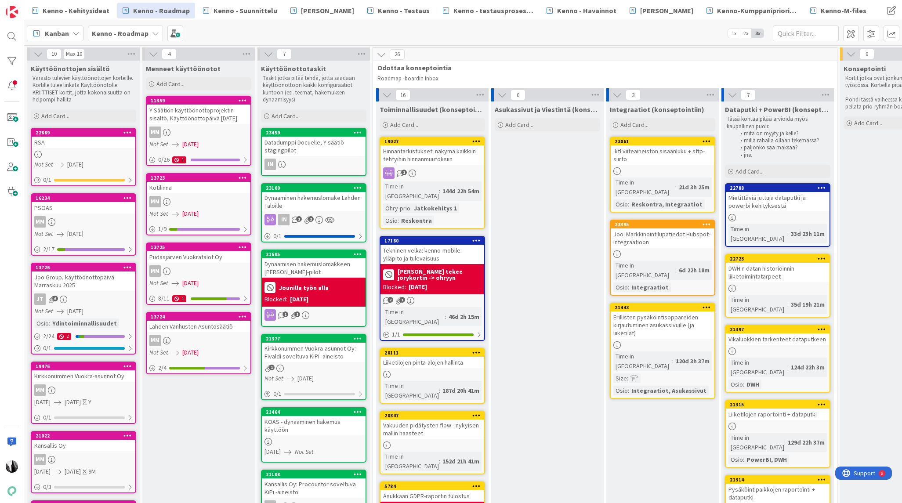
click at [105, 213] on div "PSOAS" at bounding box center [84, 207] width 104 height 11
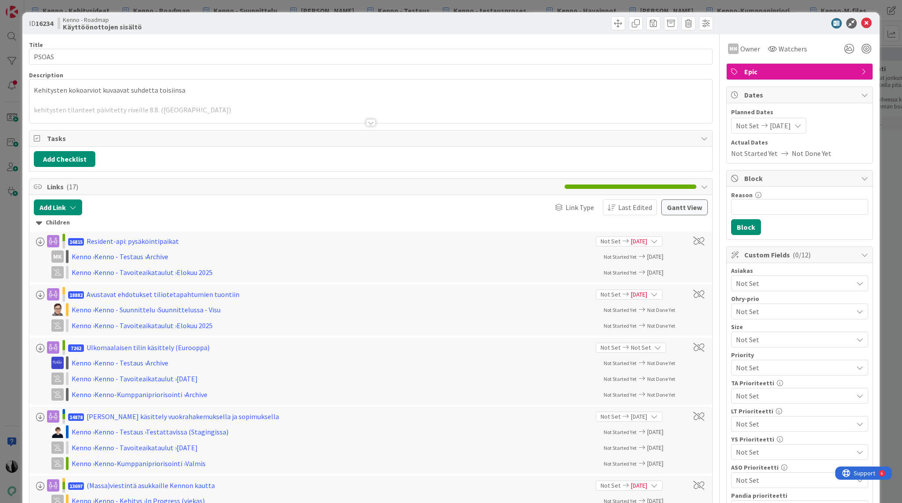
click at [372, 123] on div at bounding box center [371, 122] width 10 height 7
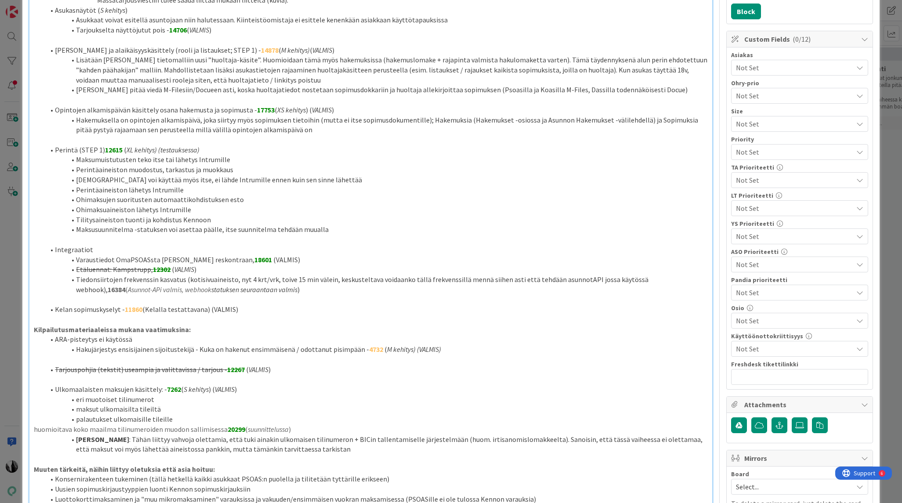
scroll to position [225, 0]
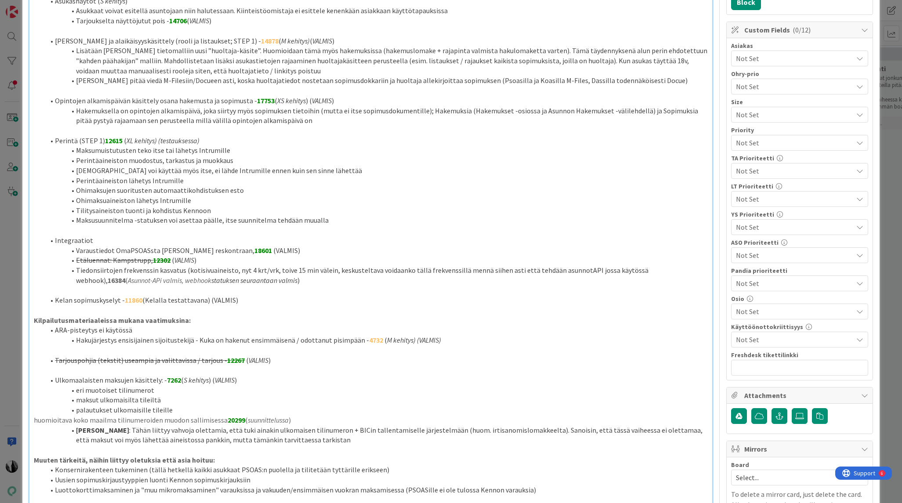
click at [131, 299] on strong "11860" at bounding box center [134, 300] width 18 height 9
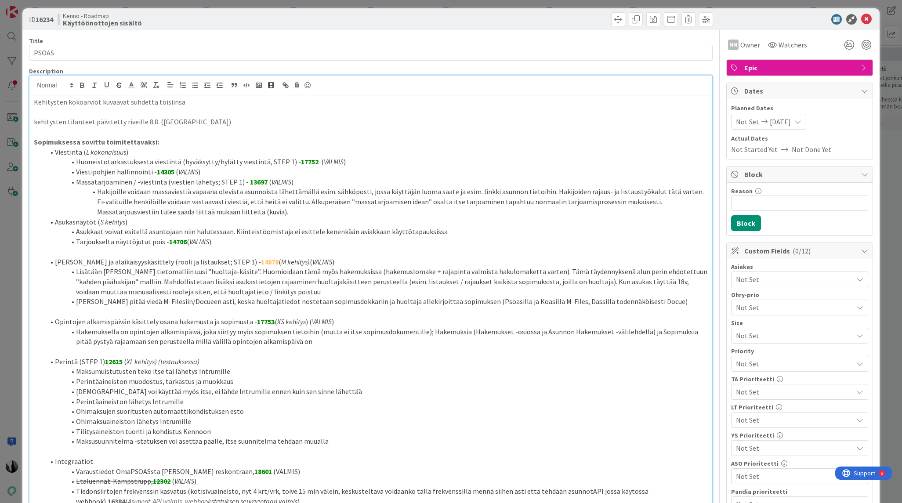
scroll to position [0, 0]
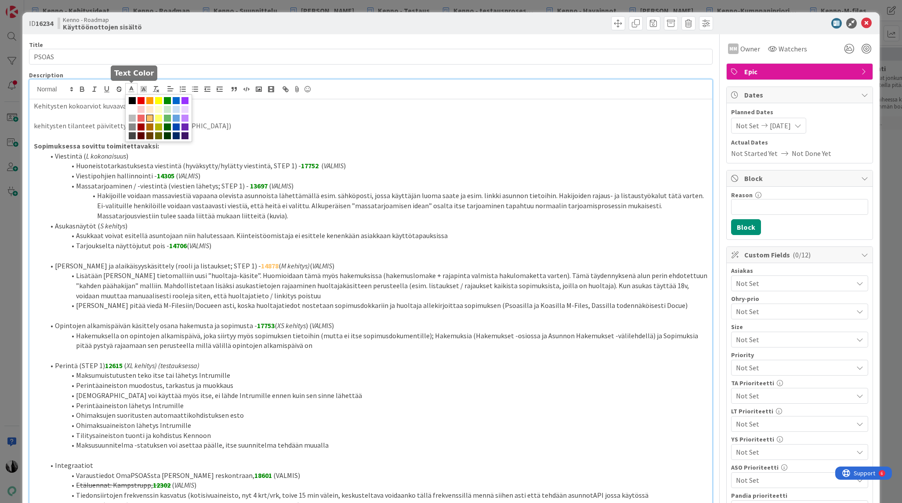
click at [132, 89] on line at bounding box center [131, 89] width 2 height 0
click at [167, 101] on span at bounding box center [167, 100] width 7 height 7
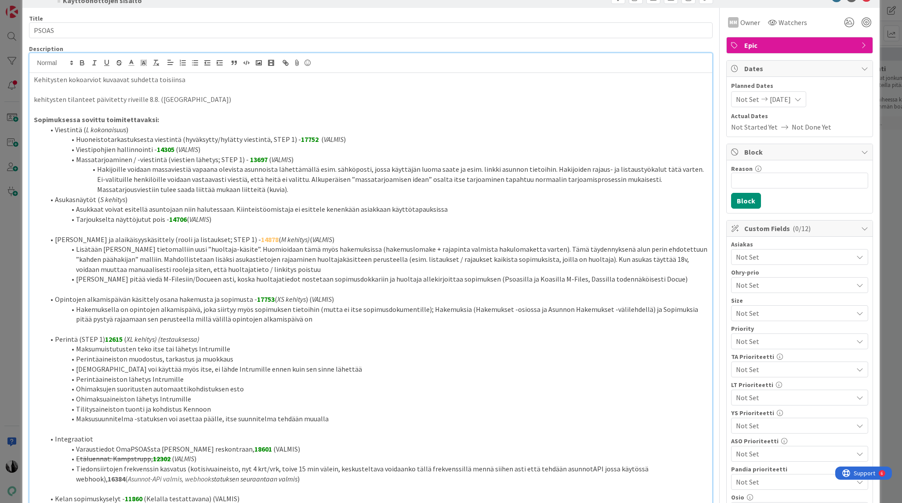
click at [326, 311] on li "Hakemuksella on opintojen alkamispäivä, joka siirtyy myös sopimuksen tietoihin …" at bounding box center [375, 314] width 663 height 20
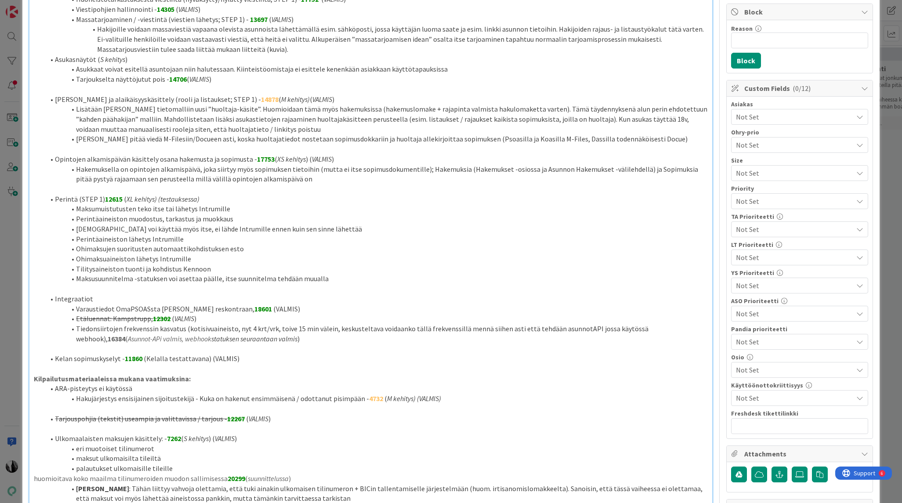
scroll to position [168, 0]
drag, startPoint x: 144, startPoint y: 357, endPoint x: 208, endPoint y: 356, distance: 64.1
click at [208, 356] on li "Kelan sopimuskyselyt - 11860 (Kelalla testattavana) (VALMIS)" at bounding box center [375, 357] width 663 height 10
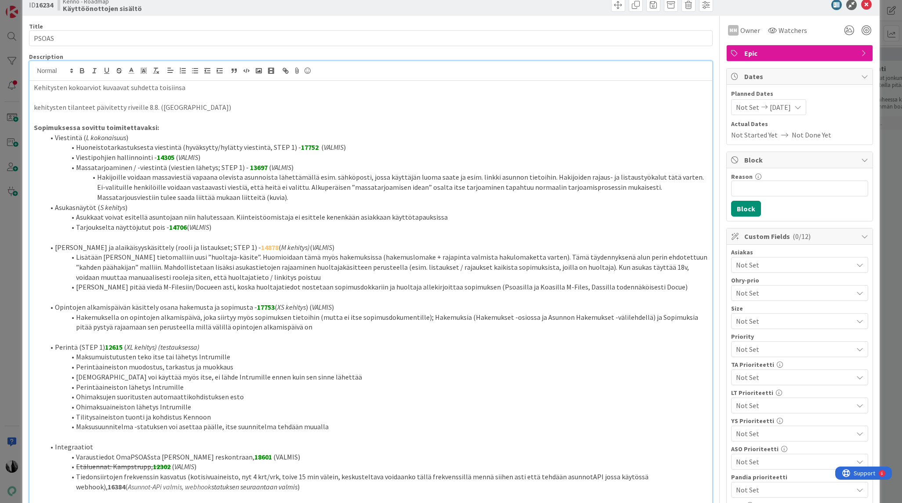
scroll to position [0, 0]
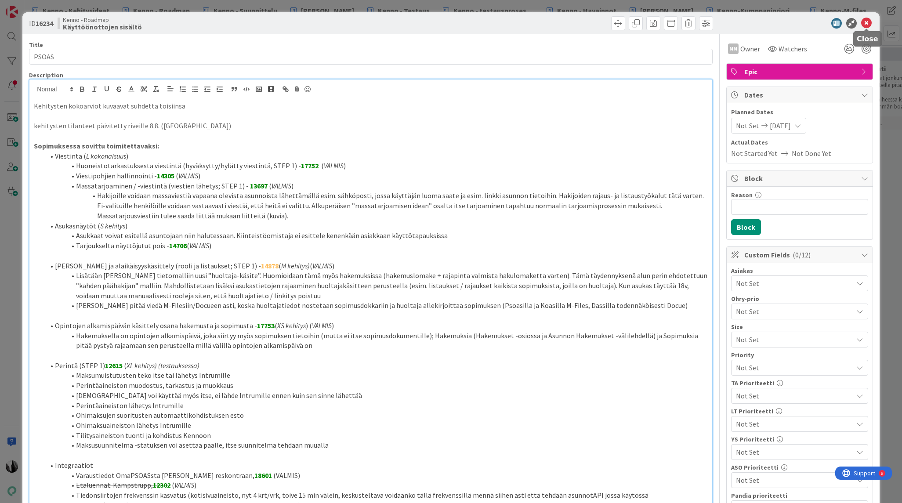
drag, startPoint x: 864, startPoint y: 20, endPoint x: 835, endPoint y: 22, distance: 28.6
click at [864, 20] on icon at bounding box center [866, 23] width 11 height 11
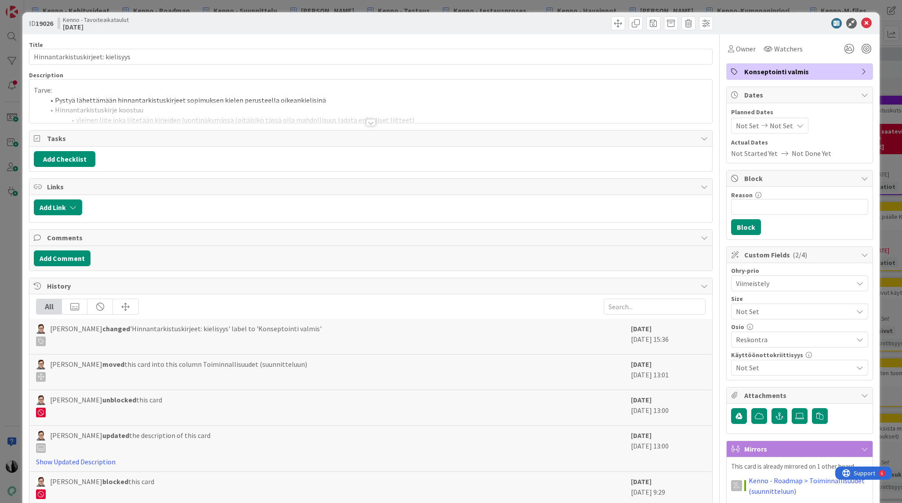
click at [369, 123] on div at bounding box center [371, 122] width 10 height 7
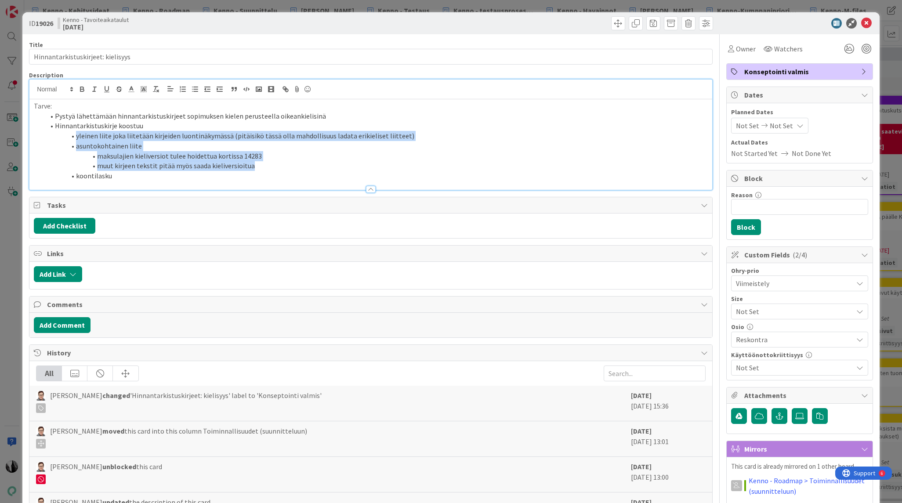
drag, startPoint x: 76, startPoint y: 136, endPoint x: 252, endPoint y: 168, distance: 178.1
click at [252, 168] on ol "Pystyä lähettämään hinnantarkistuskirjeet sopimuksen kielen perusteella oikeank…" at bounding box center [370, 146] width 673 height 70
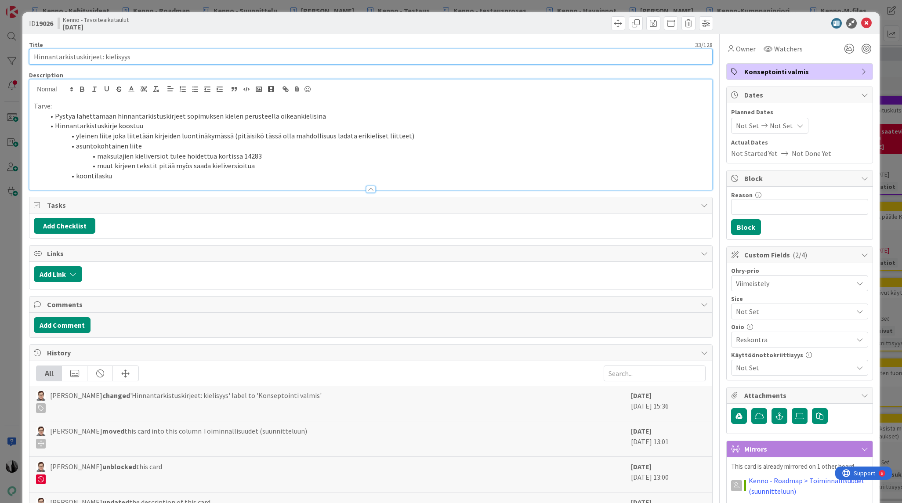
drag, startPoint x: 34, startPoint y: 56, endPoint x: 154, endPoint y: 50, distance: 120.1
click at [127, 57] on input "Hinnantarkistuskirjeet: kielisyys" at bounding box center [370, 57] width 683 height 16
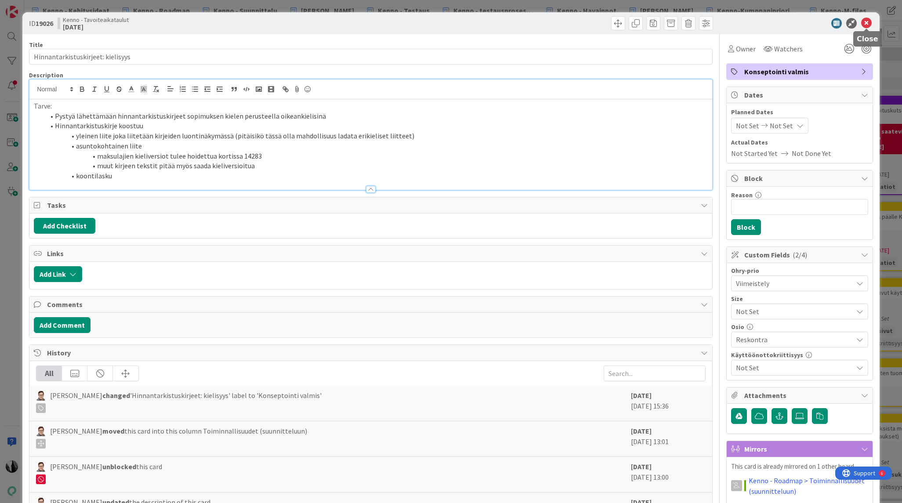
click at [865, 21] on icon at bounding box center [866, 23] width 11 height 11
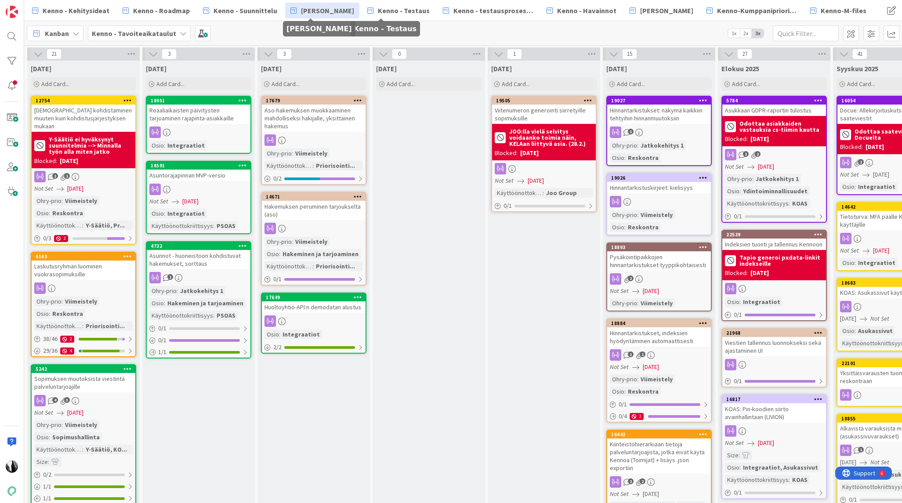
click at [327, 10] on span "[PERSON_NAME]" at bounding box center [327, 10] width 53 height 11
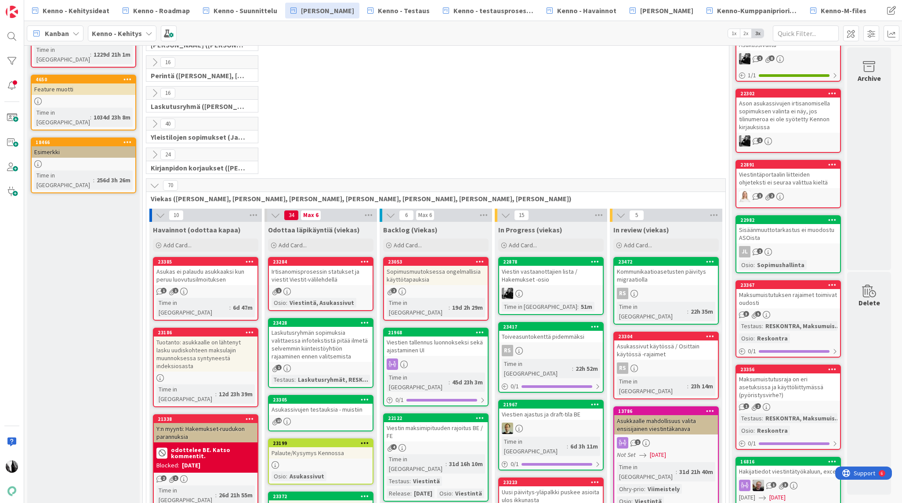
scroll to position [79, 0]
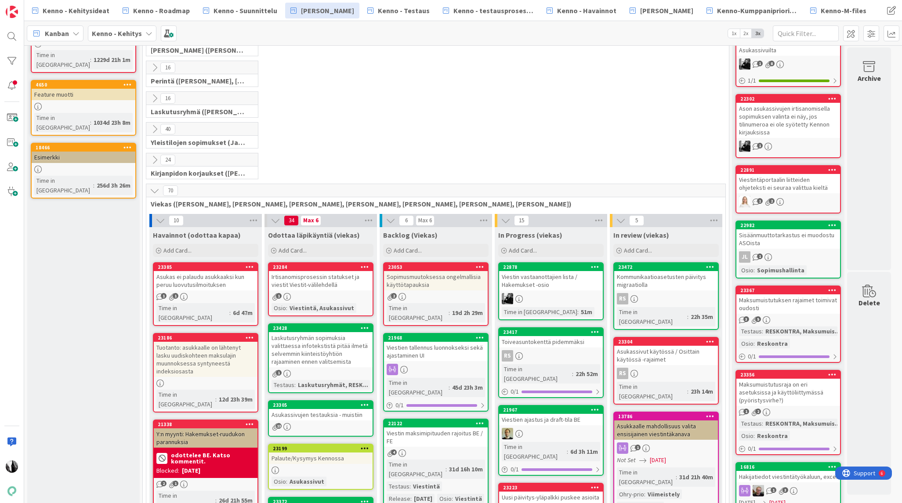
click at [156, 190] on icon at bounding box center [155, 191] width 10 height 10
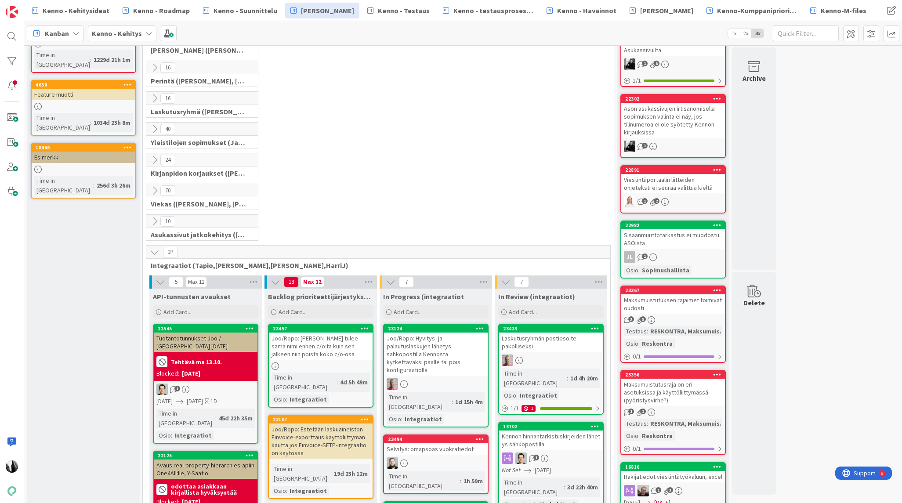
click at [155, 250] on icon at bounding box center [155, 252] width 10 height 10
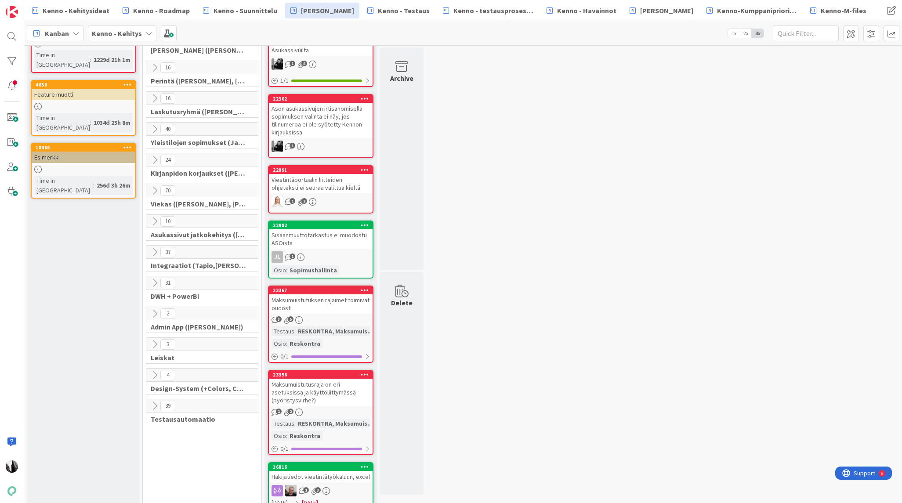
click at [154, 249] on icon at bounding box center [155, 252] width 10 height 10
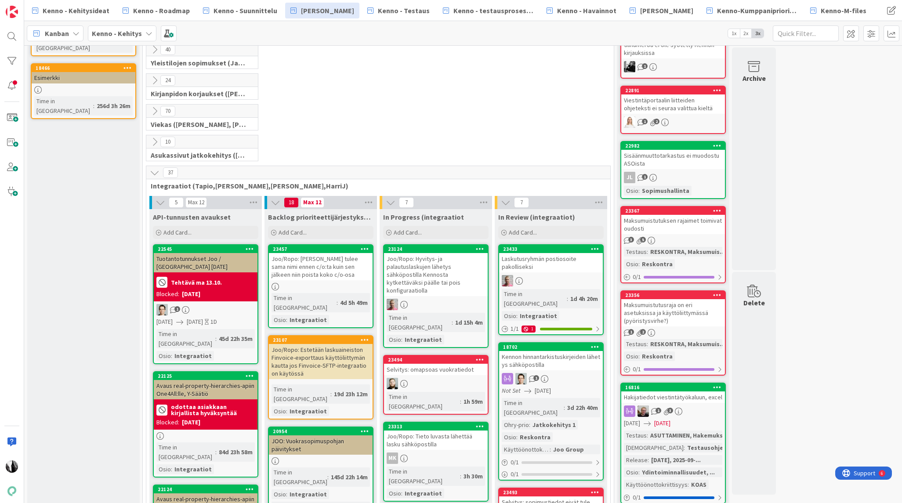
scroll to position [171, 0]
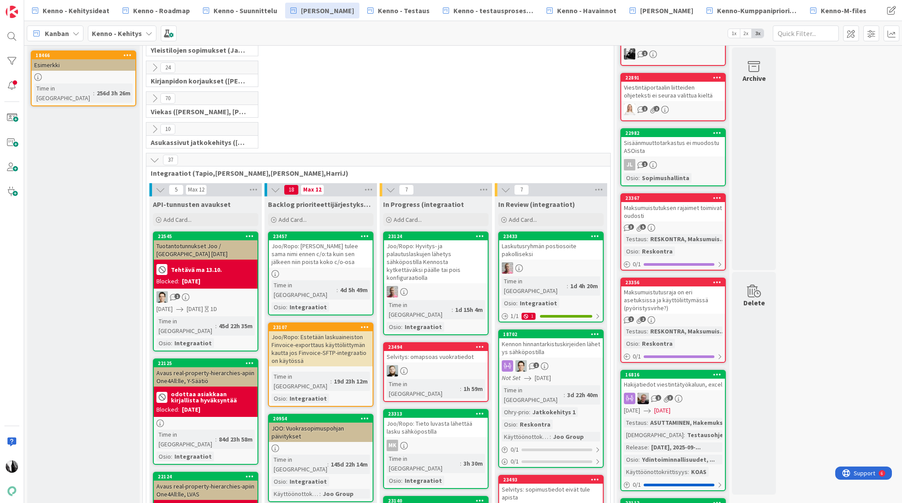
click at [559, 338] on div "Kennon hinnantarkistuskirjeiden lähetys sähköpostilla" at bounding box center [551, 347] width 104 height 19
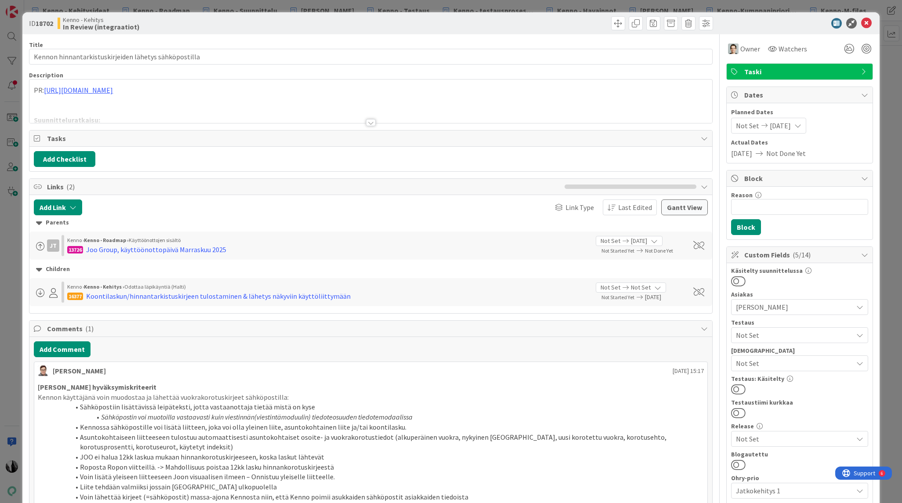
click at [372, 123] on div at bounding box center [371, 122] width 10 height 7
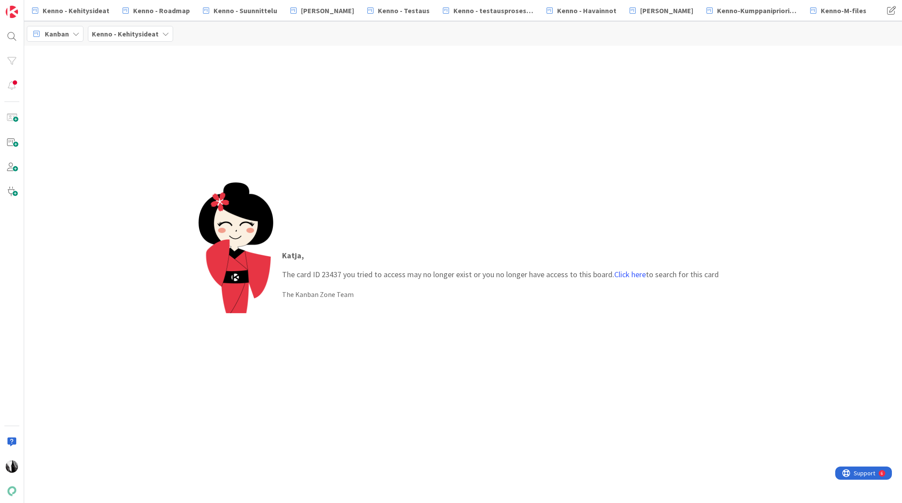
click at [647, 284] on div "Katja , The card ID 23437 you tried to access may no longer exist or you no lon…" at bounding box center [500, 275] width 454 height 68
click at [628, 275] on link "Click here" at bounding box center [630, 274] width 32 height 10
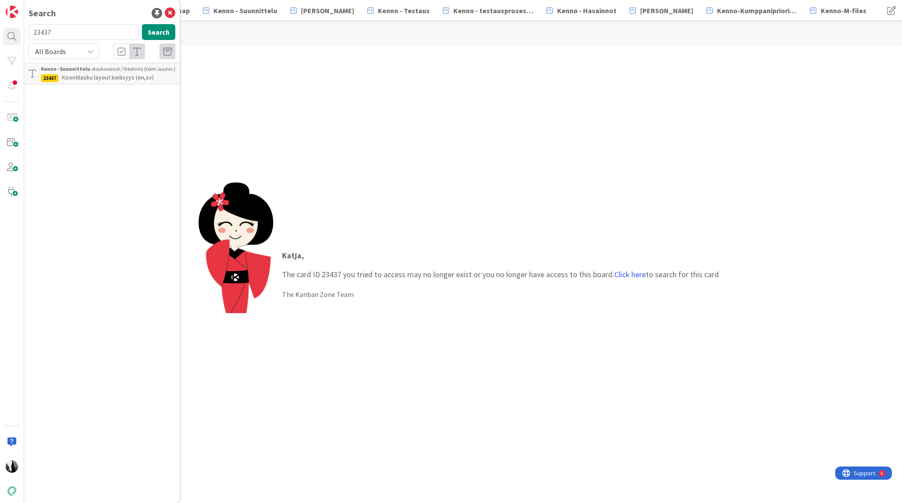
click at [128, 76] on span "Koontilasku layout kielisyys (en,sv)" at bounding box center [108, 77] width 92 height 8
